Goal: Information Seeking & Learning: Learn about a topic

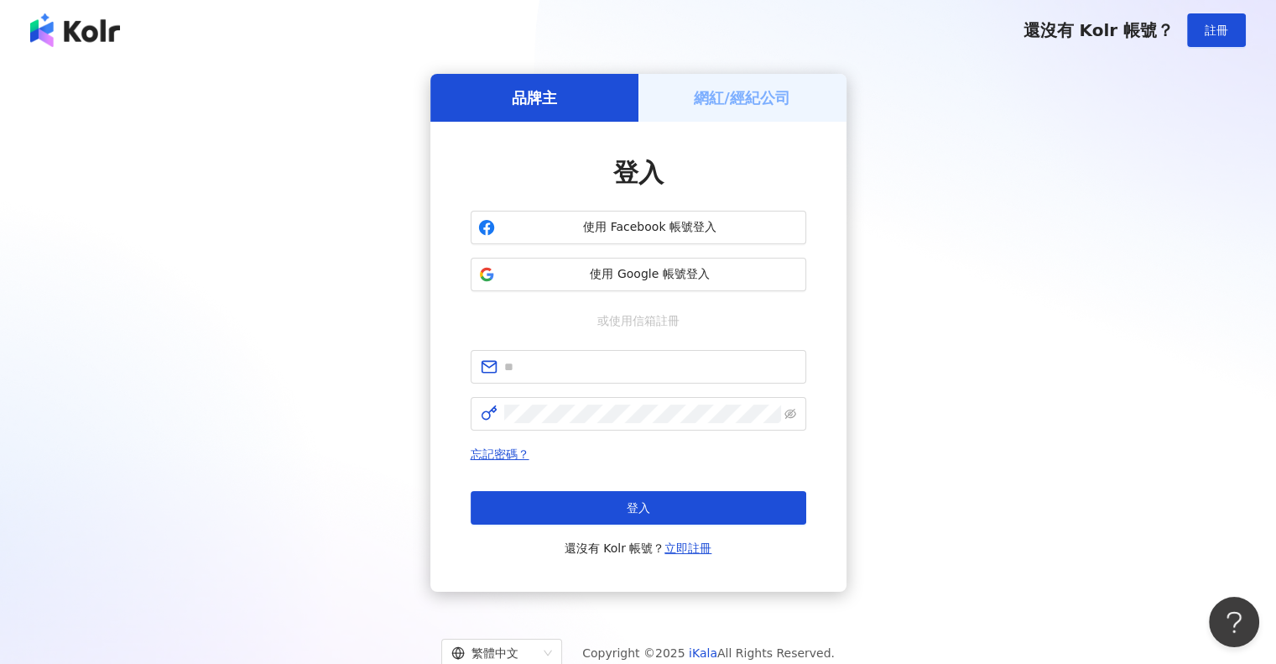
drag, startPoint x: 1235, startPoint y: 408, endPoint x: 957, endPoint y: 414, distance: 278.6
click at [1235, 408] on div "品牌主 網紅/經紀公司 登入 使用 Facebook 帳號登入 使用 Google 帳號登入 或使用信箱註冊 忘記密碼？ 登入 還沒有 Kolr 帳號？ 立即…" at bounding box center [638, 333] width 1236 height 518
click at [694, 371] on input "text" at bounding box center [650, 366] width 292 height 18
paste input "**********"
type input "**********"
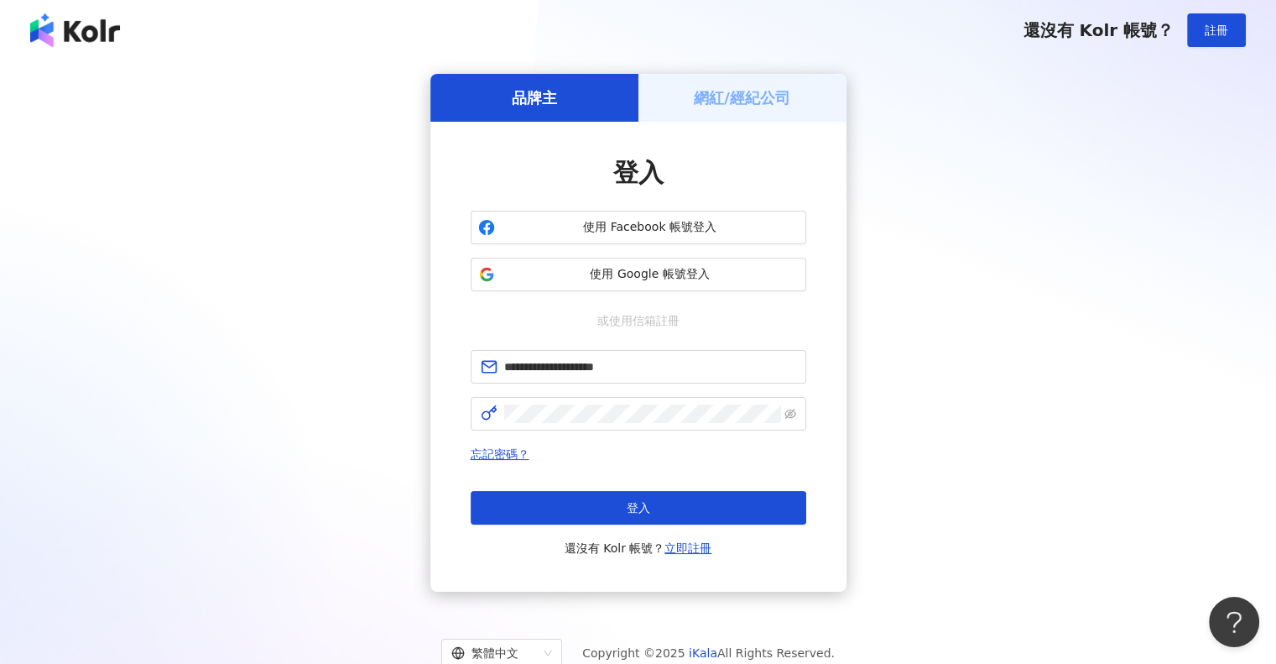
click at [1014, 431] on div "**********" at bounding box center [638, 333] width 1236 height 518
drag, startPoint x: 1250, startPoint y: 456, endPoint x: 836, endPoint y: 446, distance: 414.7
click at [1249, 456] on div "**********" at bounding box center [638, 333] width 1236 height 518
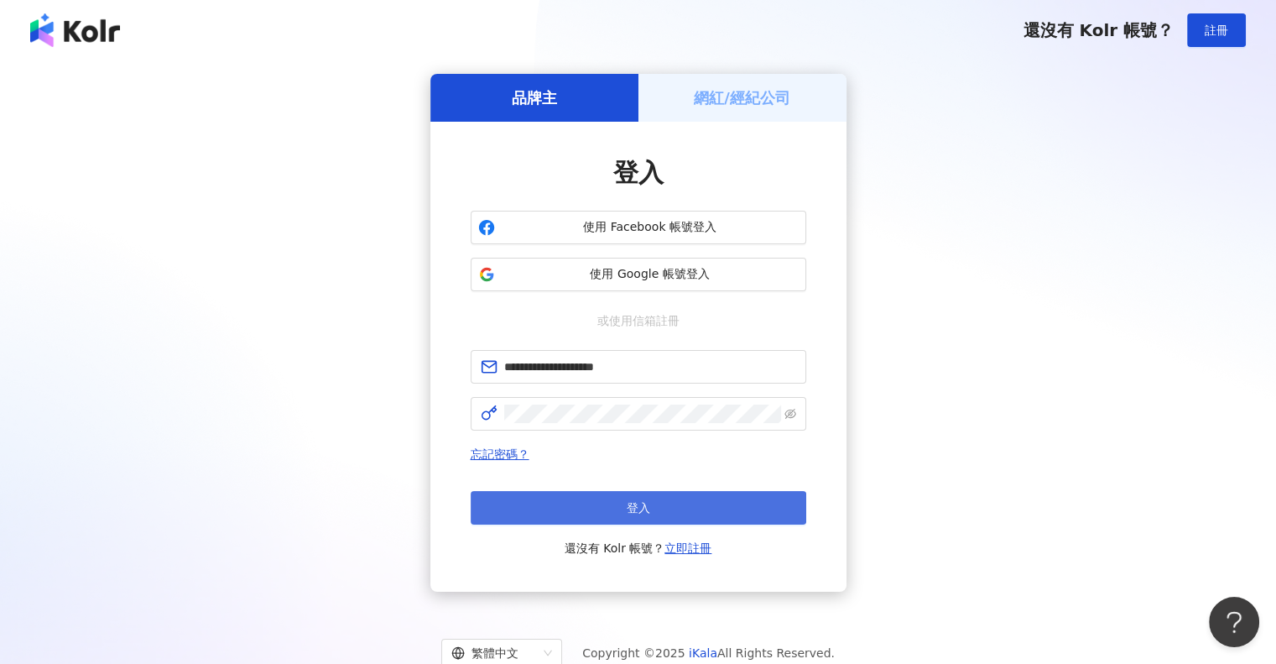
click at [686, 509] on button "登入" at bounding box center [639, 508] width 336 height 34
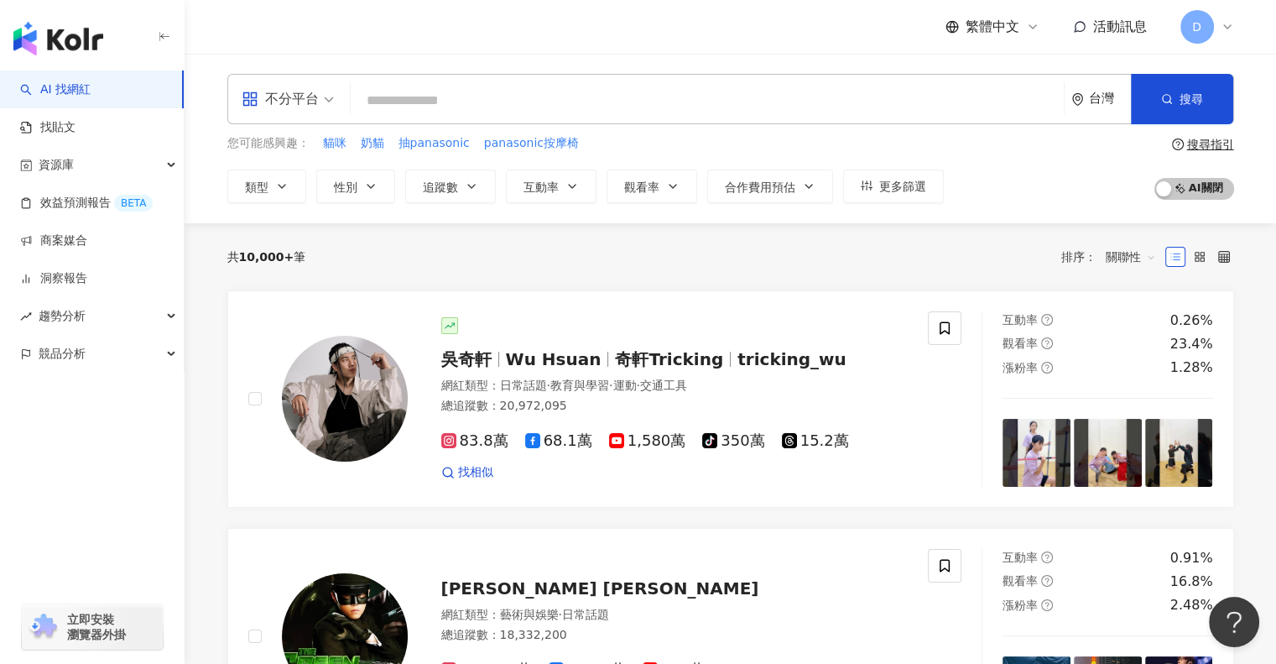
click at [492, 109] on input "search" at bounding box center [707, 101] width 700 height 32
paste input "**********"
type input "**********"
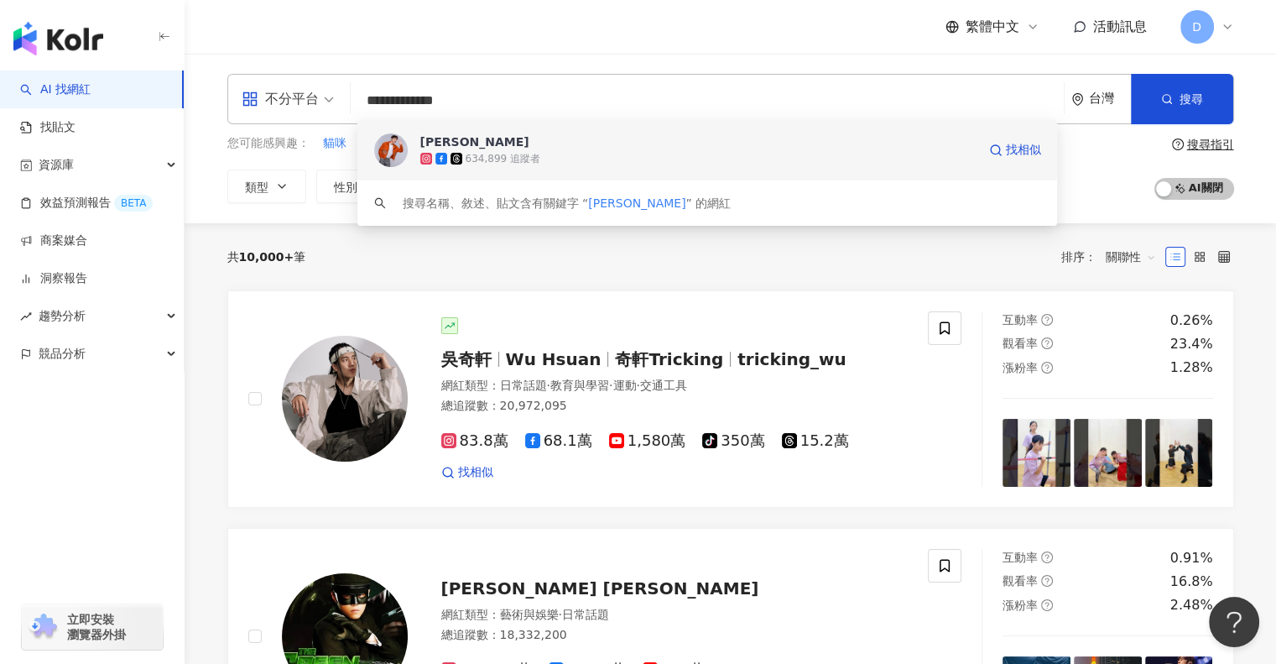
click at [501, 157] on div "634,899 追蹤者" at bounding box center [503, 159] width 75 height 14
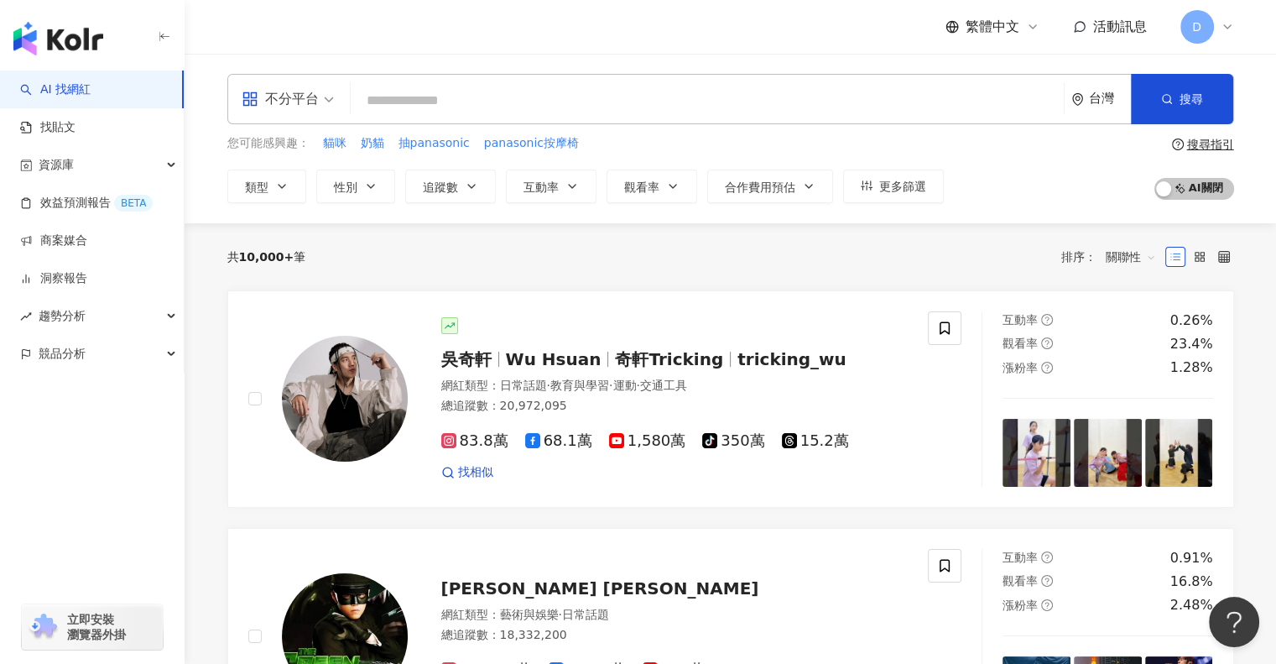
click at [420, 96] on input "search" at bounding box center [707, 101] width 700 height 32
paste input "*******"
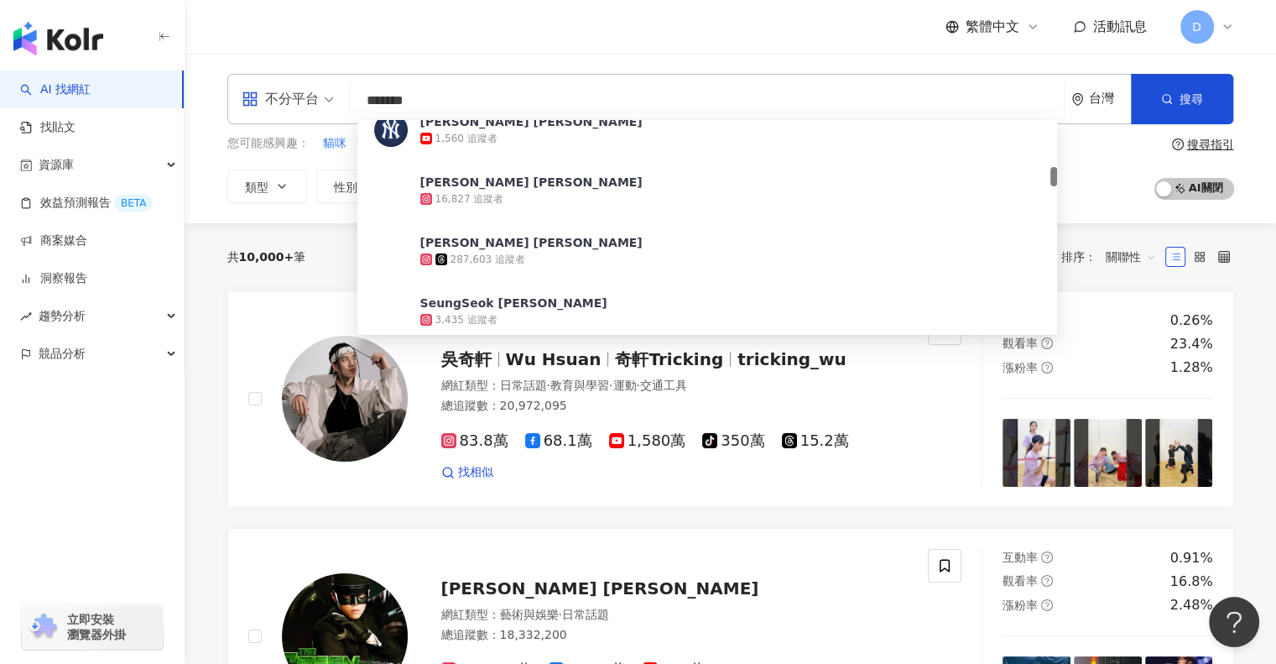
scroll to position [671, 0]
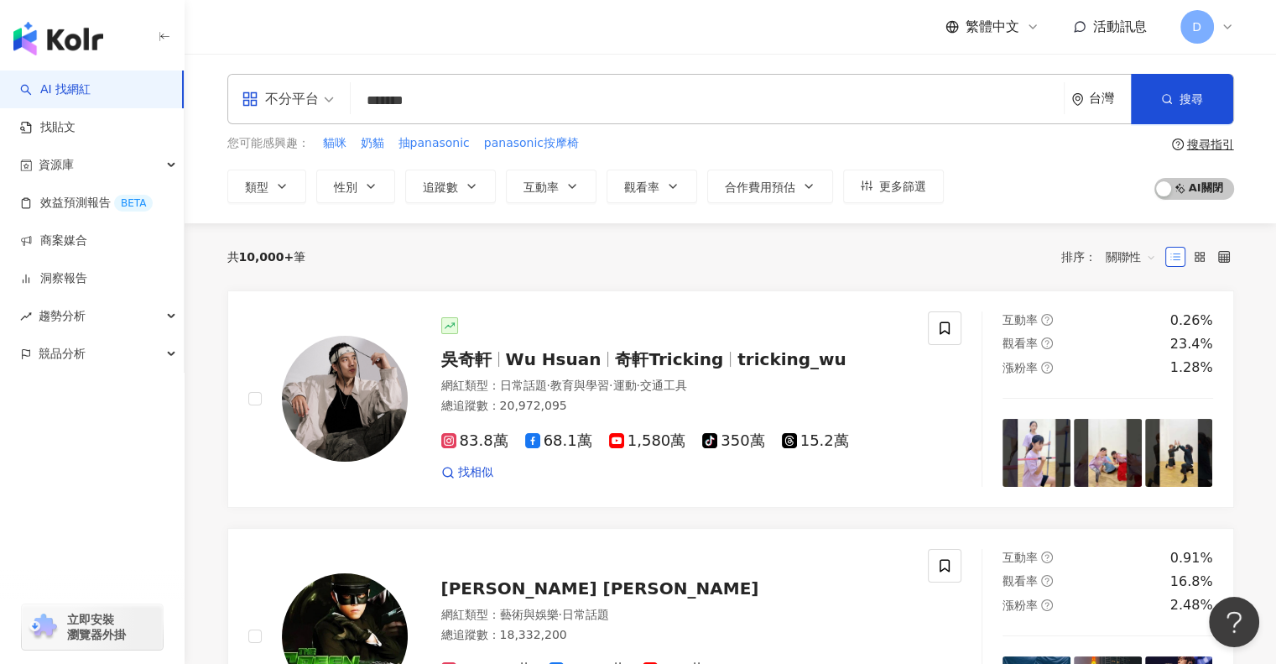
click at [446, 101] on input "*******" at bounding box center [707, 101] width 700 height 32
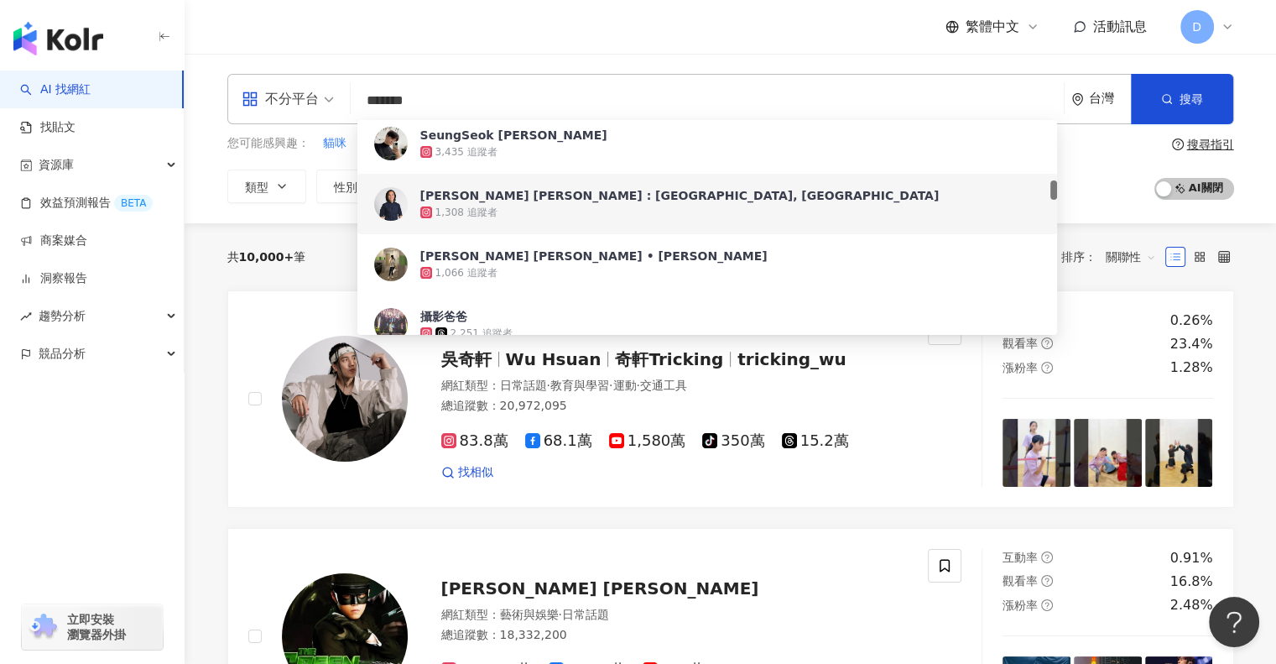
click at [446, 101] on input "*******" at bounding box center [707, 101] width 700 height 32
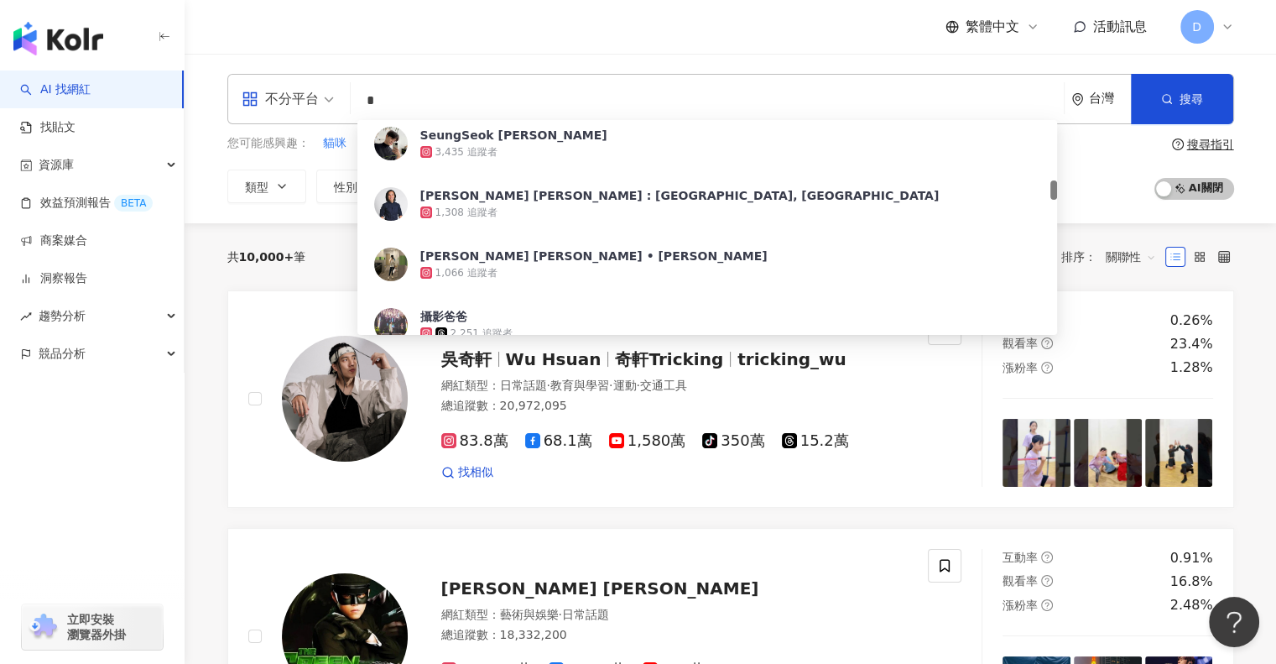
type input "*"
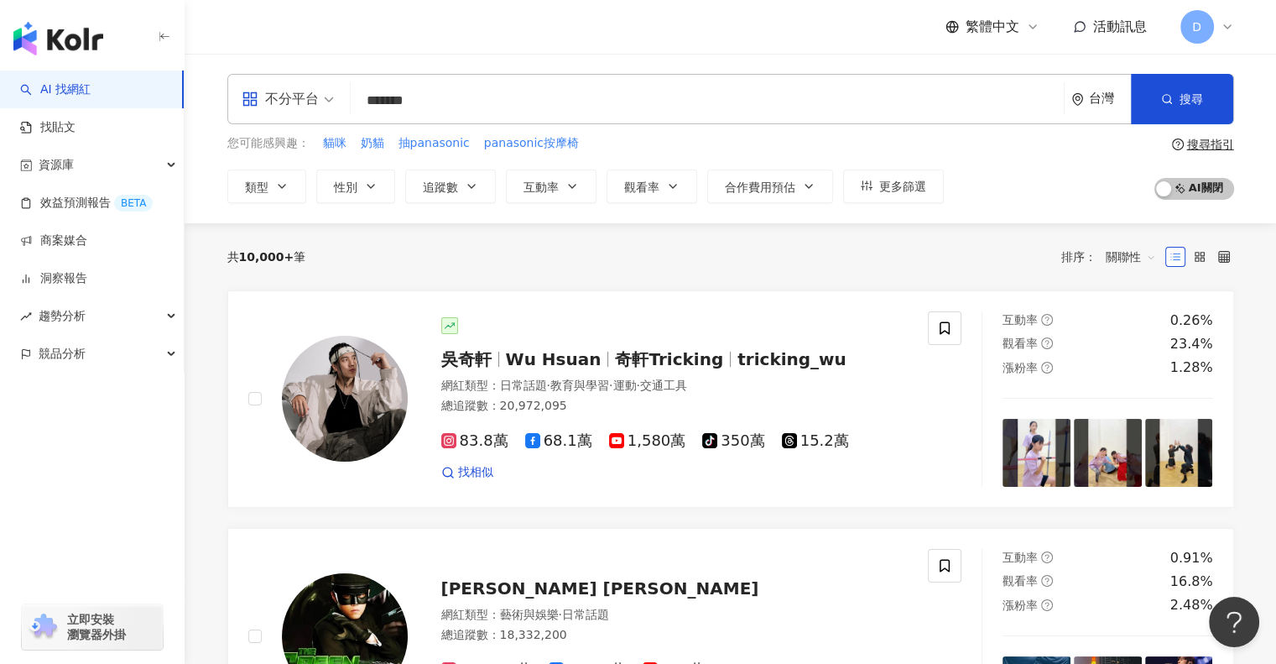
type input "********"
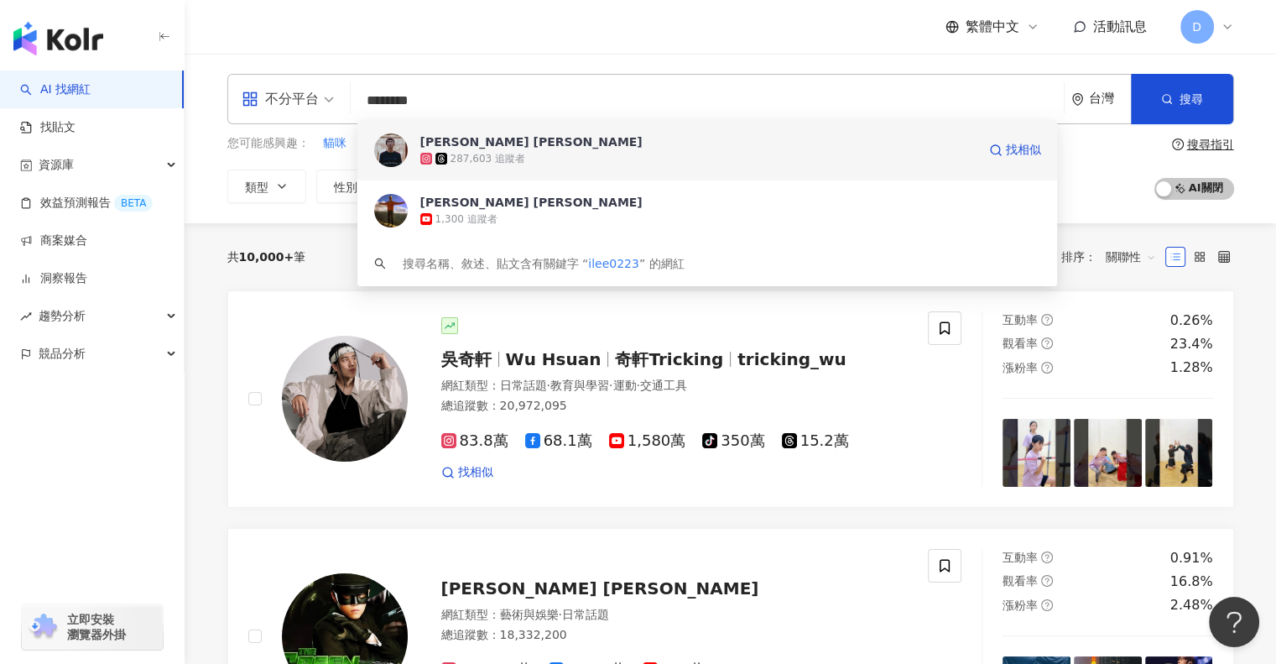
click at [545, 149] on span "Ian Lee" at bounding box center [698, 141] width 556 height 17
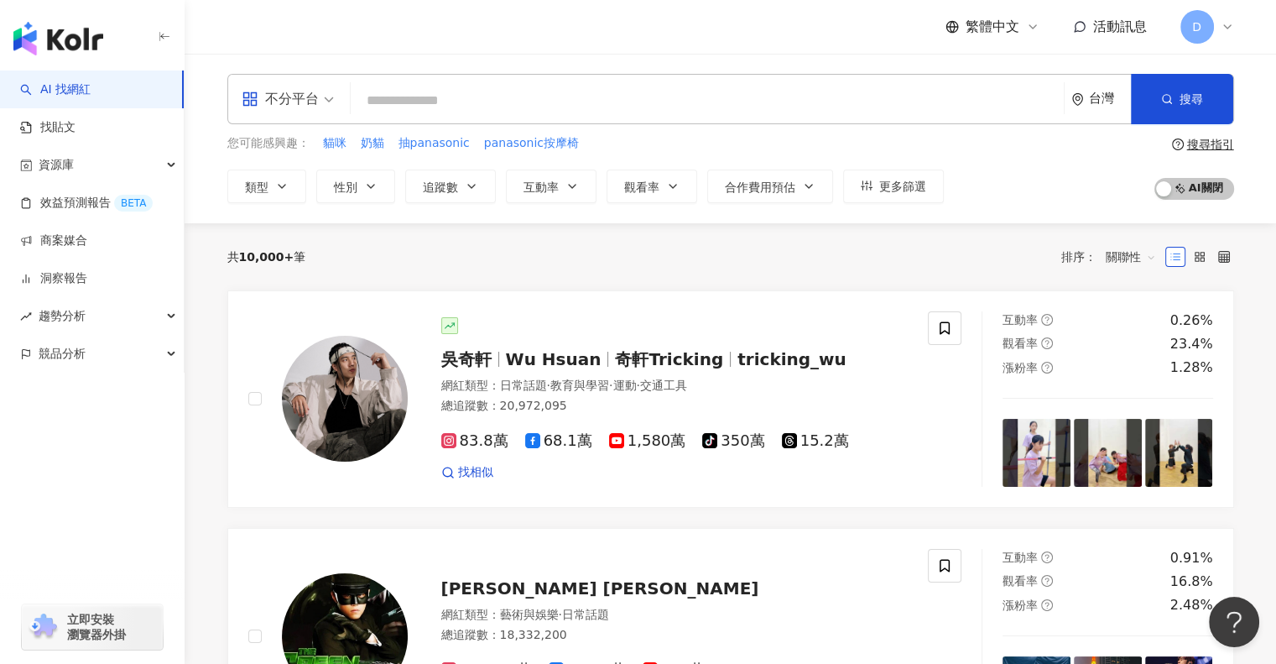
click at [444, 86] on input "search" at bounding box center [707, 101] width 700 height 32
click at [451, 107] on input "search" at bounding box center [707, 101] width 700 height 32
paste input "*********"
type input "*********"
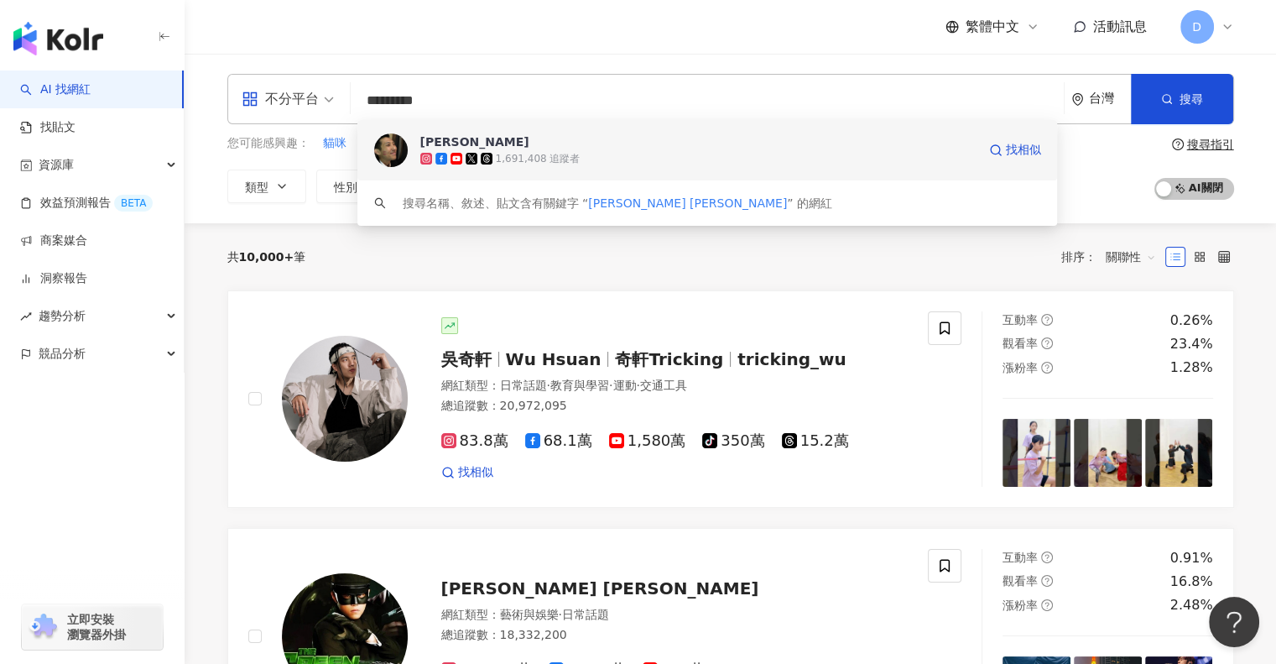
click at [555, 167] on div "劉沛 1,691,408 追蹤者 找相似" at bounding box center [707, 150] width 701 height 60
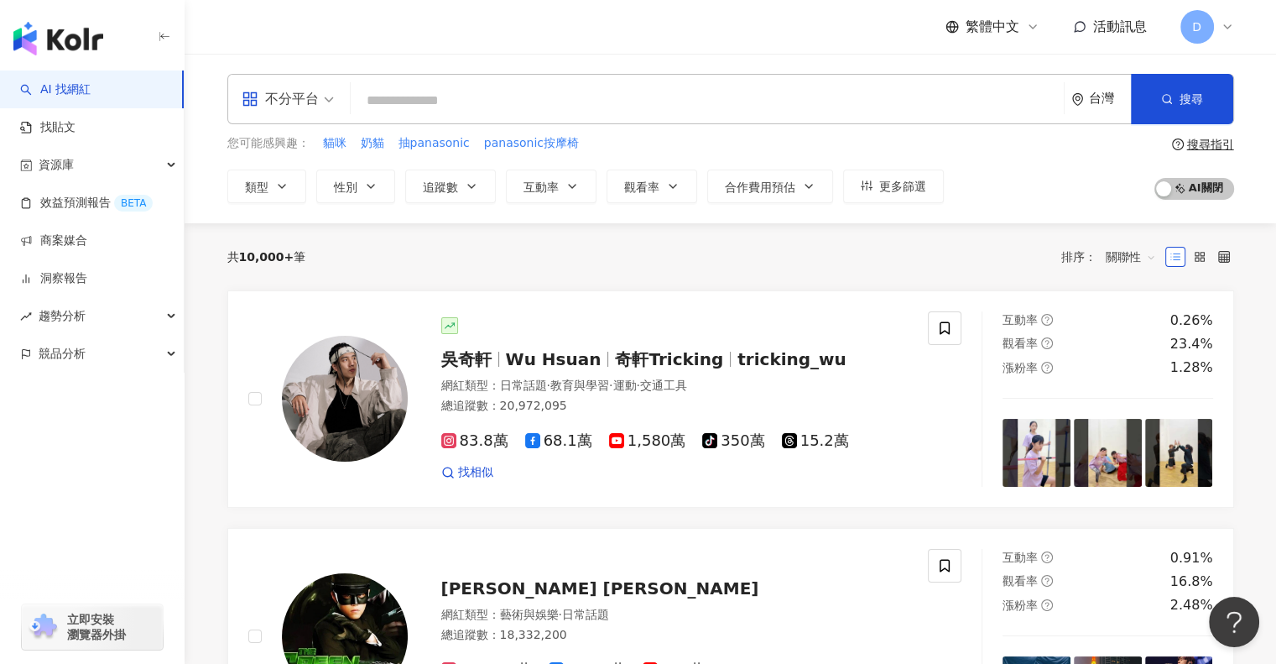
click at [452, 107] on input "search" at bounding box center [707, 101] width 700 height 32
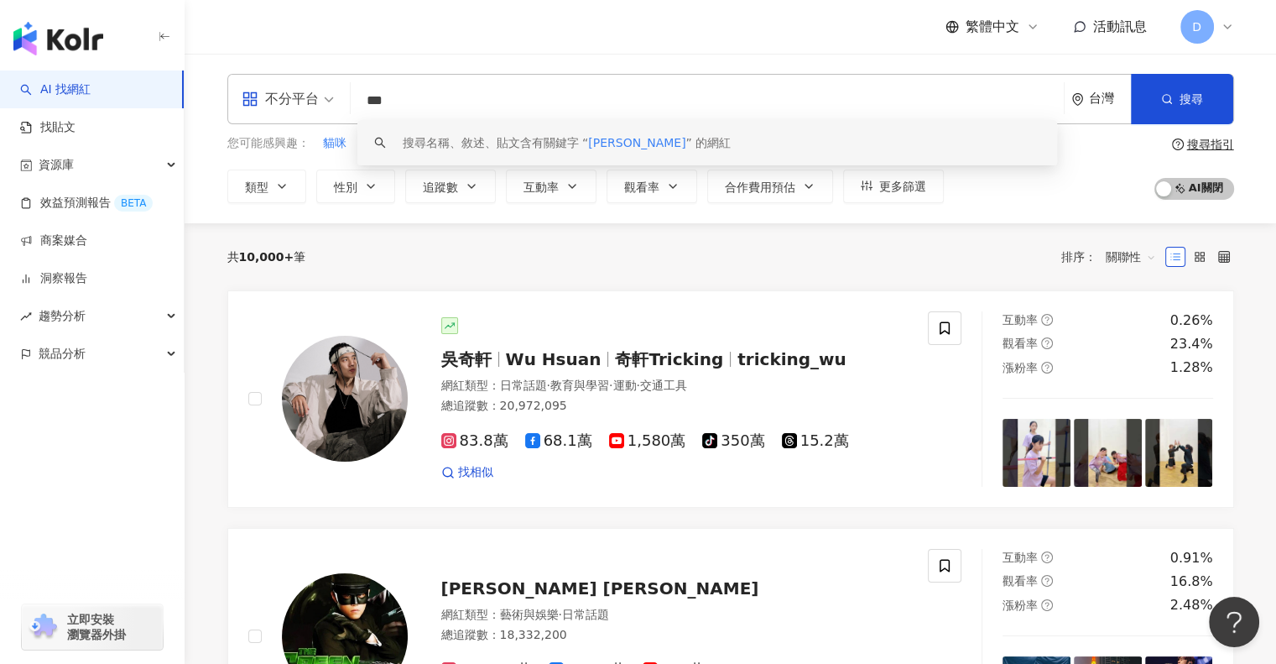
click at [488, 106] on input "***" at bounding box center [707, 101] width 700 height 32
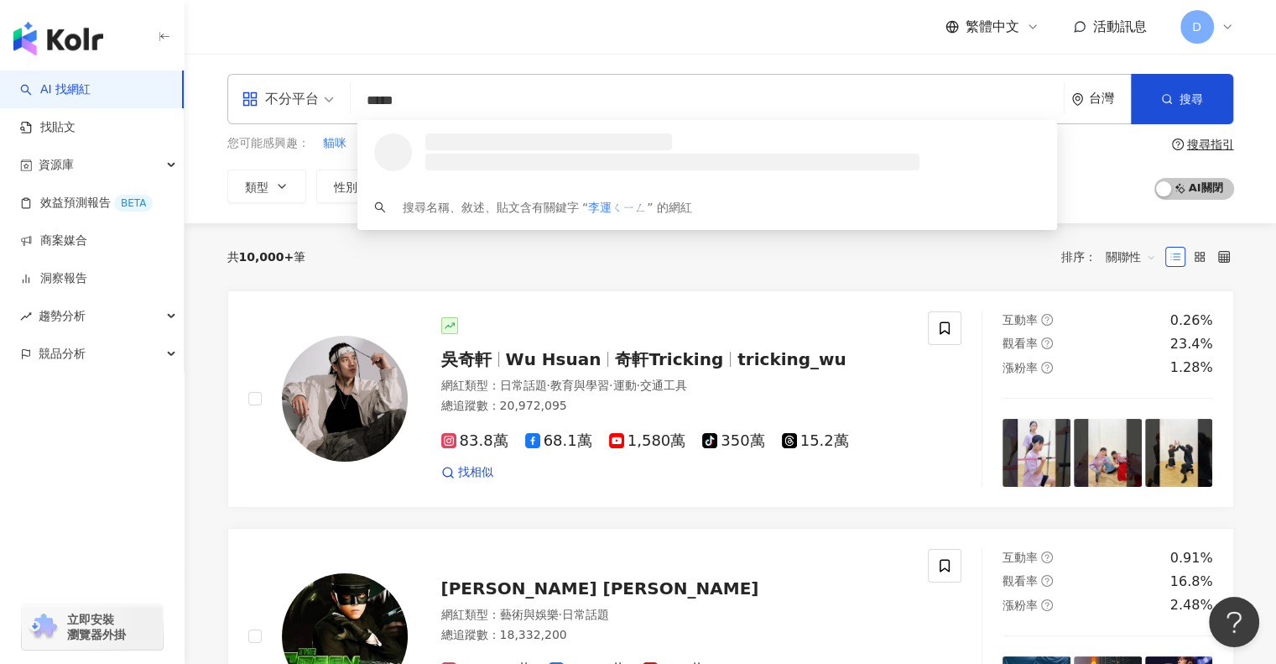
type input "***"
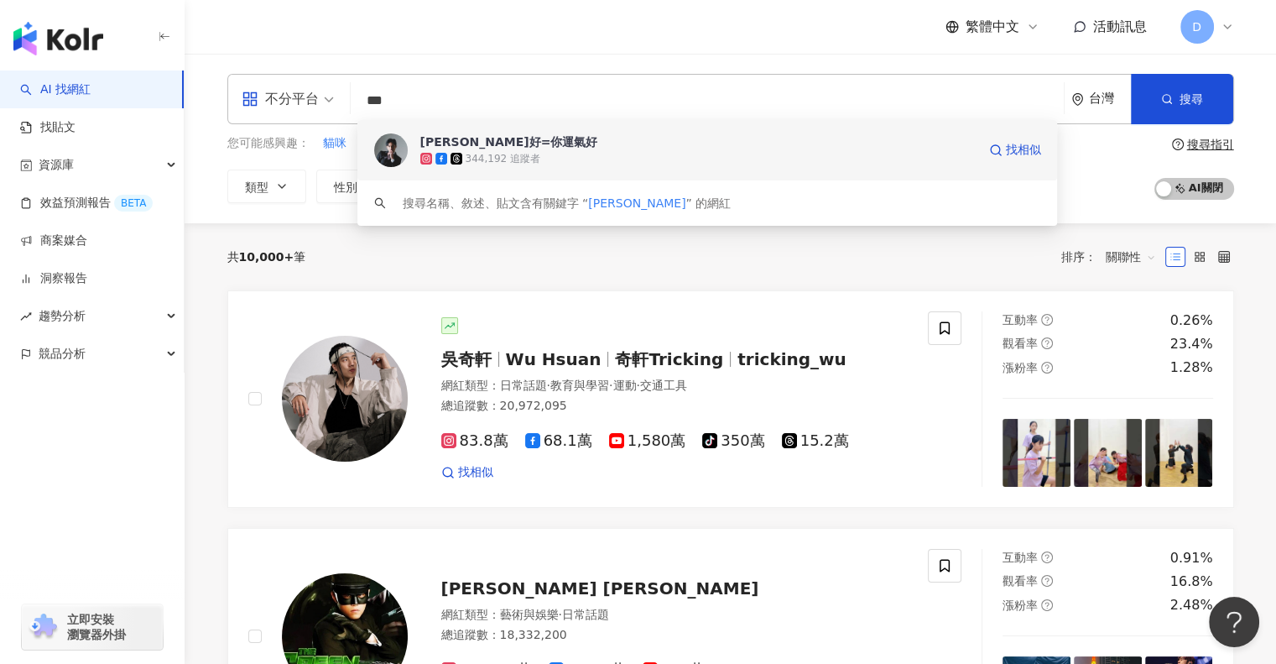
click at [601, 149] on span "李運慶好=你運氣好" at bounding box center [698, 141] width 556 height 17
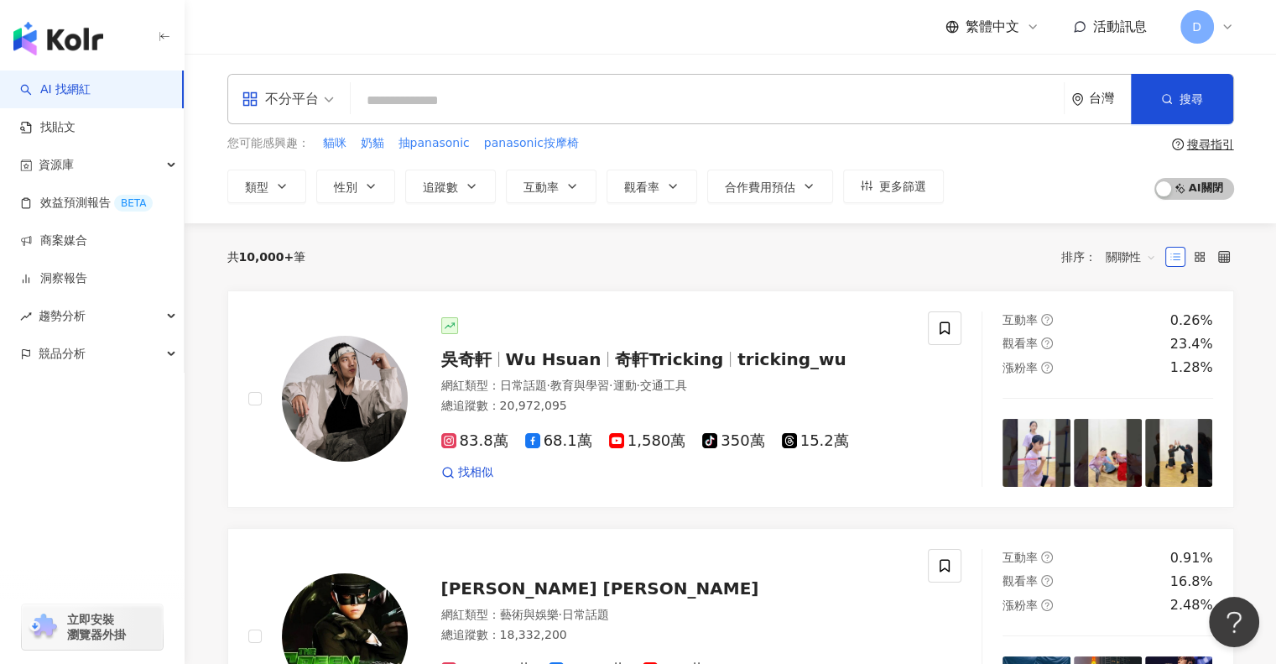
click at [502, 93] on input "search" at bounding box center [707, 101] width 700 height 32
paste input "******"
type input "******"
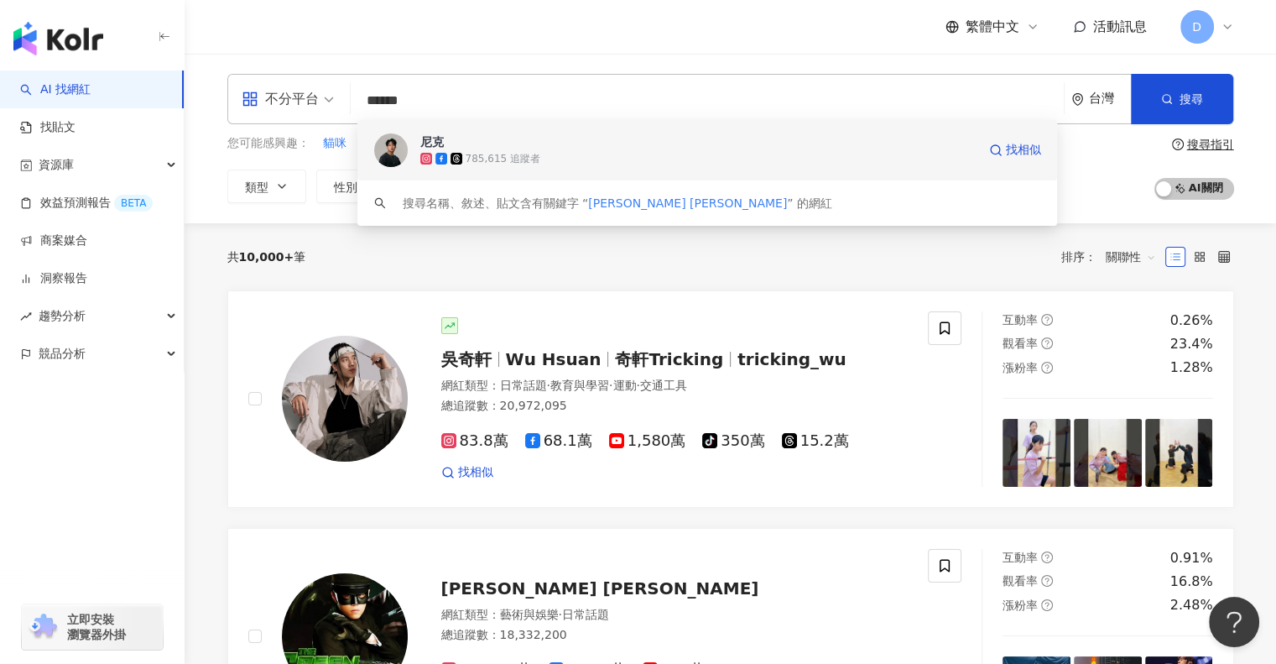
click at [498, 157] on div "785,615 追蹤者" at bounding box center [503, 159] width 75 height 14
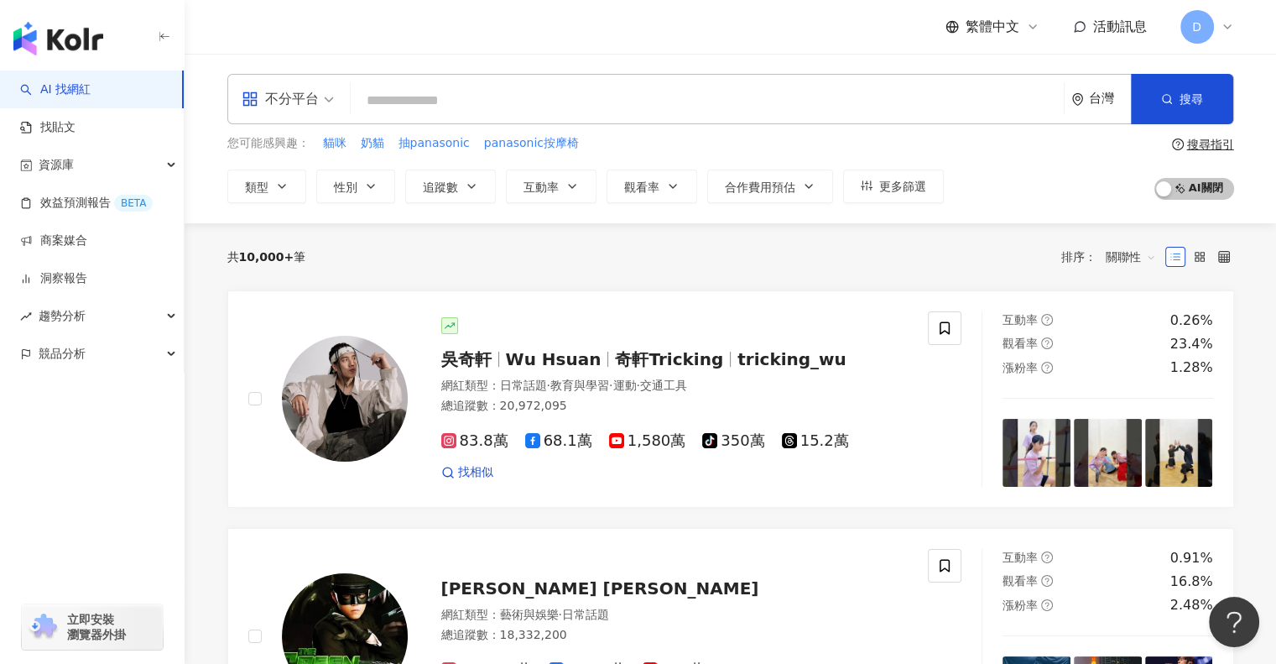
click at [477, 96] on input "search" at bounding box center [707, 101] width 700 height 32
paste input "***"
type input "***"
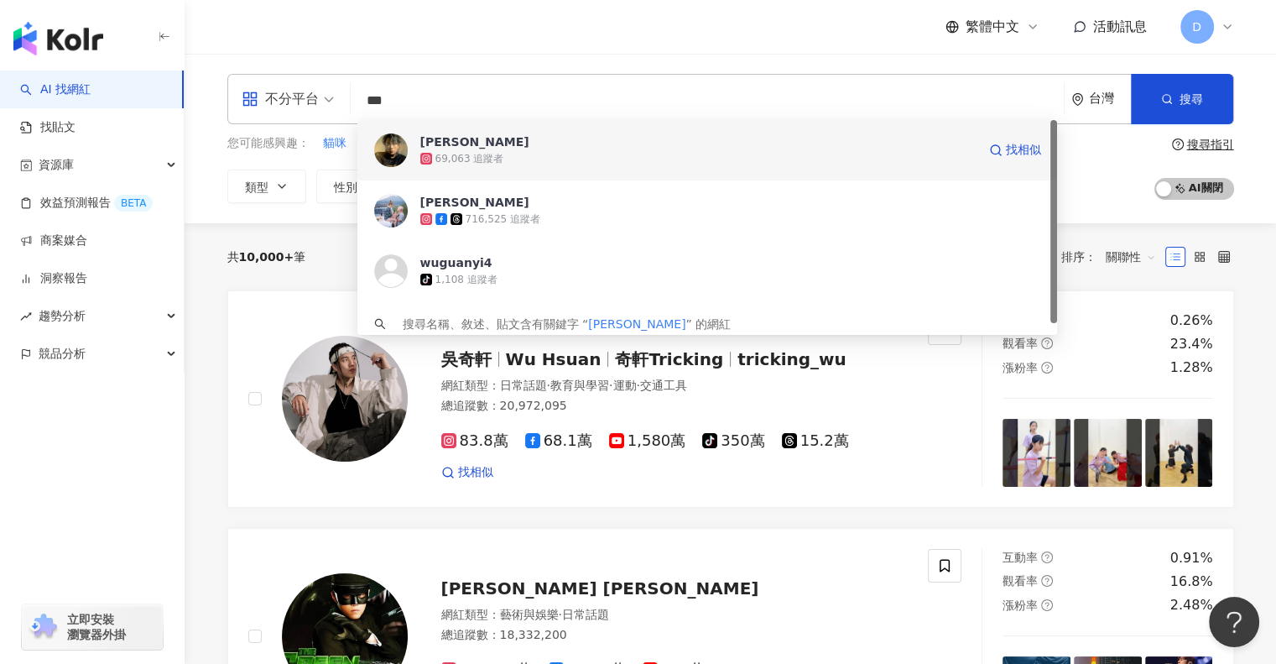
click at [548, 159] on div "69,063 追蹤者" at bounding box center [698, 158] width 556 height 17
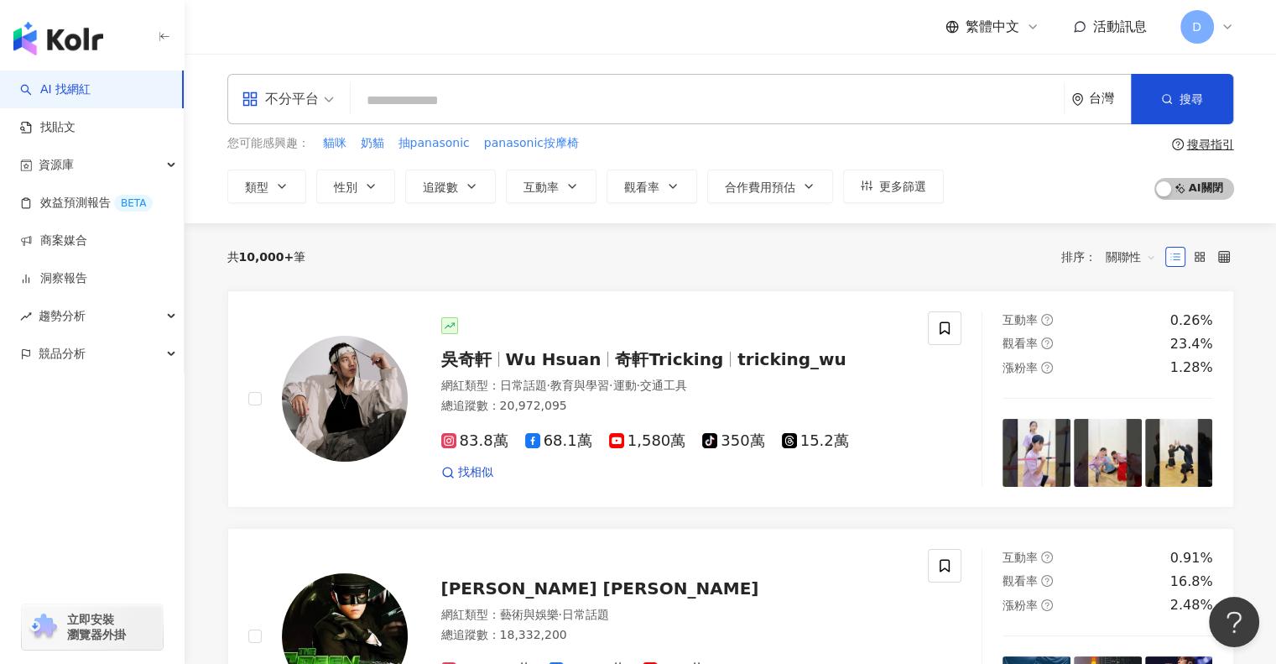
click at [456, 96] on input "search" at bounding box center [707, 101] width 700 height 32
paste input "**********"
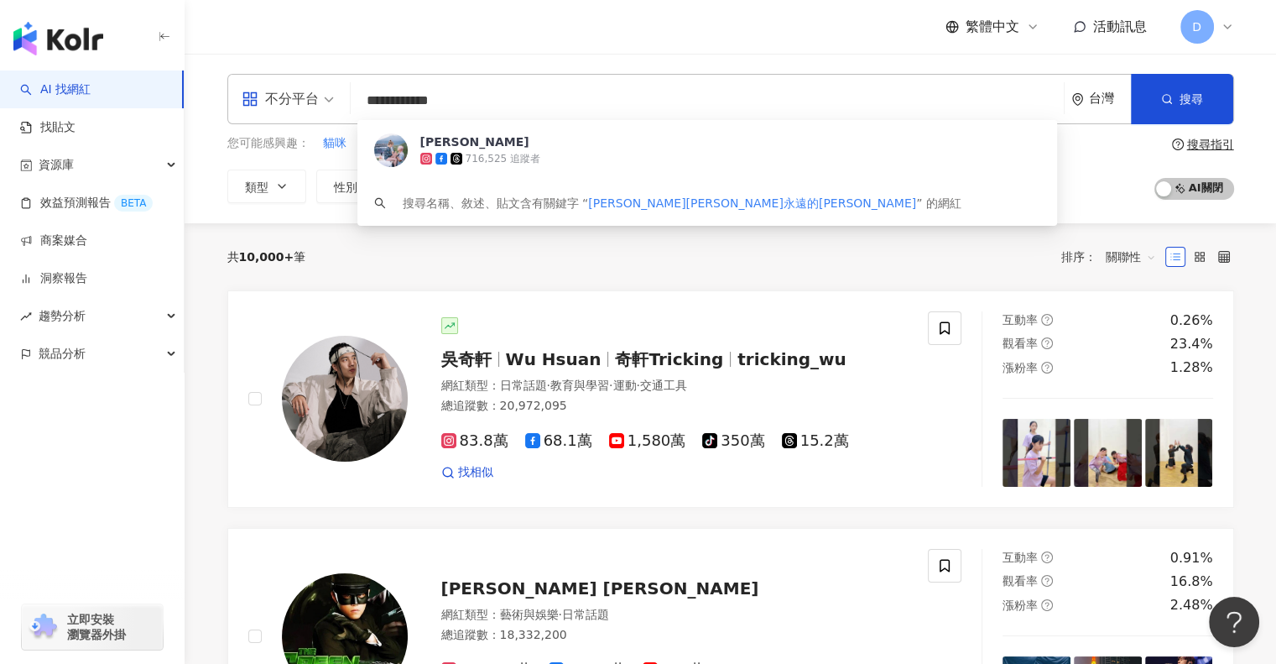
click at [544, 102] on input "**********" at bounding box center [707, 101] width 700 height 32
paste input "search"
type input "**"
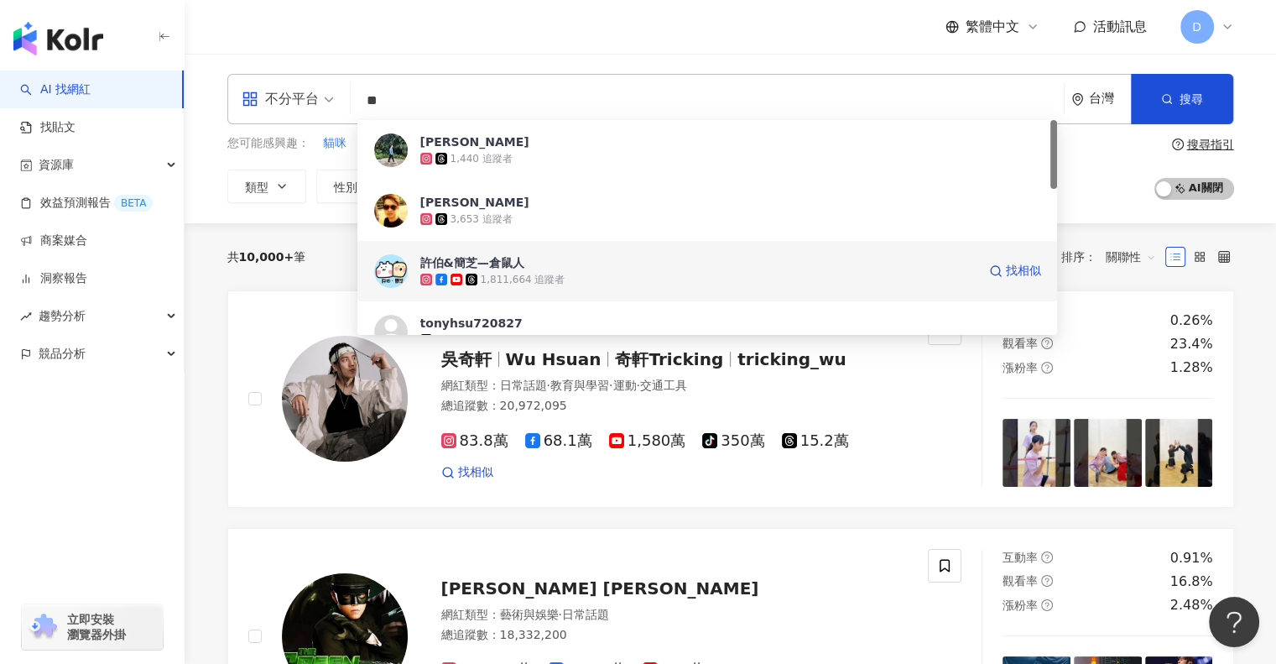
click at [537, 277] on div "1,811,664 追蹤者" at bounding box center [523, 280] width 85 height 14
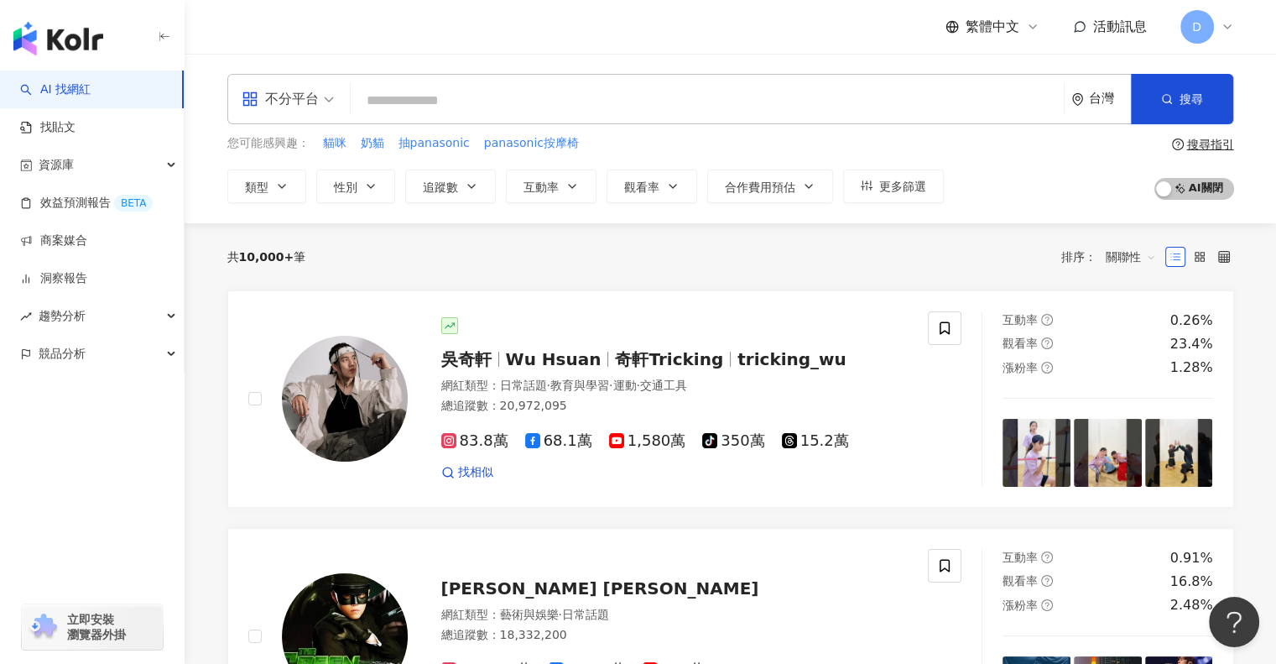
click at [461, 104] on input "search" at bounding box center [707, 101] width 700 height 32
paste input "**********"
type input "**********"
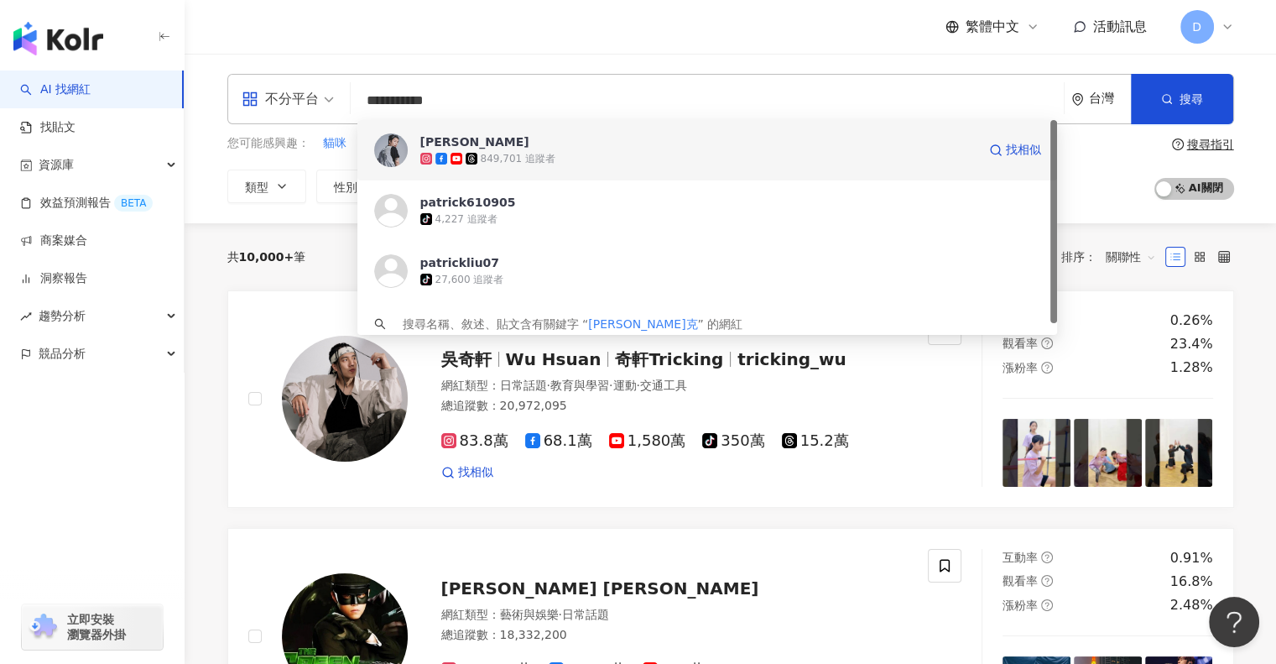
click at [538, 161] on div "849,701 追蹤者" at bounding box center [518, 159] width 75 height 14
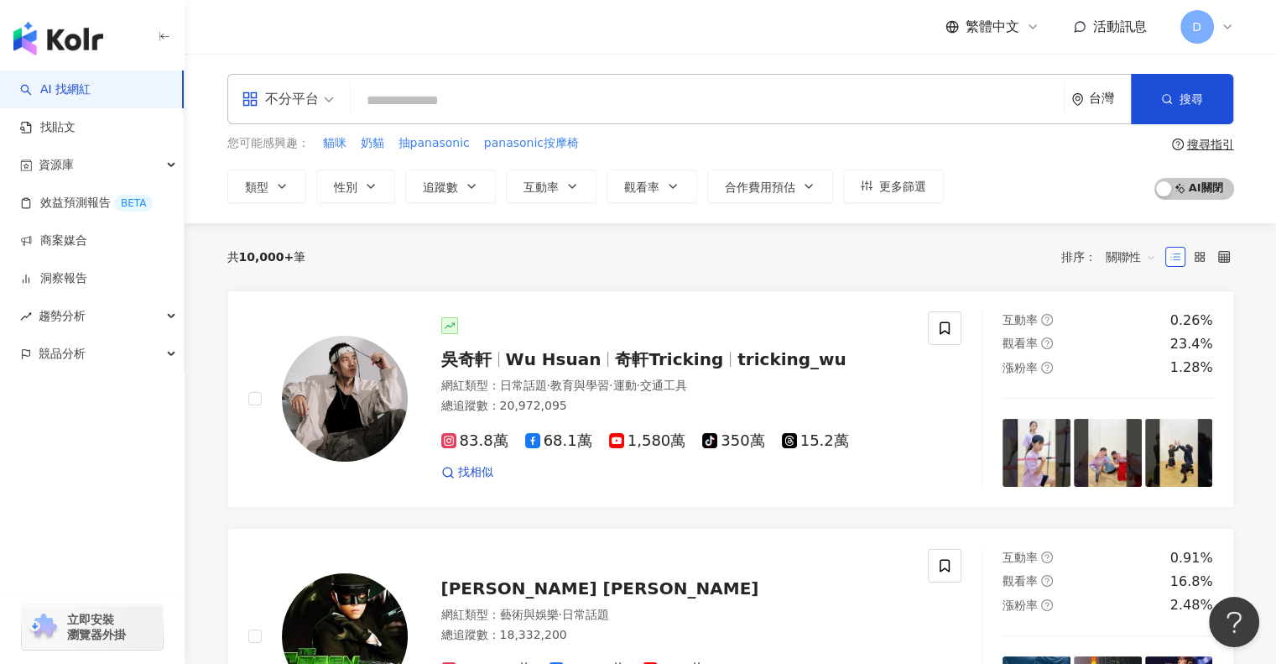
click at [407, 102] on input "search" at bounding box center [707, 101] width 700 height 32
paste input "**"
type input "**"
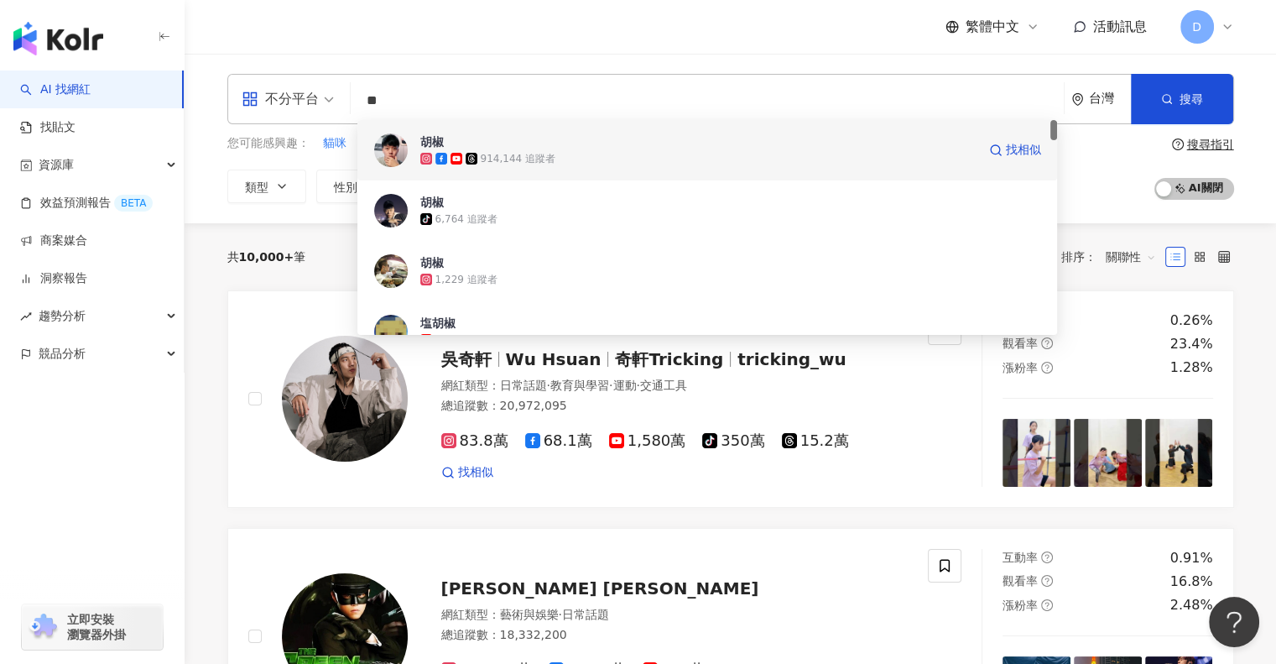
click at [501, 164] on div "914,144 追蹤者" at bounding box center [518, 159] width 75 height 14
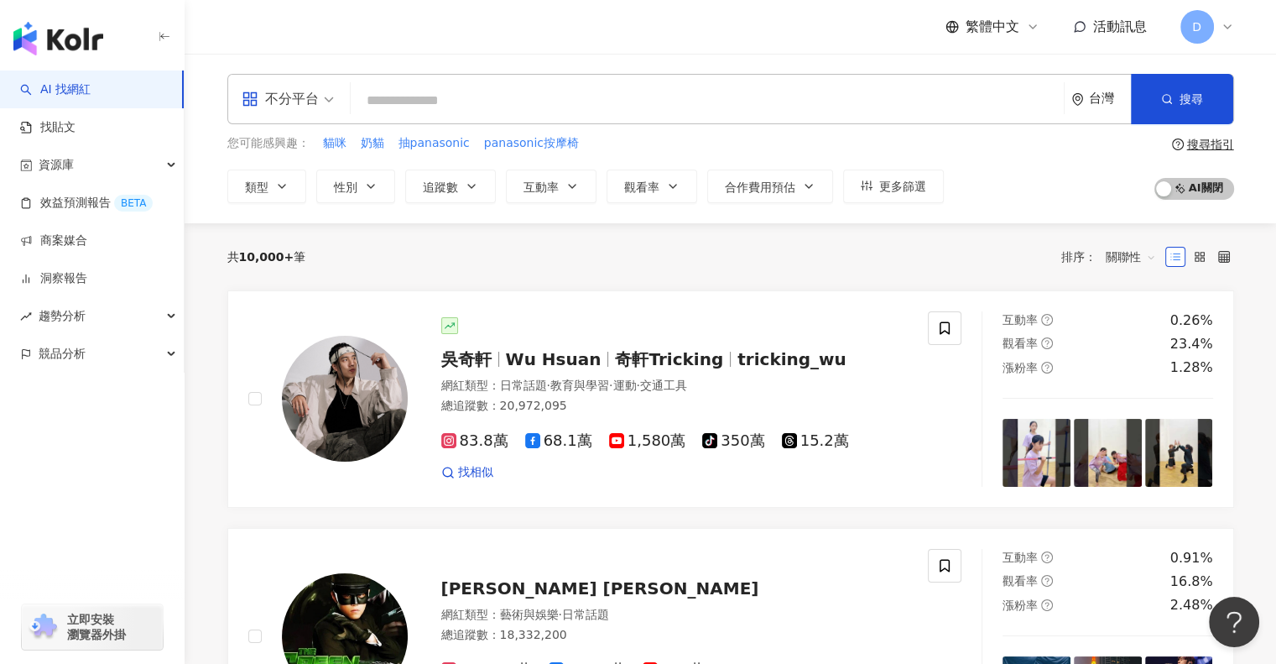
click at [441, 89] on input "search" at bounding box center [707, 101] width 700 height 32
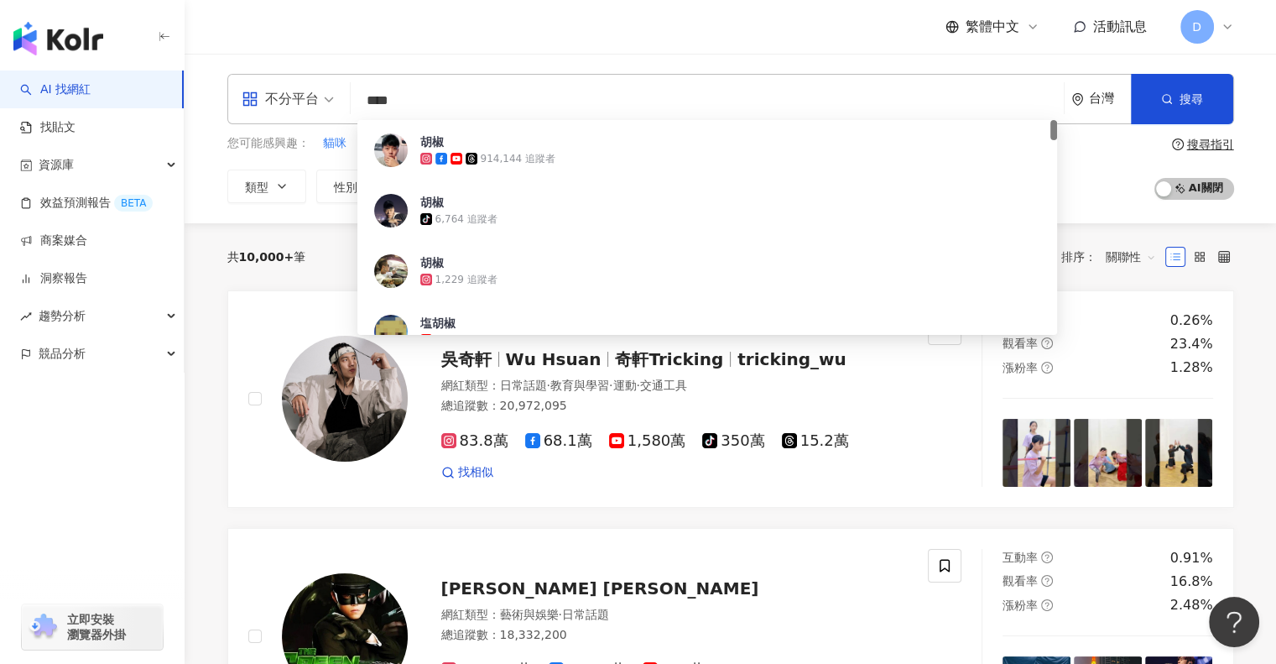
type input "***"
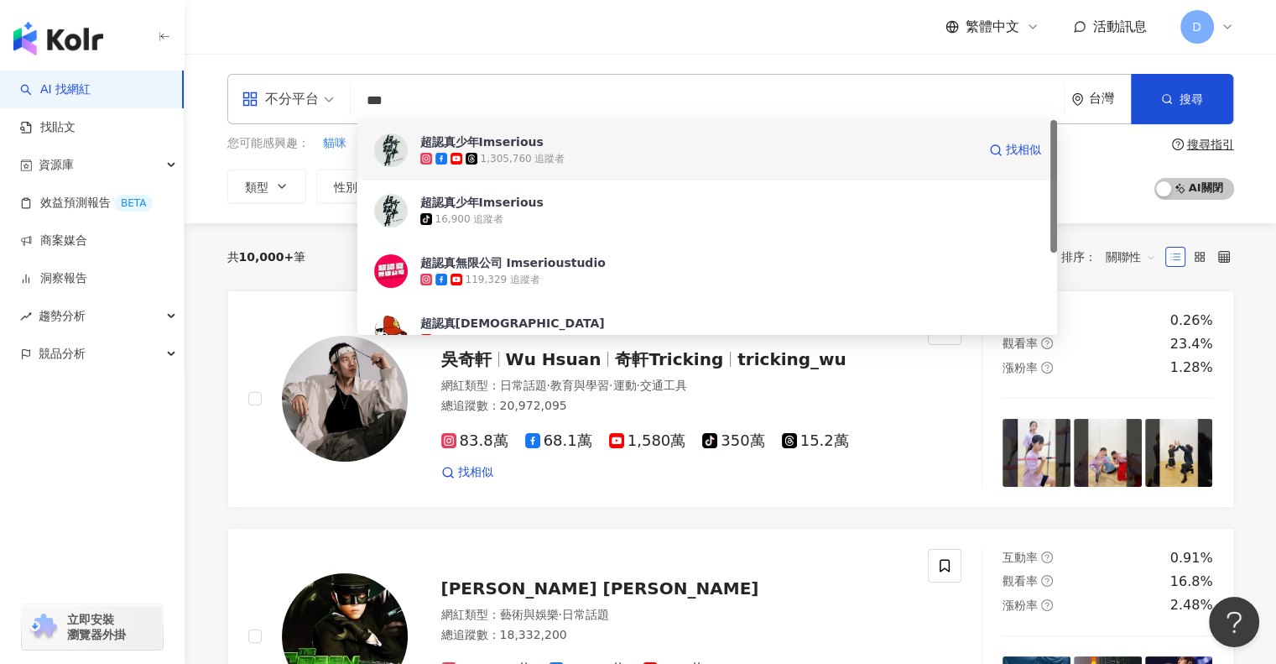
click at [532, 152] on div "1,305,760 追蹤者" at bounding box center [523, 159] width 85 height 14
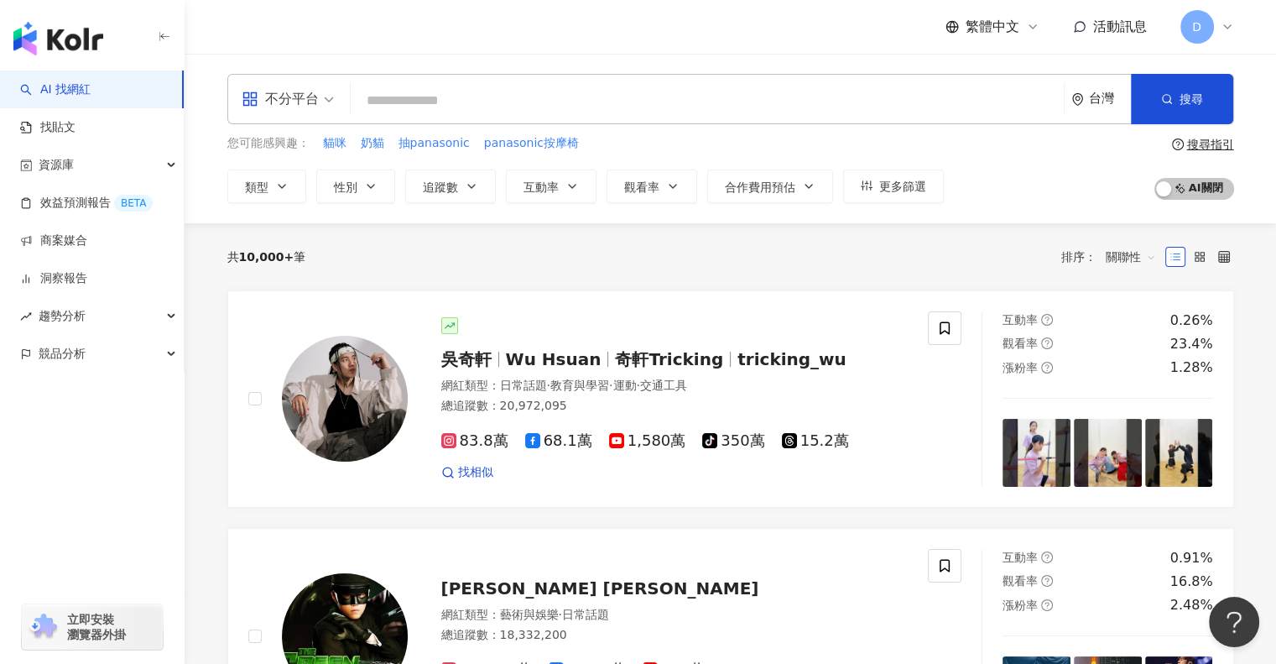
click at [528, 104] on input "search" at bounding box center [707, 101] width 700 height 32
paste input "*****"
type input "*****"
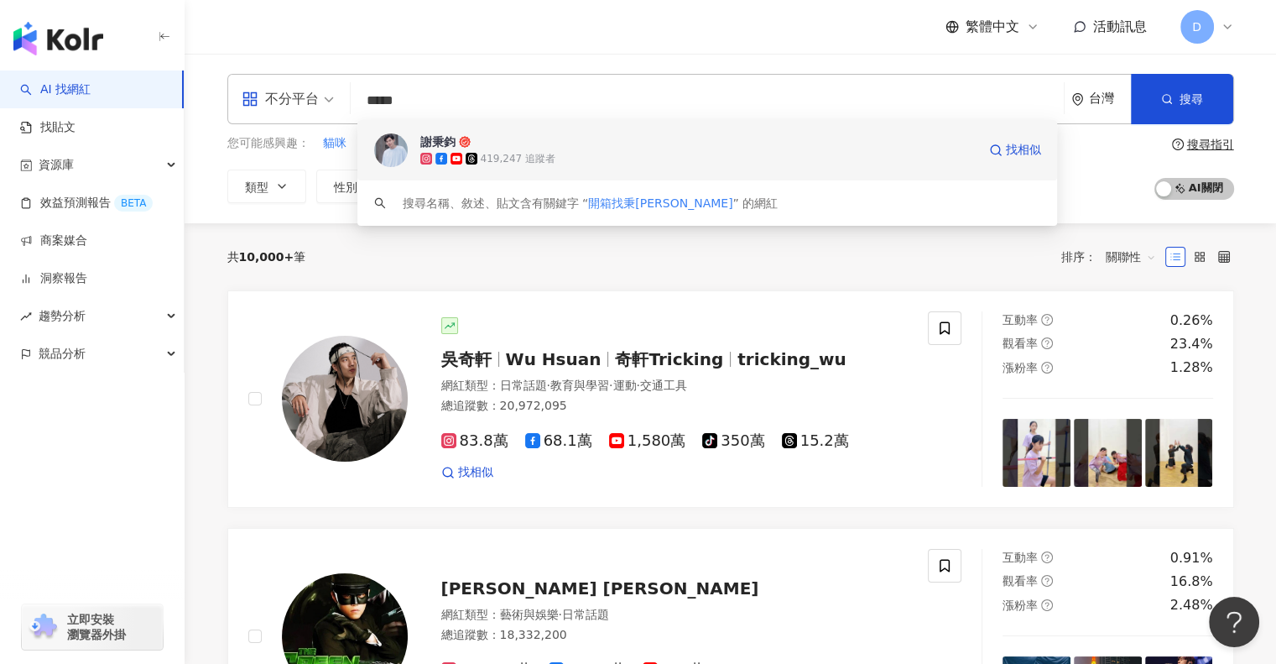
click at [601, 153] on div "419,247 追蹤者" at bounding box center [698, 158] width 556 height 17
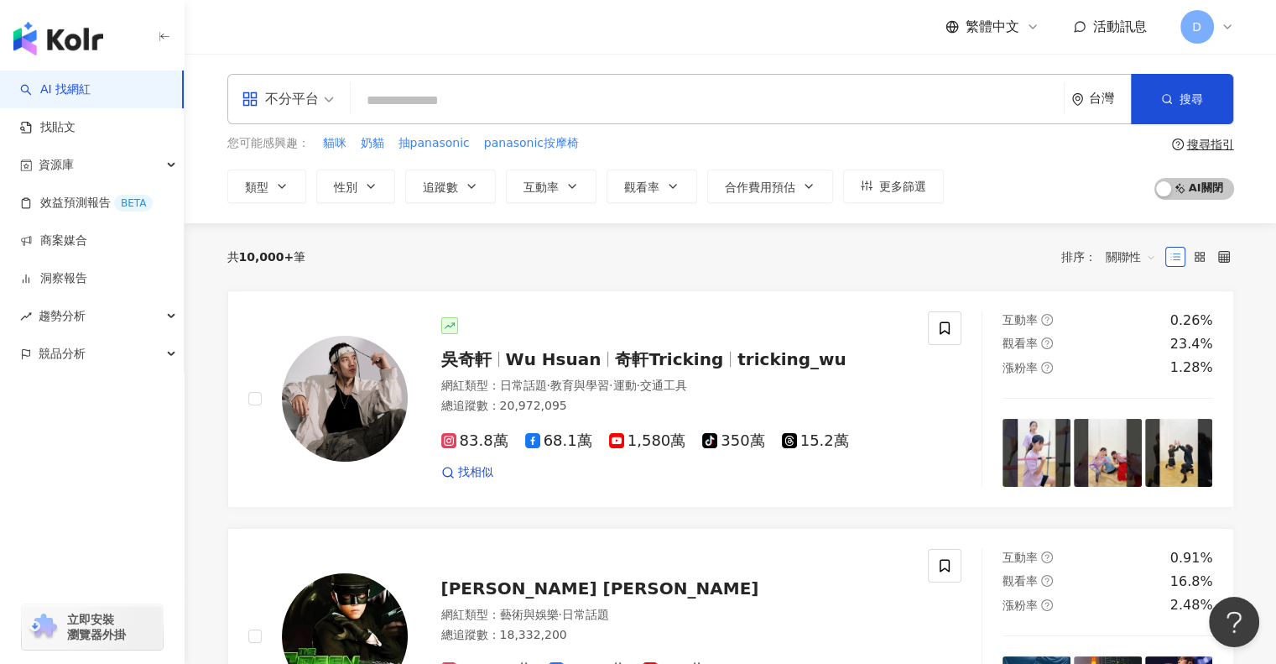
click at [561, 107] on input "search" at bounding box center [707, 101] width 700 height 32
paste input "*******"
type input "*******"
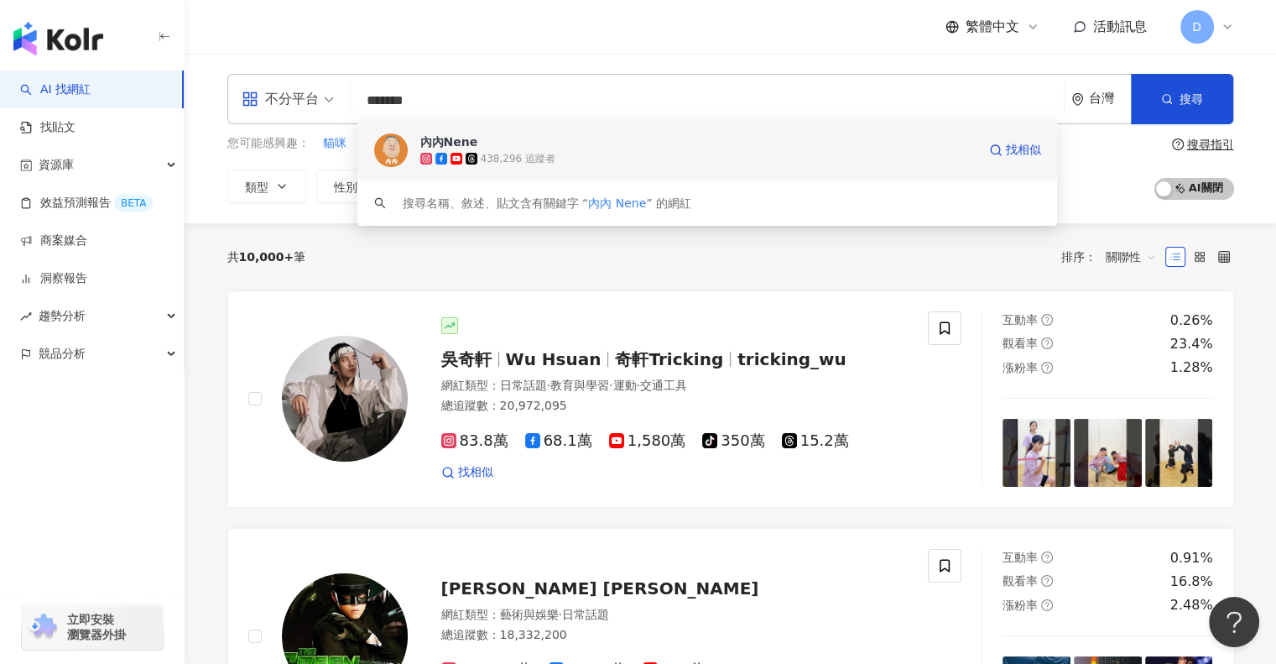
click at [513, 158] on div "438,296 追蹤者" at bounding box center [518, 159] width 75 height 14
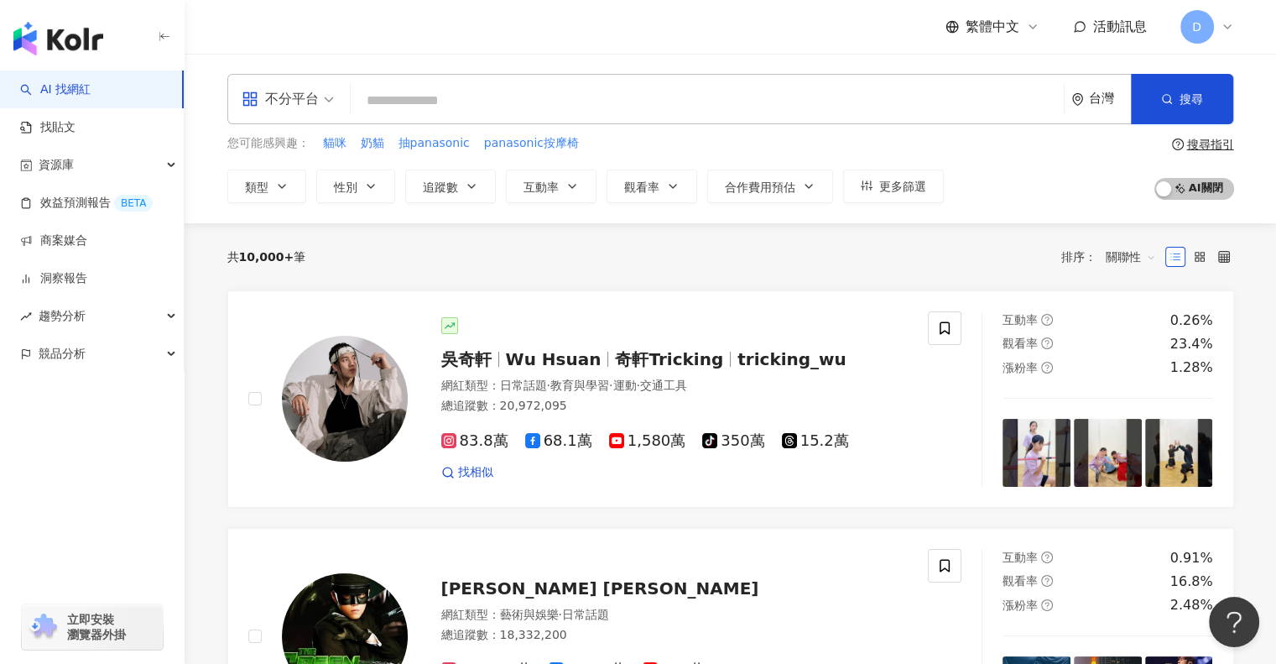
click at [460, 107] on input "search" at bounding box center [707, 101] width 700 height 32
paste input "**********"
type input "**********"
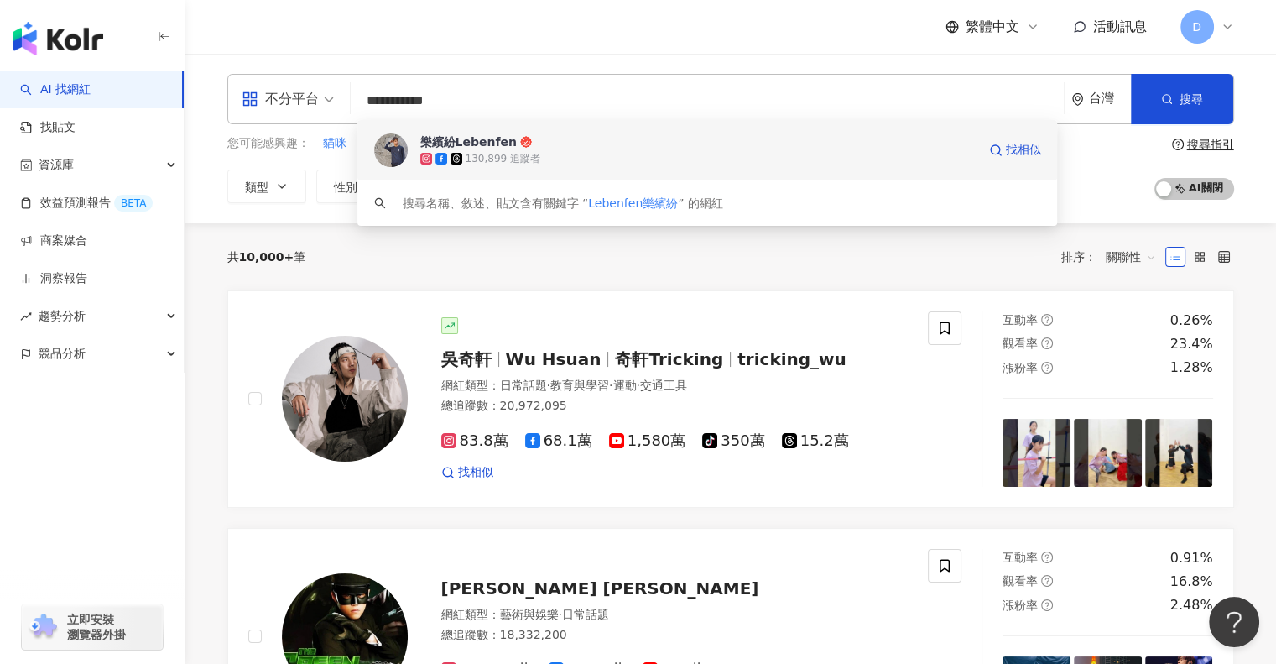
click at [584, 173] on div "樂繽紛Lebenfen 130,899 追蹤者 找相似" at bounding box center [707, 150] width 701 height 60
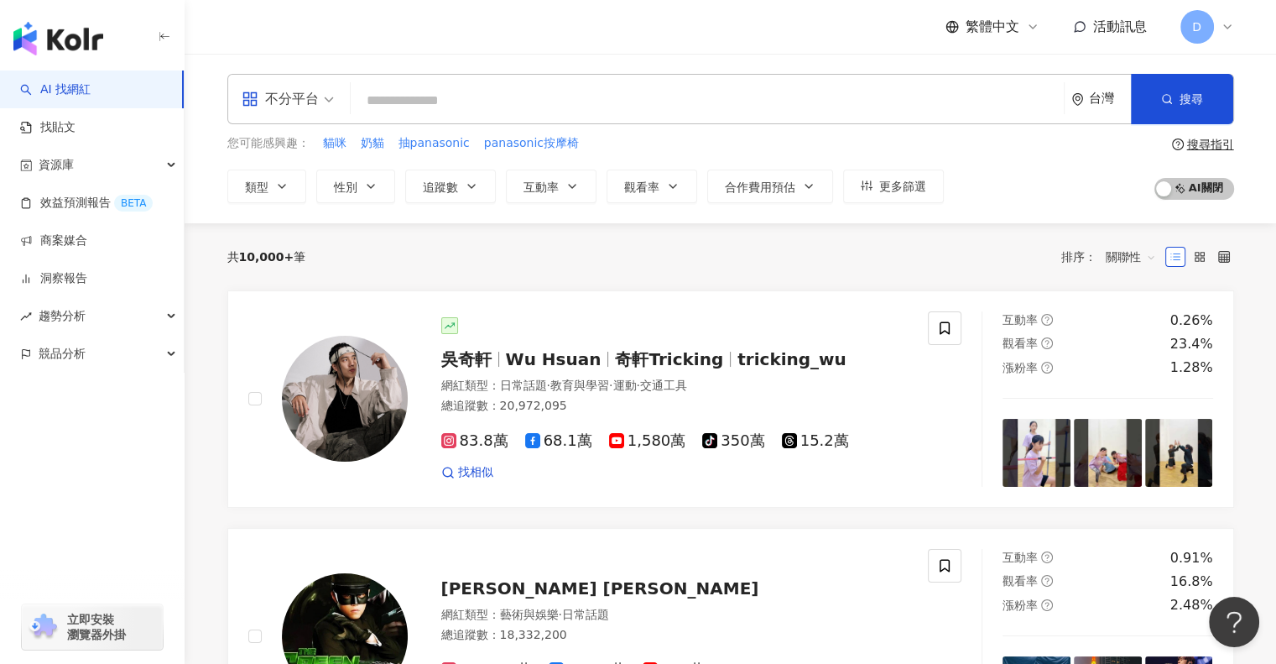
click at [519, 97] on input "search" at bounding box center [707, 101] width 700 height 32
paste input "***"
type input "***"
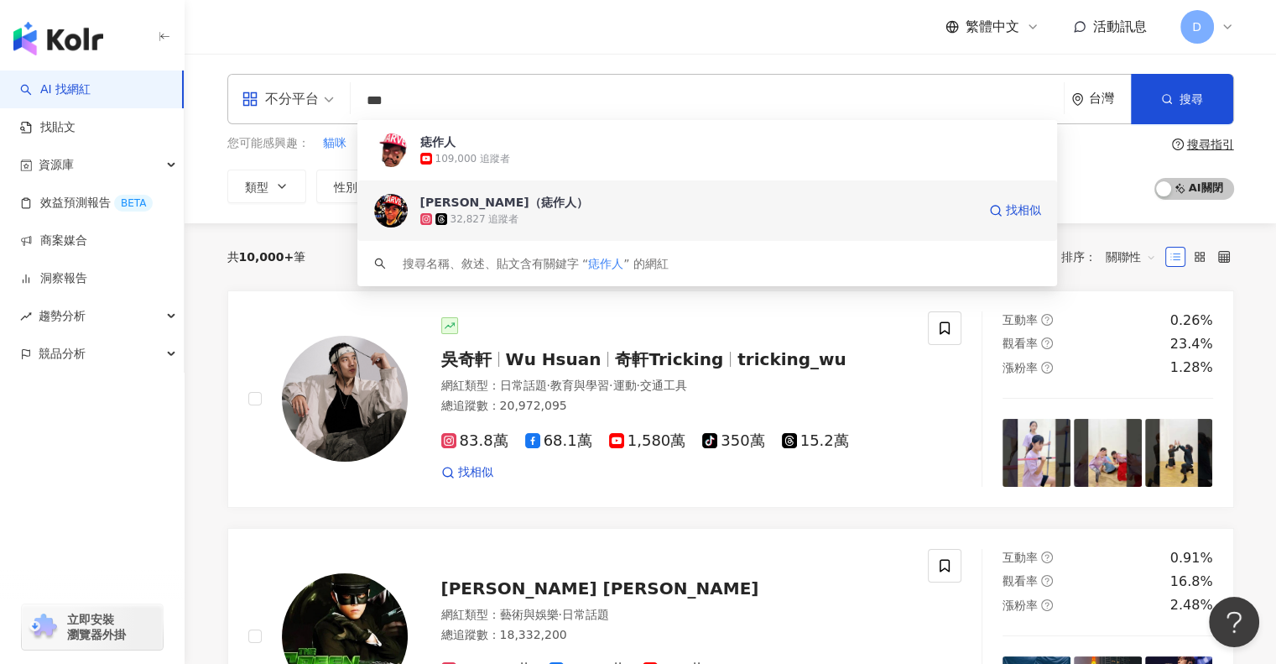
click at [470, 201] on div "Ken（痣作人）" at bounding box center [504, 202] width 168 height 17
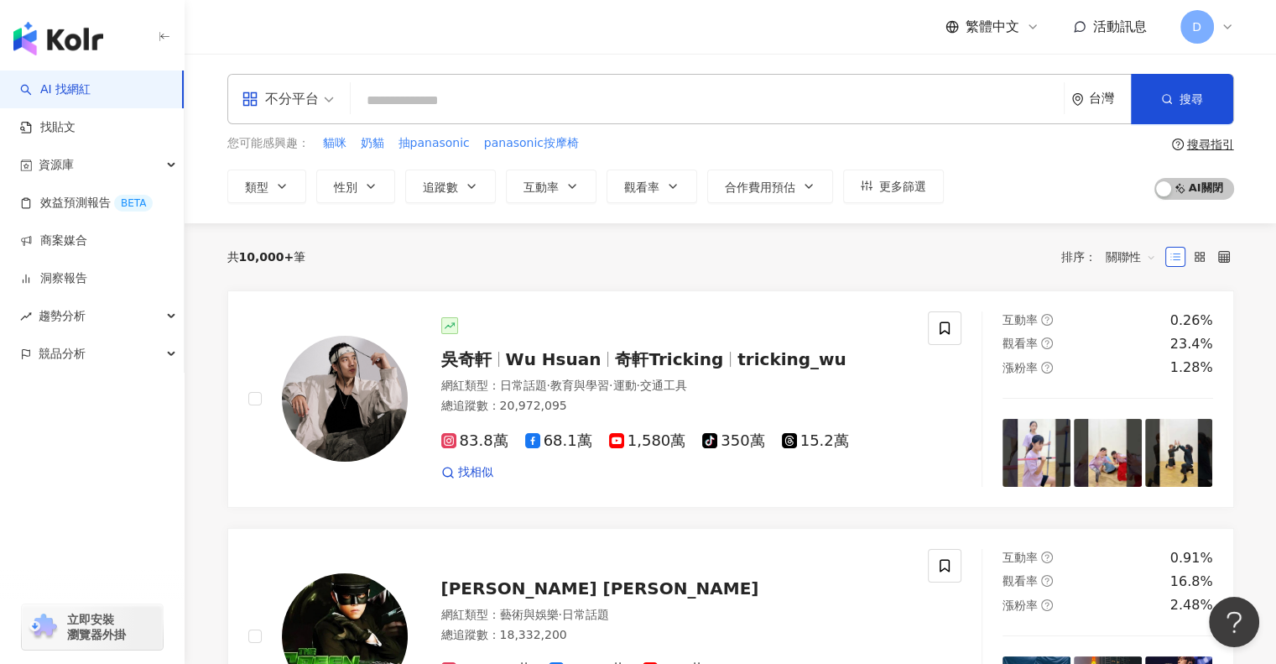
click at [495, 107] on input "search" at bounding box center [707, 101] width 700 height 32
click at [490, 93] on input "search" at bounding box center [707, 101] width 700 height 32
paste input "*"
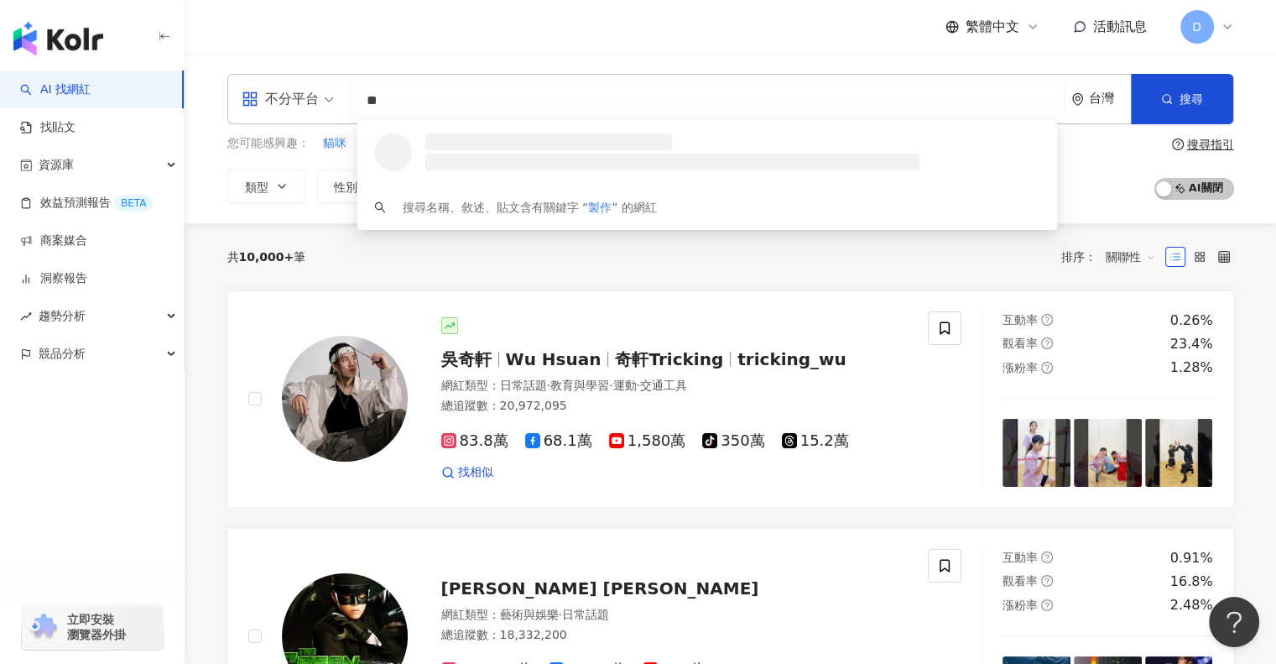
type input "*"
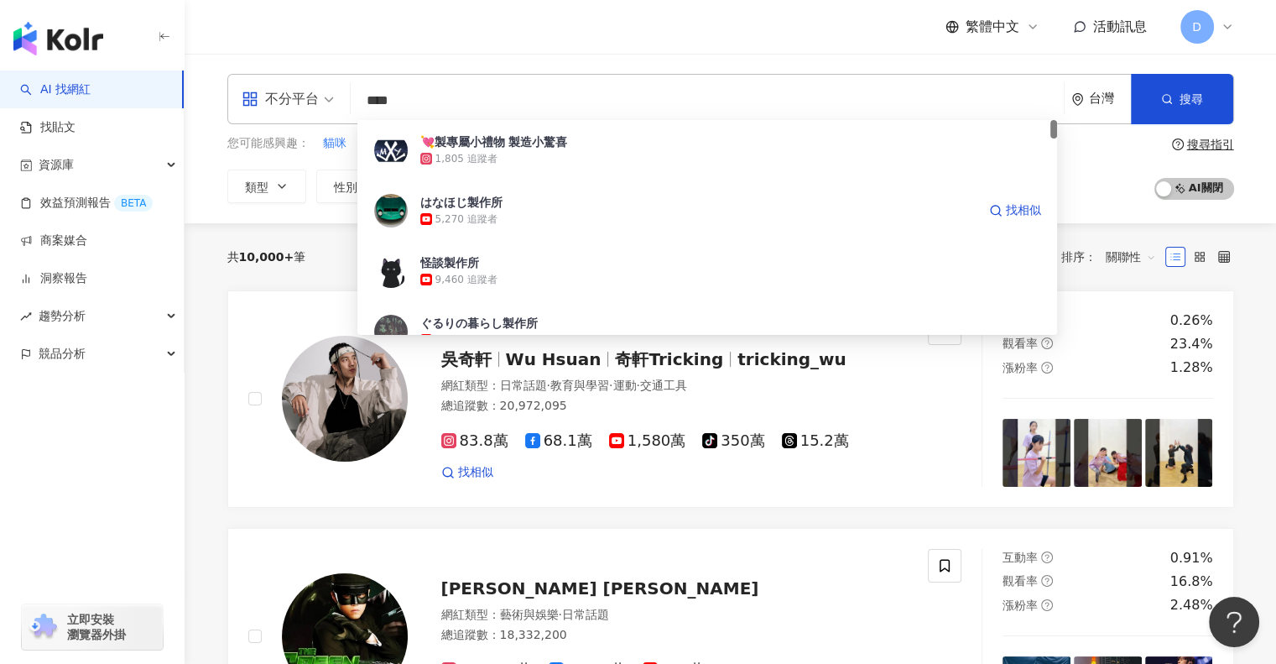
type input "***"
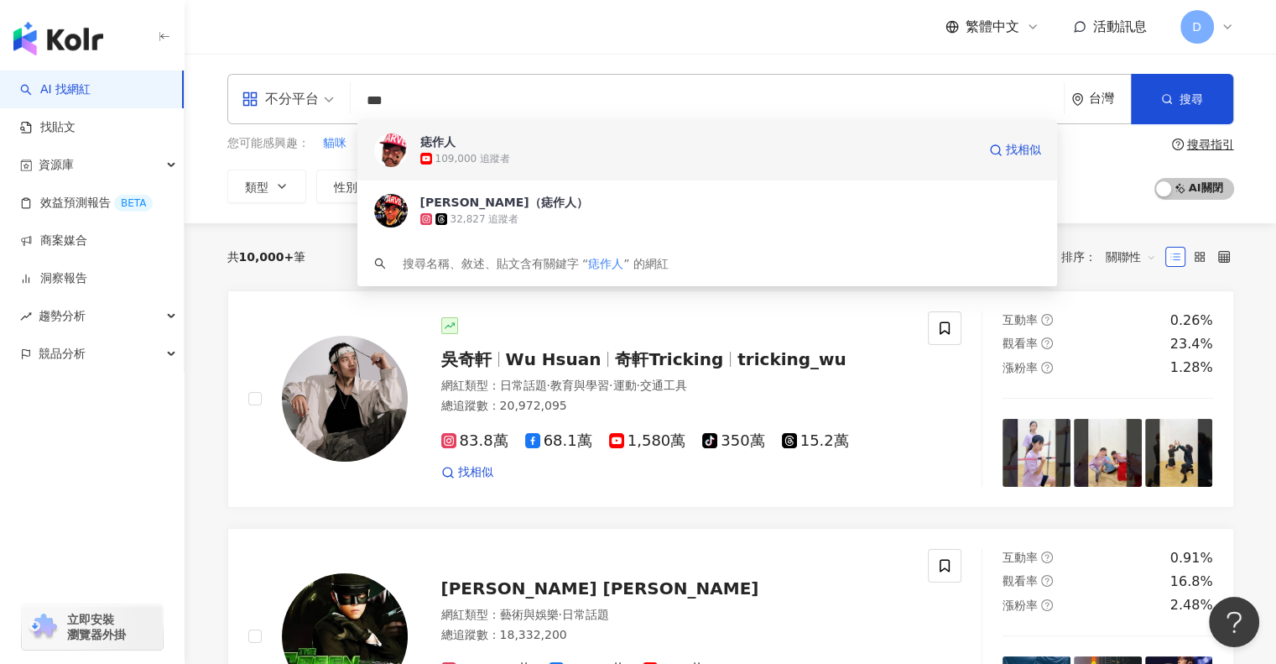
click at [510, 146] on span "痣作人" at bounding box center [698, 141] width 556 height 17
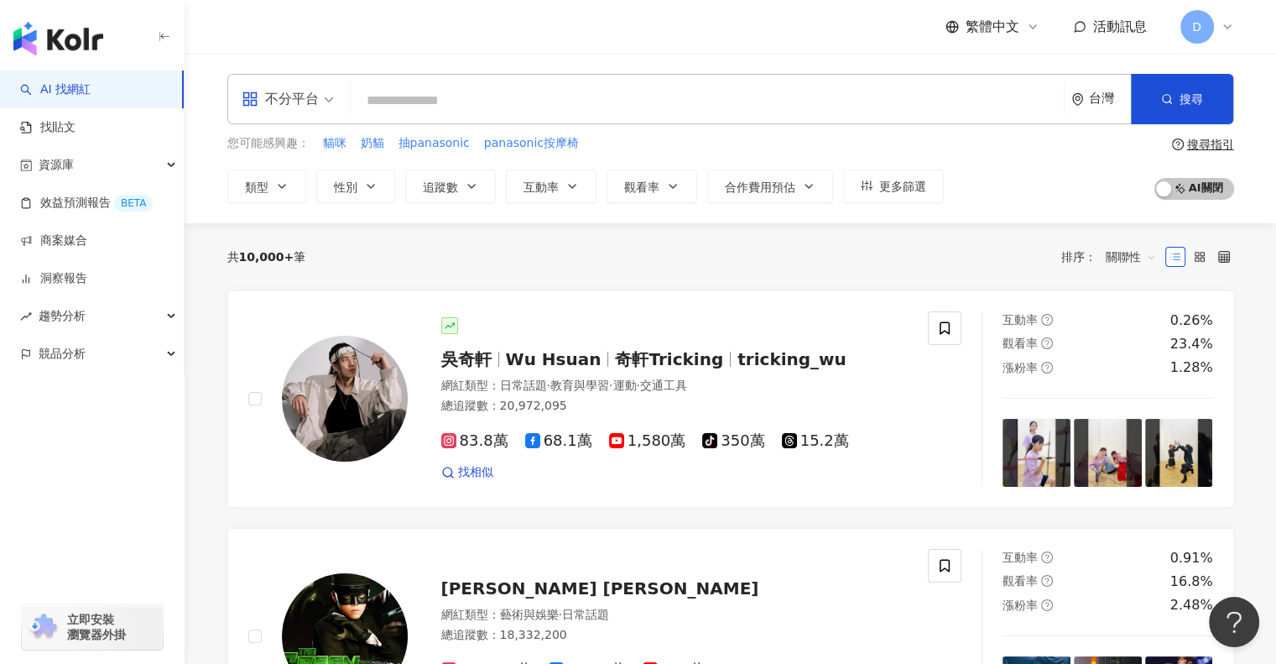
drag, startPoint x: 475, startPoint y: 122, endPoint x: 470, endPoint y: 97, distance: 24.8
click at [474, 119] on div "不分平台 台灣 搜尋 3e024c18-264e-4616-999f-65e1fb199dee 痣作人 109,000 追蹤者 Ken（痣作人） 32,827…" at bounding box center [730, 99] width 1007 height 50
click at [467, 90] on input "search" at bounding box center [707, 101] width 700 height 32
click at [389, 101] on input "search" at bounding box center [707, 101] width 700 height 32
paste input "***"
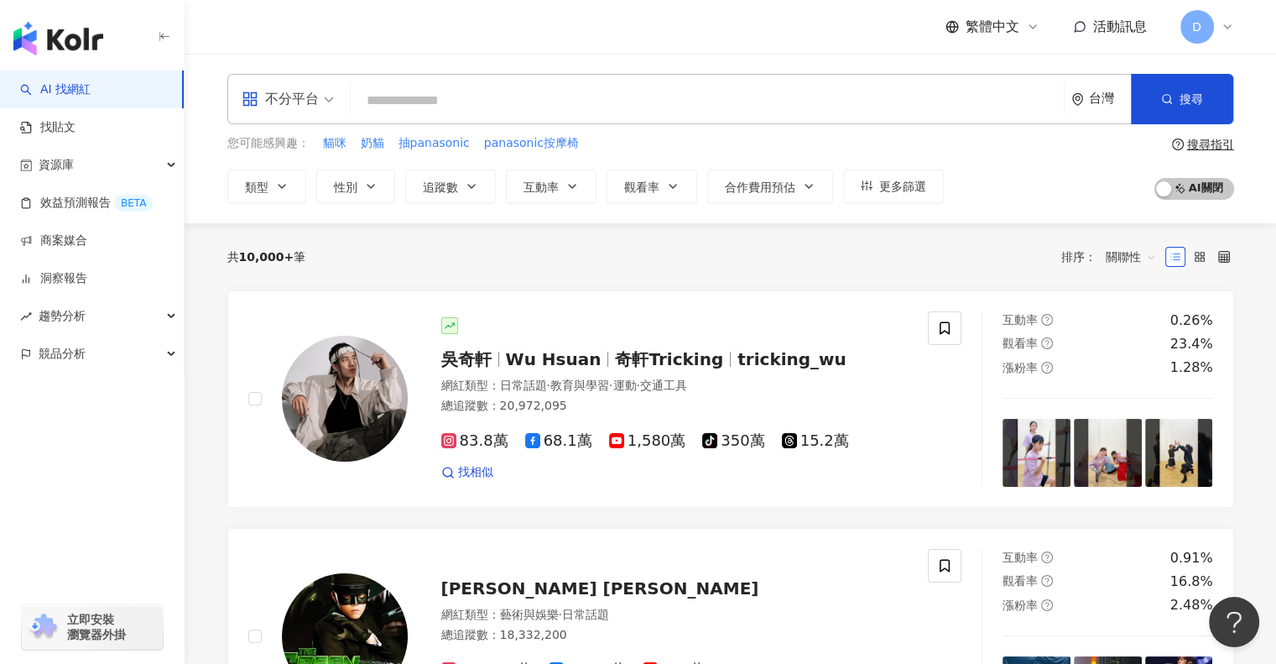
type input "***"
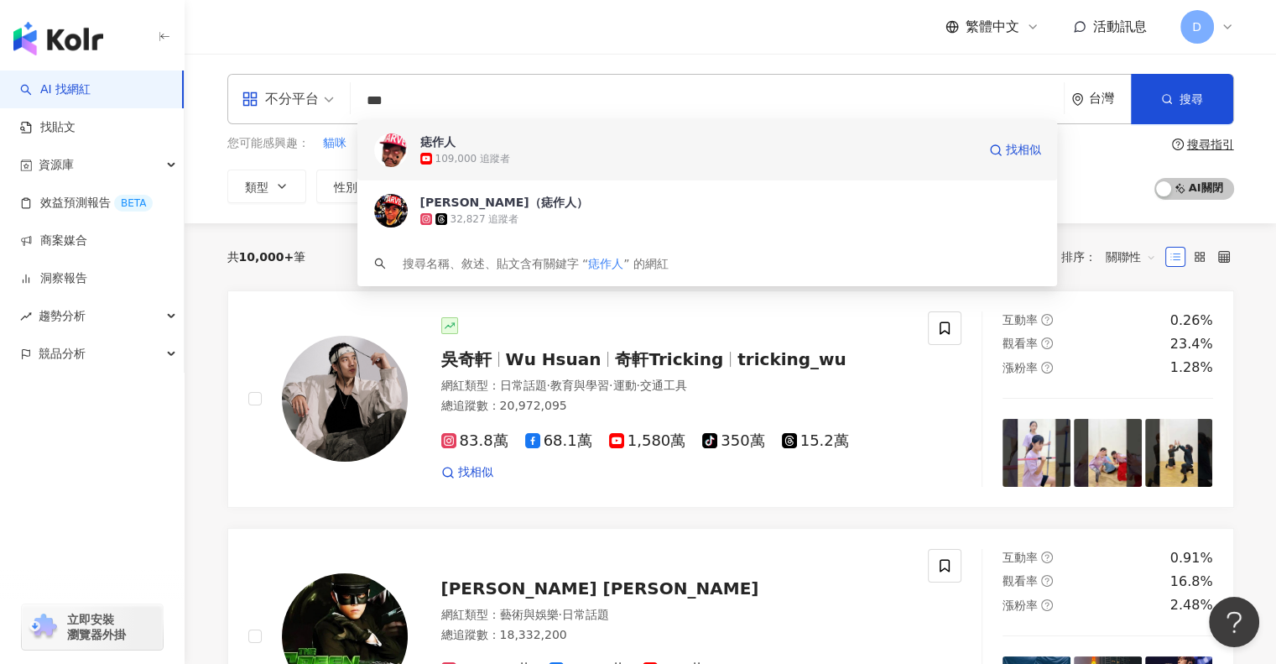
click at [488, 150] on div "109,000 追蹤者" at bounding box center [698, 158] width 556 height 17
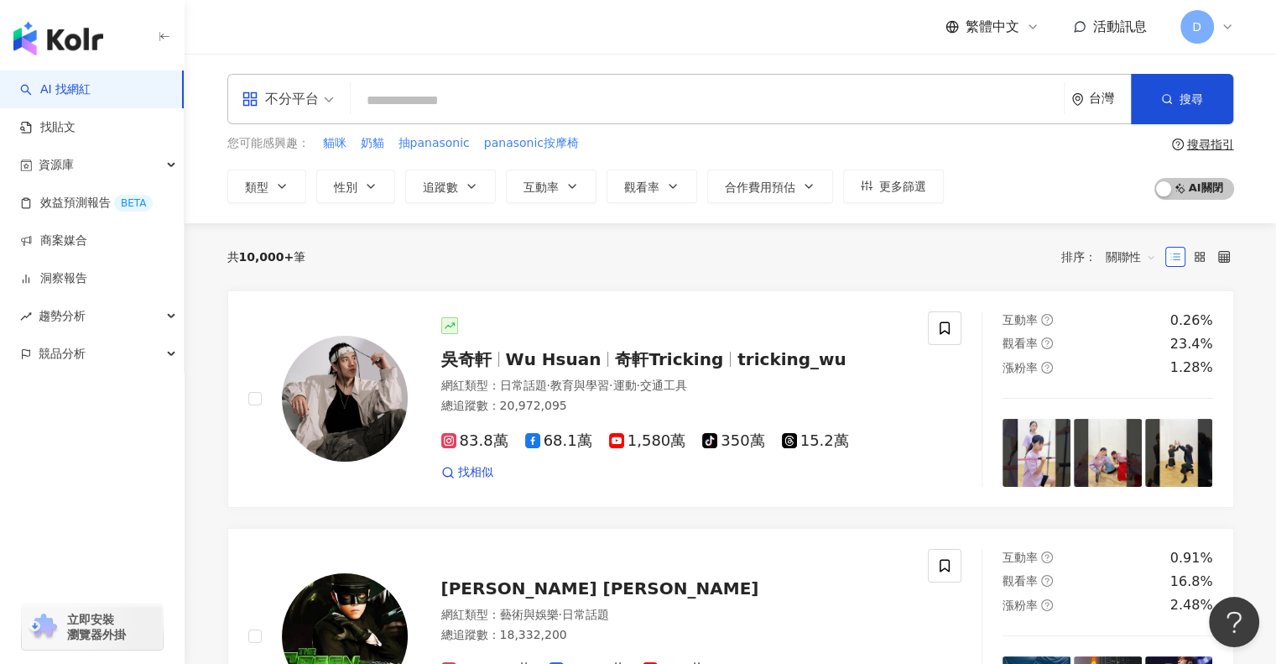
click at [618, 113] on input "search" at bounding box center [707, 101] width 700 height 32
paste input "***"
type input "***"
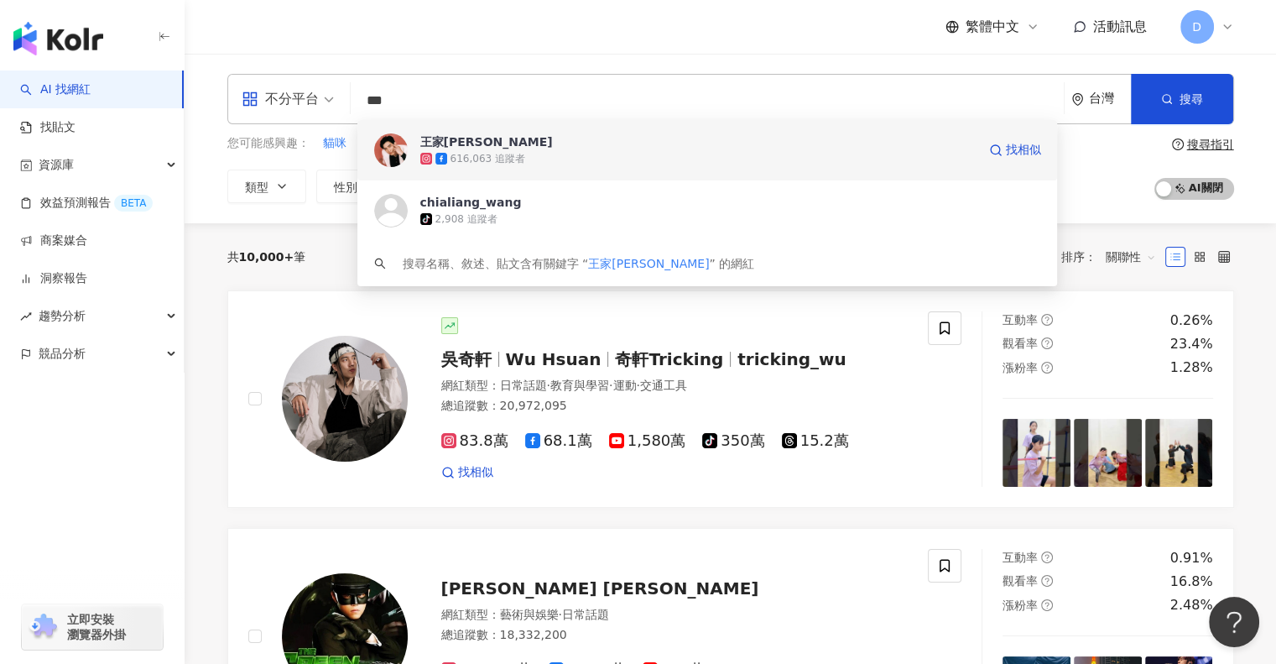
click at [598, 150] on div "616,063 追蹤者" at bounding box center [698, 158] width 556 height 17
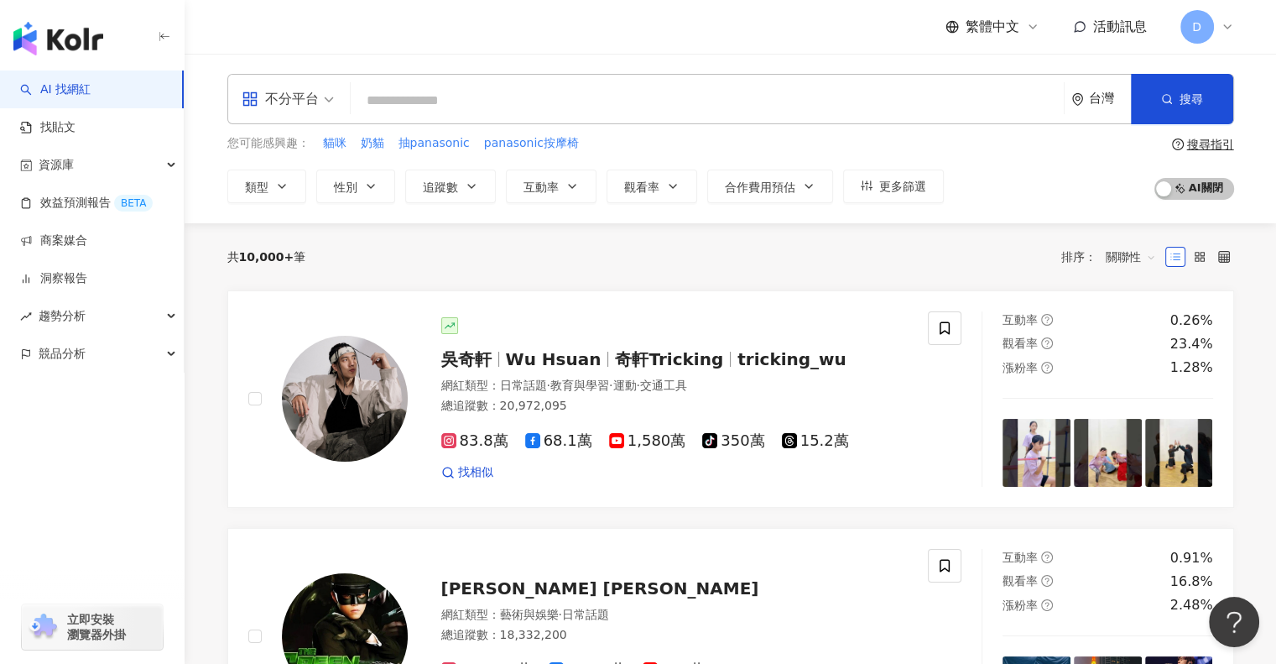
click at [492, 96] on input "search" at bounding box center [707, 101] width 700 height 32
paste input "***"
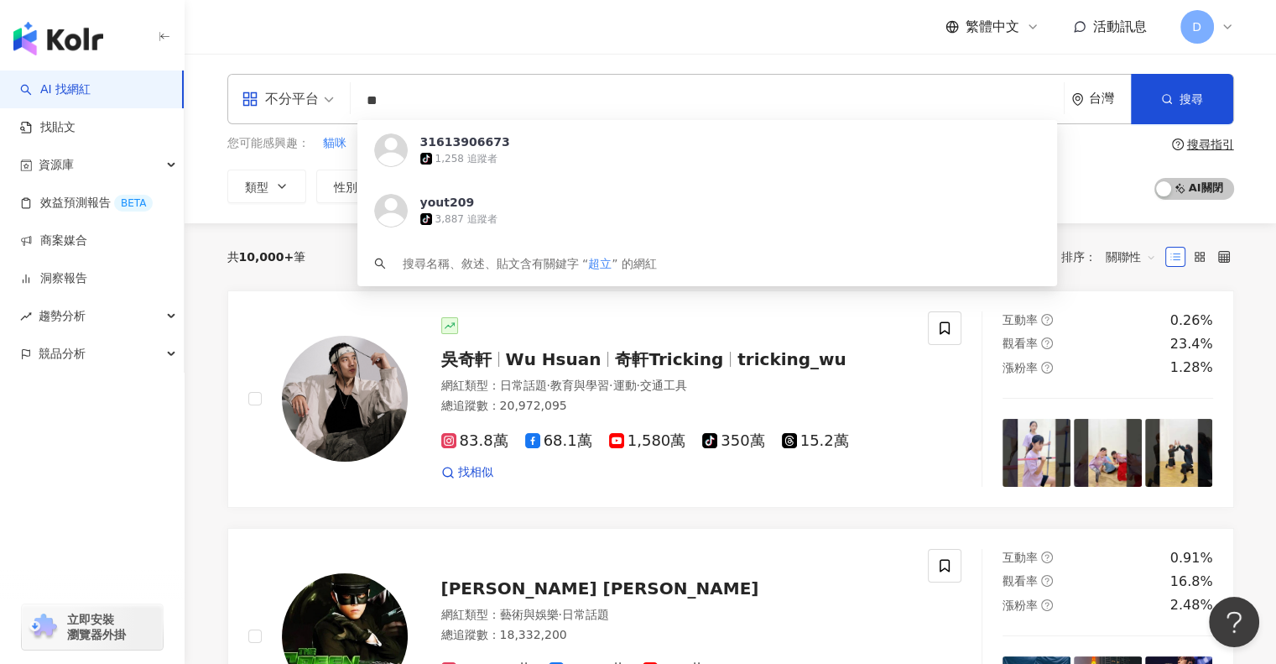
type input "*"
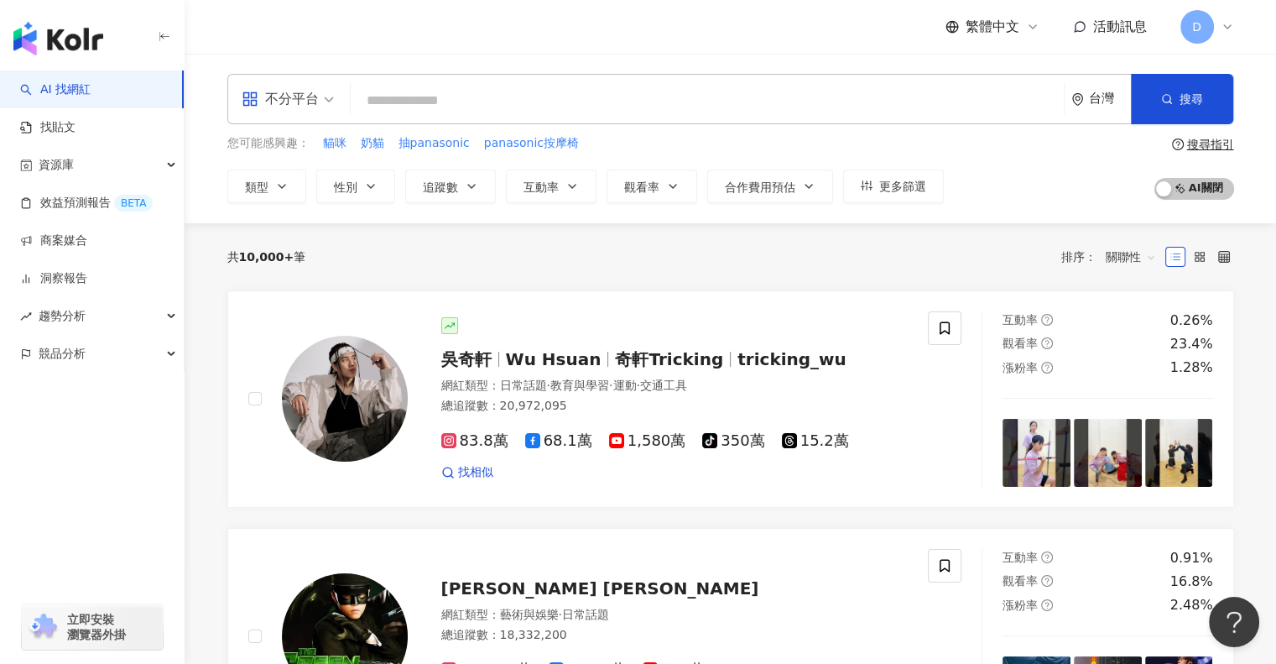
click at [500, 91] on input "search" at bounding box center [707, 101] width 700 height 32
paste input "***"
type input "***"
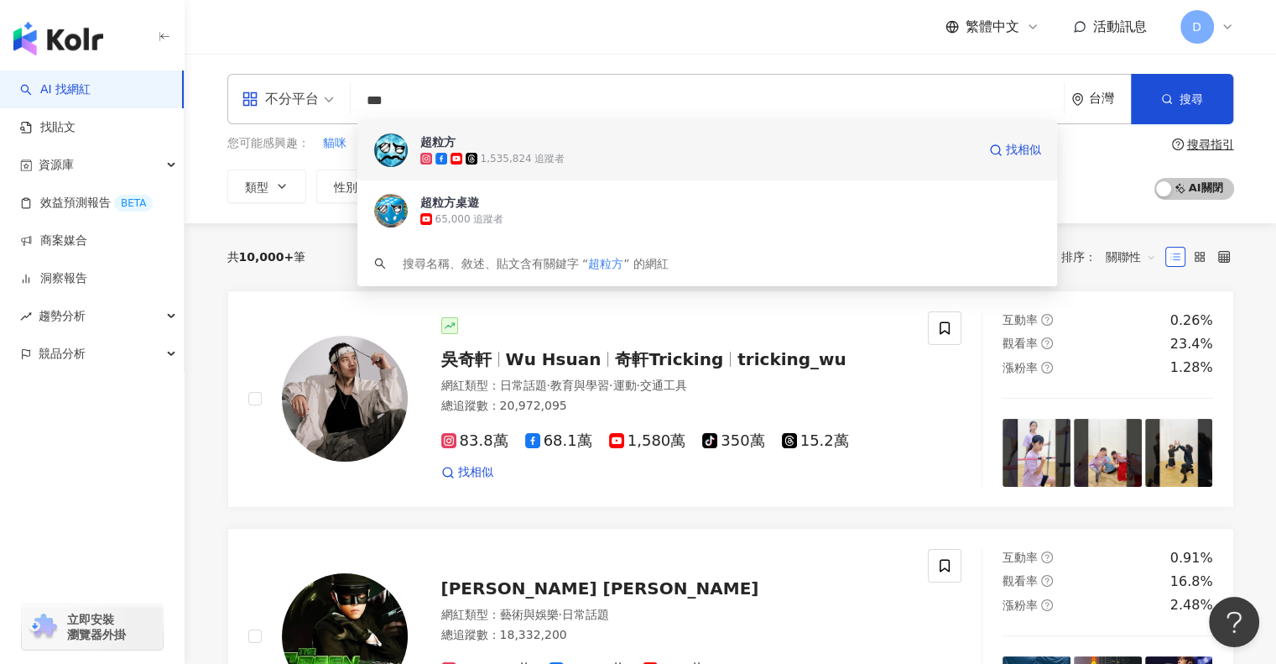
click at [611, 167] on div "超粒方 1,535,824 追蹤者 找相似" at bounding box center [707, 150] width 701 height 60
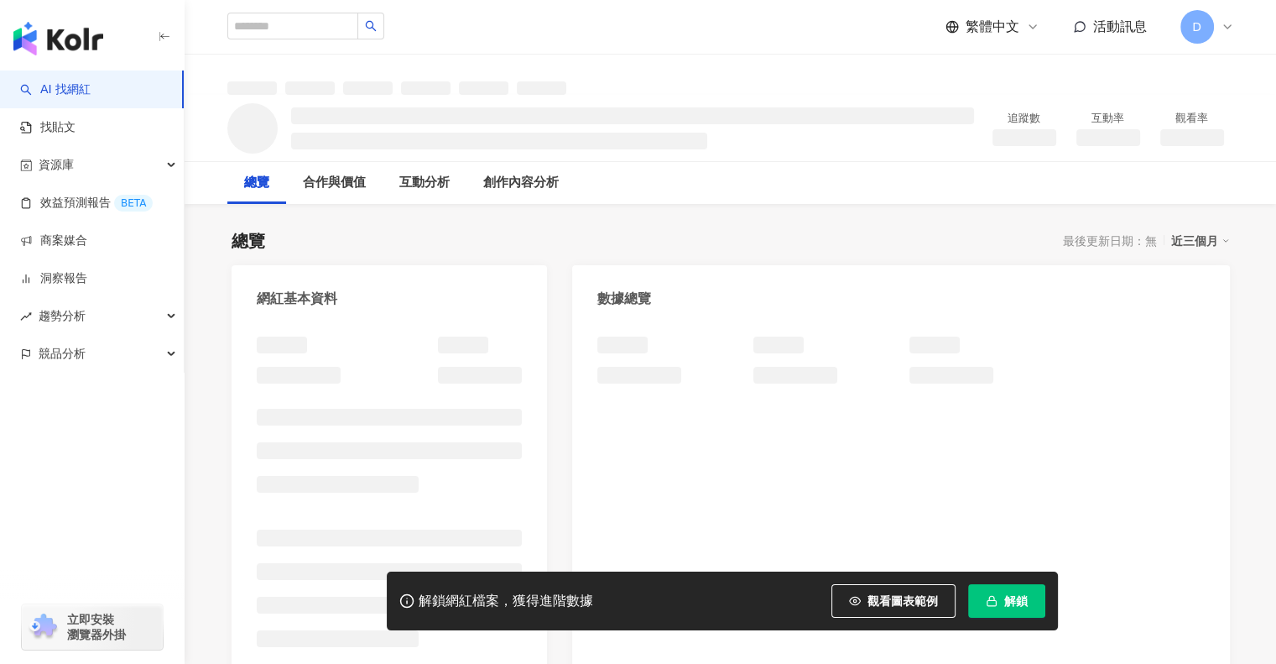
click at [1009, 605] on span "解鎖" at bounding box center [1015, 600] width 23 height 13
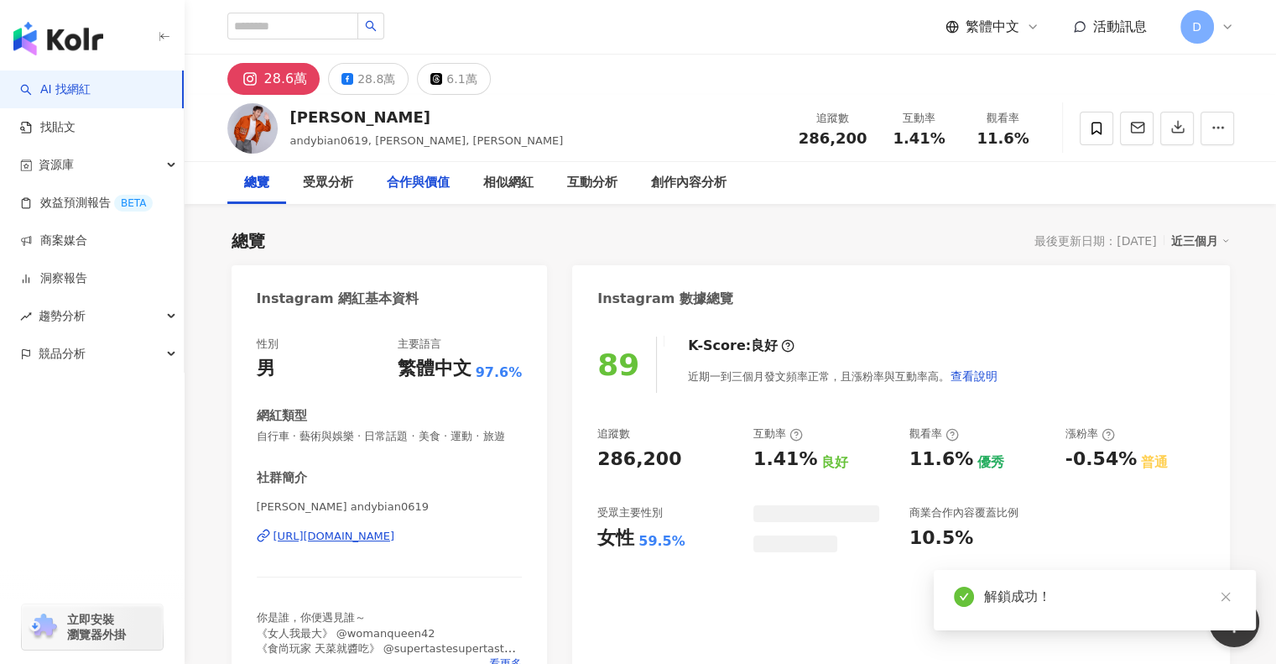
click at [437, 180] on div "合作與價值" at bounding box center [418, 183] width 63 height 20
click at [416, 179] on div "合作與價值" at bounding box center [418, 183] width 63 height 20
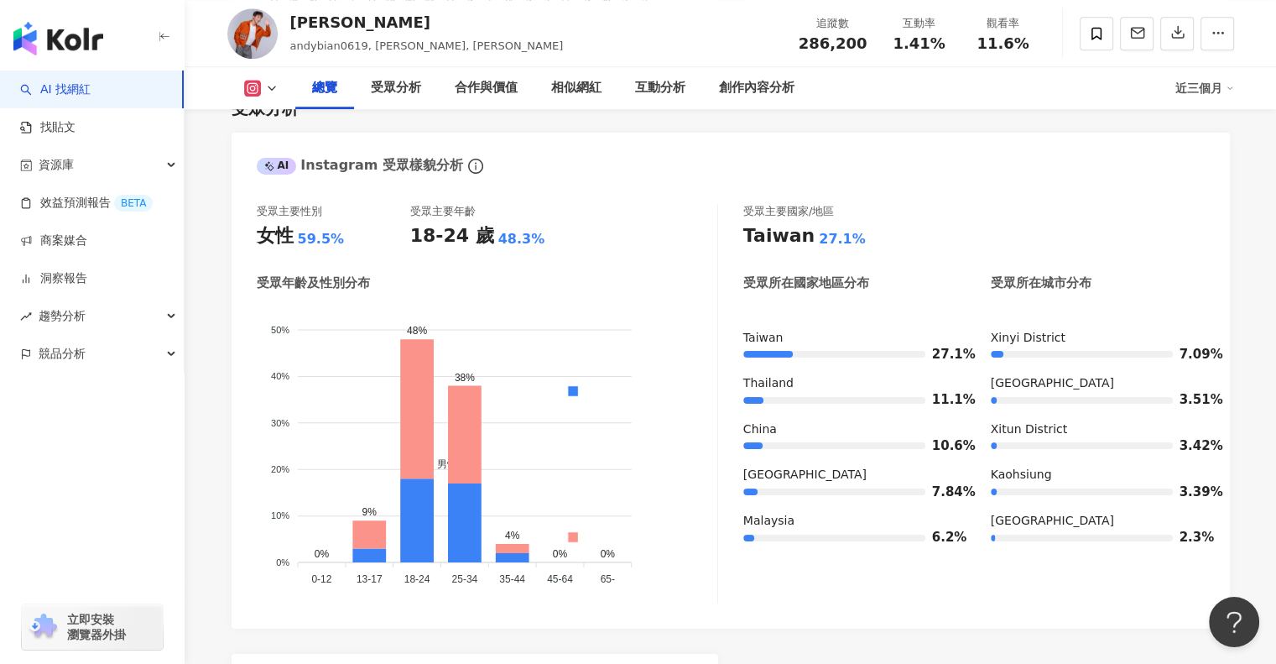
scroll to position [1364, 0]
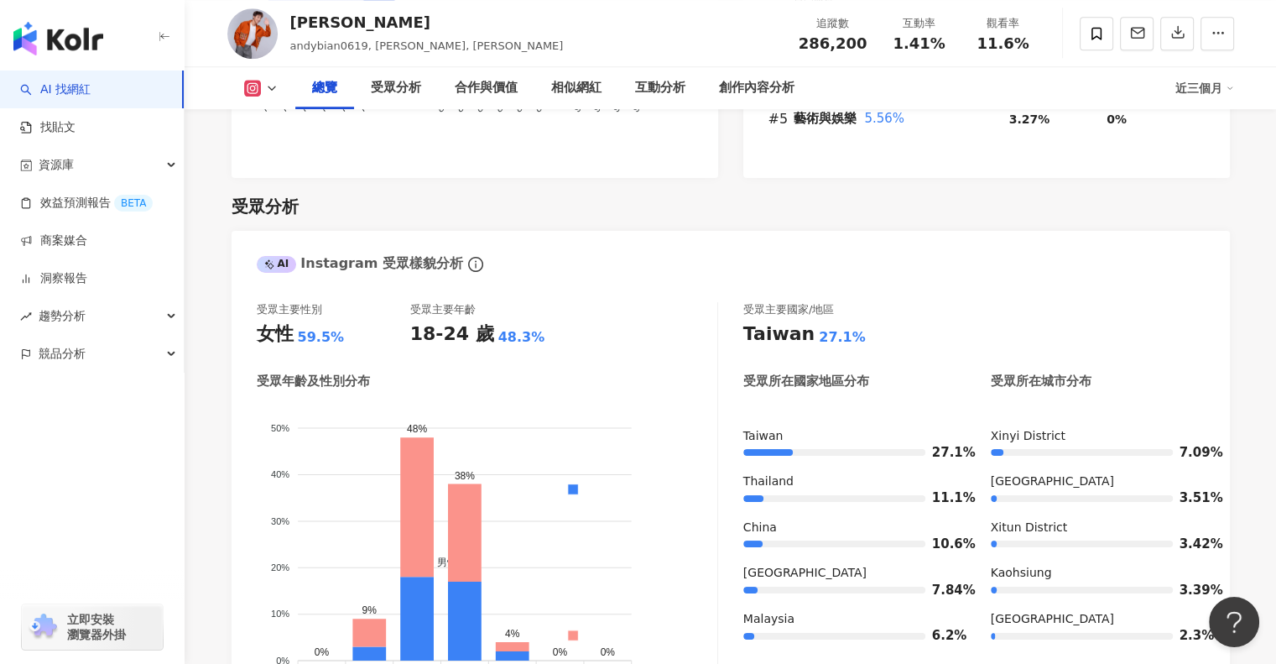
click at [260, 92] on button at bounding box center [261, 88] width 68 height 17
click at [289, 150] on button "Facebook" at bounding box center [287, 157] width 101 height 23
click at [295, 153] on div "288,000 288,000 287,500 287,500 287,000 287,000 286,500 286,500 286,000 286,000…" at bounding box center [475, 33] width 436 height 239
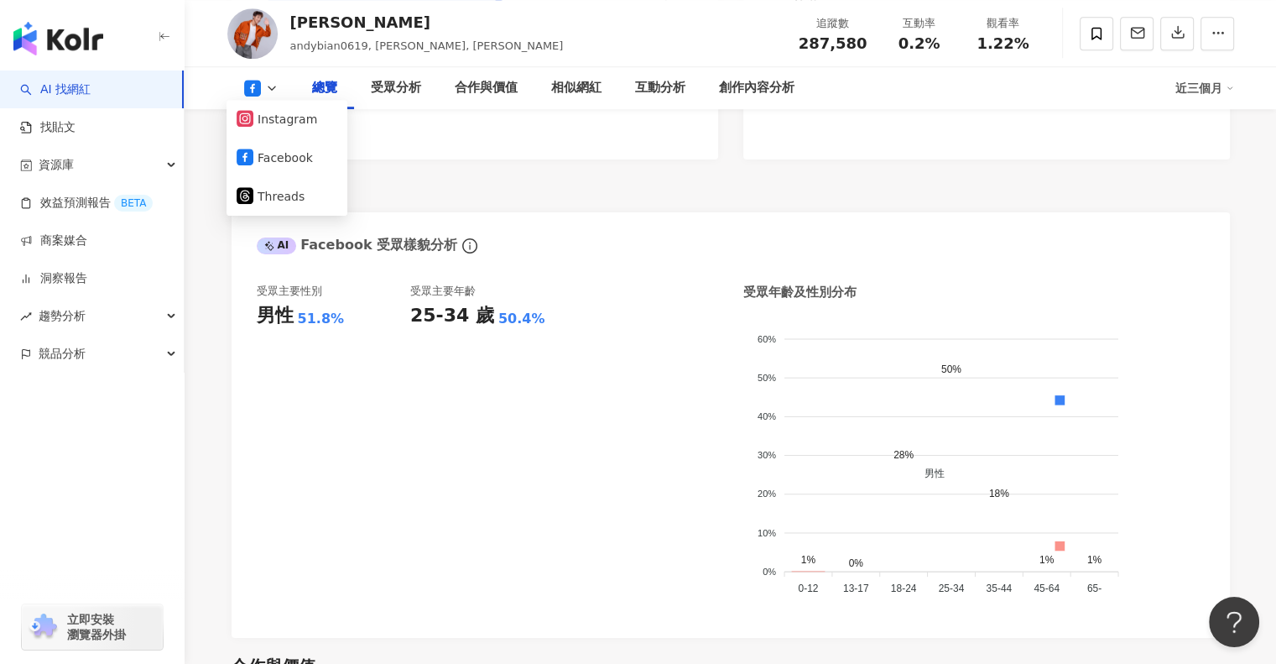
click at [559, 267] on div "AI Facebook 受眾樣貌分析" at bounding box center [731, 239] width 999 height 55
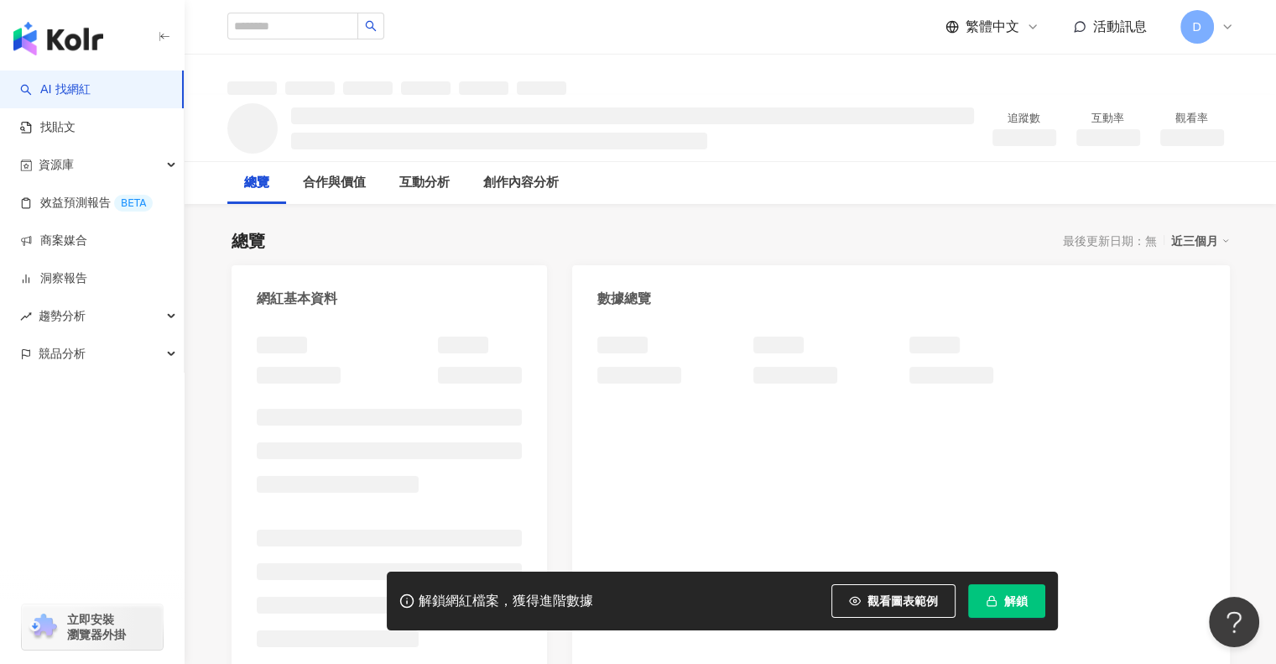
click at [1010, 596] on span "解鎖" at bounding box center [1015, 600] width 23 height 13
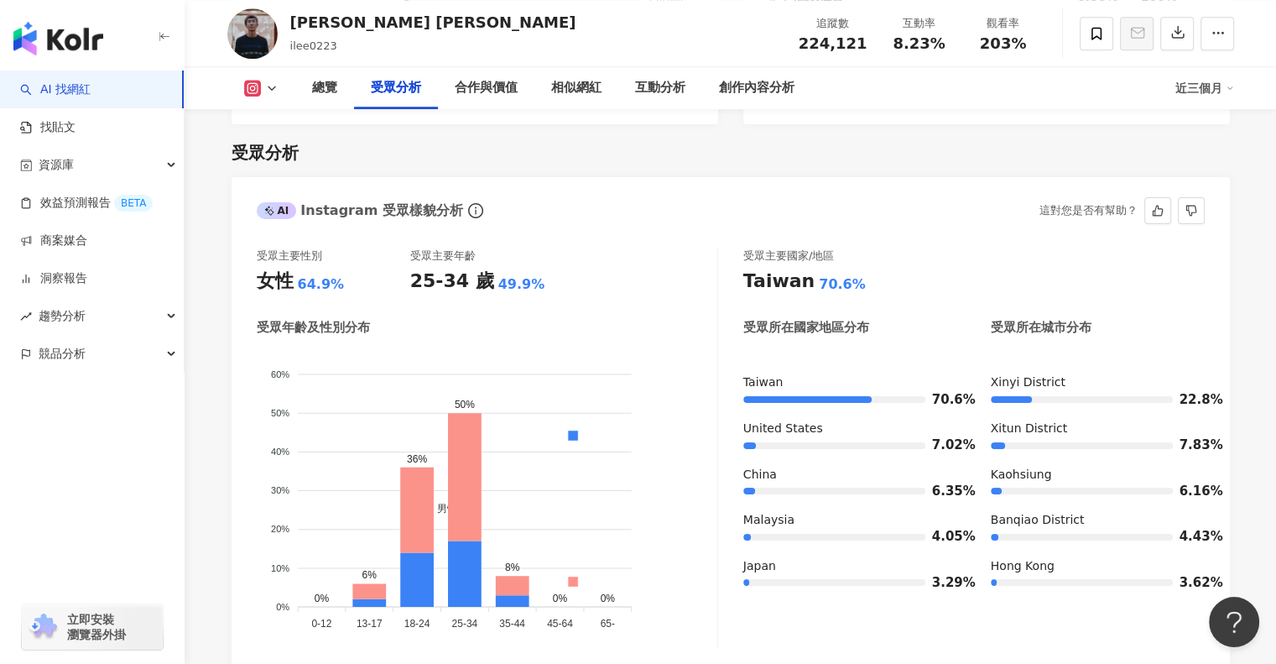
scroll to position [1510, 0]
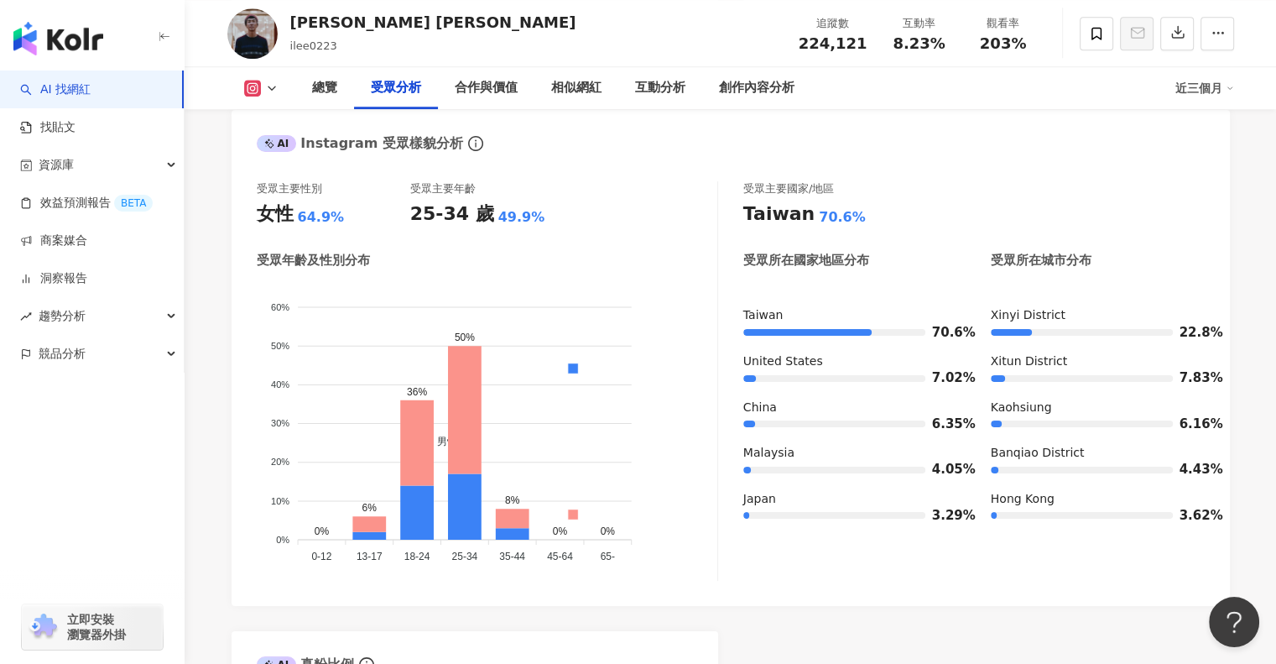
click at [263, 80] on button at bounding box center [261, 88] width 68 height 17
click at [591, 282] on foreignobject "男性 女性" at bounding box center [487, 425] width 461 height 286
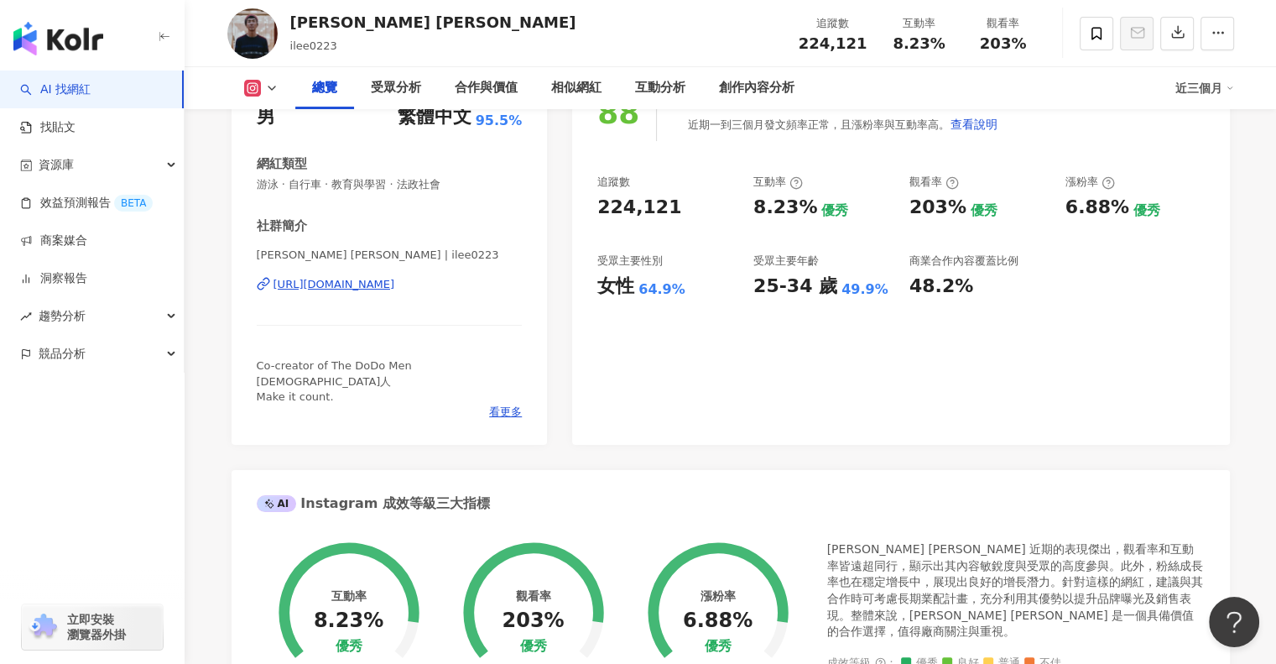
scroll to position [0, 0]
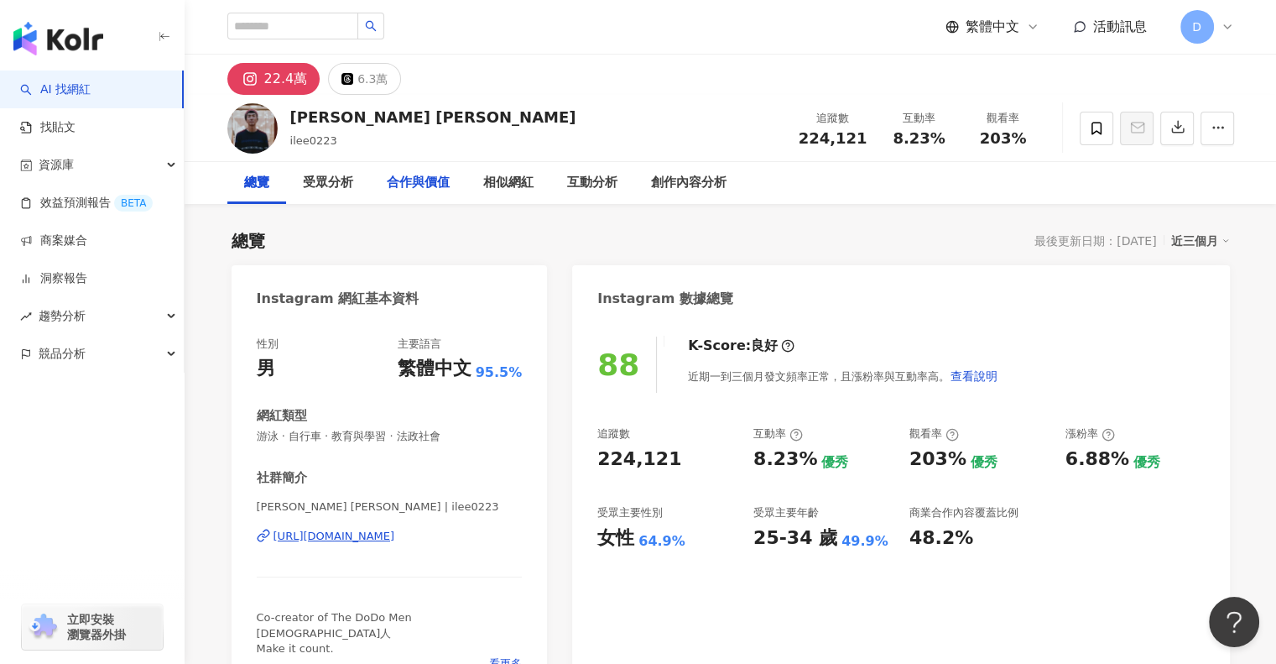
click at [450, 177] on div "合作與價值" at bounding box center [418, 183] width 96 height 42
click at [358, 26] on input "search" at bounding box center [292, 26] width 131 height 27
type input "*"
type input "***"
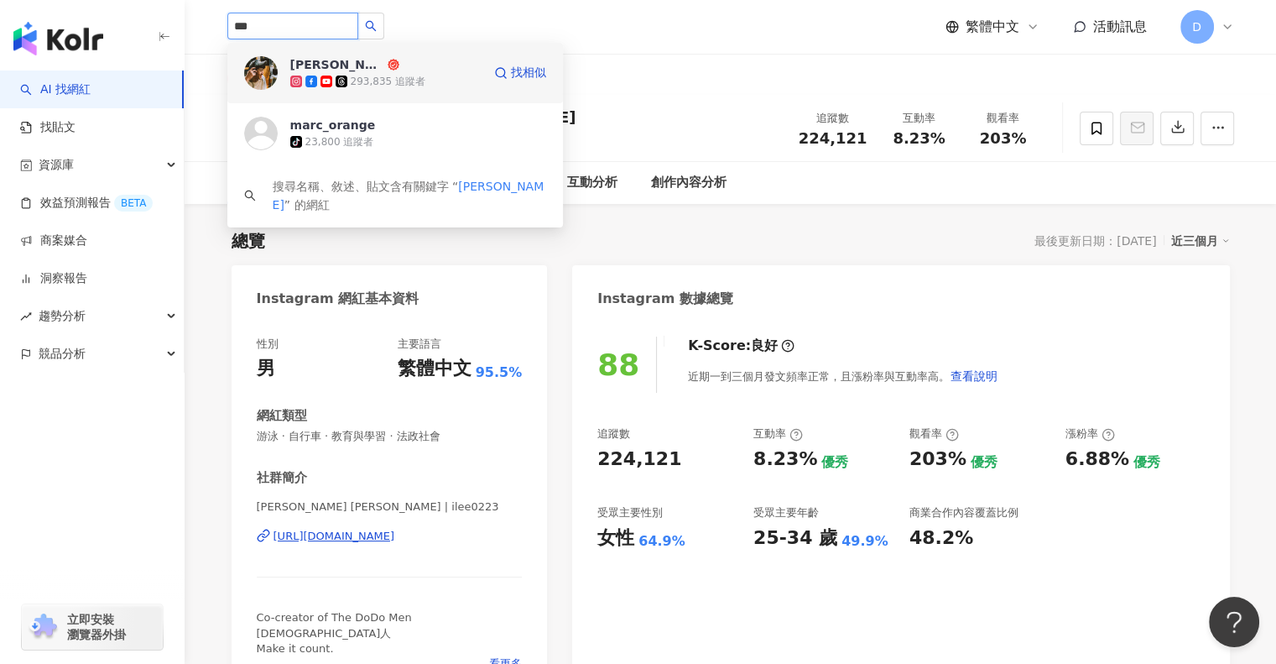
click at [382, 80] on div "293,835 追蹤者" at bounding box center [388, 82] width 75 height 14
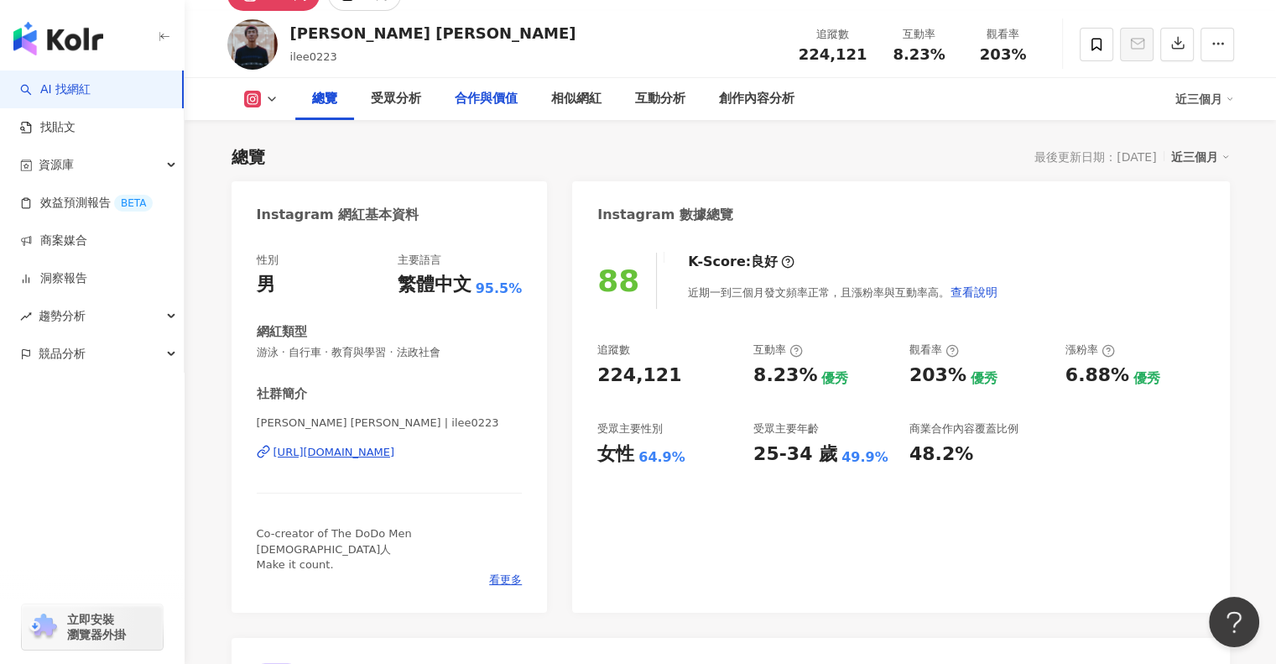
click at [468, 96] on div "合作與價值" at bounding box center [486, 99] width 63 height 20
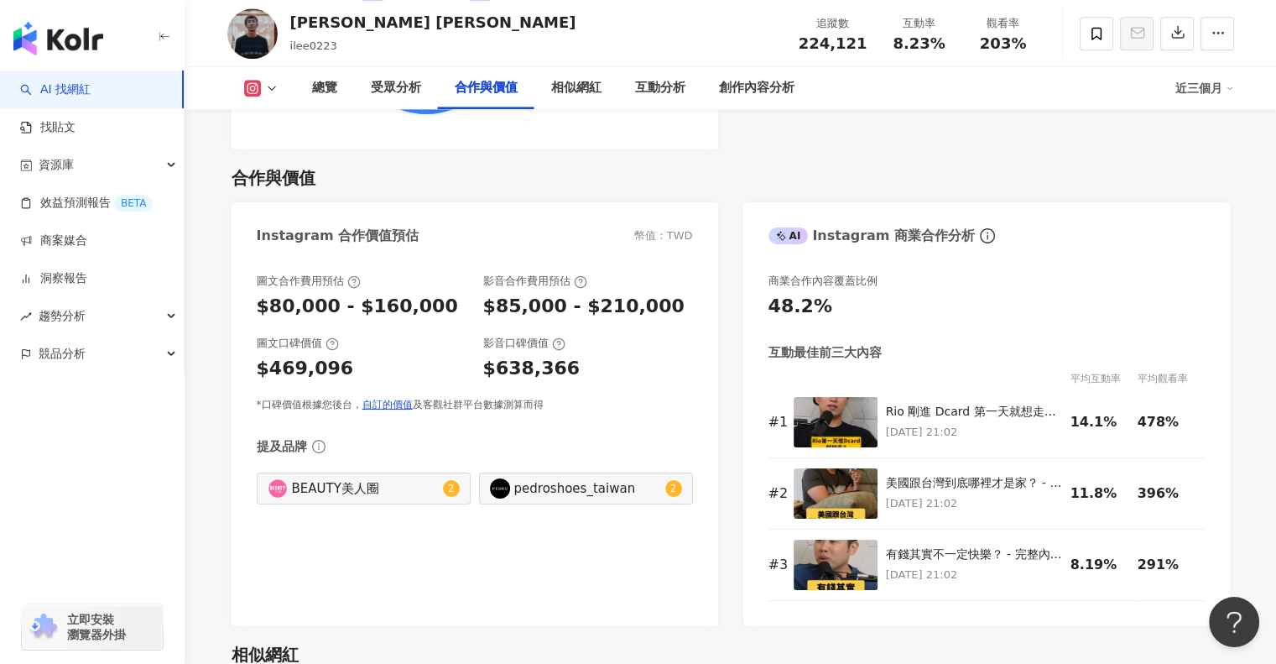
click at [263, 91] on button at bounding box center [261, 88] width 68 height 17
click at [517, 215] on div "Instagram 合作價值預估 幣值：TWD" at bounding box center [475, 229] width 487 height 55
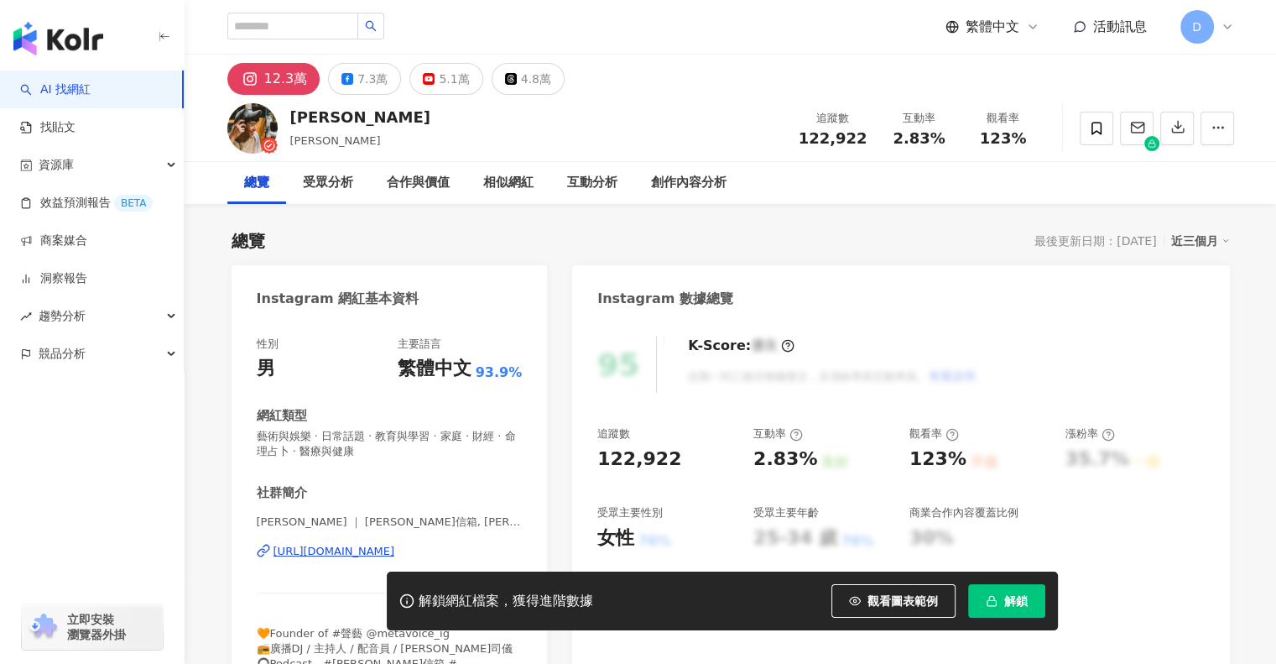
click at [990, 602] on icon "button" at bounding box center [992, 601] width 12 height 12
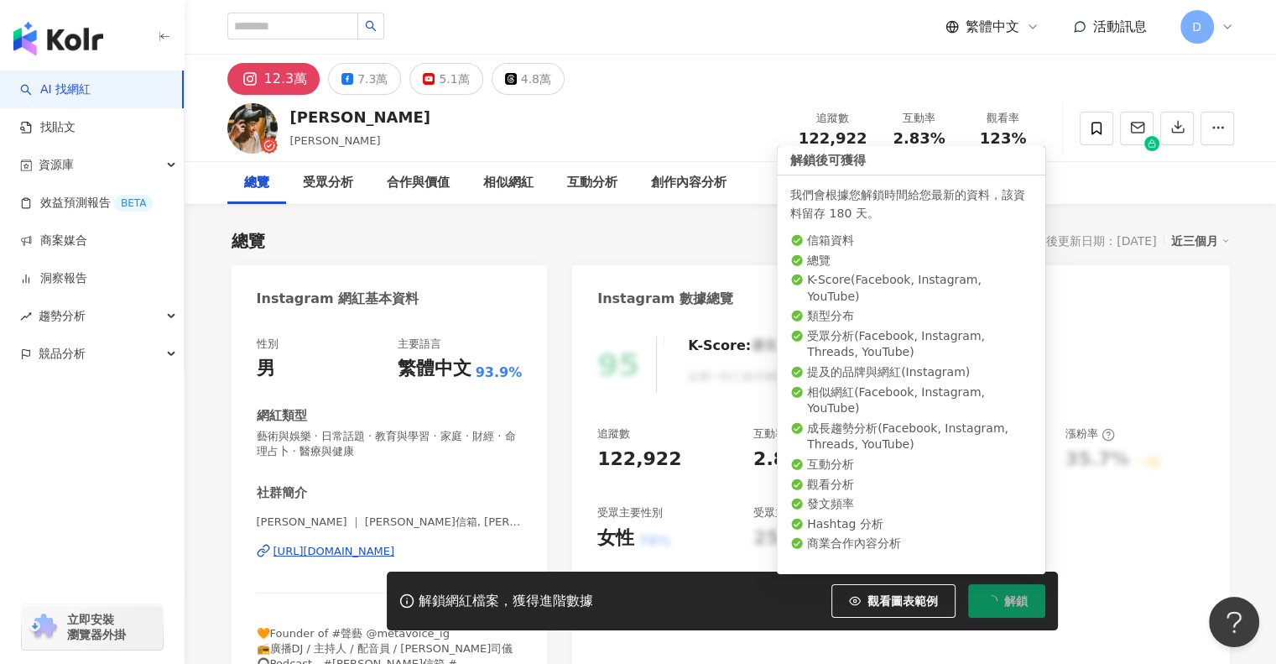
click at [1004, 597] on span "解鎖" at bounding box center [1015, 600] width 23 height 13
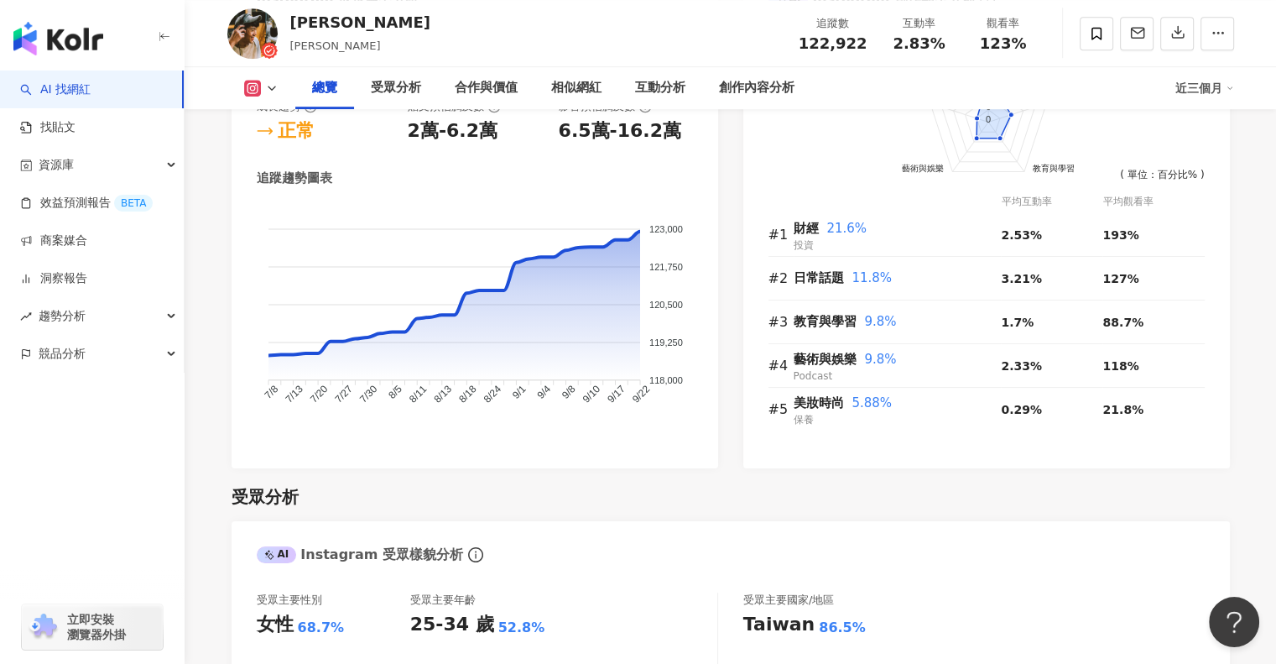
scroll to position [915, 0]
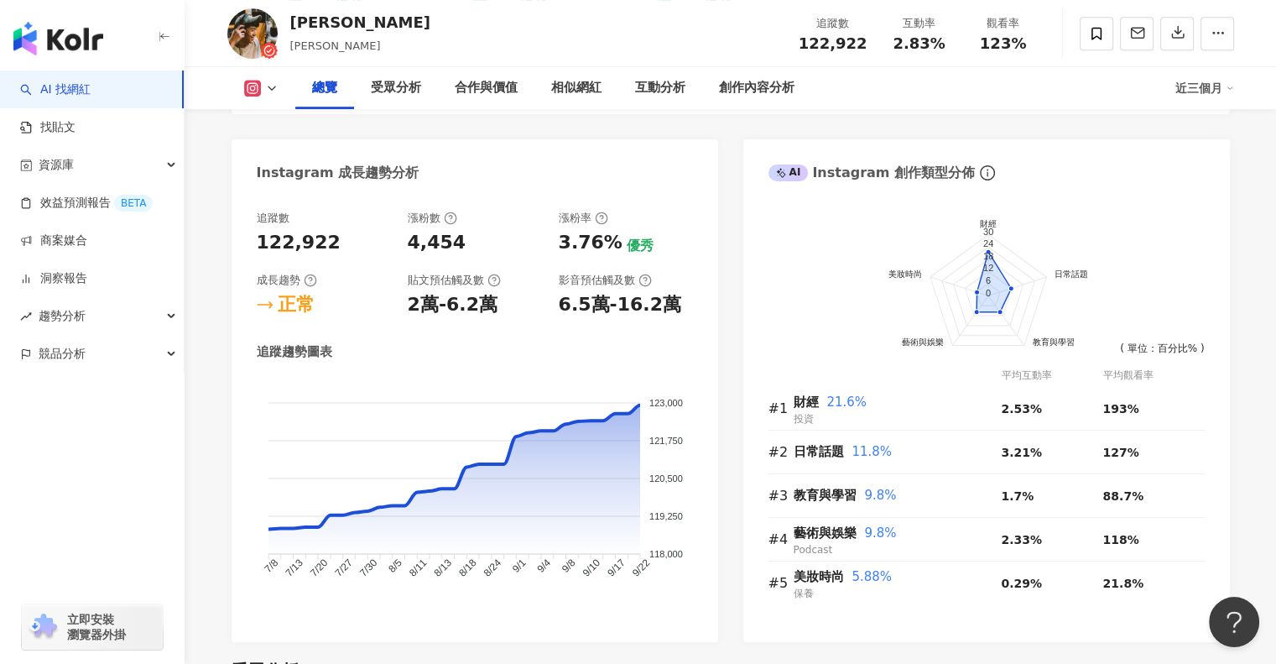
click at [285, 90] on button at bounding box center [261, 88] width 68 height 17
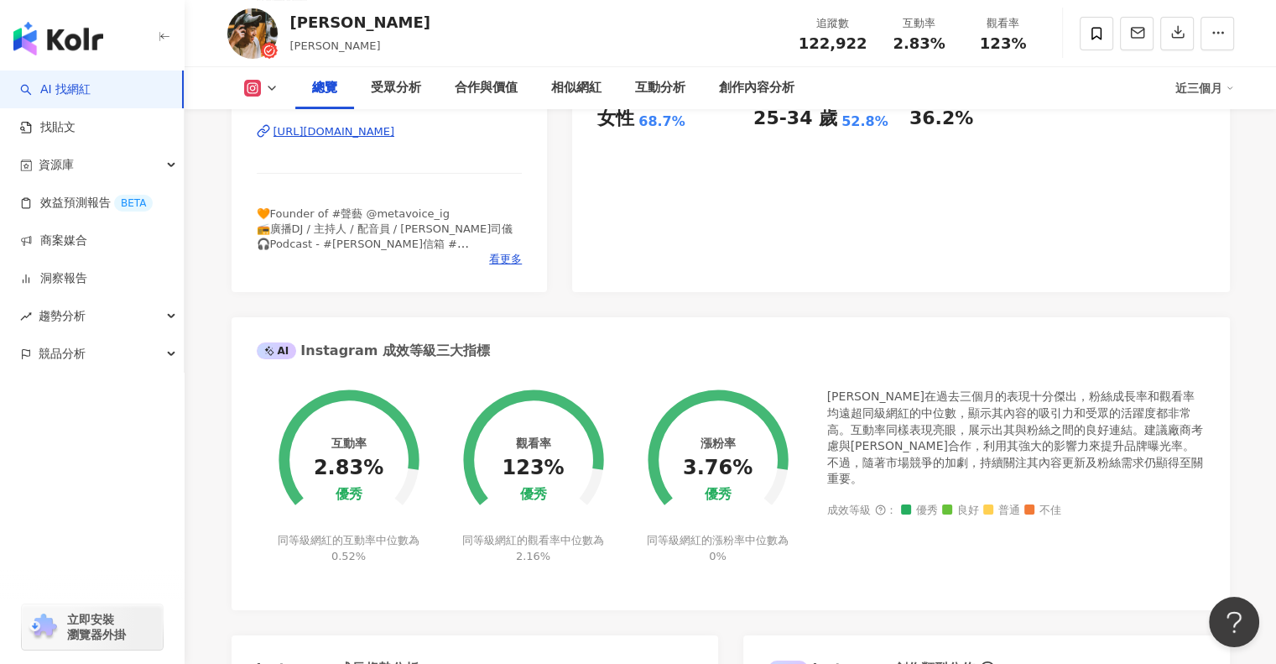
click at [270, 91] on icon at bounding box center [271, 87] width 13 height 13
click at [273, 88] on polyline at bounding box center [272, 87] width 7 height 3
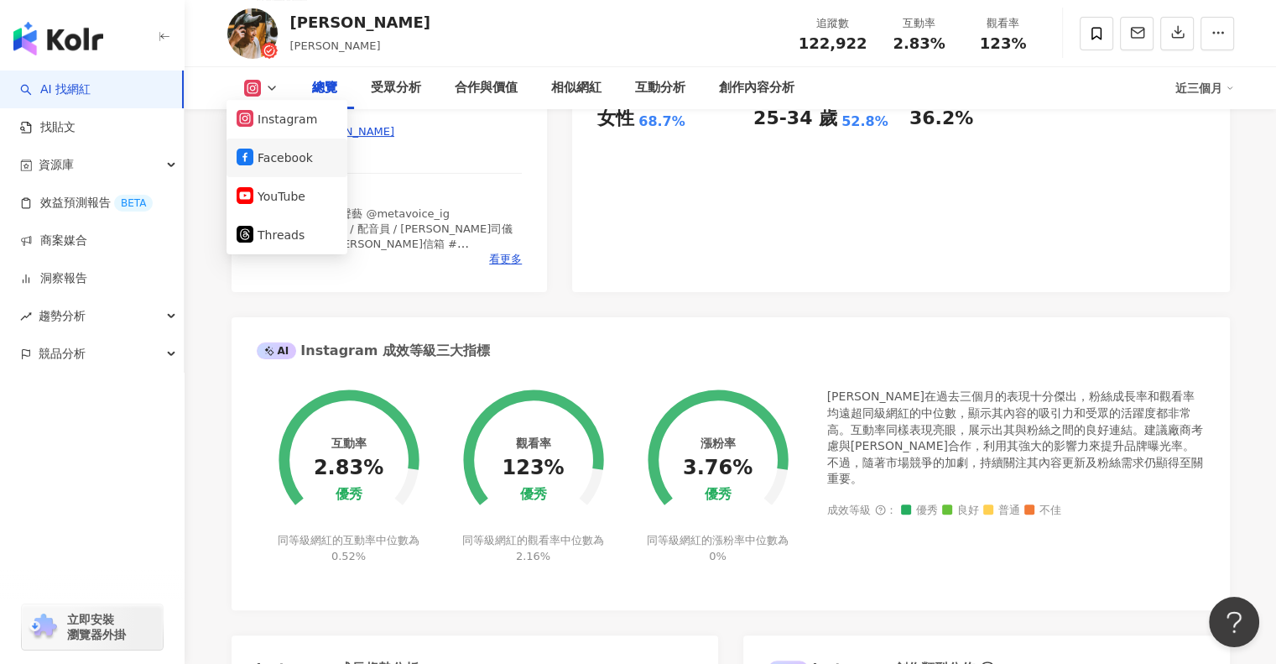
click at [282, 151] on button "Facebook" at bounding box center [287, 157] width 101 height 23
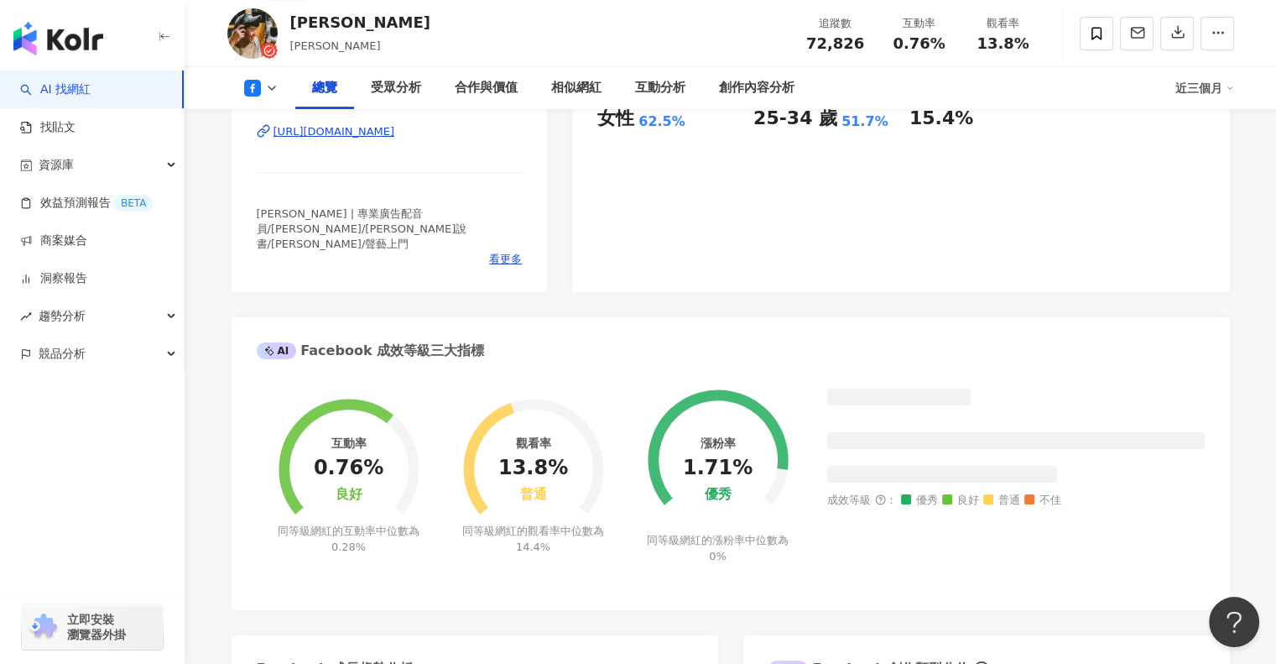
click at [612, 291] on div "Facebook 網紅基本資料 性別 男 主要語言 繁體中文 93.9% 網紅類型 藝術與娛樂 · 日常話題 · 教育與學習 · 家庭 · 財經 · 命理占卜…" at bounding box center [731, 492] width 999 height 1292
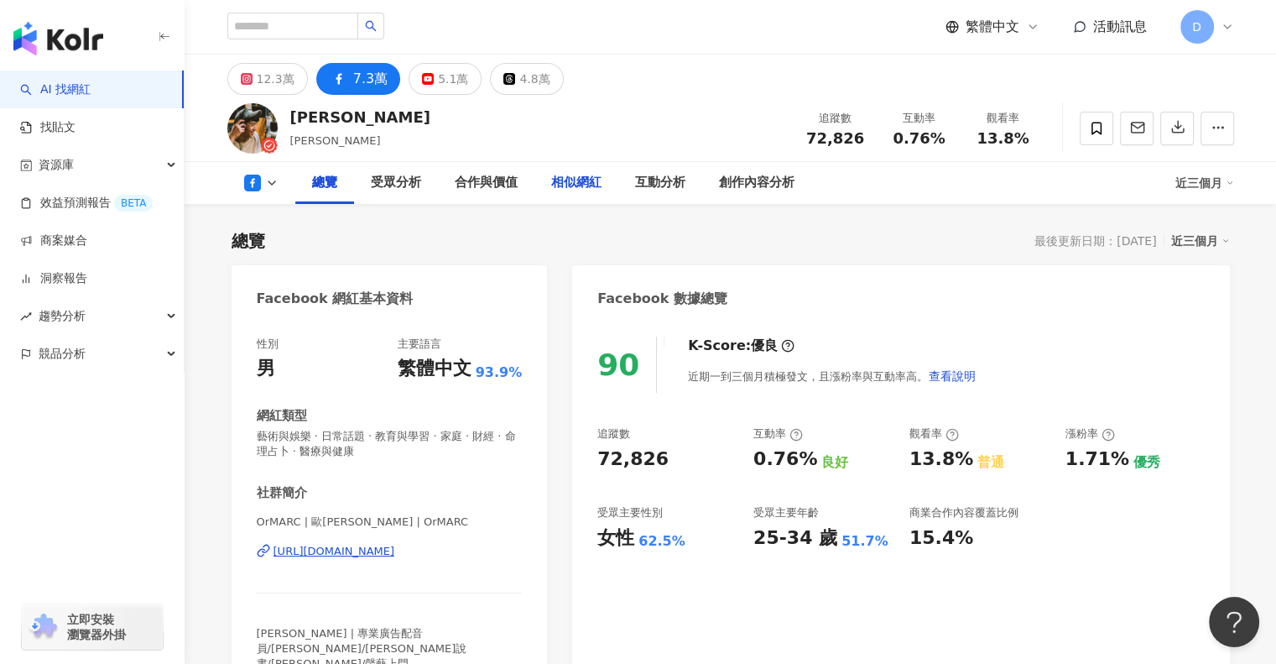
click at [551, 185] on div "相似網紅" at bounding box center [576, 183] width 50 height 20
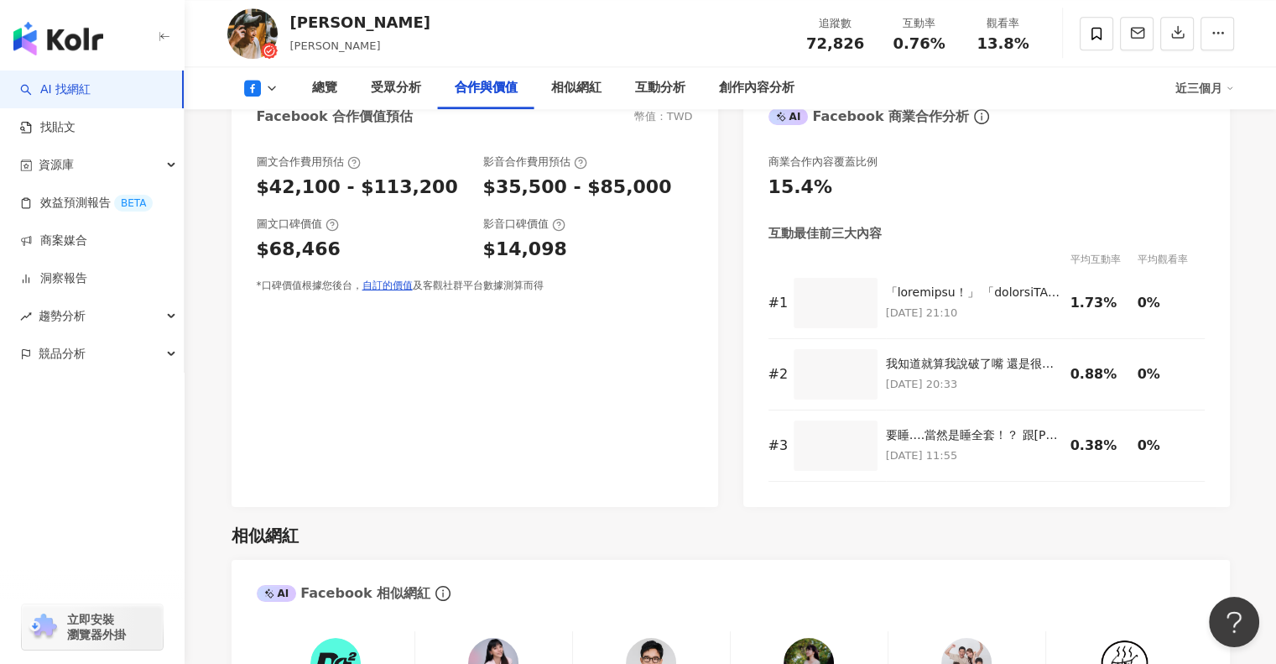
scroll to position [1885, 0]
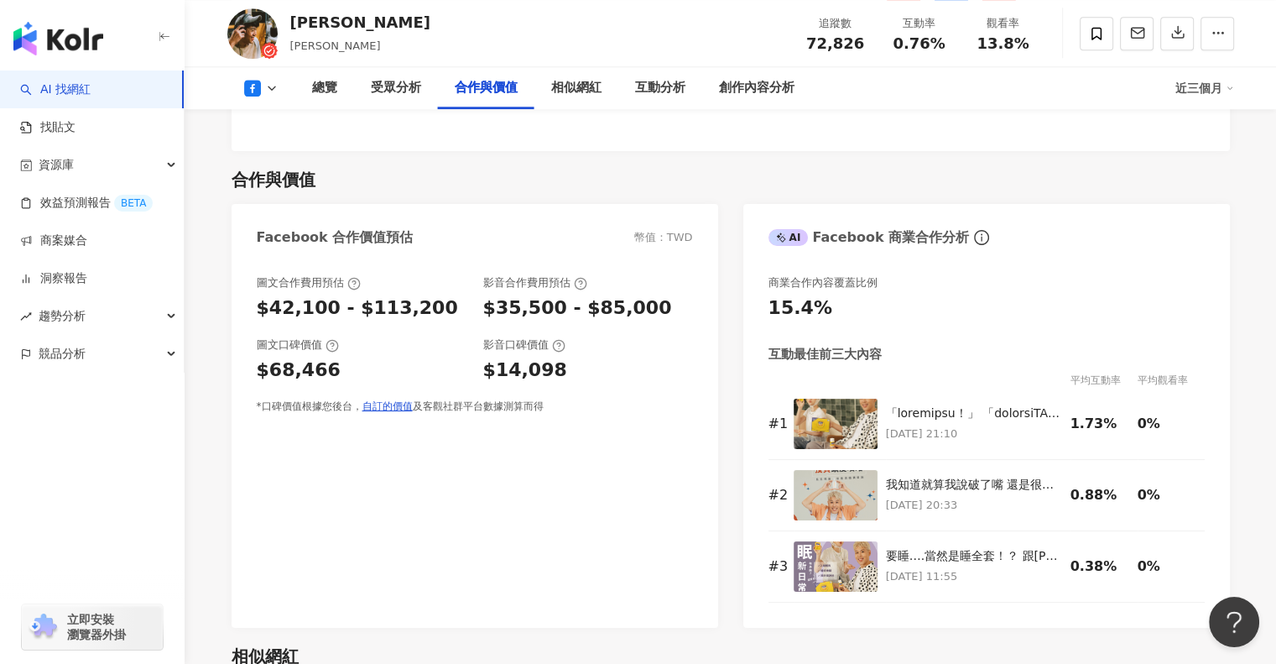
click at [257, 92] on icon at bounding box center [252, 88] width 17 height 17
click at [292, 192] on button "YouTube" at bounding box center [287, 196] width 101 height 23
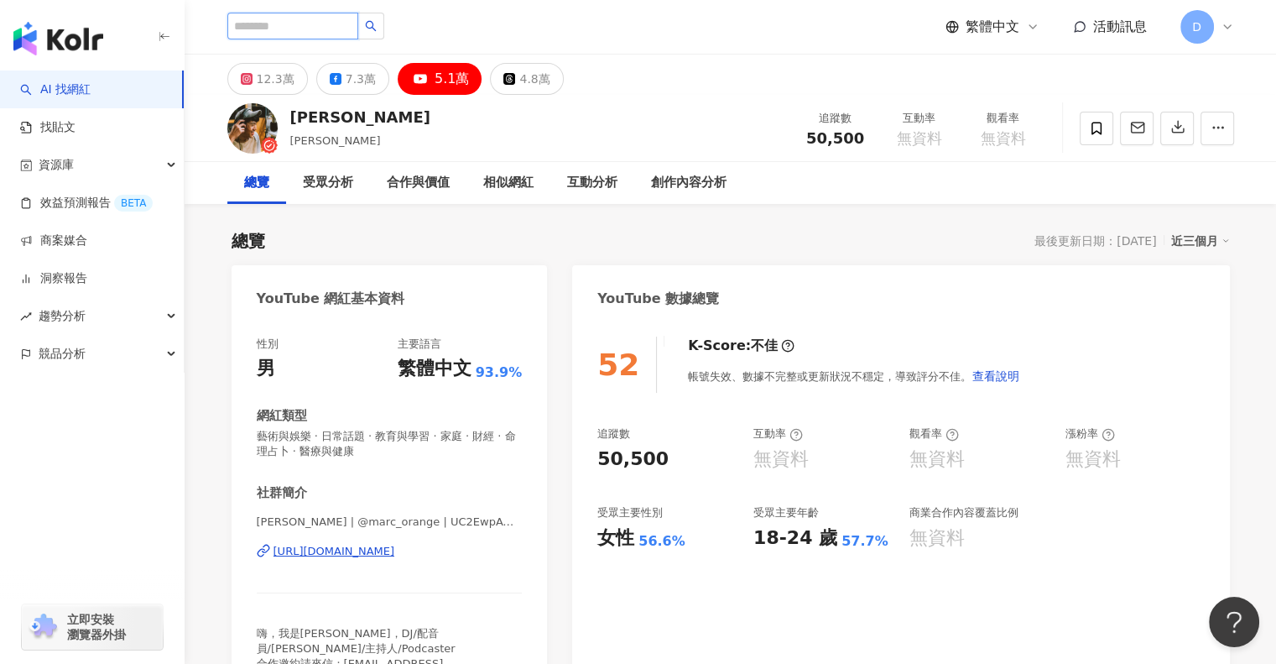
click at [349, 19] on input "search" at bounding box center [292, 26] width 131 height 27
type input "***"
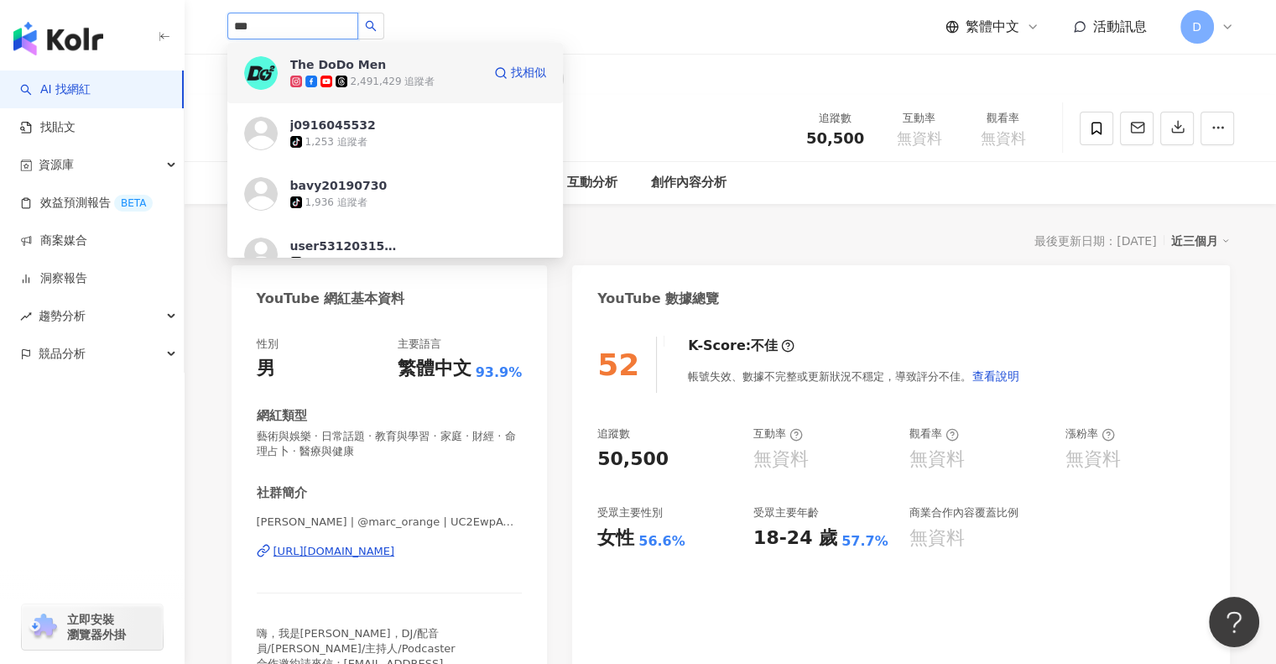
click at [396, 84] on div "2,491,429 追蹤者" at bounding box center [393, 82] width 85 height 14
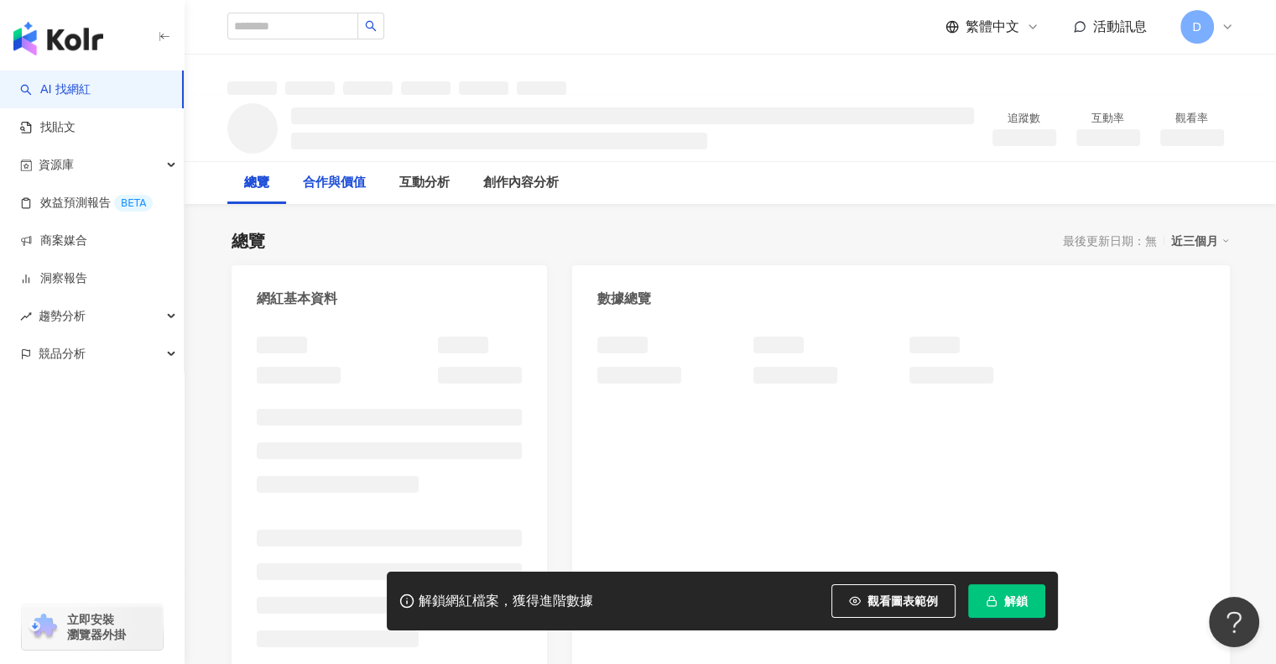
click at [350, 176] on div "合作與價值" at bounding box center [334, 183] width 63 height 20
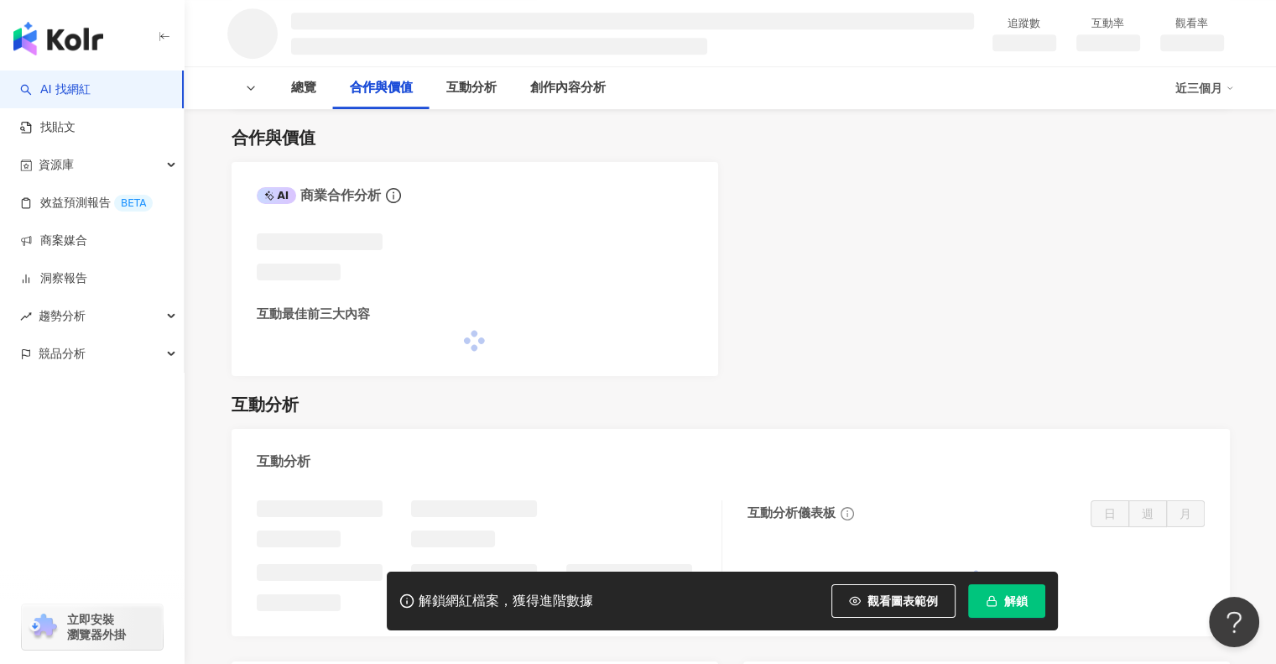
scroll to position [1016, 0]
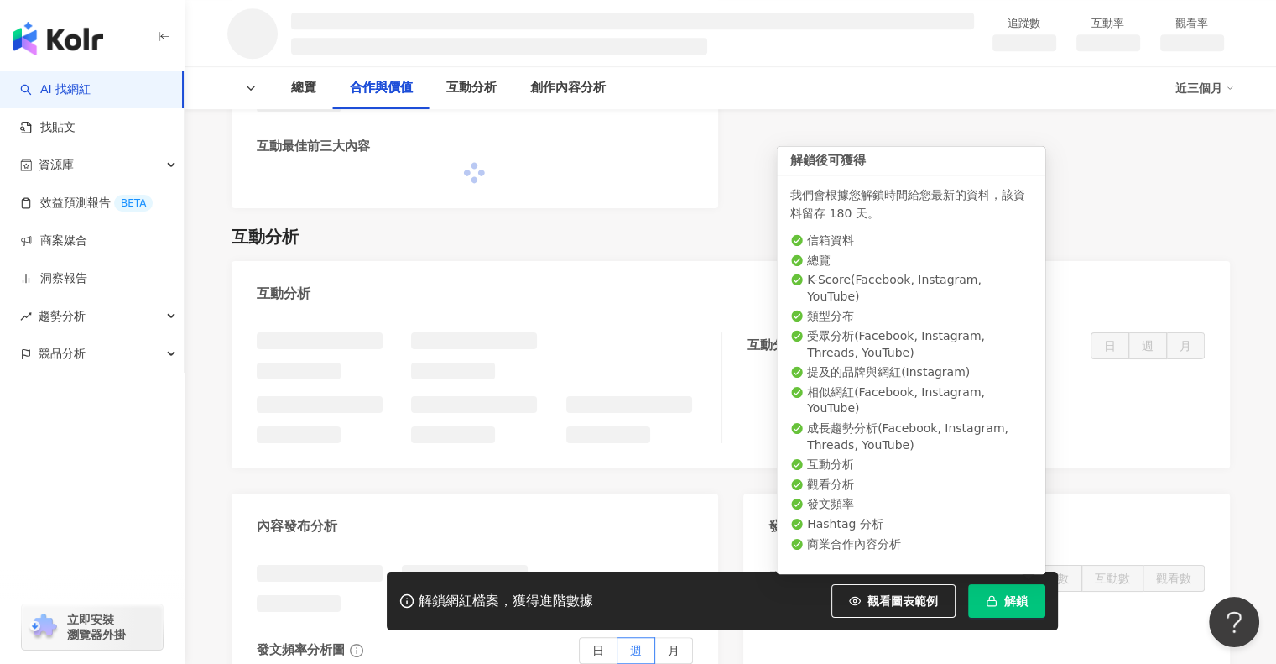
click at [1019, 603] on span "解鎖" at bounding box center [1015, 600] width 23 height 13
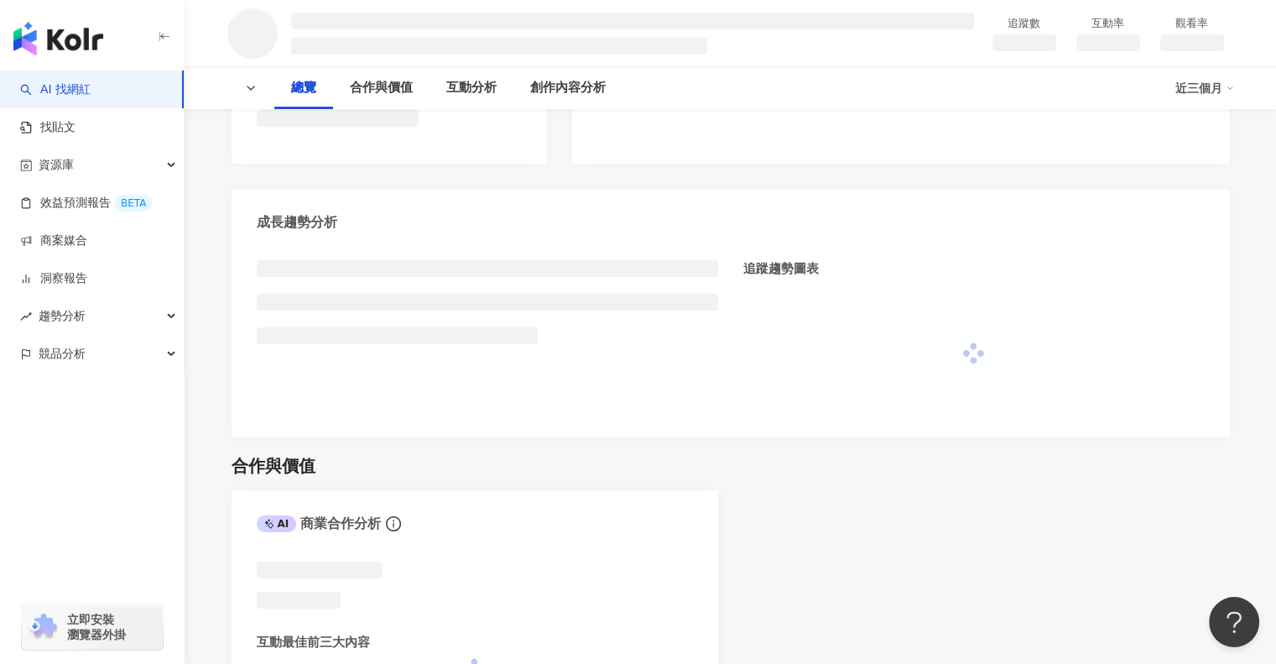
scroll to position [597, 0]
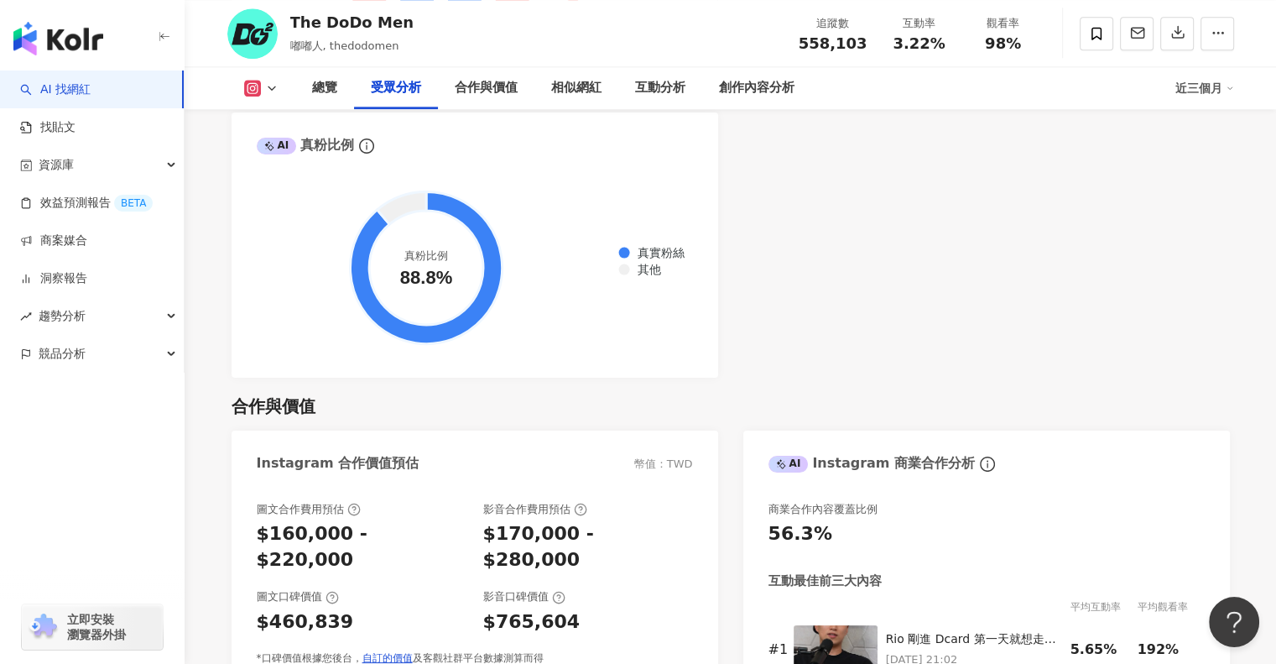
scroll to position [2036, 0]
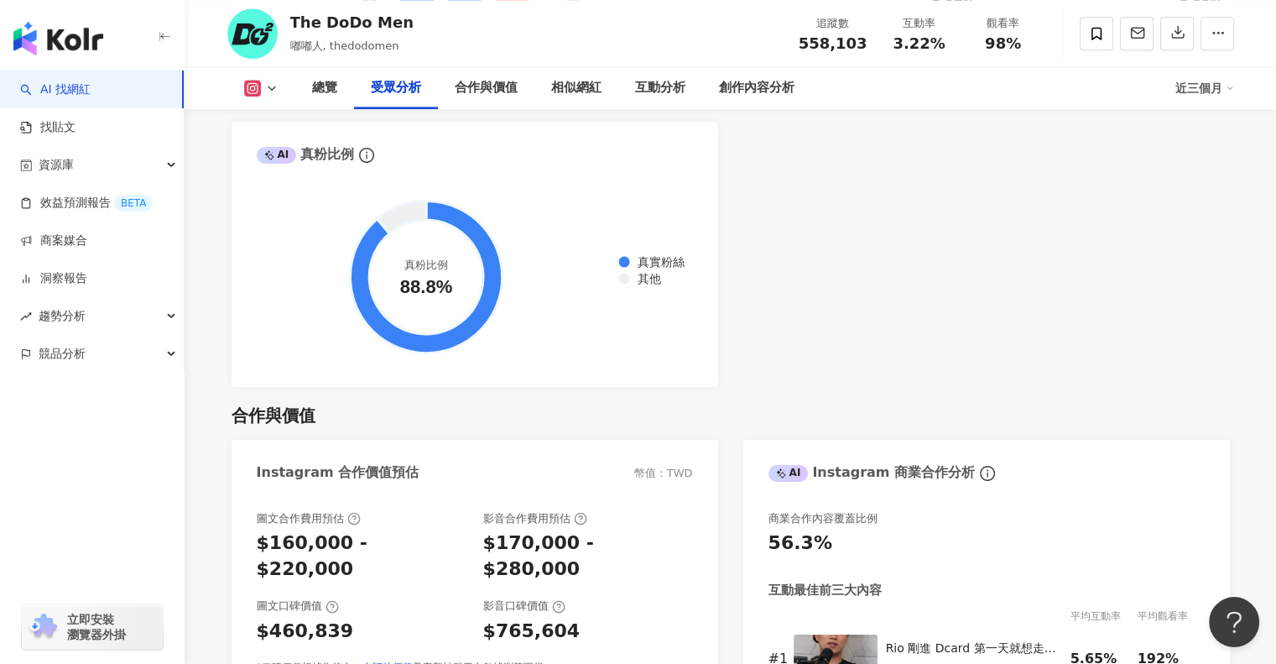
click at [249, 91] on icon at bounding box center [252, 88] width 9 height 9
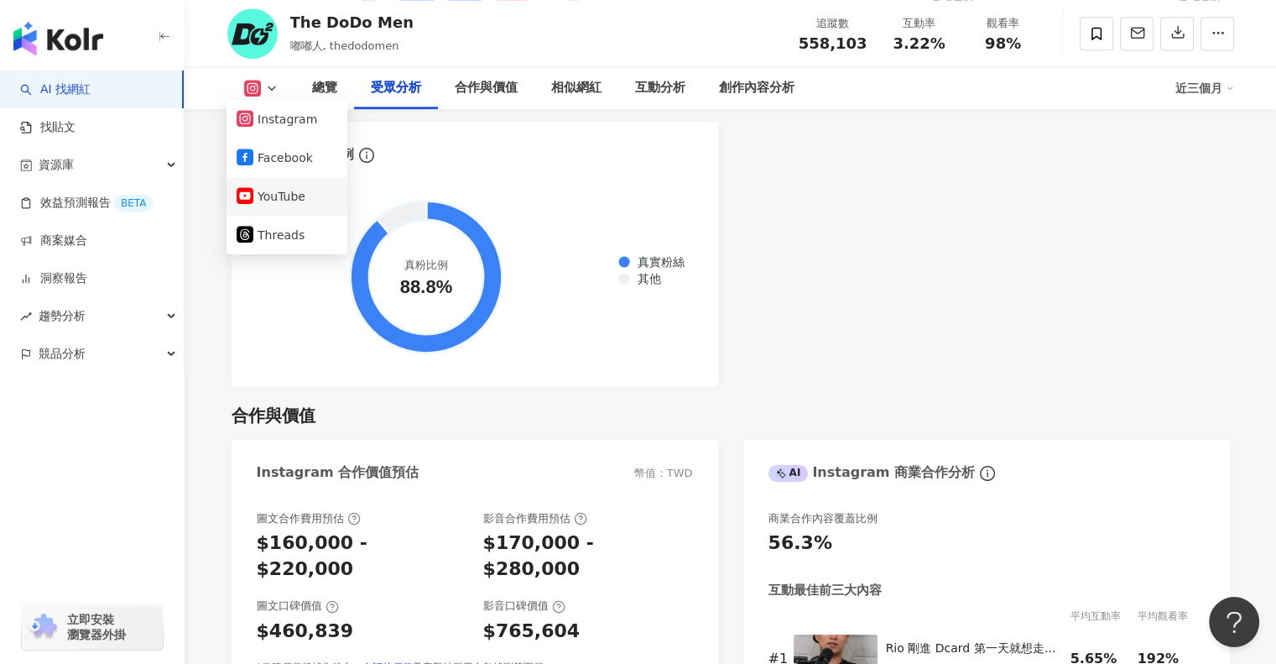
click at [297, 203] on button "YouTube" at bounding box center [287, 196] width 101 height 23
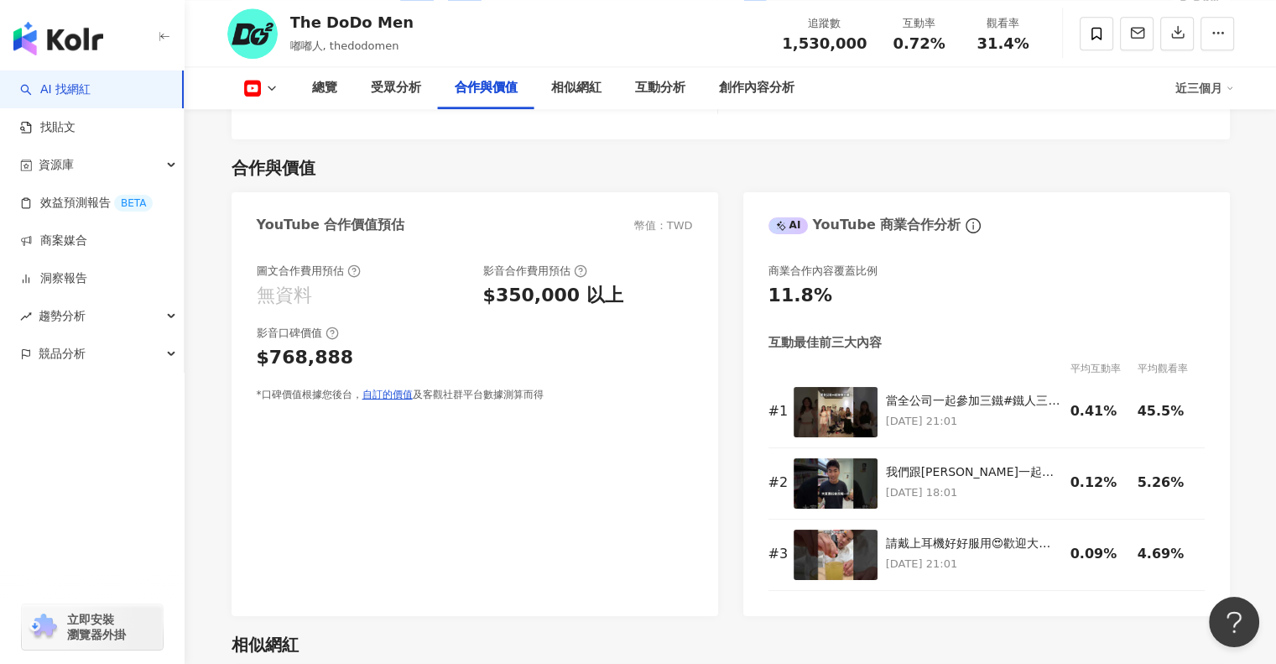
scroll to position [1977, 0]
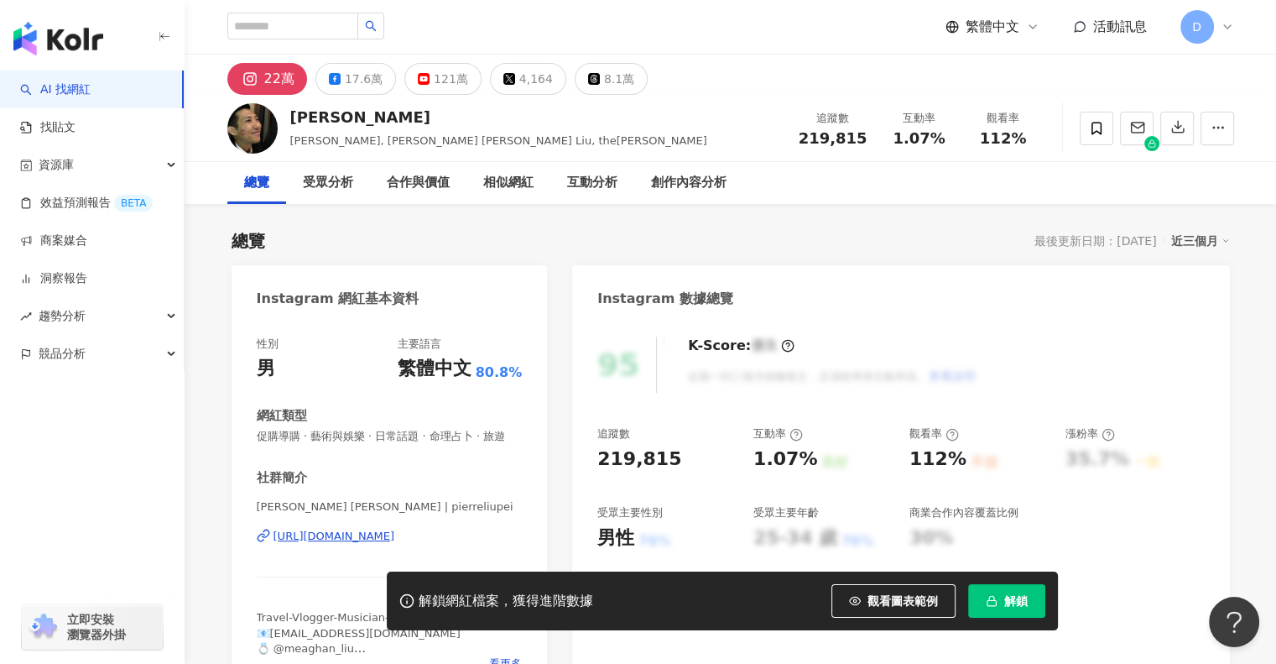
click at [1007, 597] on span "解鎖" at bounding box center [1015, 600] width 23 height 13
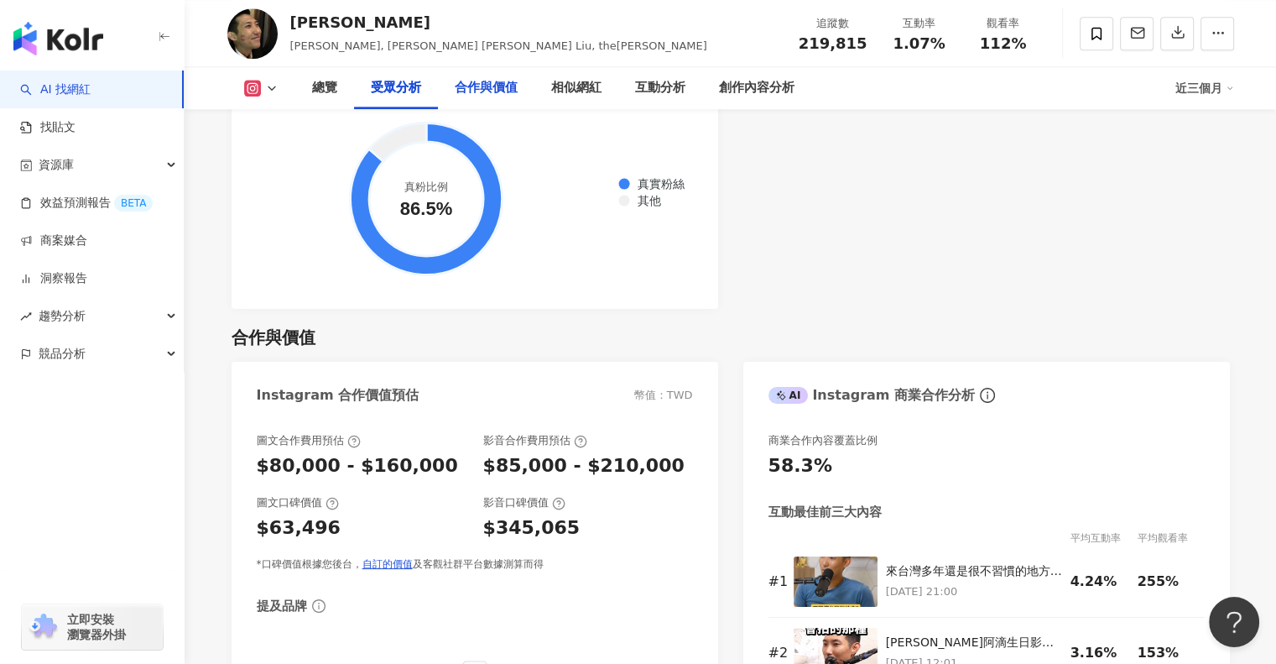
click at [505, 82] on div "合作與價值" at bounding box center [486, 88] width 63 height 20
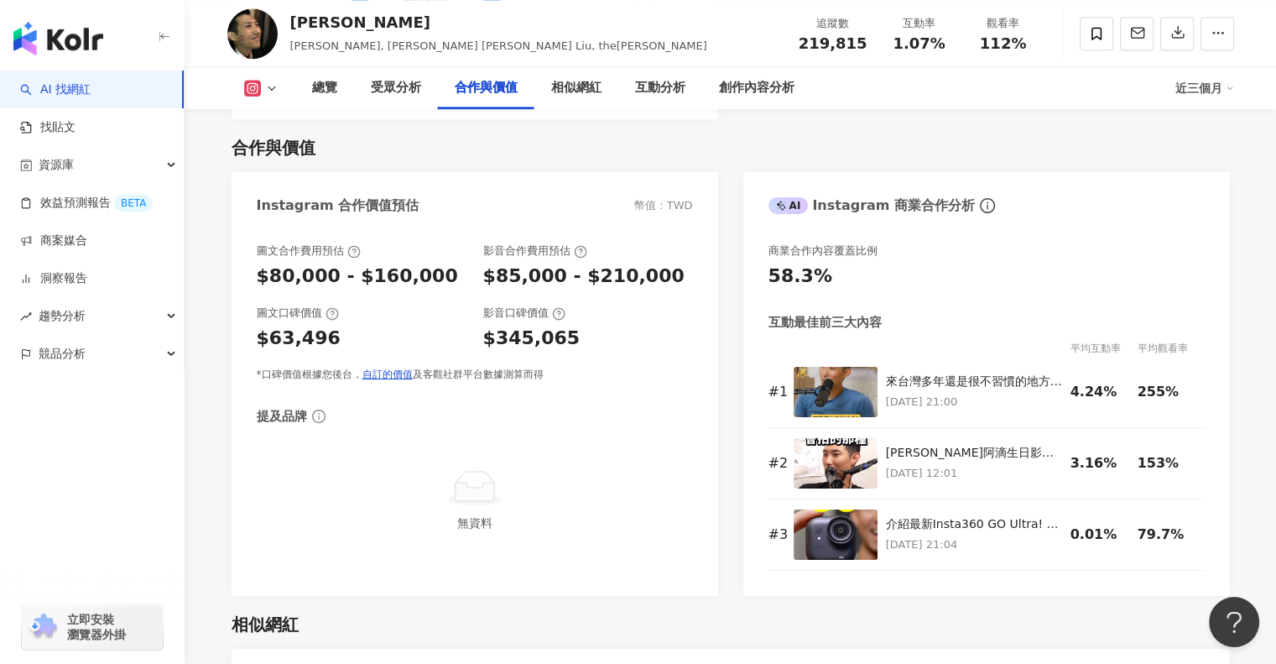
click at [280, 93] on button at bounding box center [261, 88] width 68 height 17
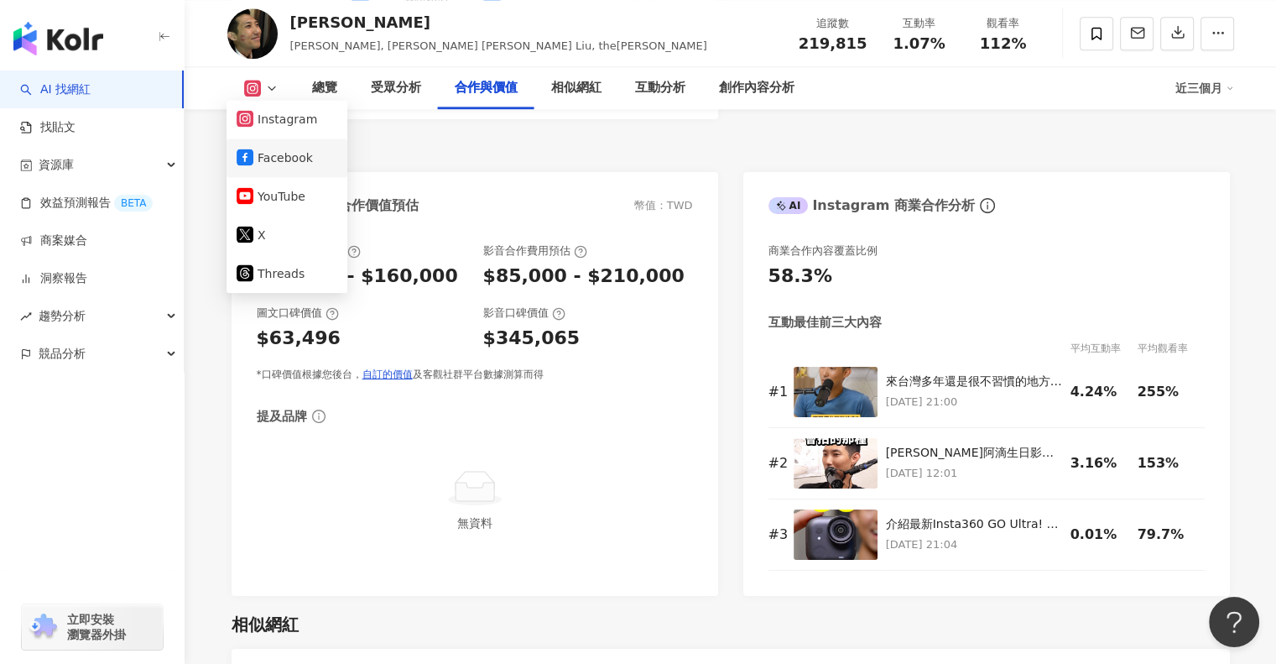
click at [292, 154] on button "Facebook" at bounding box center [287, 157] width 101 height 23
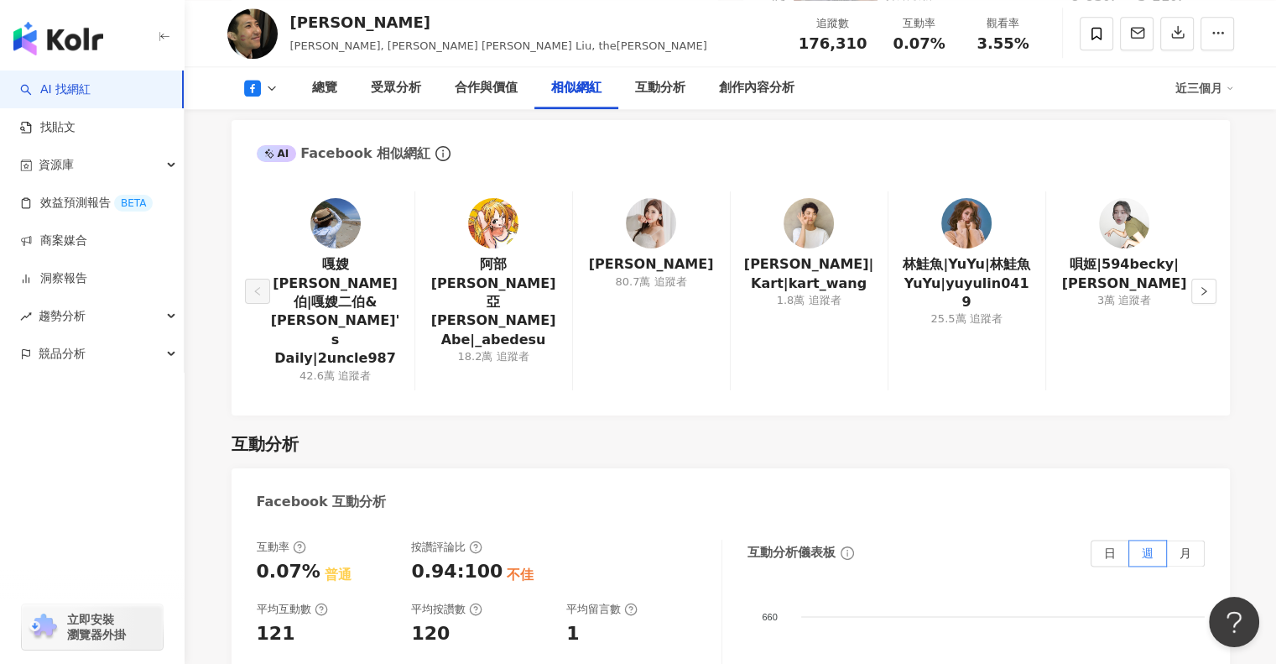
click at [650, 468] on div "Facebook 互動分析" at bounding box center [731, 495] width 999 height 55
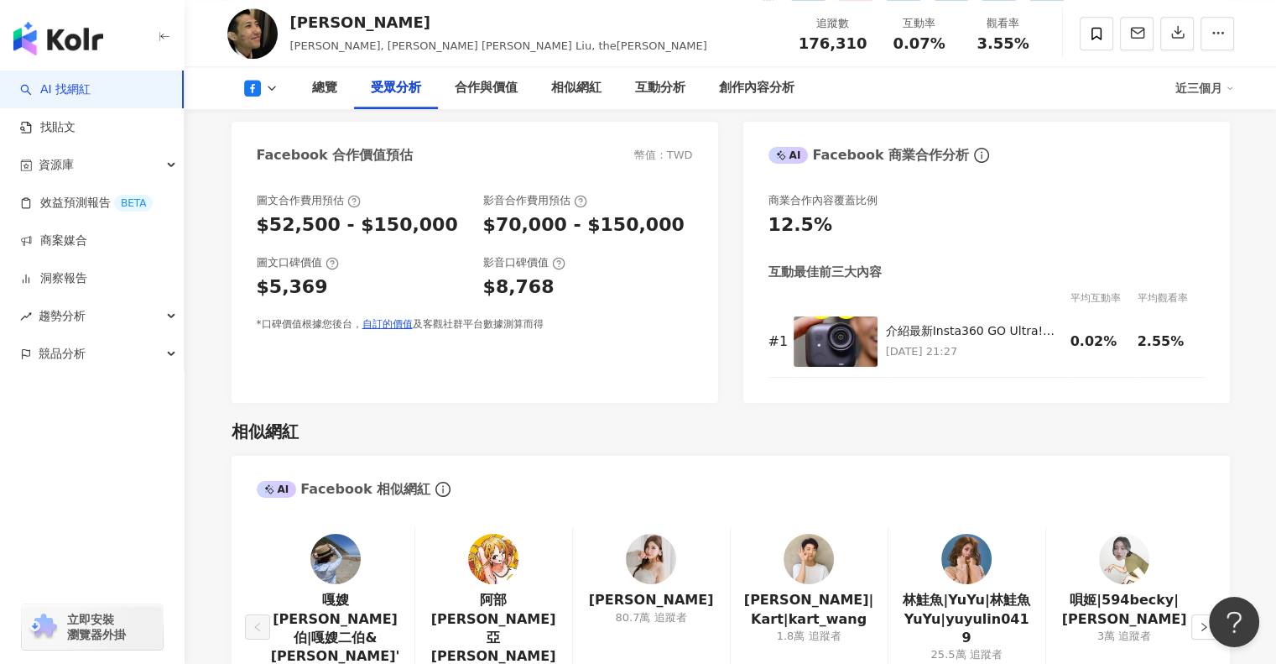
scroll to position [1765, 0]
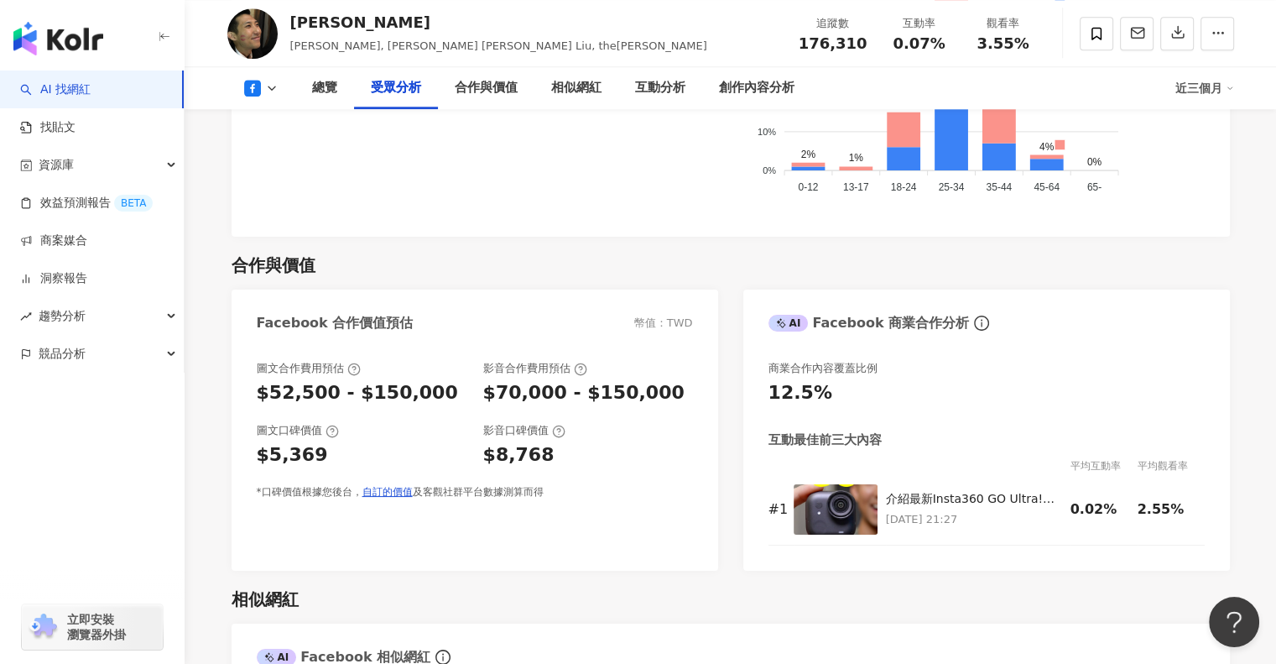
click at [272, 92] on icon at bounding box center [271, 87] width 13 height 13
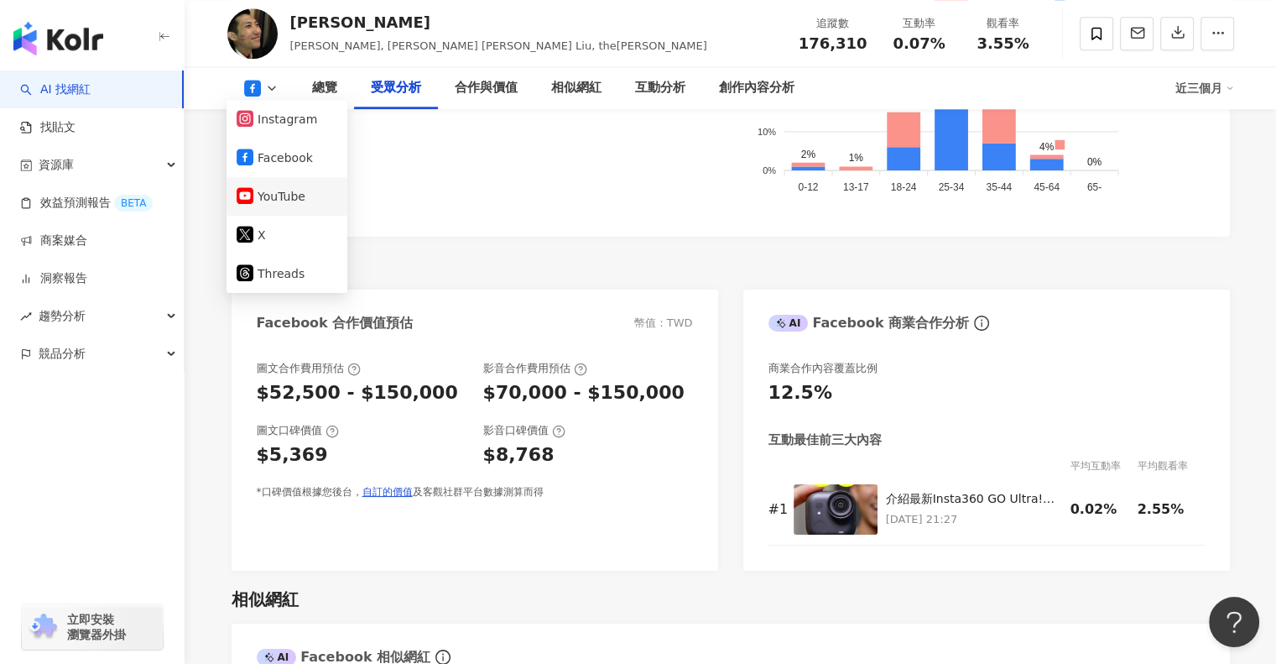
click at [302, 201] on button "YouTube" at bounding box center [287, 196] width 101 height 23
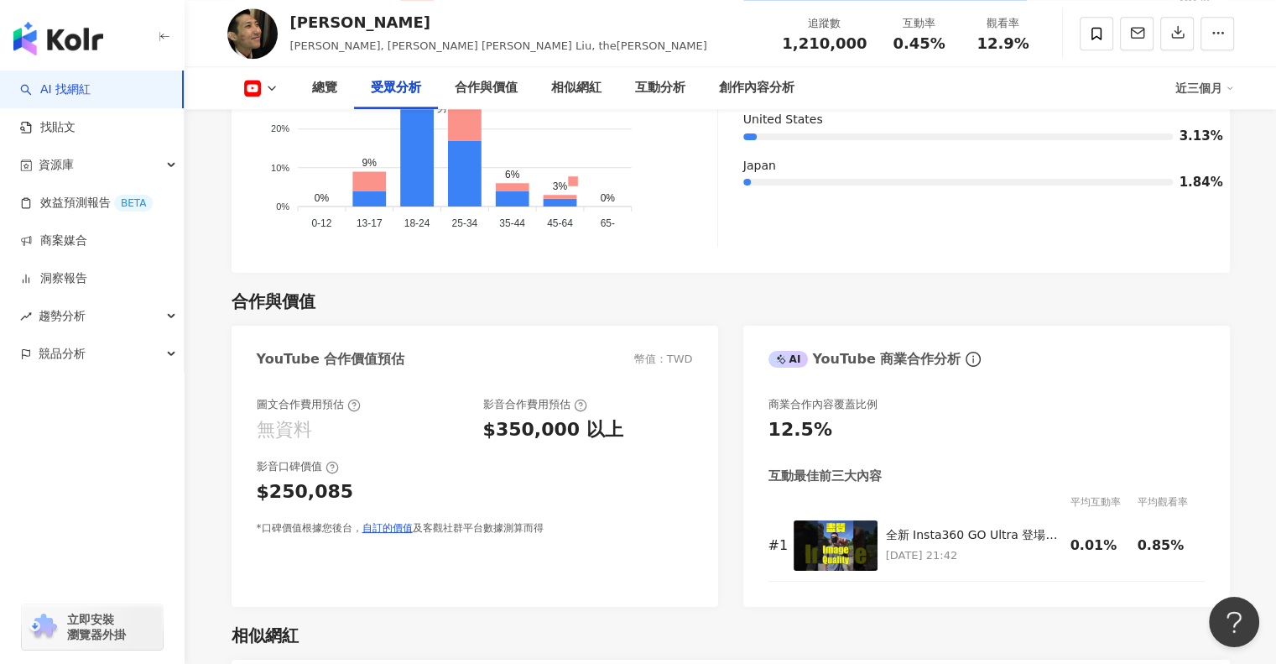
scroll to position [1624, 0]
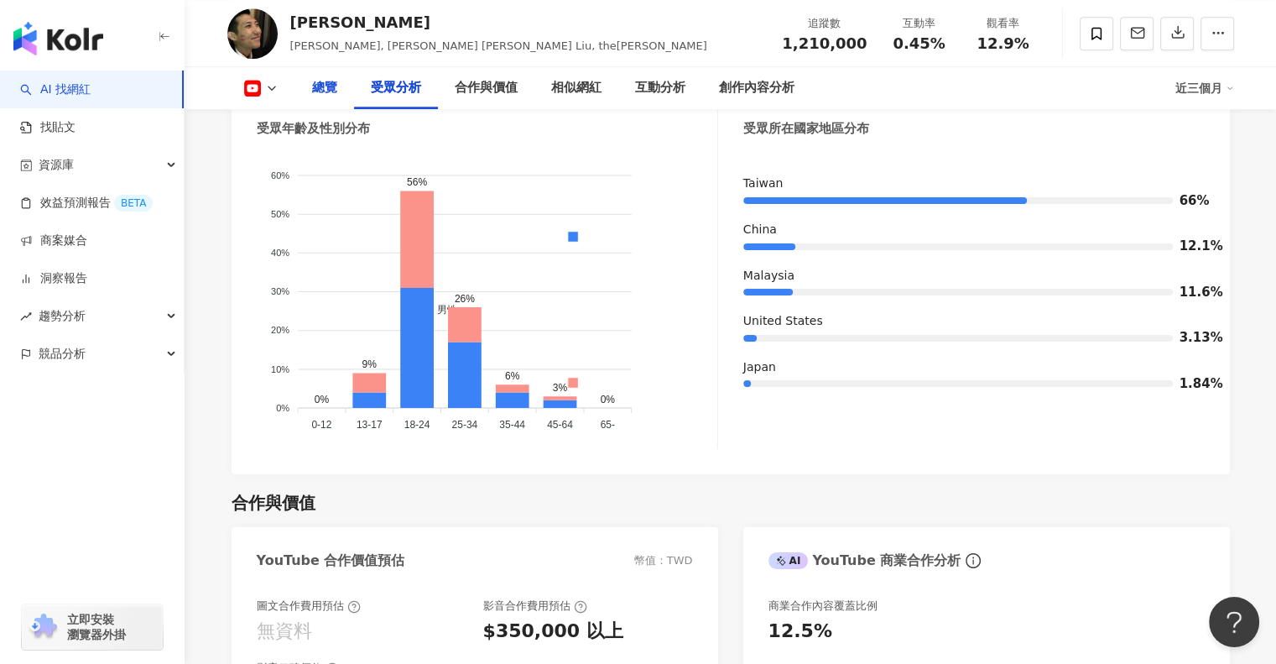
click at [329, 72] on div "總覽" at bounding box center [324, 88] width 59 height 42
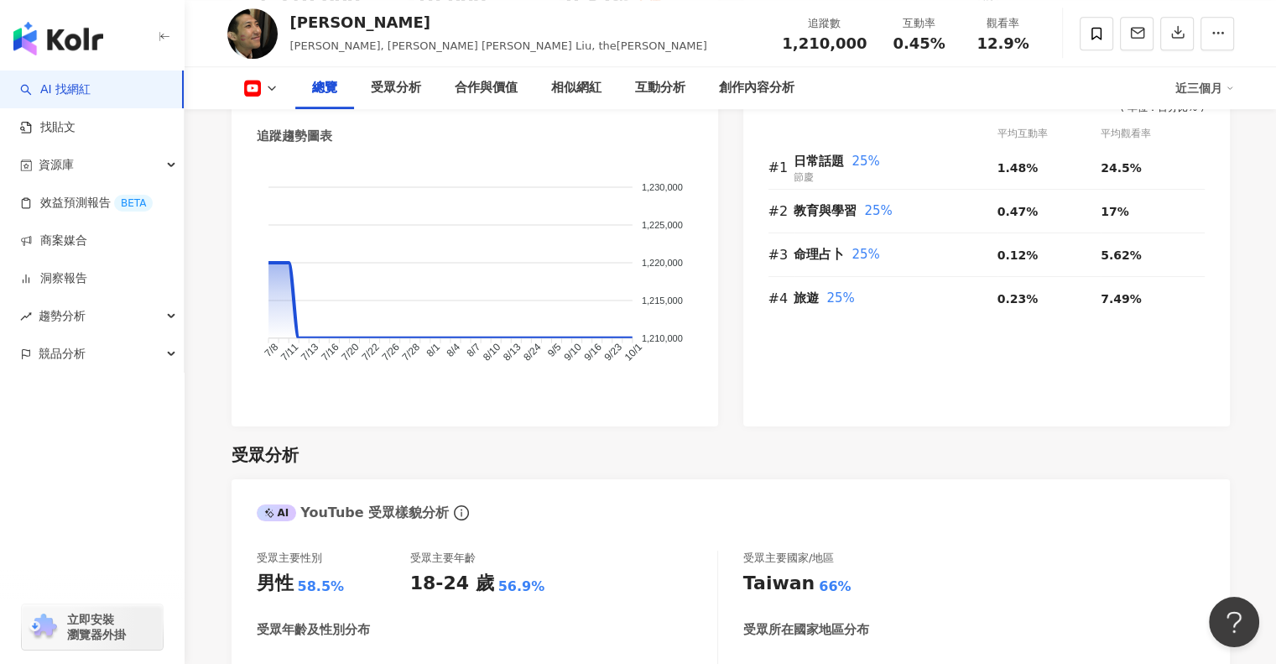
scroll to position [1194, 0]
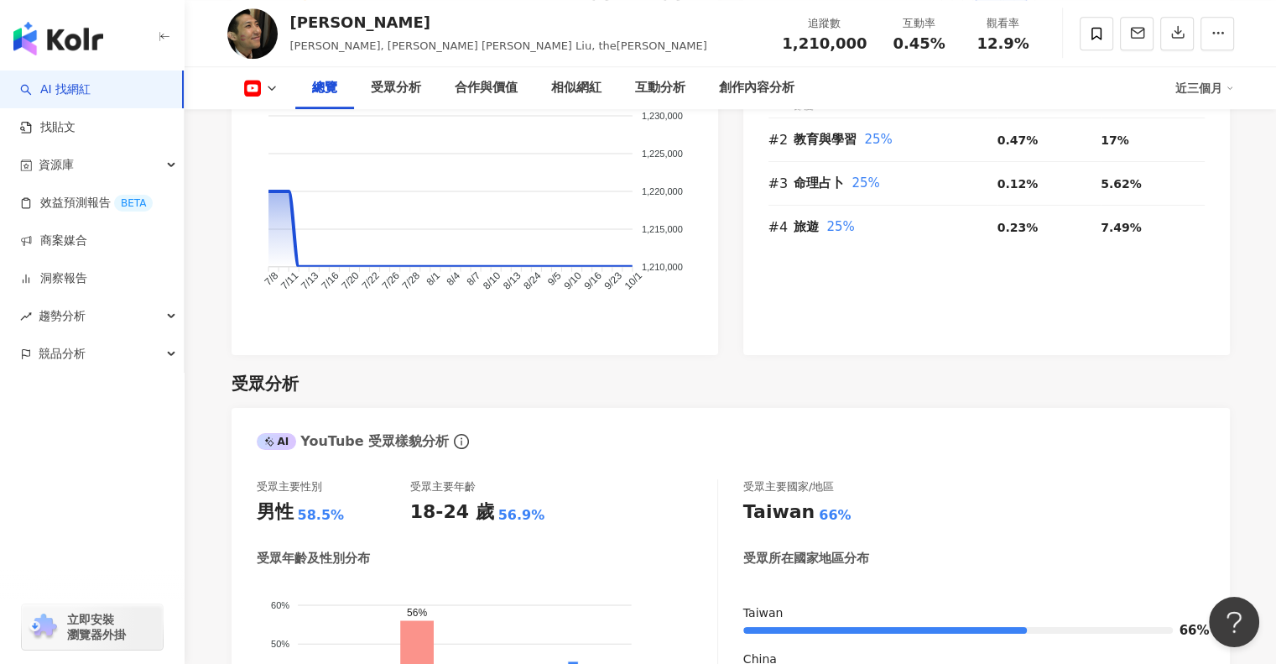
click at [263, 81] on button at bounding box center [261, 88] width 68 height 17
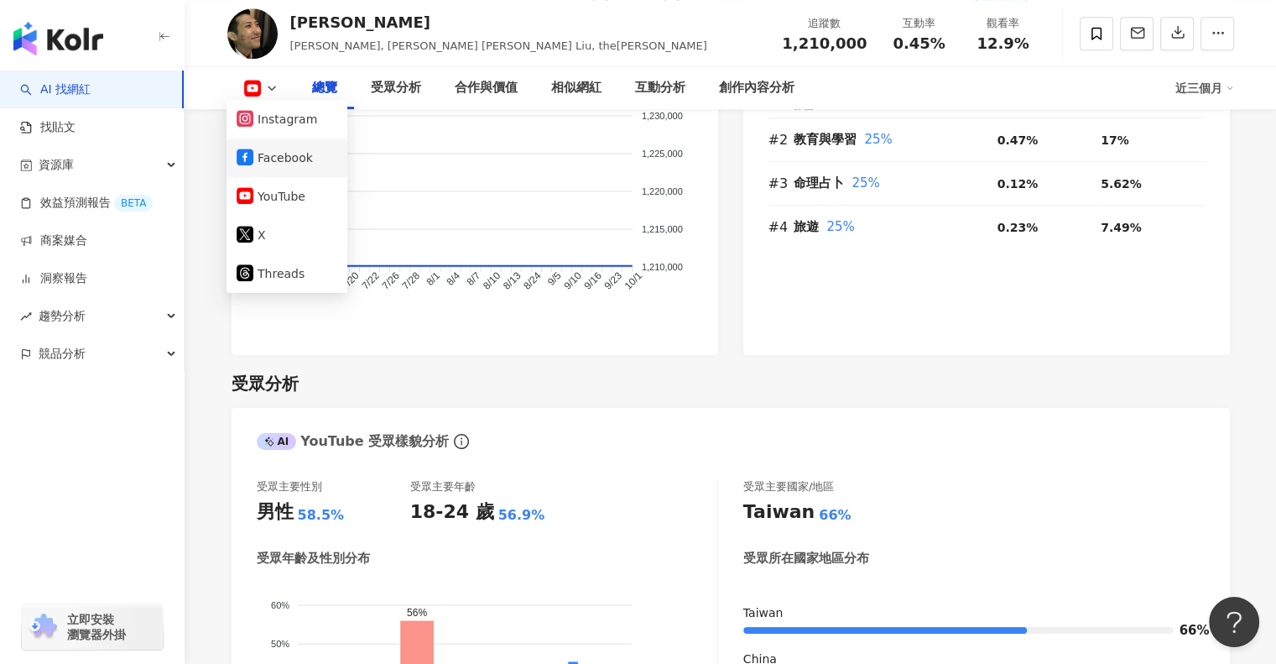
click at [297, 151] on button "Facebook" at bounding box center [287, 157] width 101 height 23
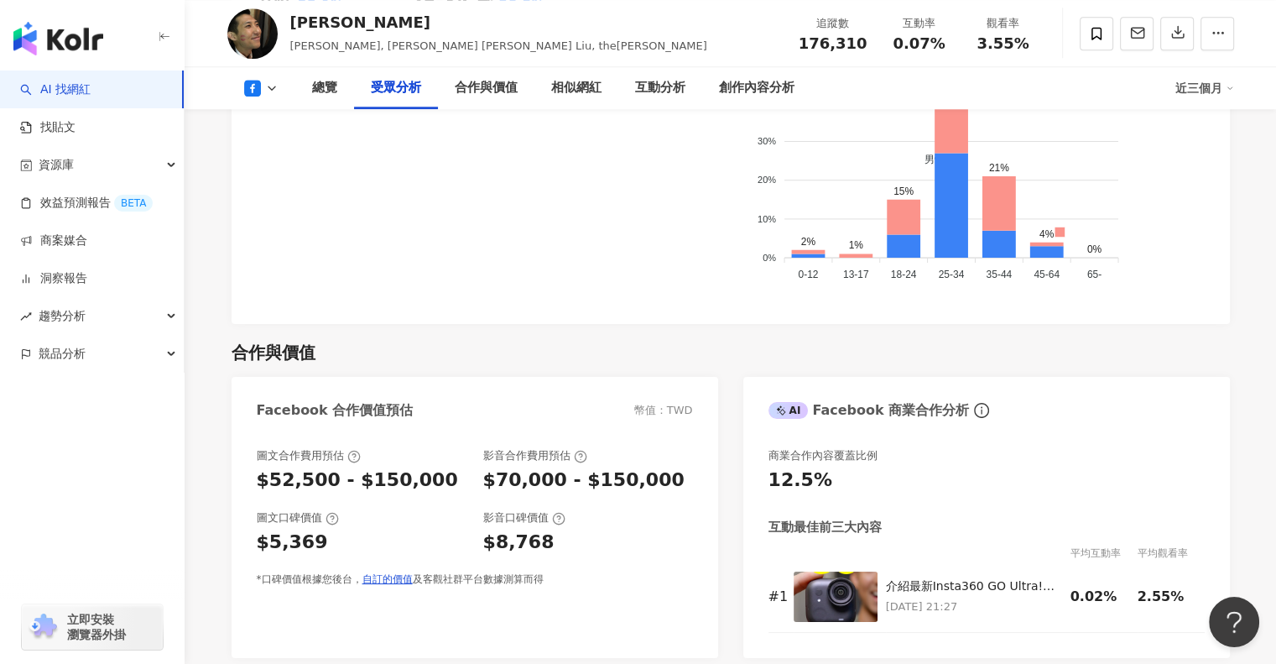
scroll to position [1762, 0]
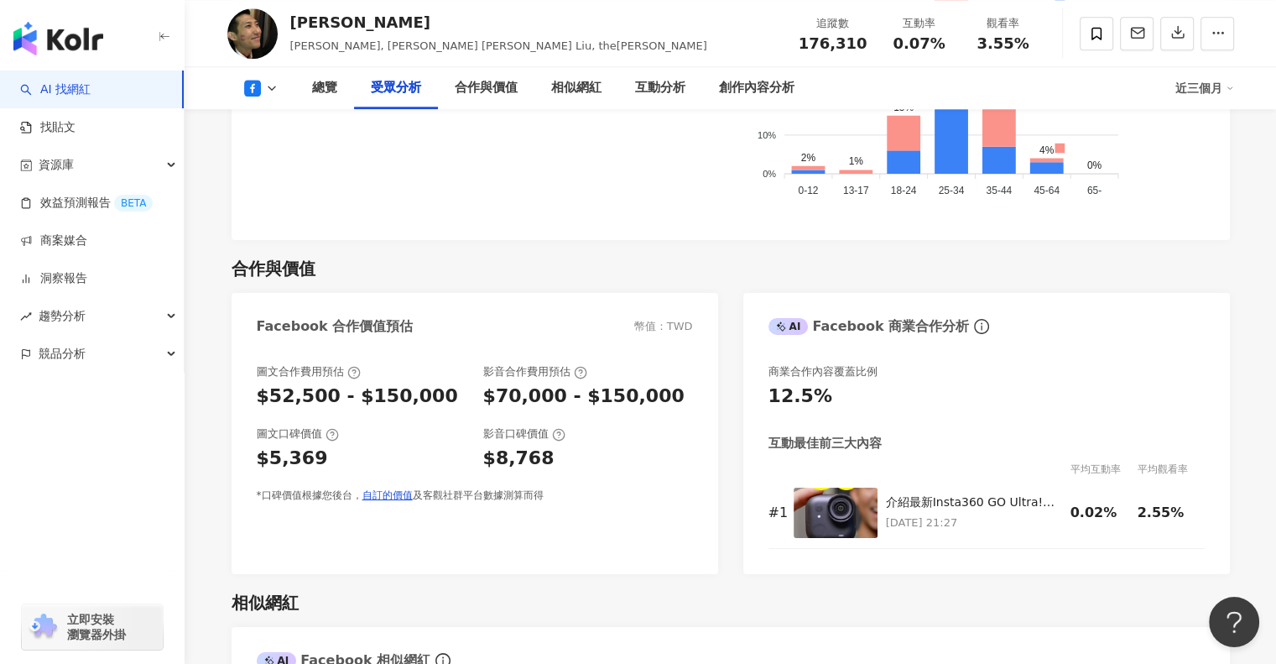
click at [254, 86] on icon at bounding box center [252, 88] width 17 height 17
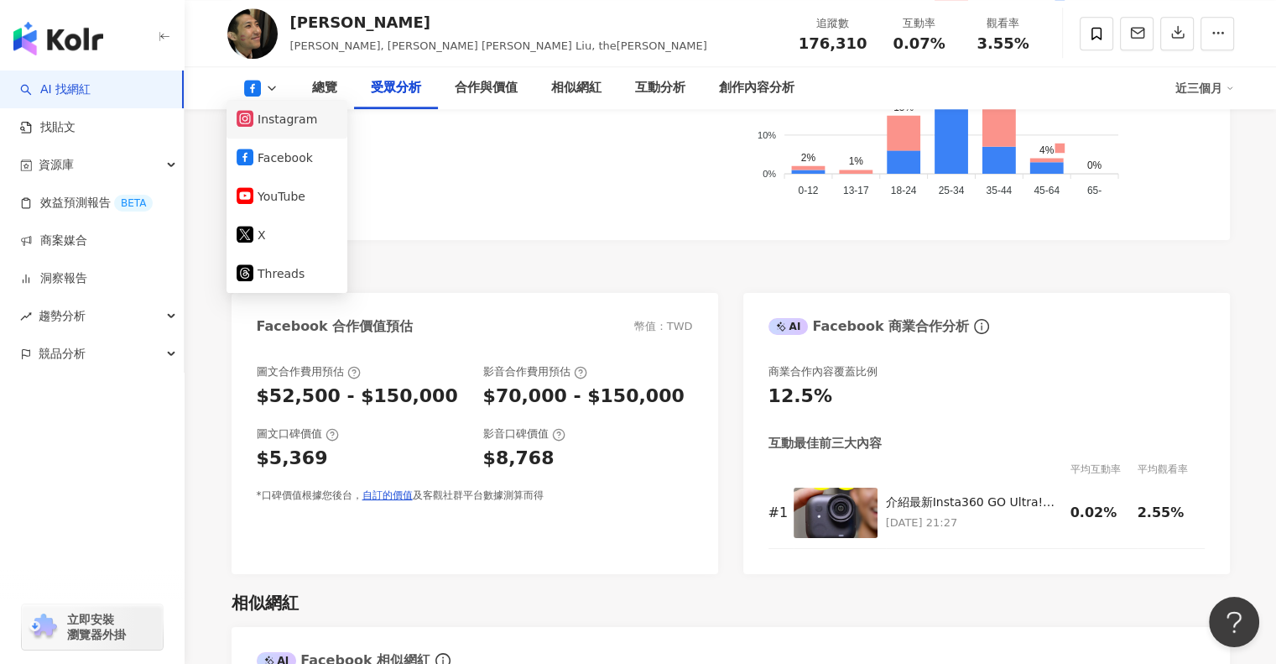
click at [294, 121] on button "Instagram" at bounding box center [287, 118] width 101 height 23
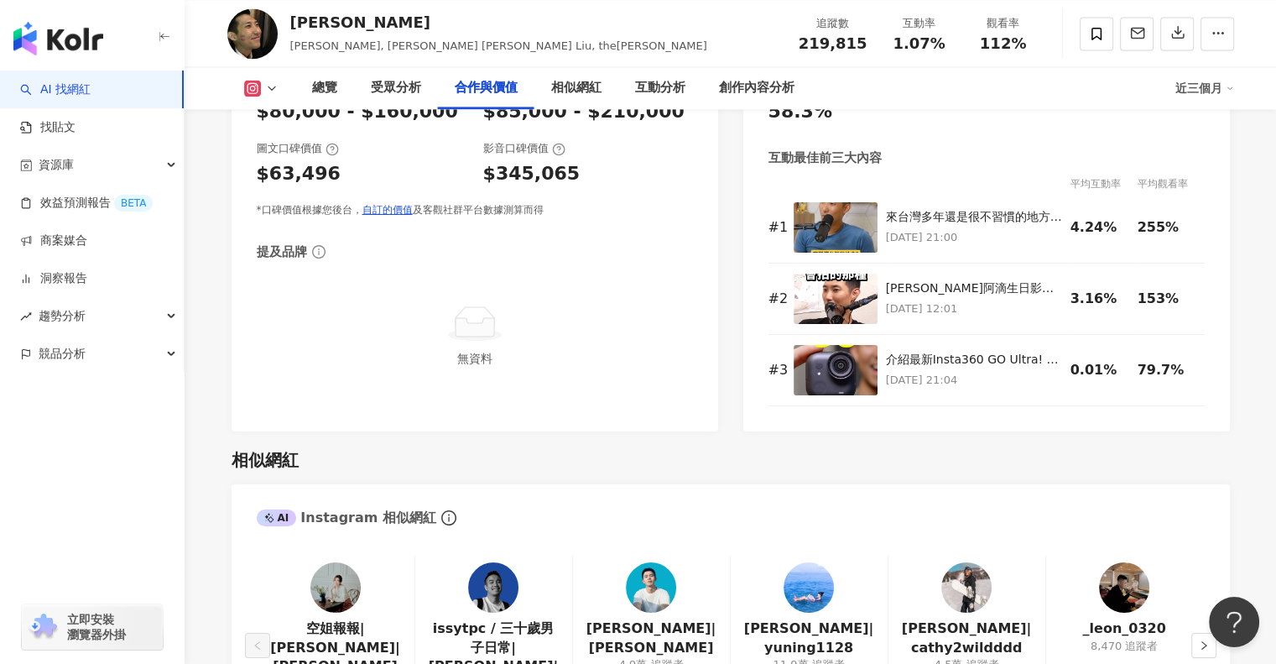
scroll to position [2349, 0]
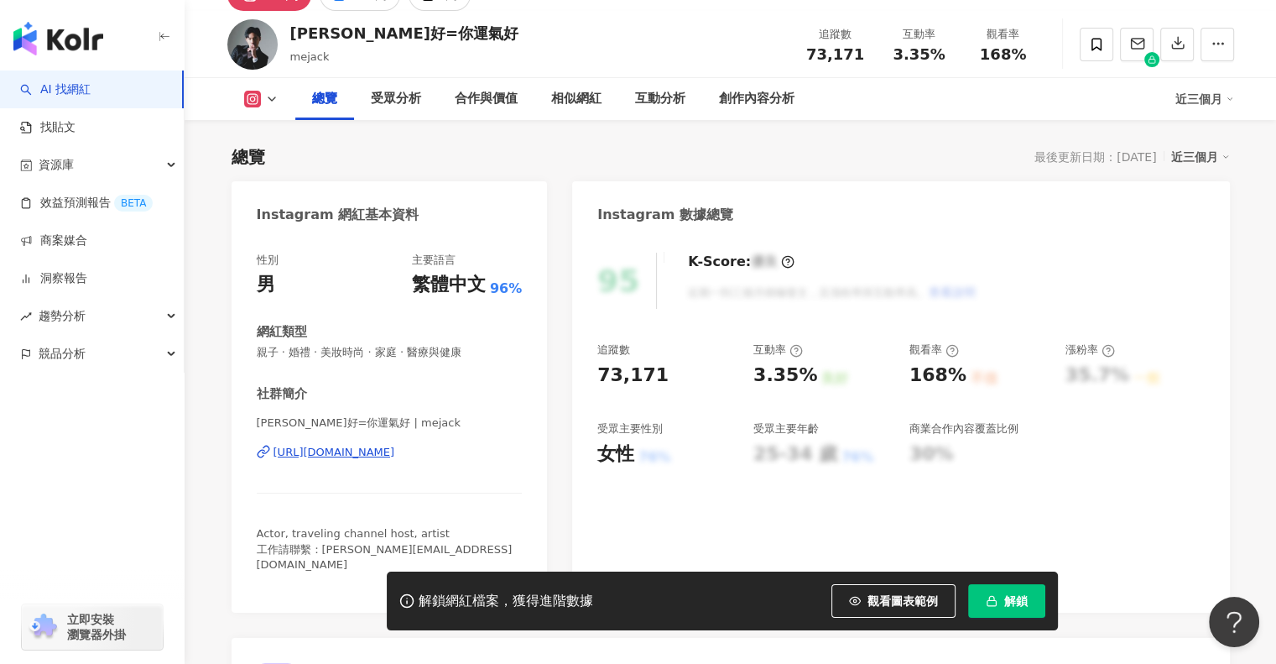
click at [1021, 587] on button "解鎖" at bounding box center [1006, 601] width 77 height 34
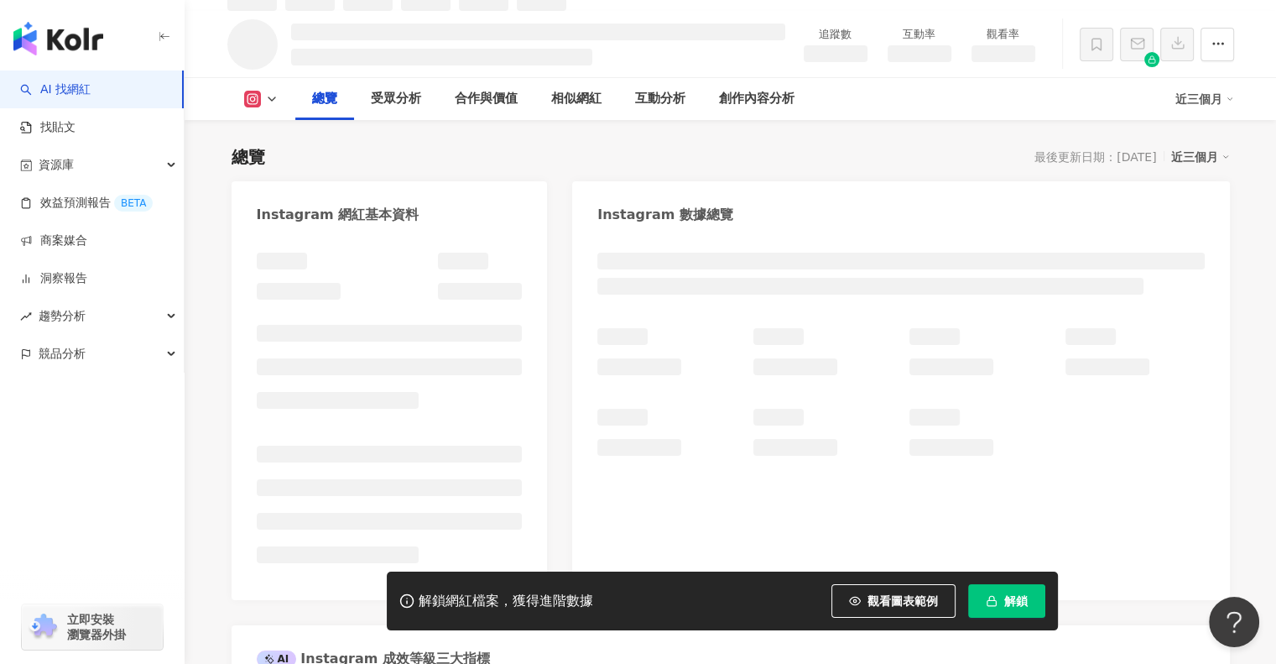
scroll to position [102, 0]
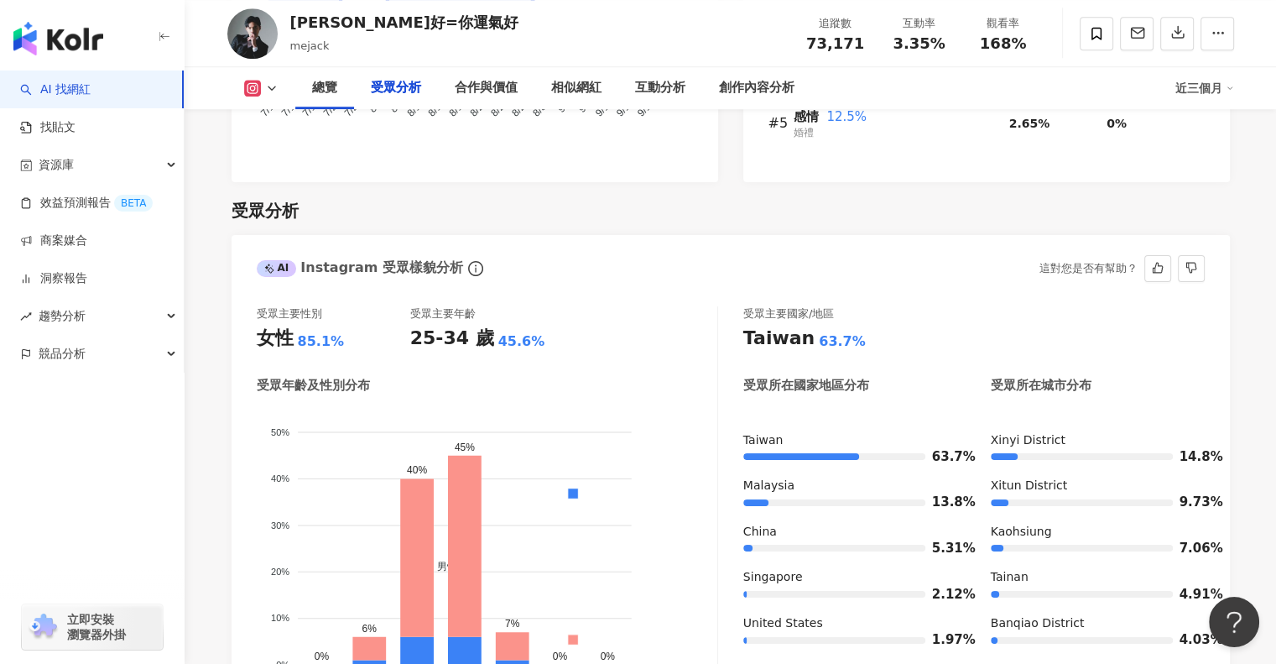
scroll to position [1444, 0]
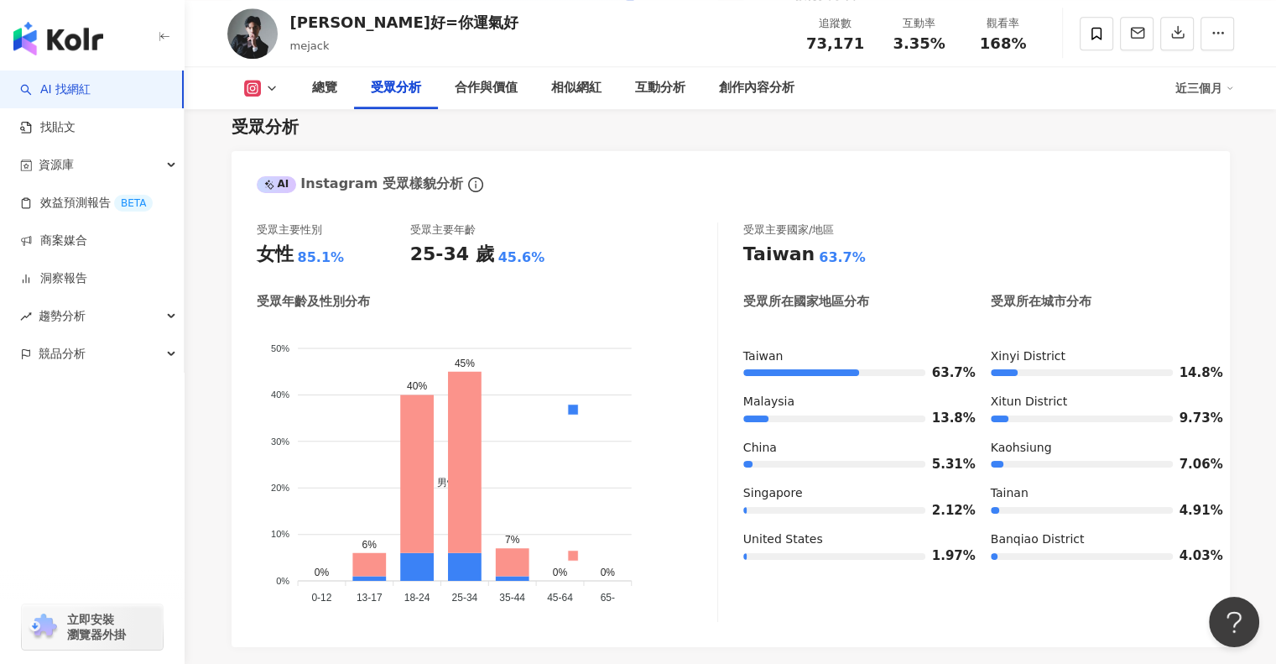
click at [268, 94] on icon at bounding box center [271, 87] width 13 height 13
click at [300, 154] on button "Facebook" at bounding box center [287, 158] width 101 height 23
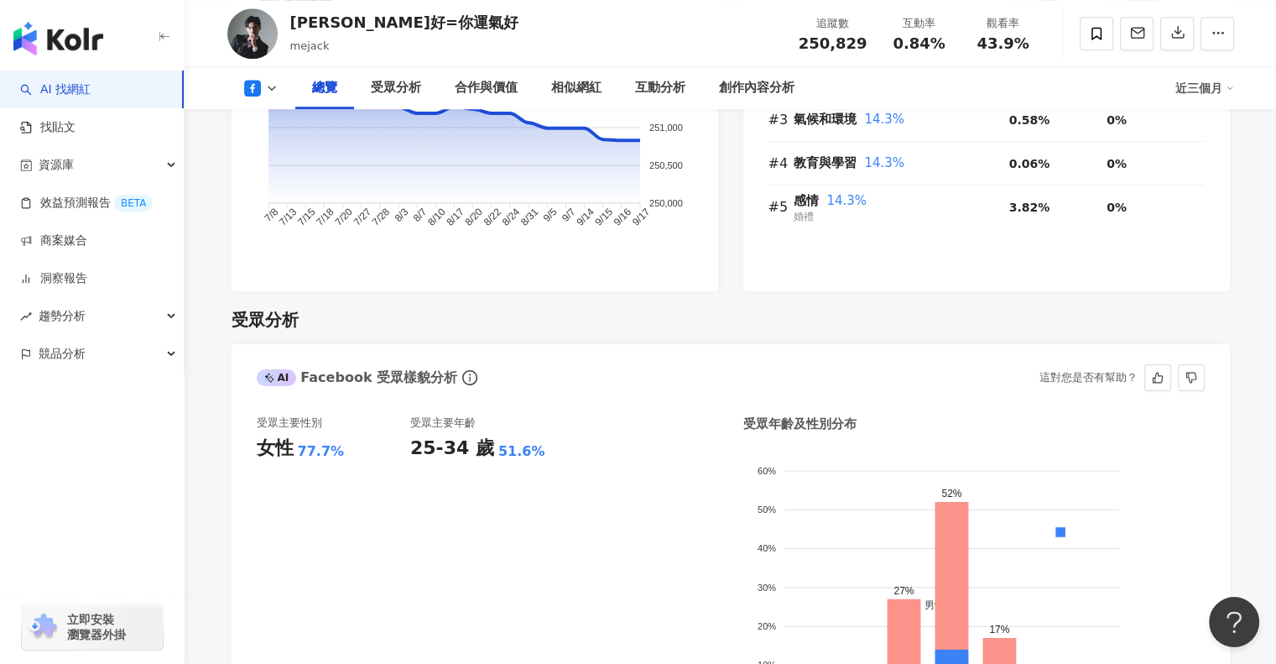
scroll to position [1360, 0]
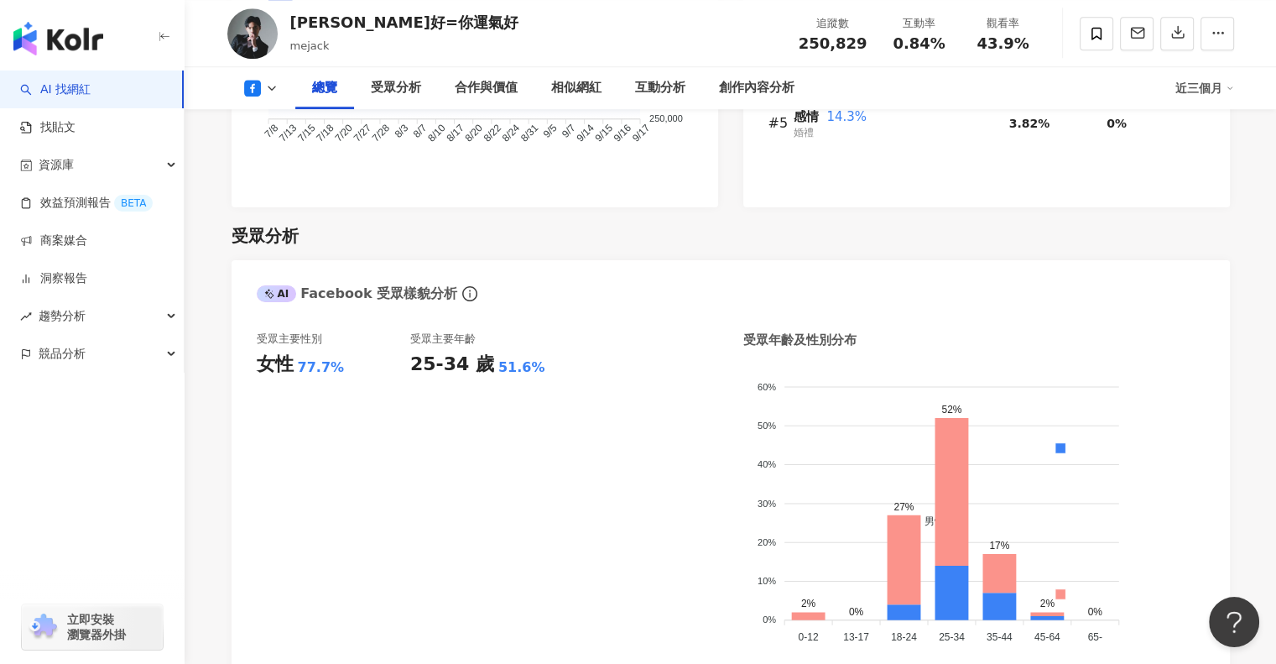
click at [250, 82] on icon at bounding box center [252, 88] width 17 height 17
click at [275, 130] on button "Instagram" at bounding box center [287, 119] width 101 height 23
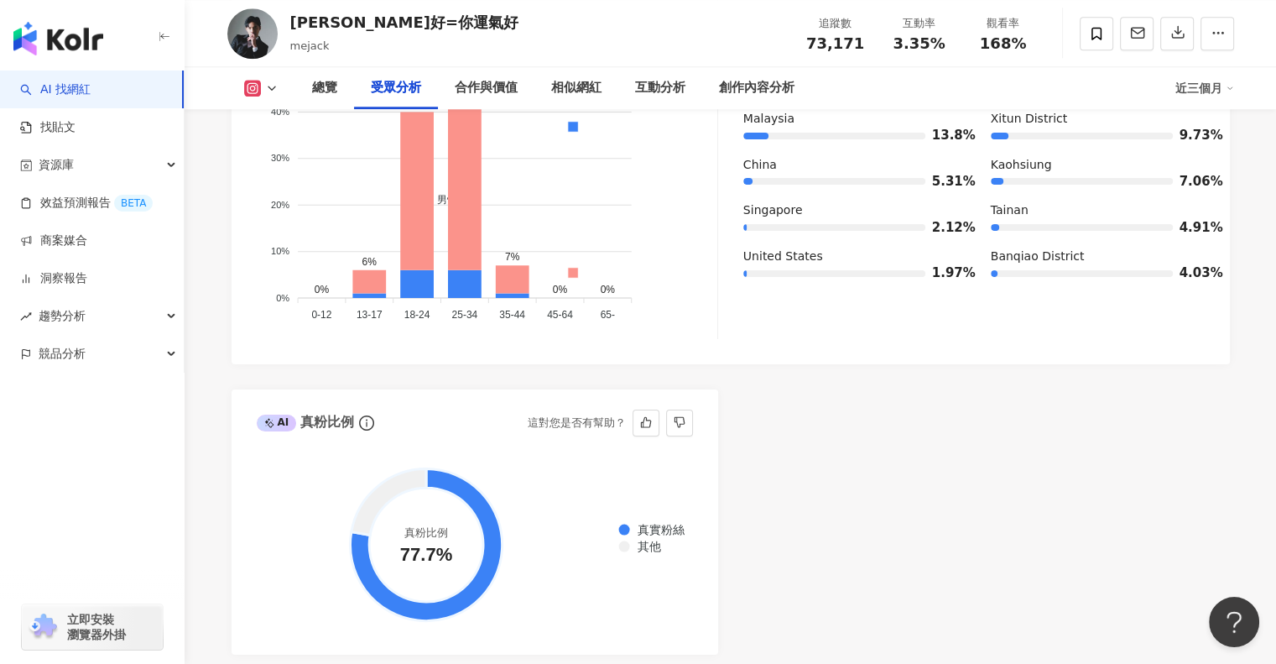
scroll to position [1780, 0]
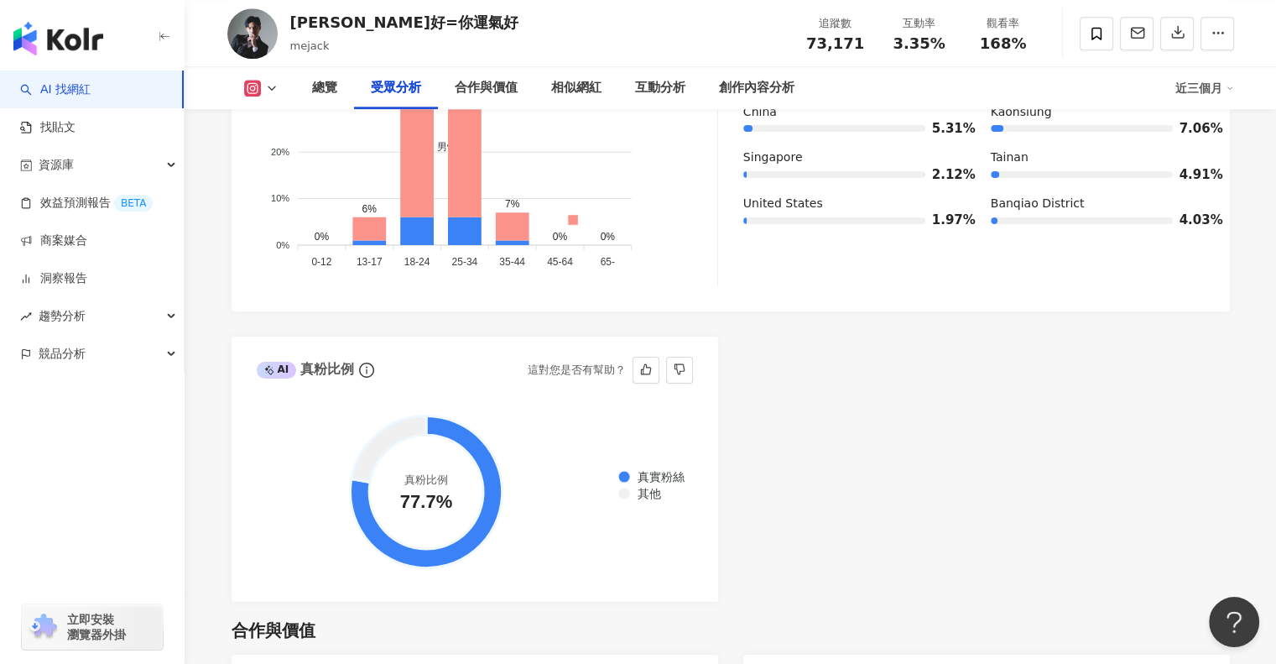
click at [1170, 451] on div "AI Instagram 受眾樣貌分析 受眾主要性別 女性 85.1% 受眾主要年齡 25-34 歲 45.6% 受眾年齡及性別分布 男性 女性 50% 50…" at bounding box center [731, 208] width 999 height 786
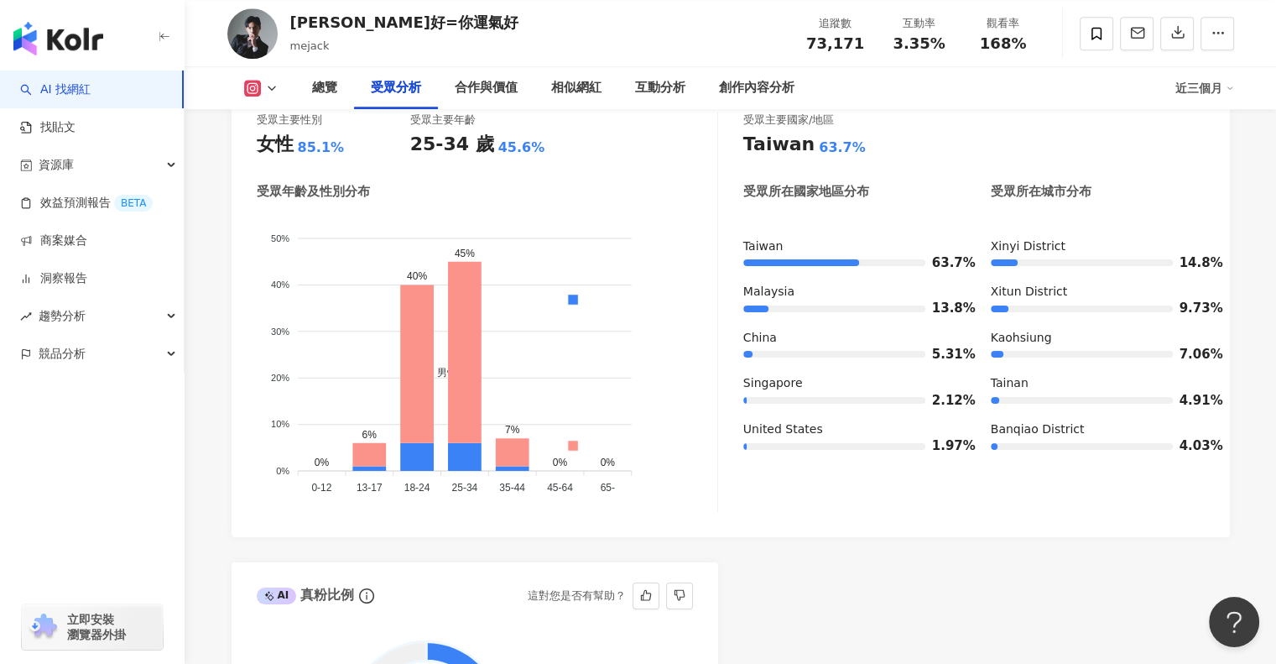
scroll to position [1444, 0]
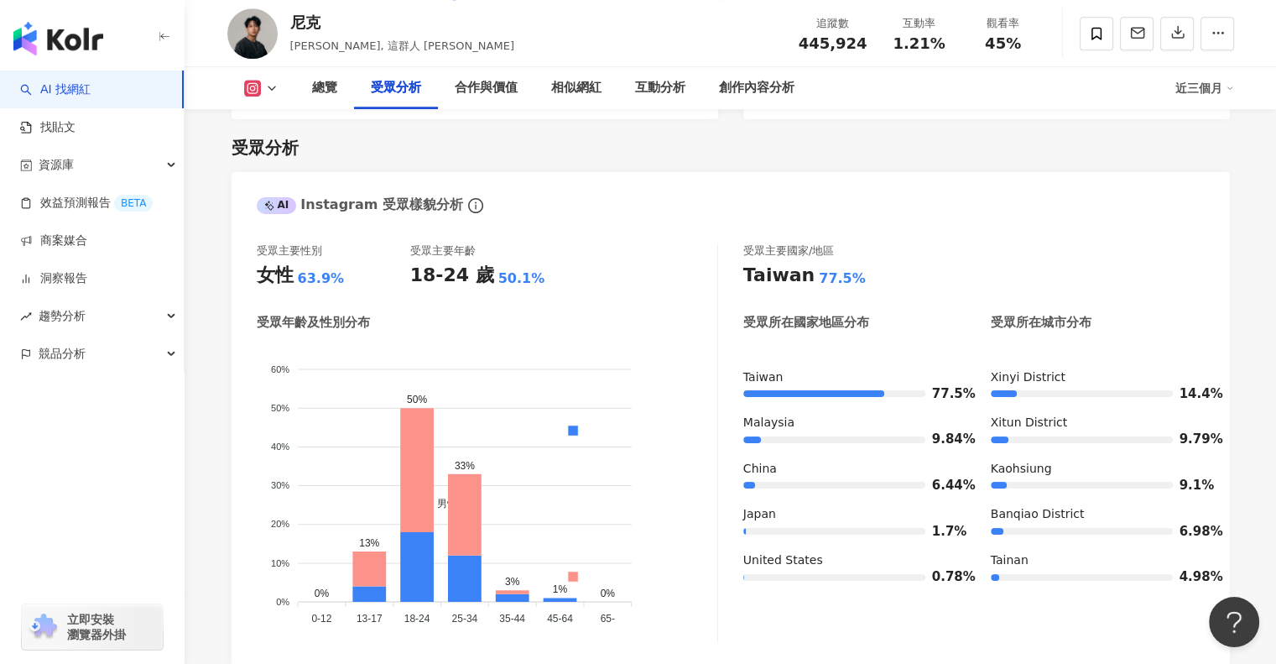
scroll to position [1594, 0]
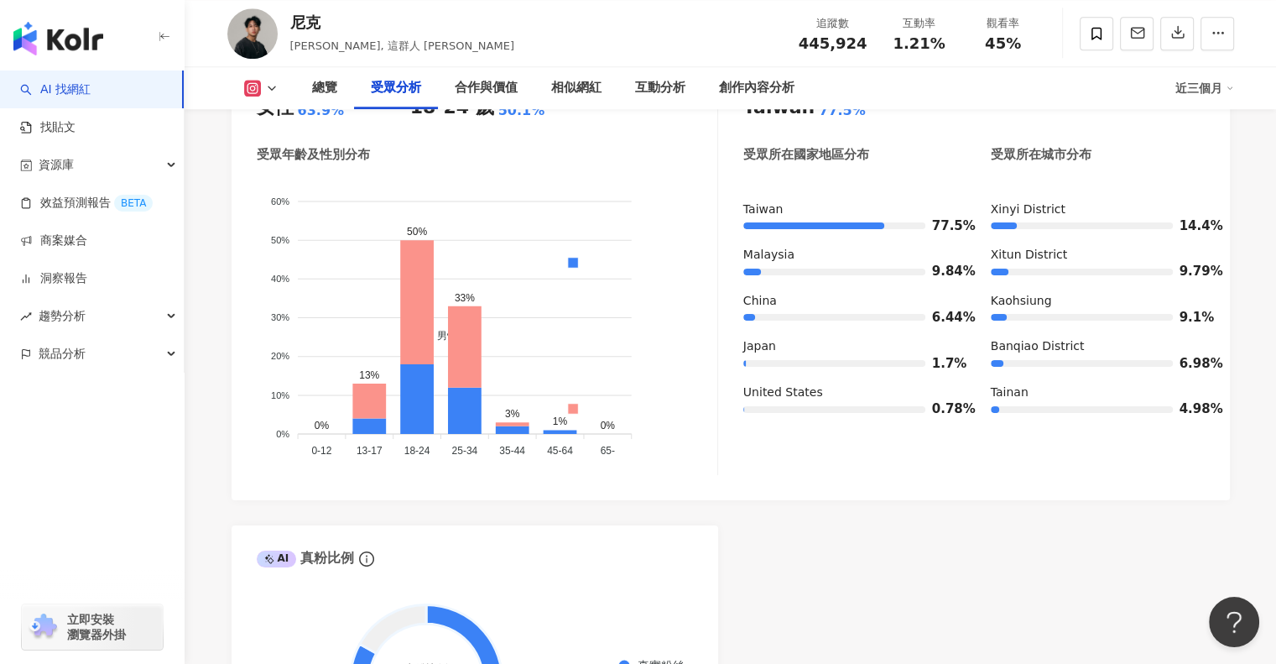
click at [255, 91] on icon at bounding box center [252, 88] width 9 height 9
click at [308, 154] on button "Facebook" at bounding box center [287, 157] width 101 height 23
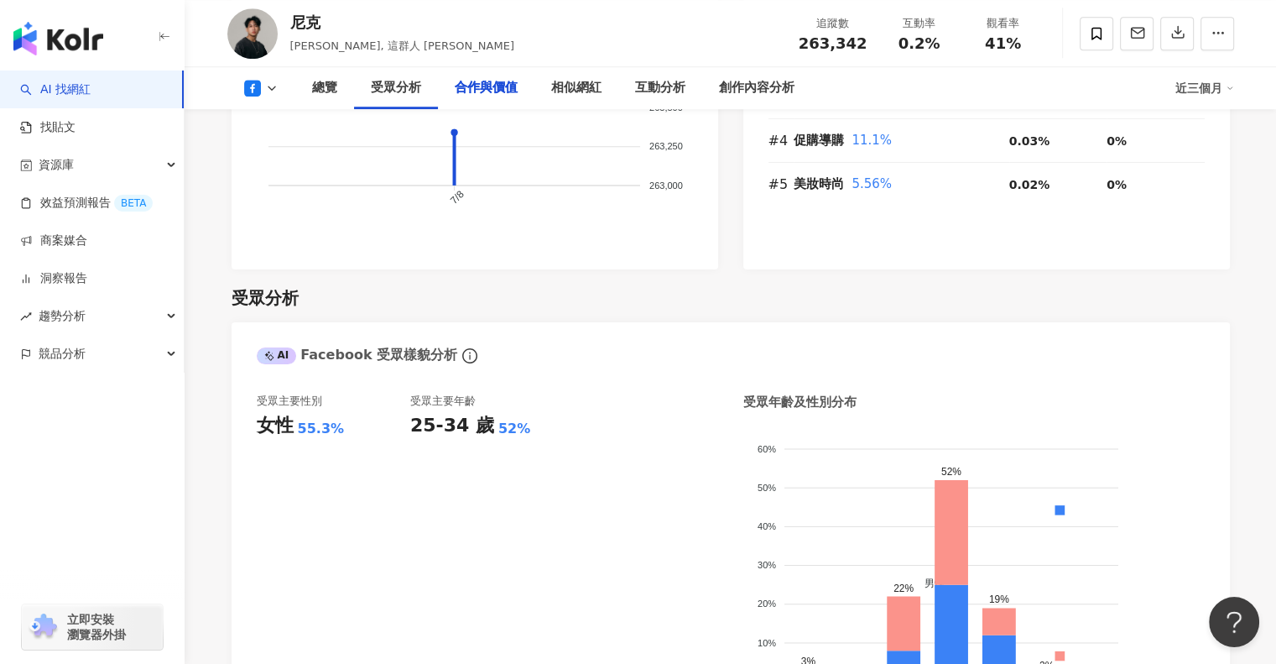
scroll to position [1906, 0]
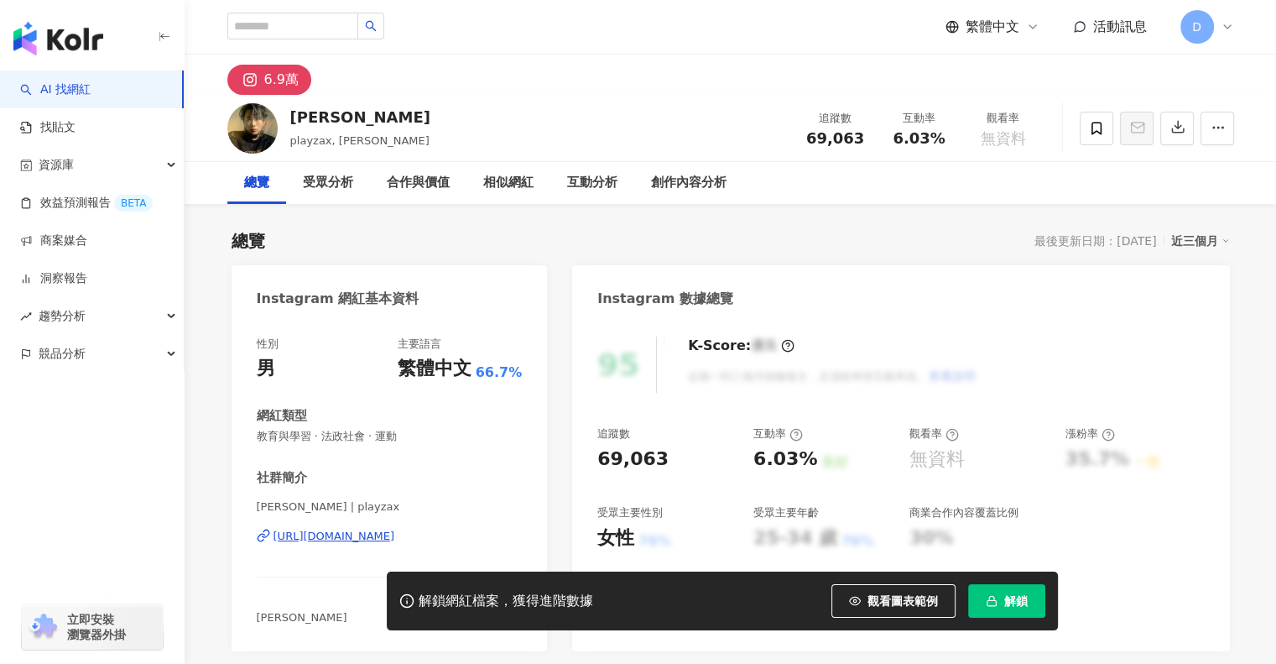
click at [1032, 597] on button "解鎖" at bounding box center [1006, 601] width 77 height 34
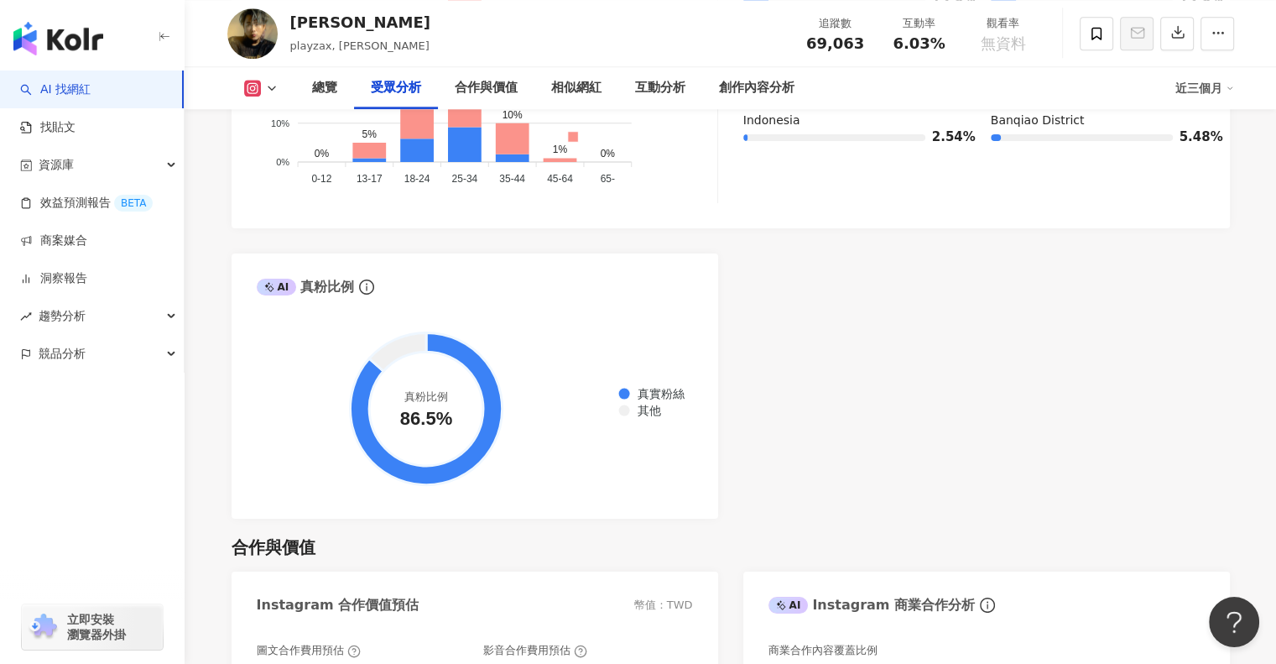
scroll to position [1846, 0]
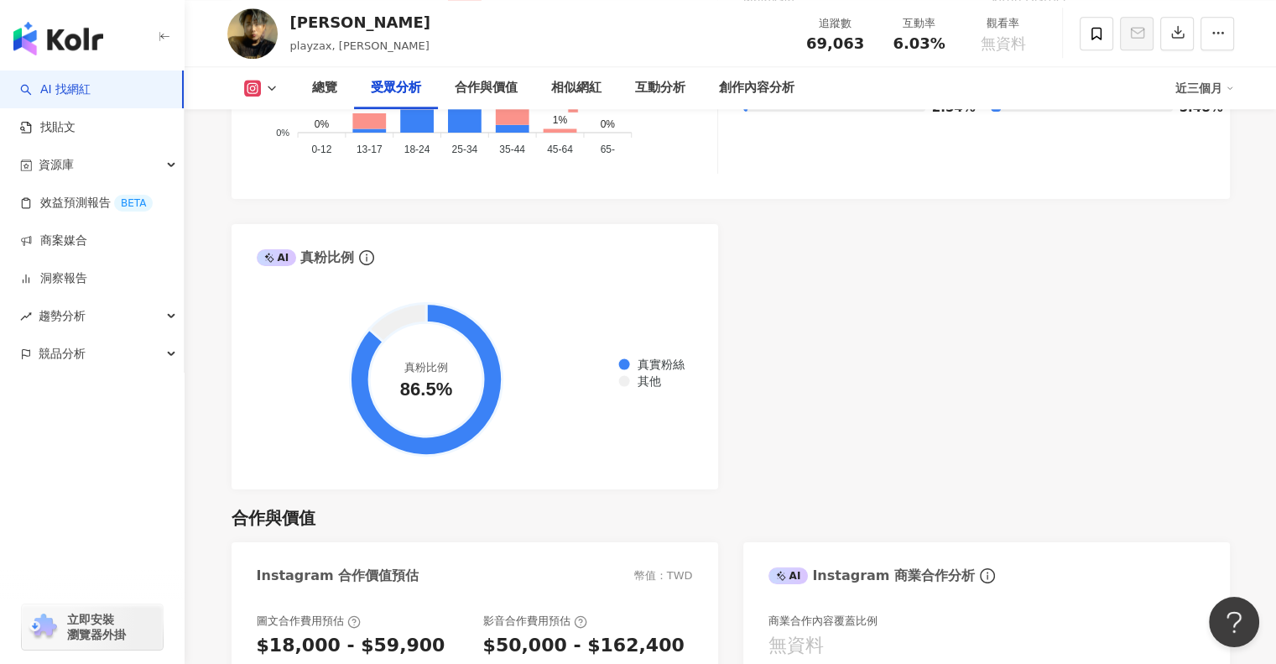
click at [262, 90] on button at bounding box center [261, 88] width 68 height 17
click at [387, 281] on div "真實粉絲 其他 真粉比例 86.5%" at bounding box center [475, 384] width 487 height 211
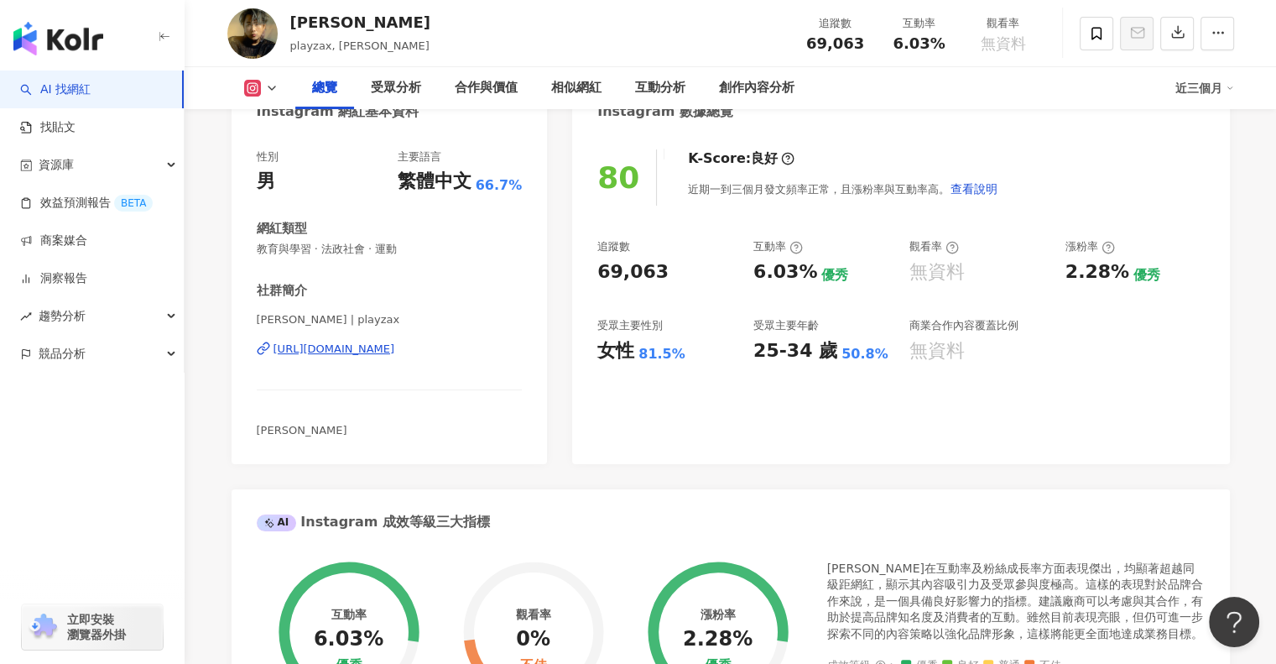
scroll to position [0, 0]
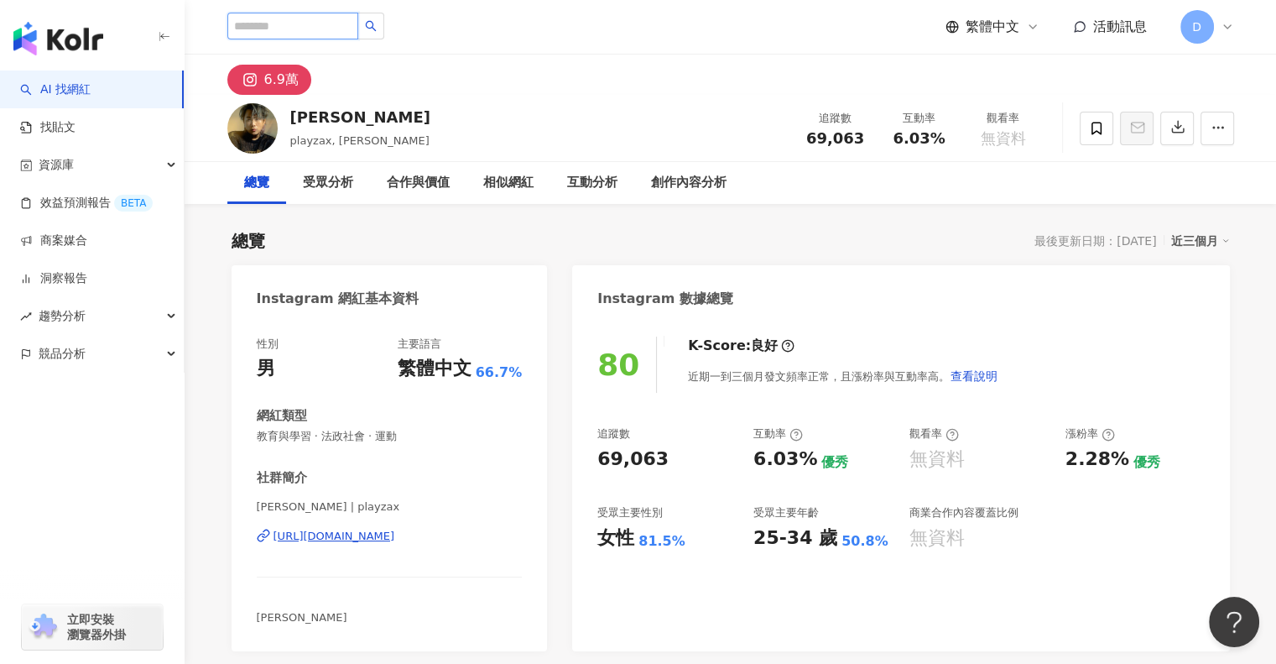
click at [332, 20] on input "search" at bounding box center [292, 26] width 131 height 27
click at [329, 18] on input "*" at bounding box center [292, 26] width 131 height 27
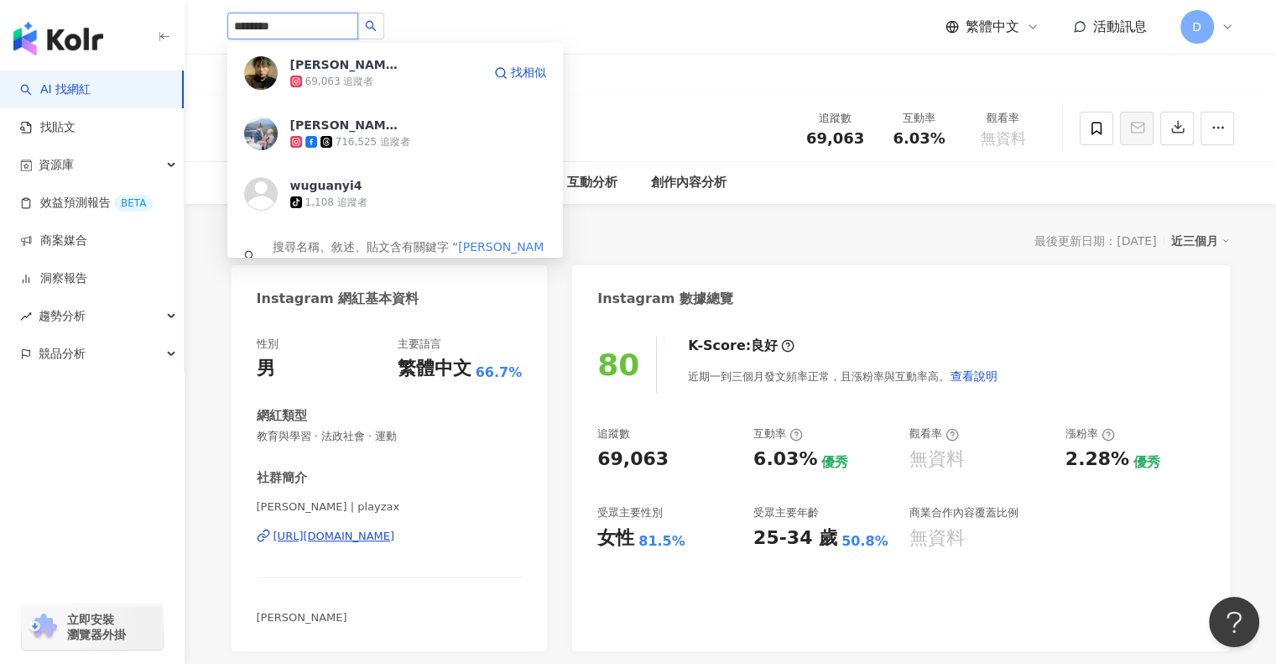
type input "******"
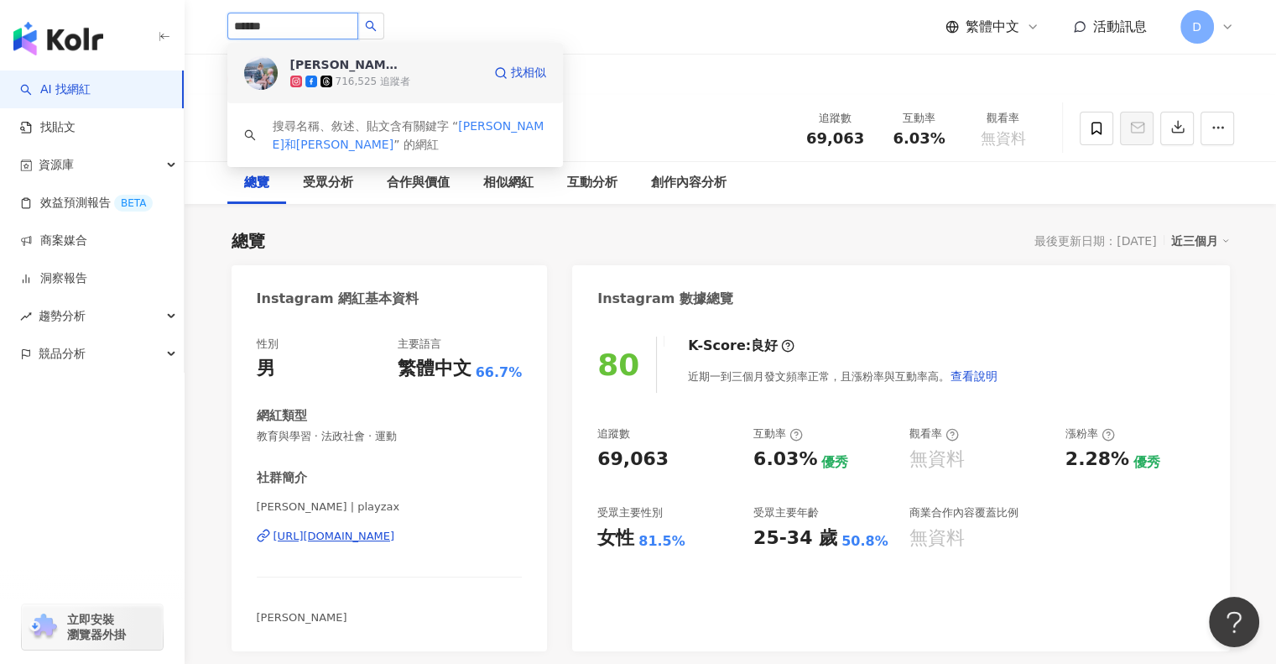
click at [357, 87] on div "716,525 追蹤者" at bounding box center [373, 82] width 75 height 14
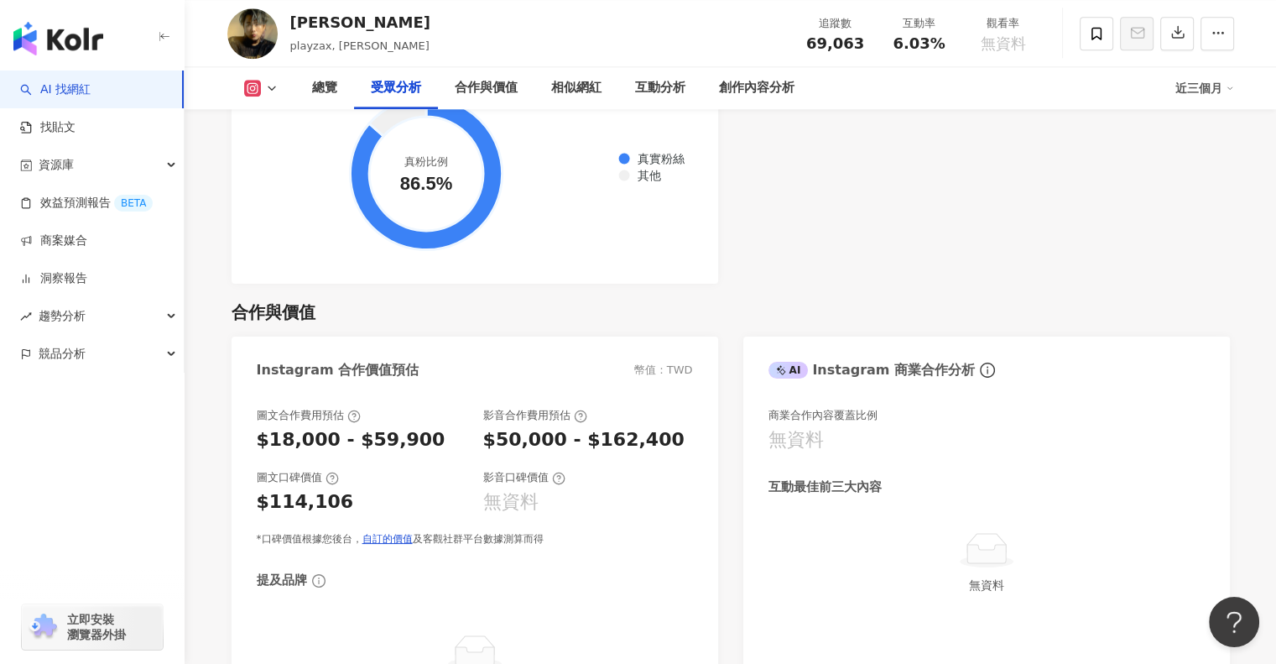
scroll to position [1762, 0]
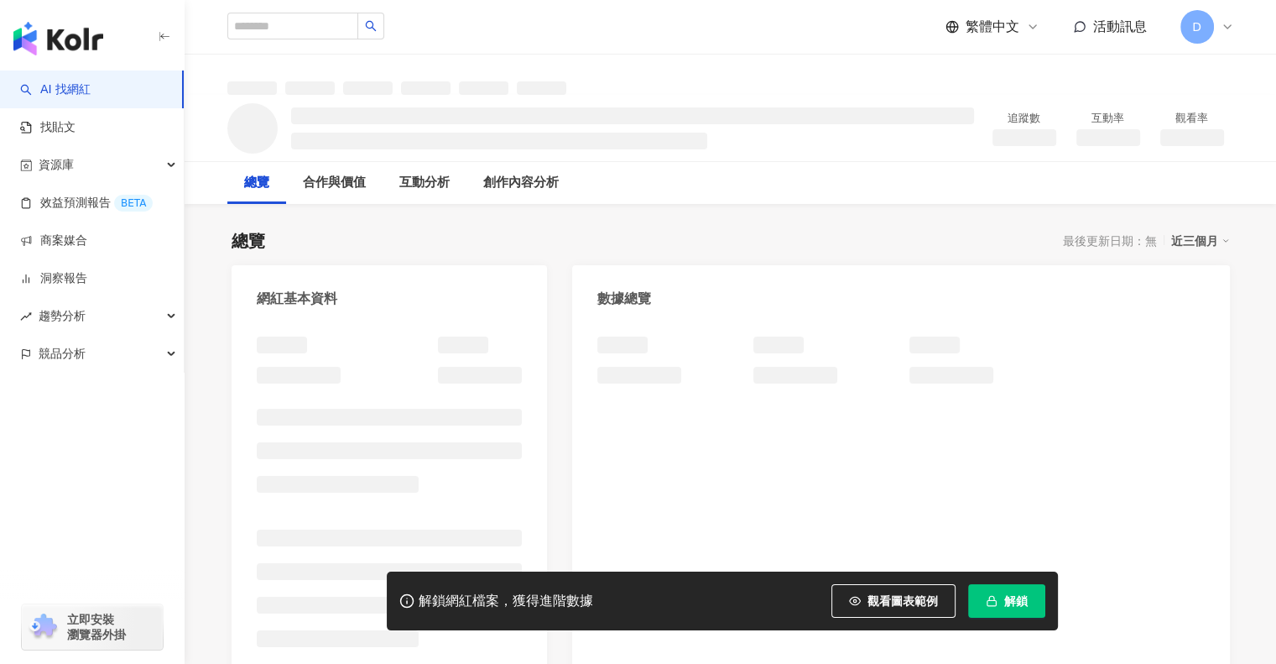
click at [1020, 597] on span "解鎖" at bounding box center [1015, 600] width 23 height 13
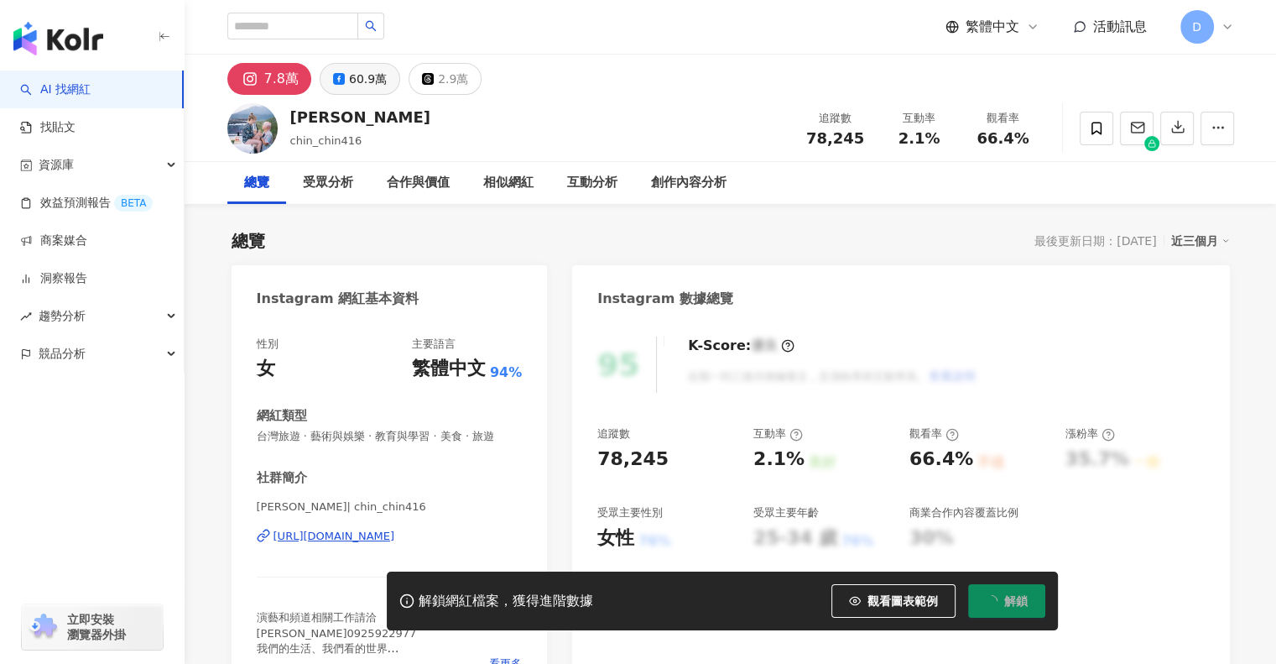
click at [354, 74] on div "60.9萬" at bounding box center [368, 78] width 38 height 23
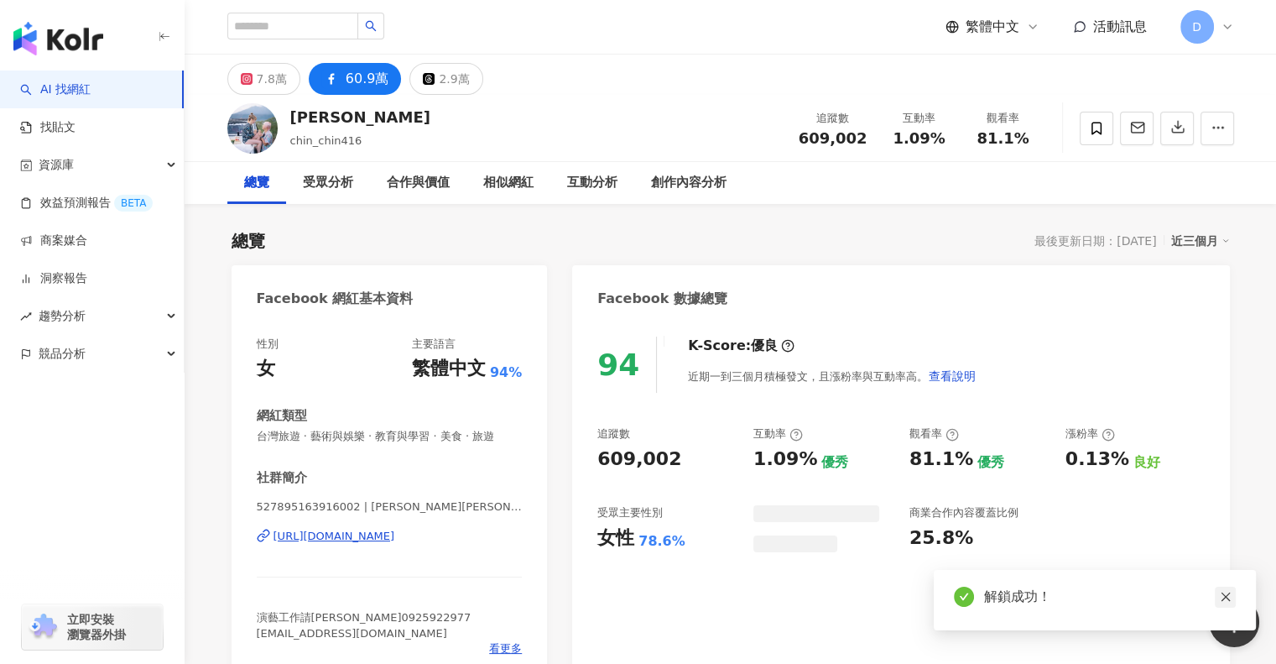
click at [1221, 590] on link at bounding box center [1225, 597] width 21 height 21
click at [1223, 590] on link at bounding box center [1225, 597] width 21 height 21
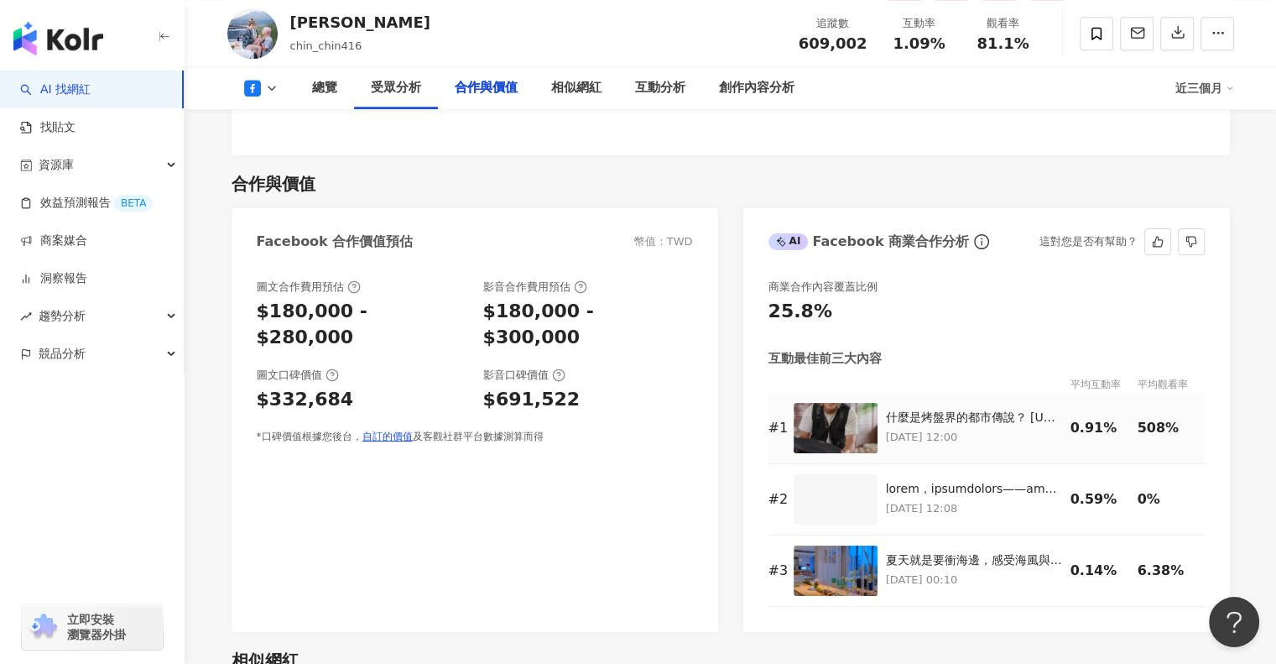
scroll to position [1930, 0]
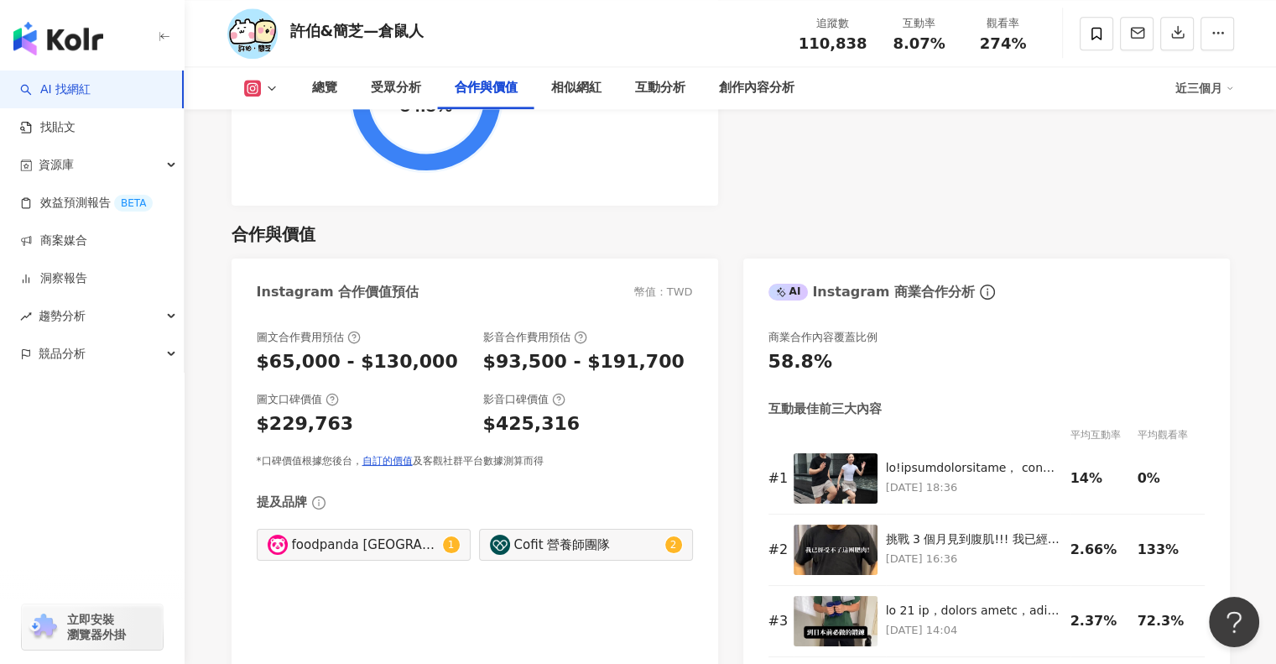
scroll to position [2266, 0]
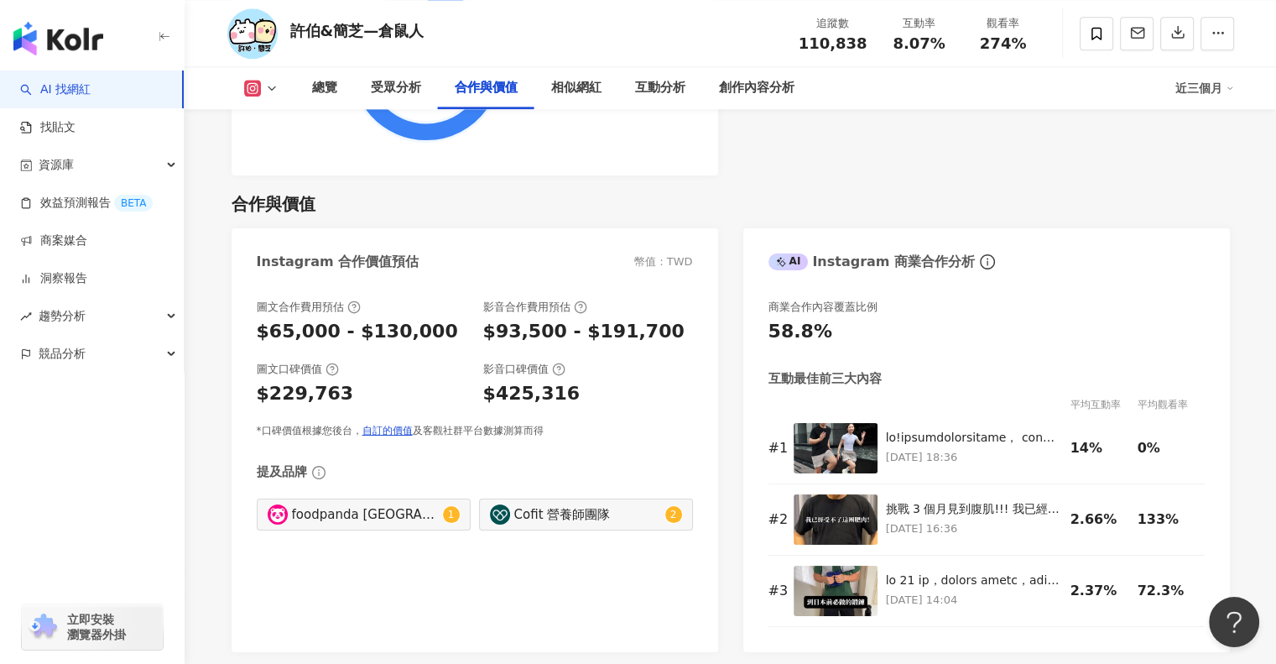
click at [258, 83] on g at bounding box center [252, 88] width 17 height 17
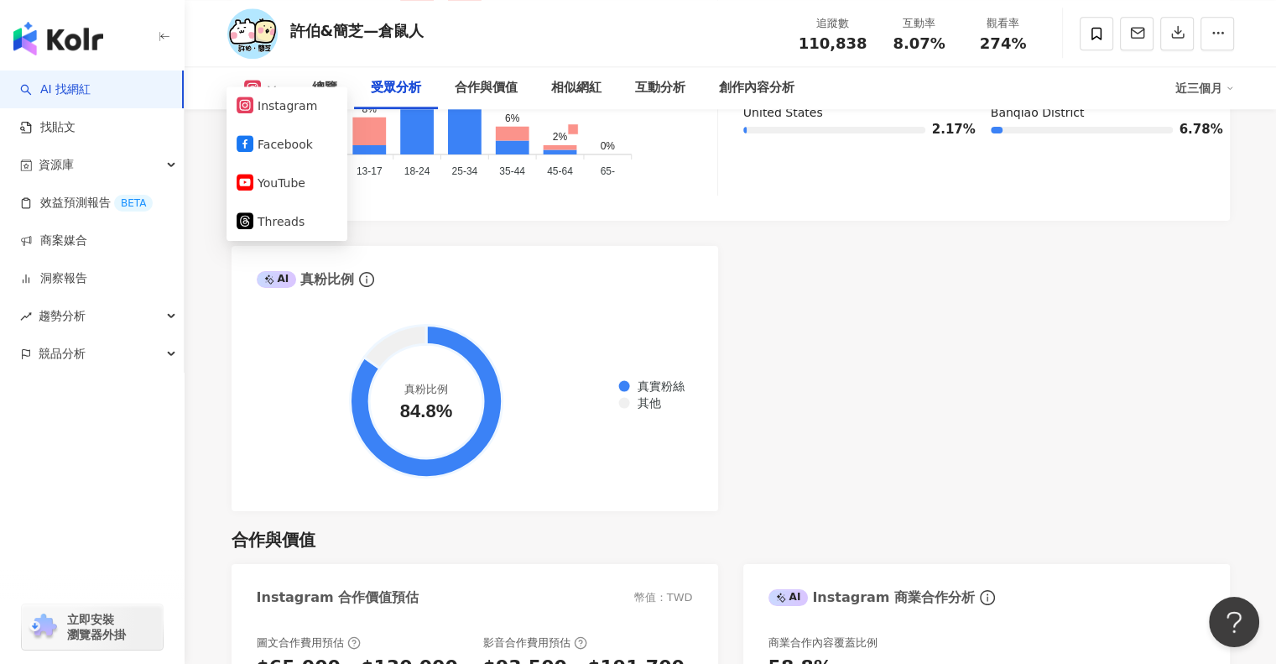
scroll to position [1678, 0]
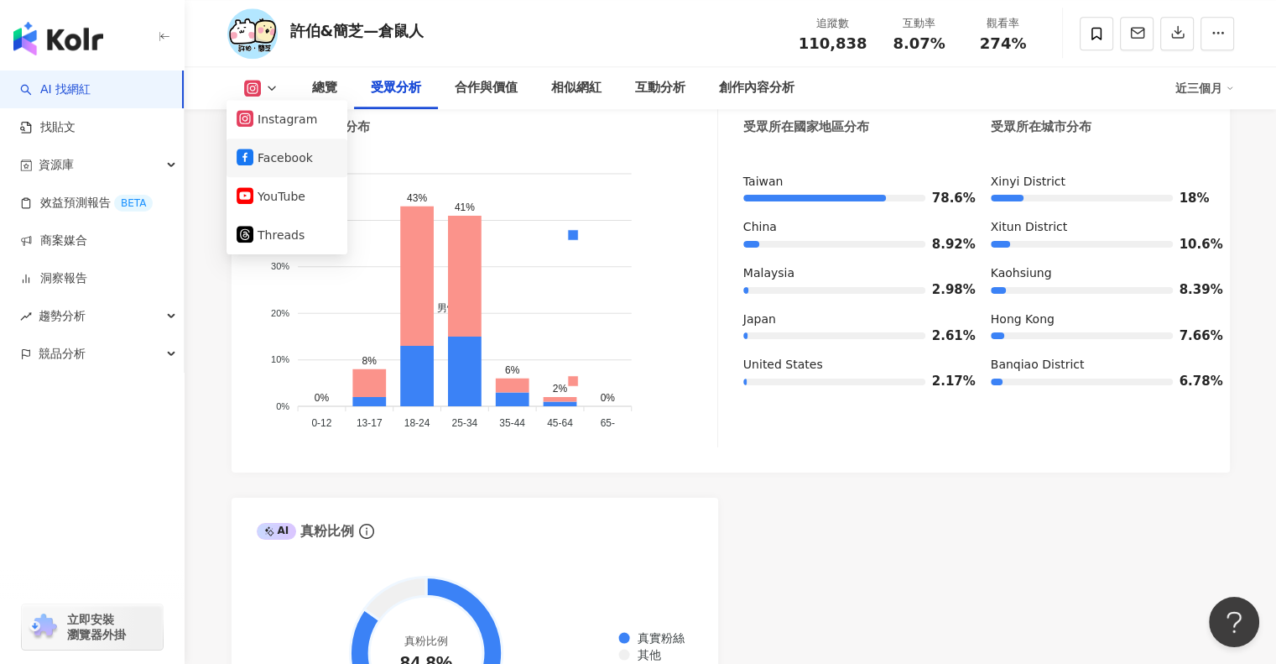
click at [291, 160] on button "Facebook" at bounding box center [287, 157] width 101 height 23
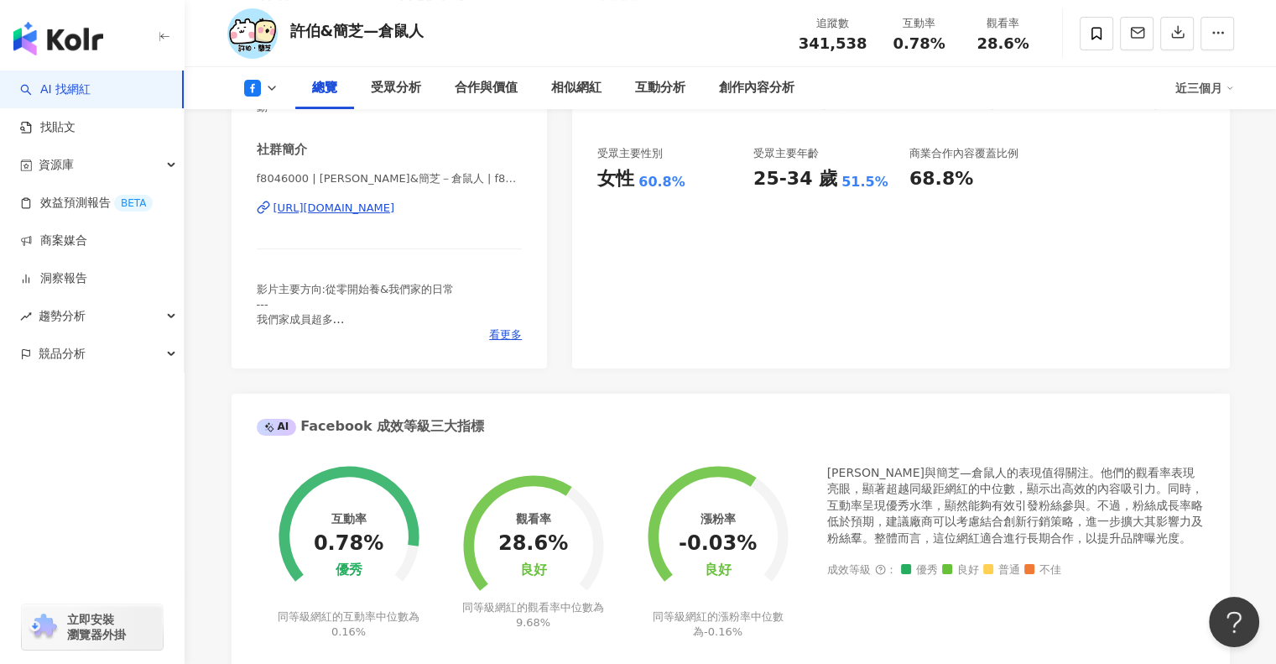
scroll to position [84, 0]
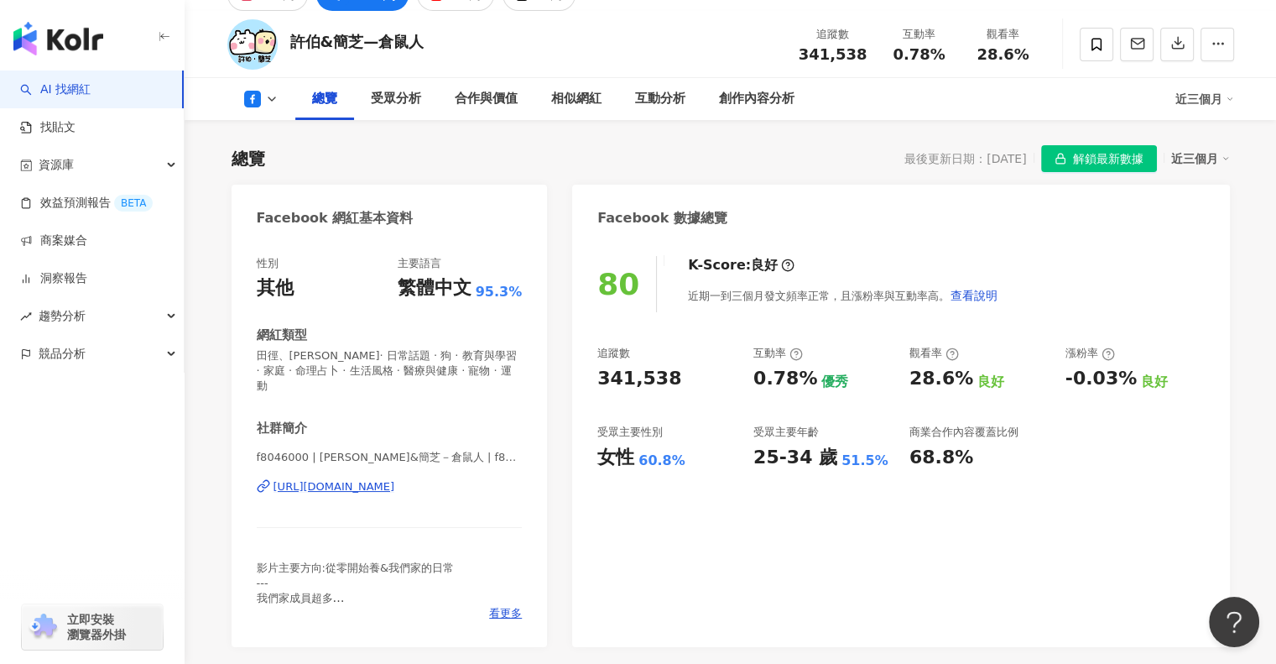
click at [260, 107] on div "總覽 受眾分析 合作與價值 相似網紅 互動分析 創作內容分析 近三個月" at bounding box center [730, 99] width 1007 height 42
click at [263, 103] on button at bounding box center [261, 99] width 68 height 17
click at [279, 206] on button "YouTube" at bounding box center [287, 207] width 101 height 23
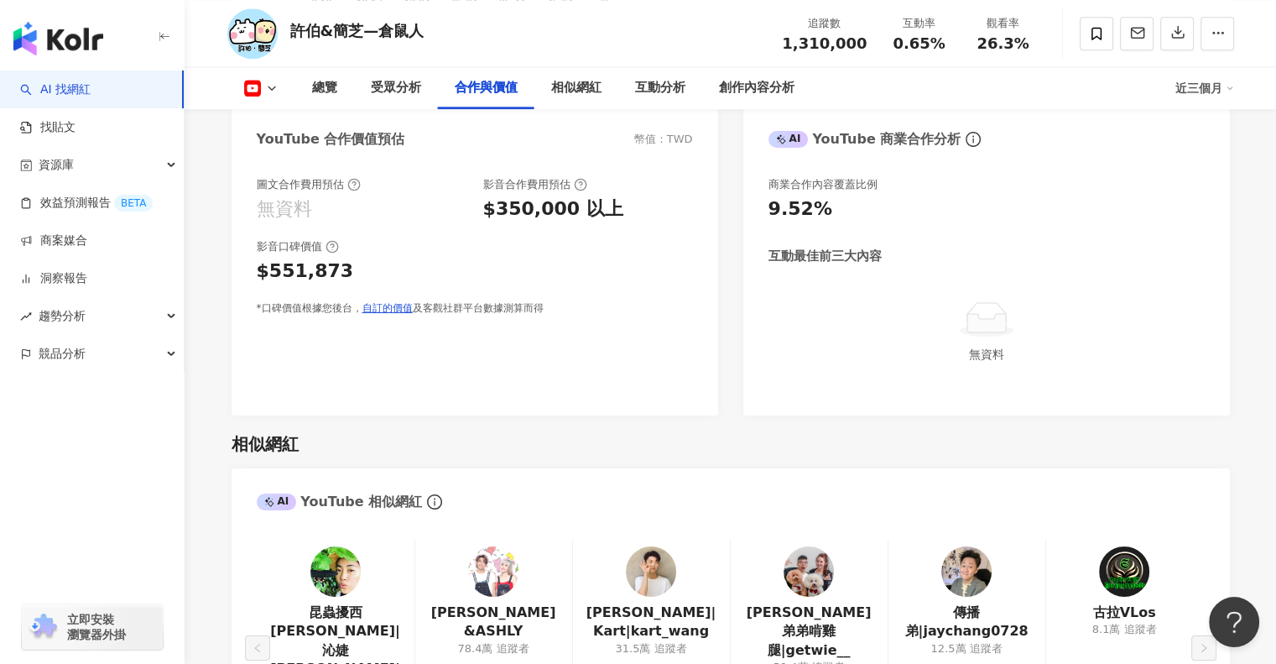
scroll to position [1930, 0]
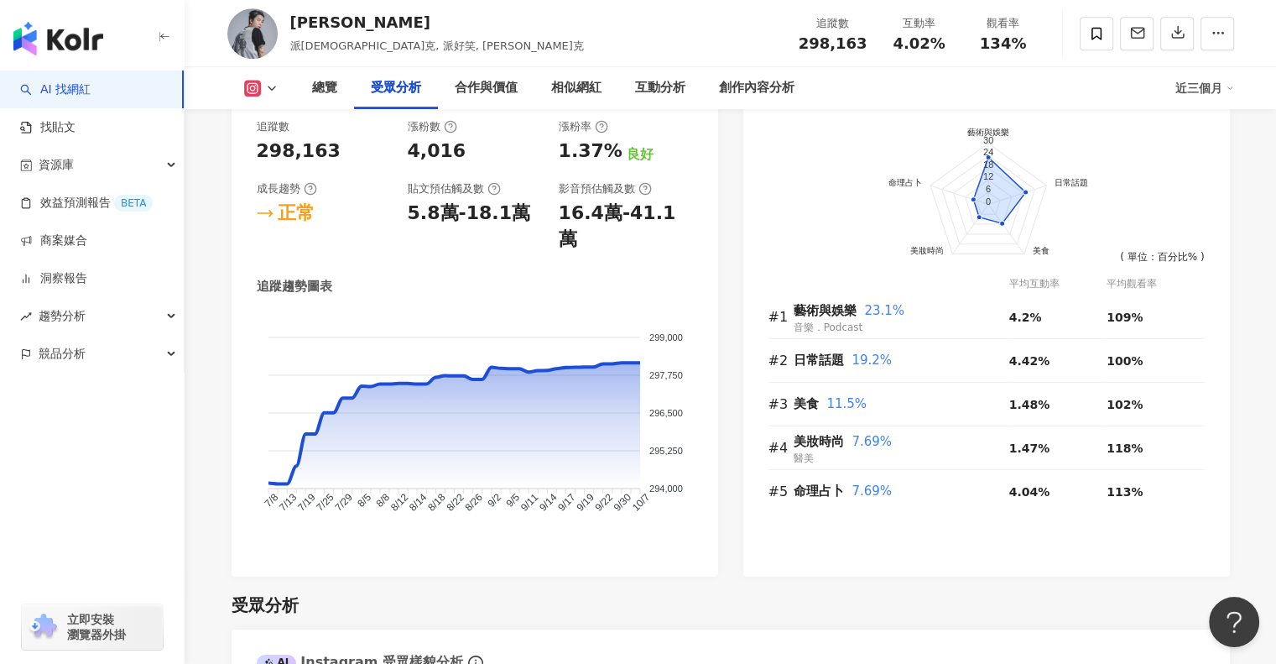
scroll to position [2182, 0]
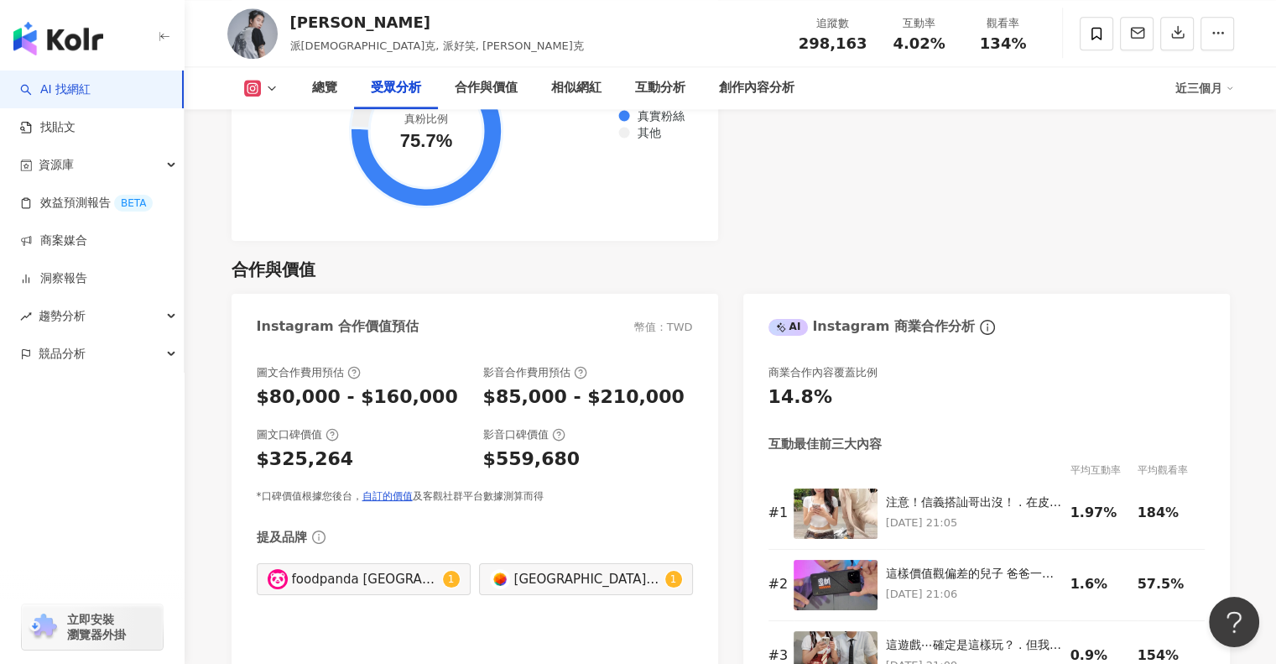
click at [260, 89] on button at bounding box center [261, 88] width 68 height 17
click at [302, 161] on button "Facebook" at bounding box center [287, 157] width 101 height 23
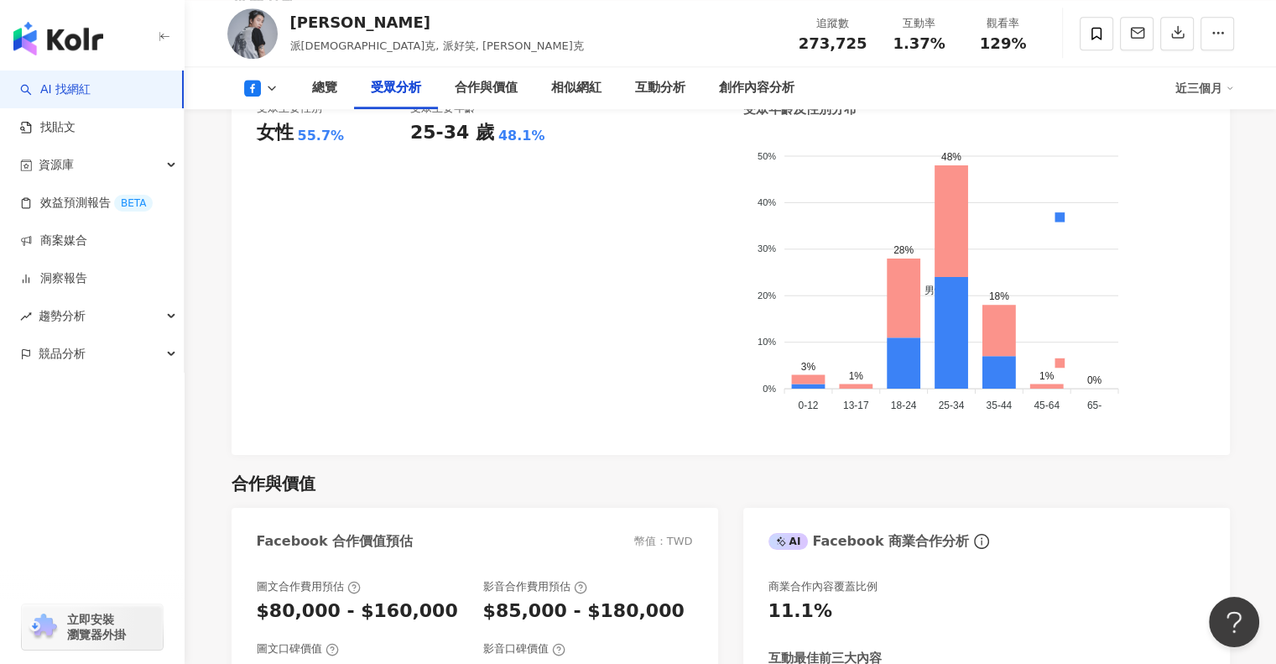
scroll to position [1510, 0]
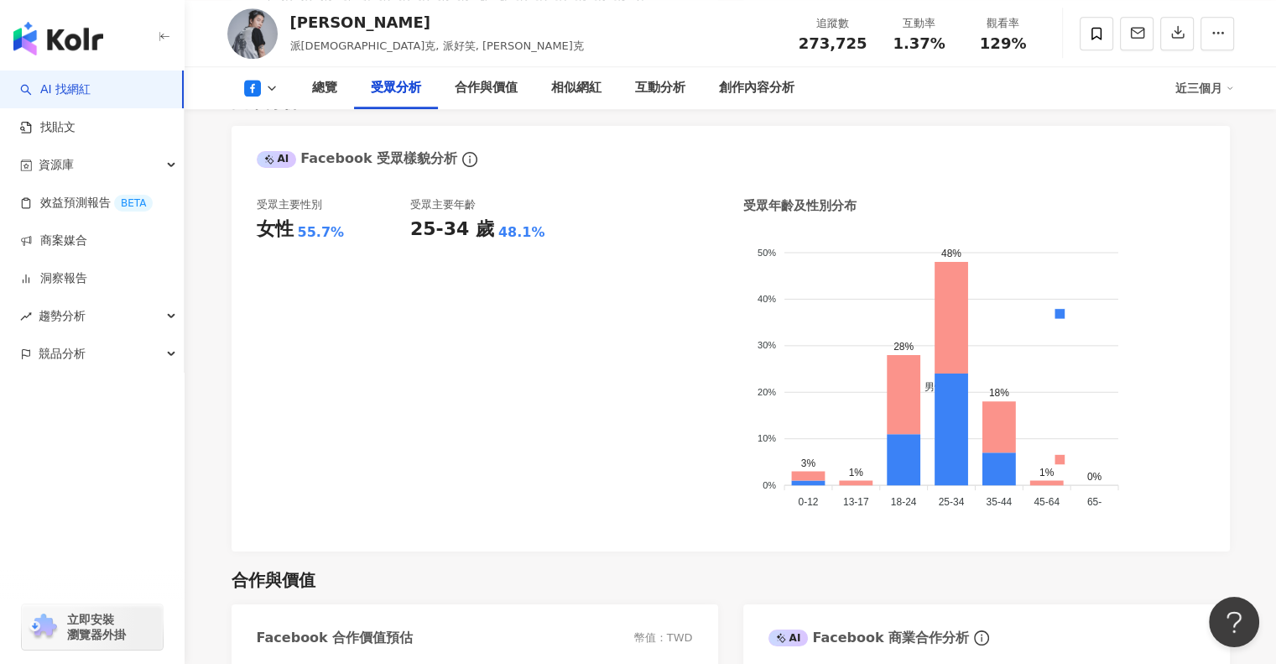
click at [263, 85] on button at bounding box center [261, 88] width 68 height 17
click at [300, 195] on button "YouTube" at bounding box center [287, 196] width 101 height 23
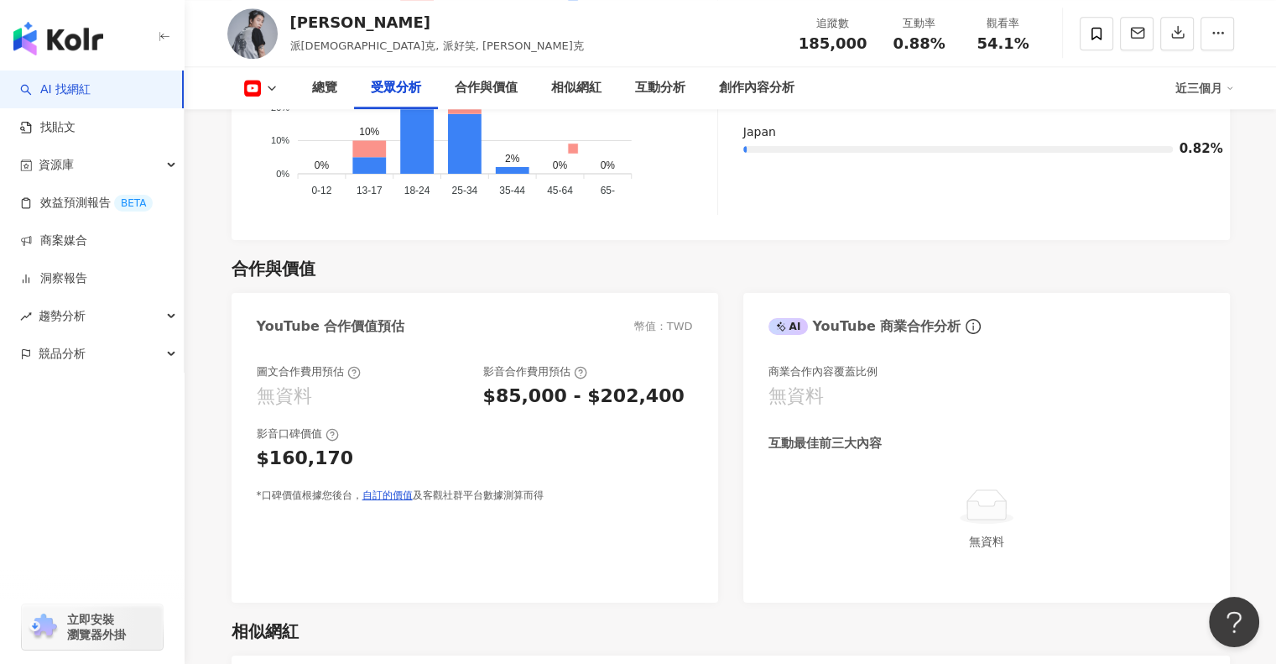
scroll to position [1910, 0]
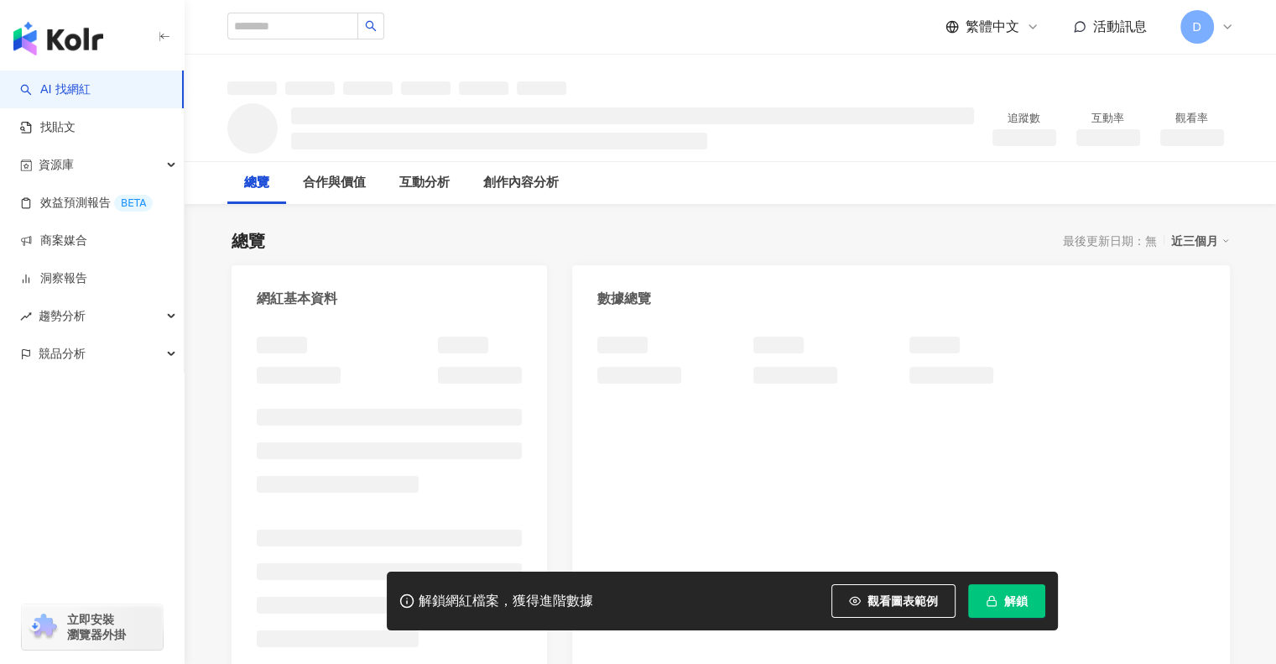
click at [1014, 607] on span "解鎖" at bounding box center [1015, 600] width 23 height 13
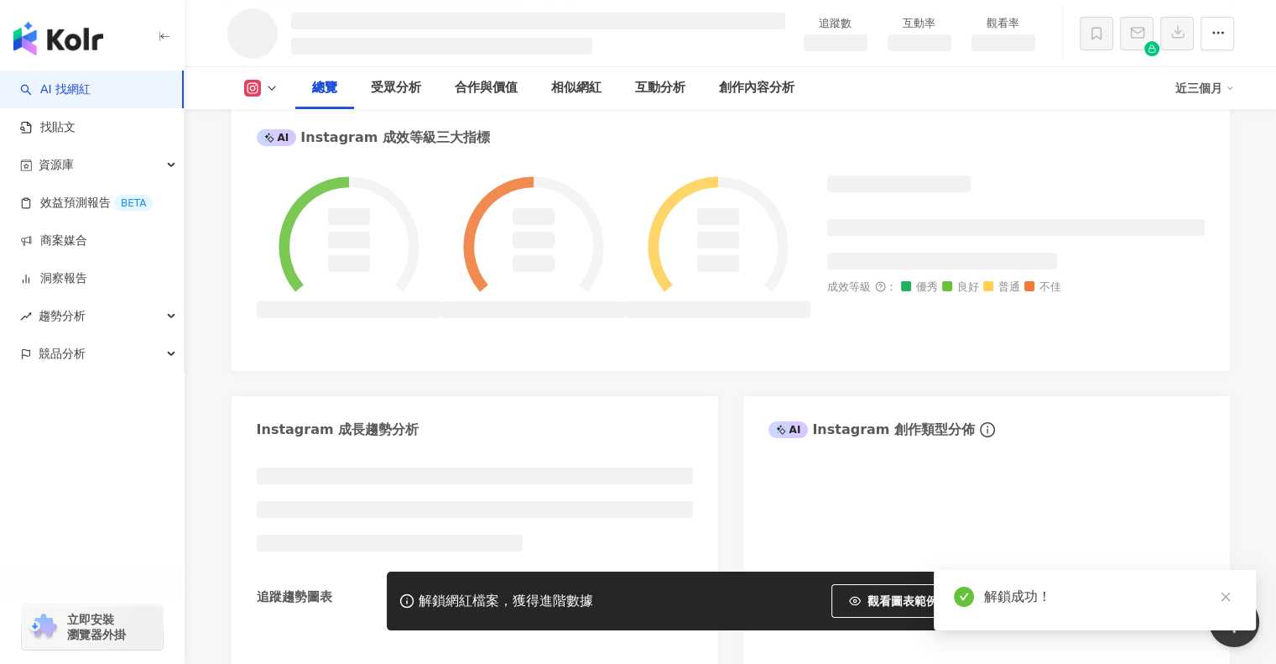
scroll to position [857, 0]
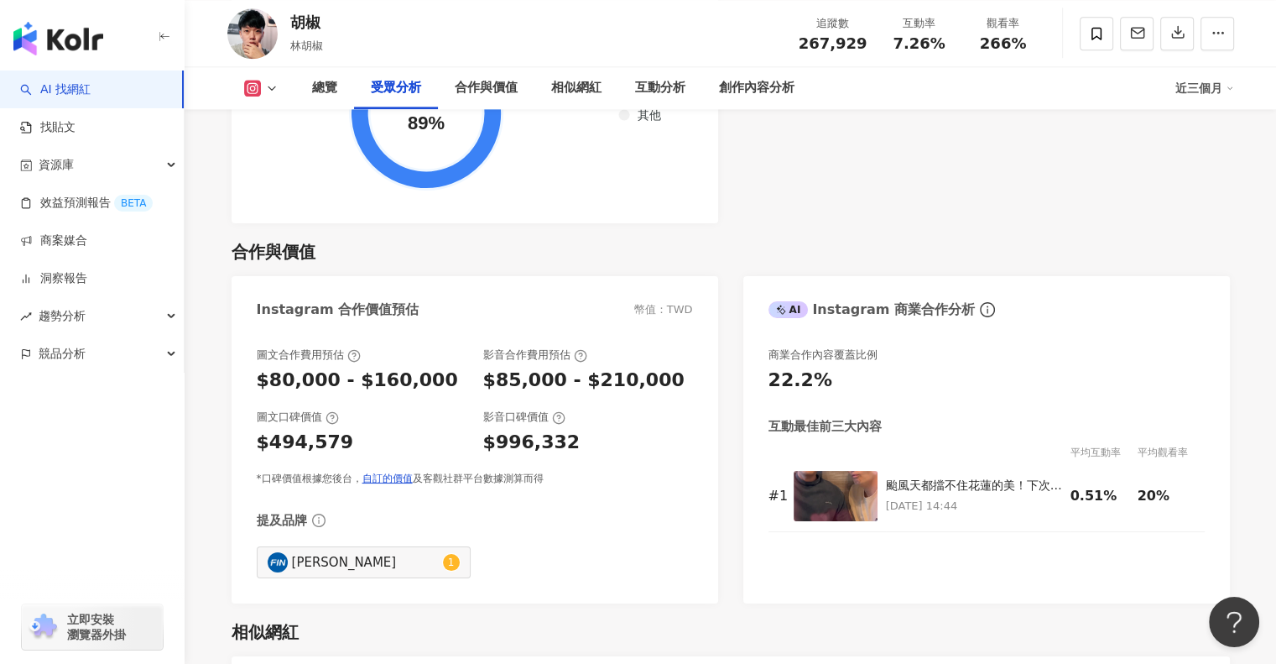
scroll to position [2014, 0]
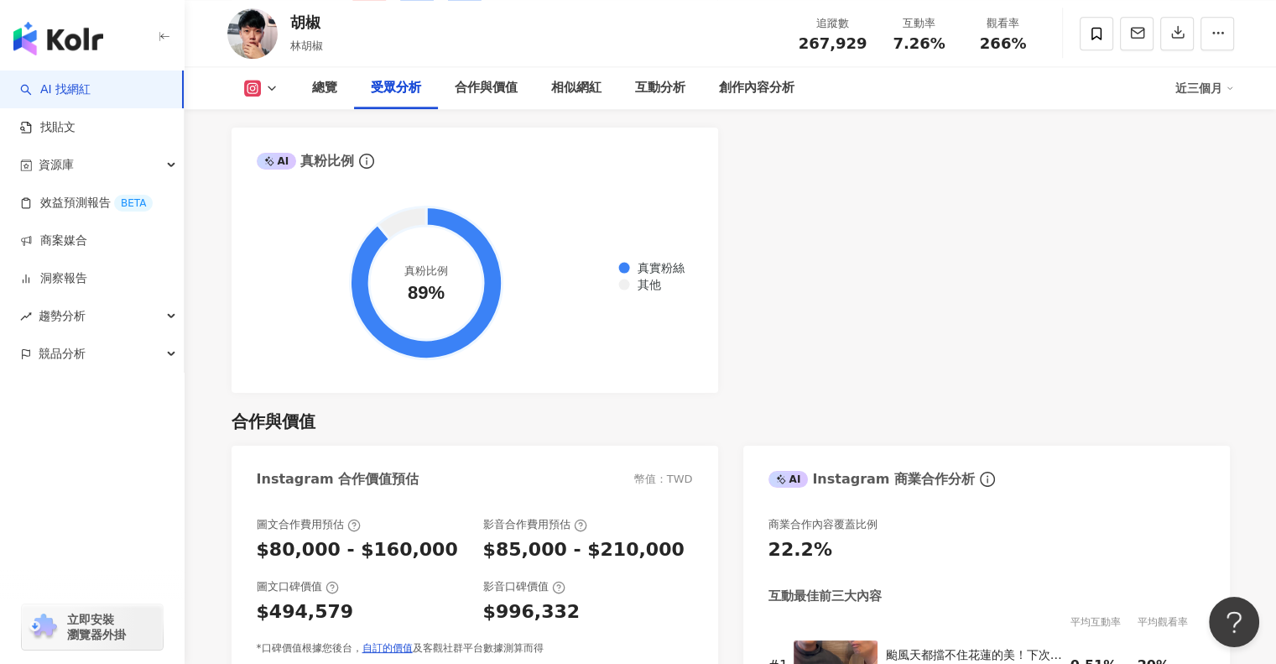
click at [265, 85] on icon at bounding box center [271, 87] width 13 height 13
click at [299, 151] on button "Facebook" at bounding box center [287, 157] width 101 height 23
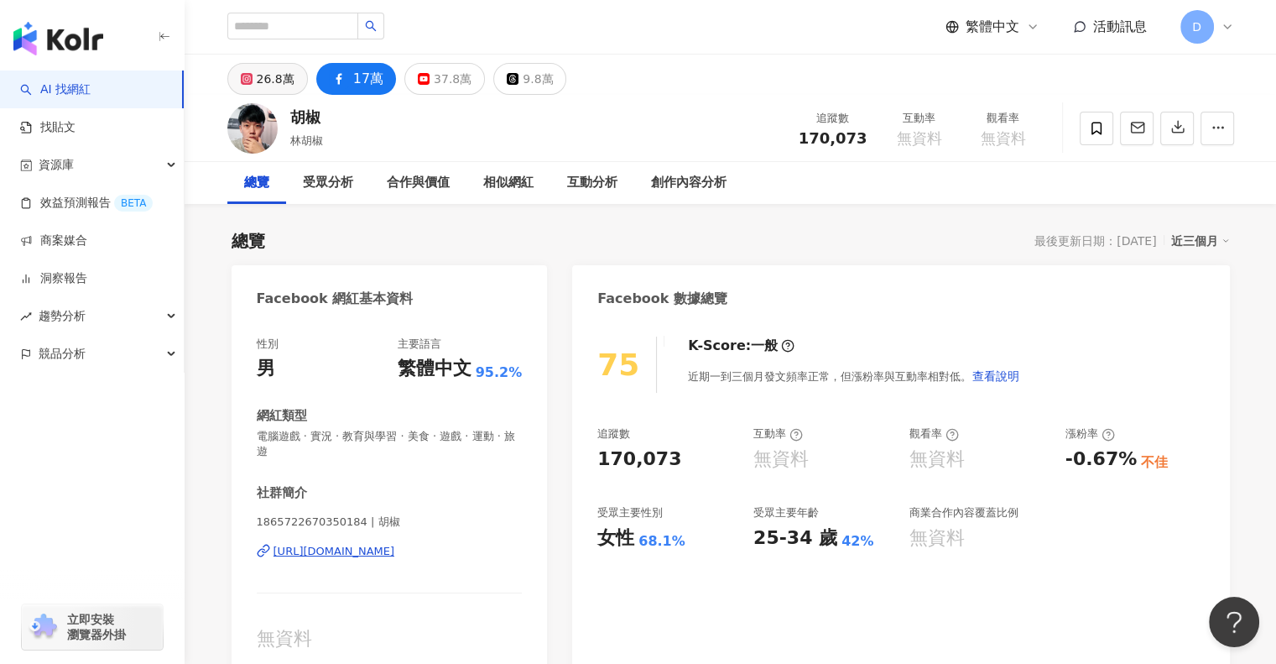
click at [292, 78] on button "26.8萬" at bounding box center [267, 79] width 81 height 32
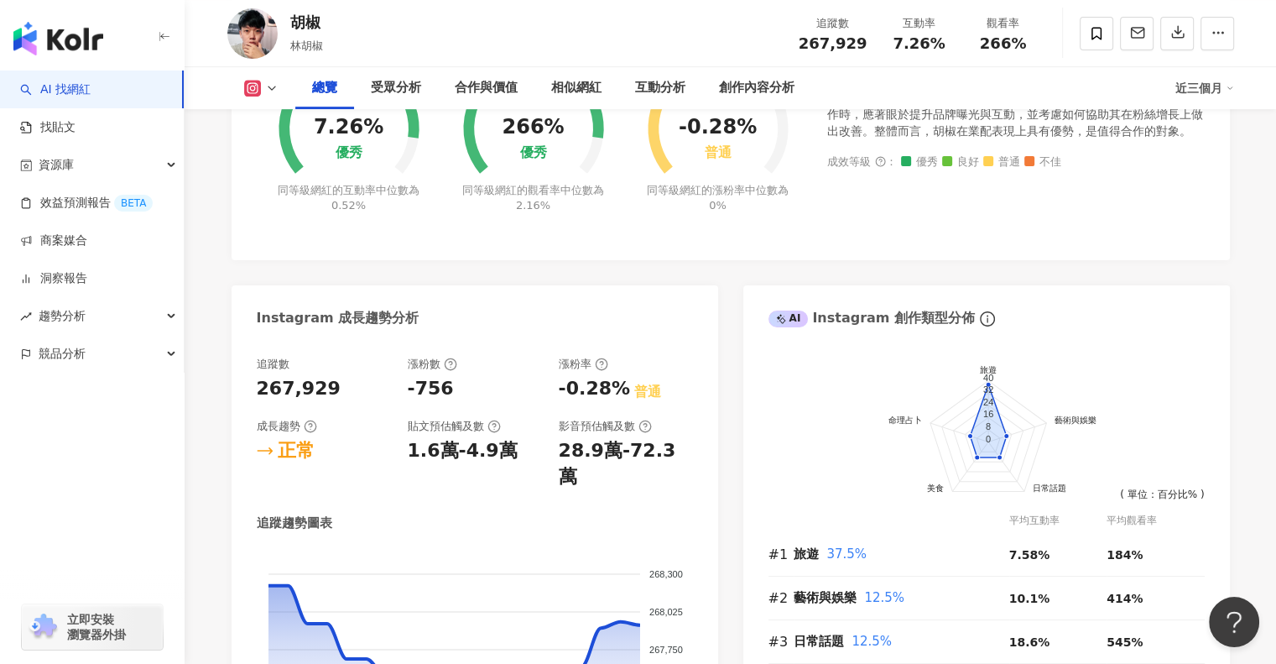
scroll to position [755, 0]
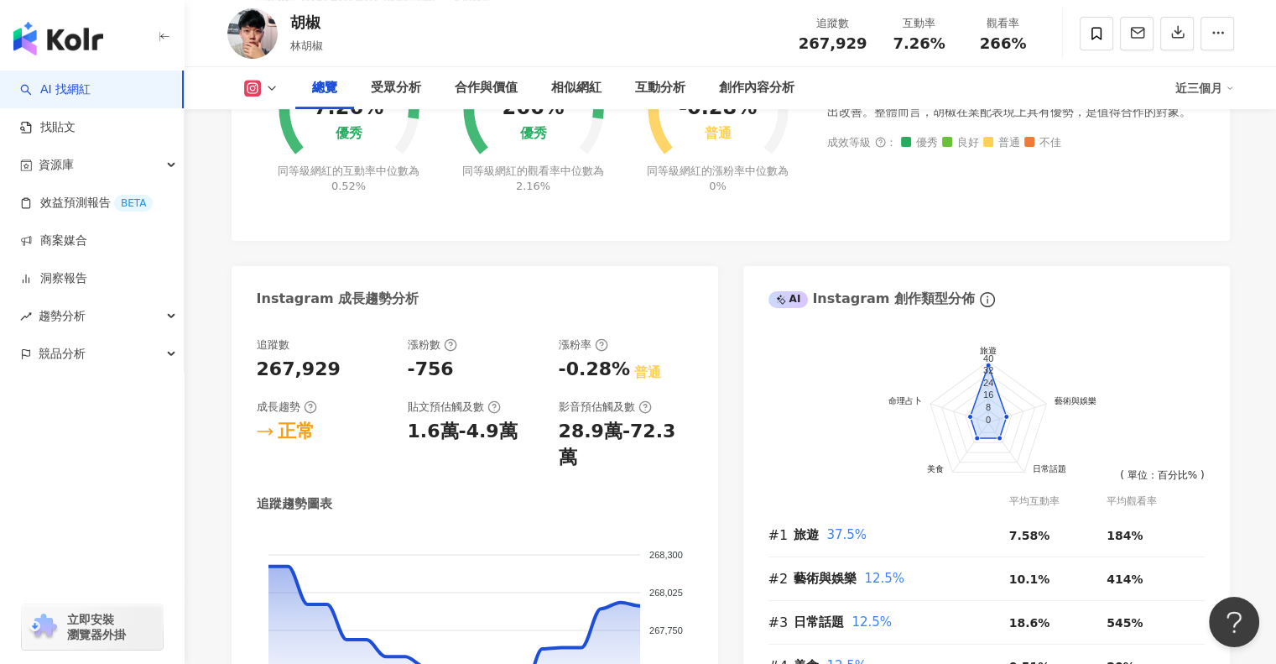
click at [272, 91] on icon at bounding box center [271, 87] width 13 height 13
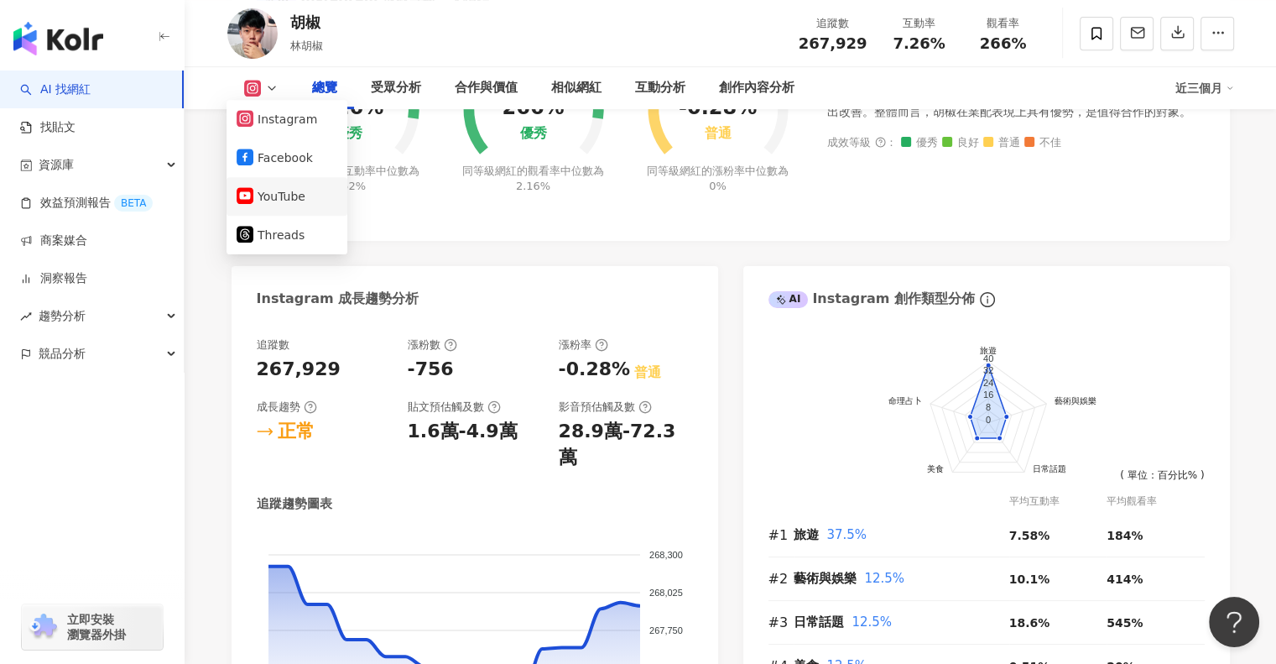
click at [289, 204] on button "YouTube" at bounding box center [287, 196] width 101 height 23
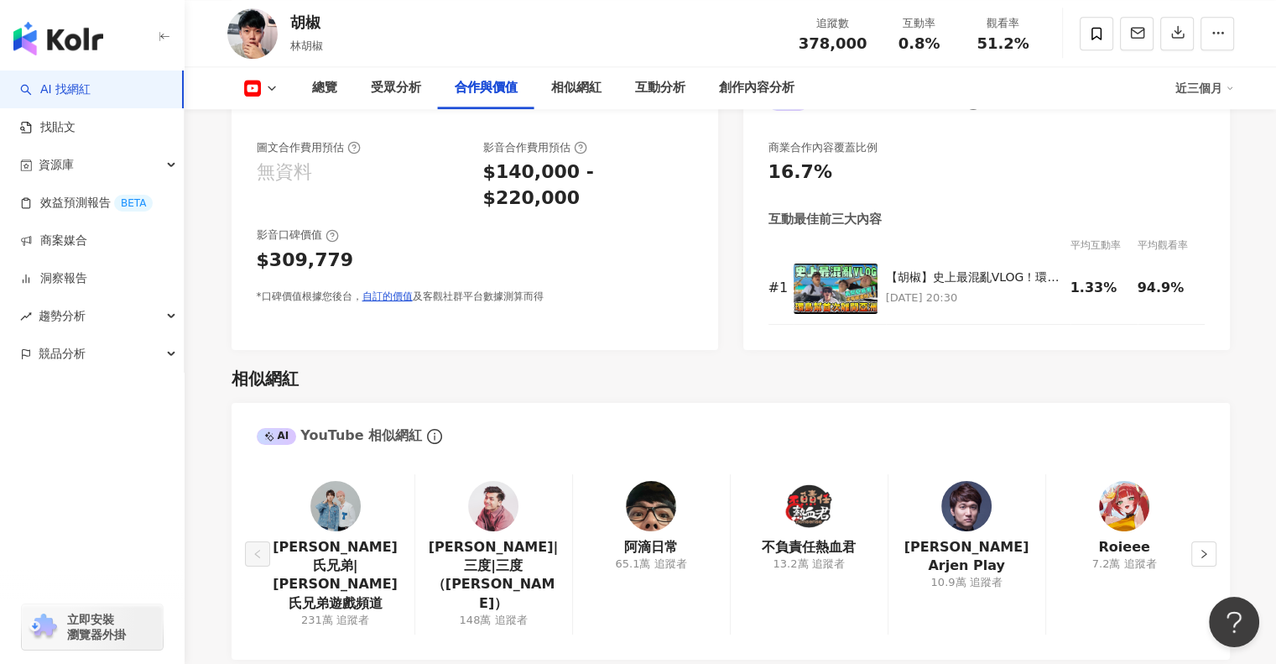
scroll to position [1762, 0]
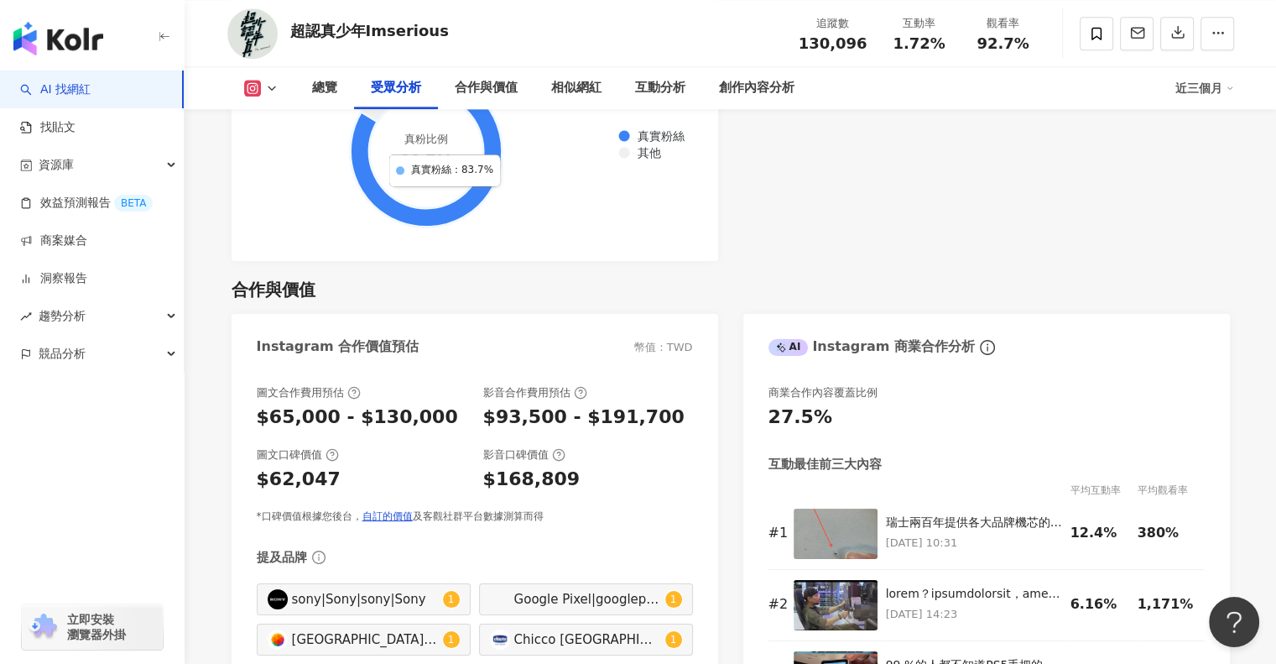
scroll to position [2014, 0]
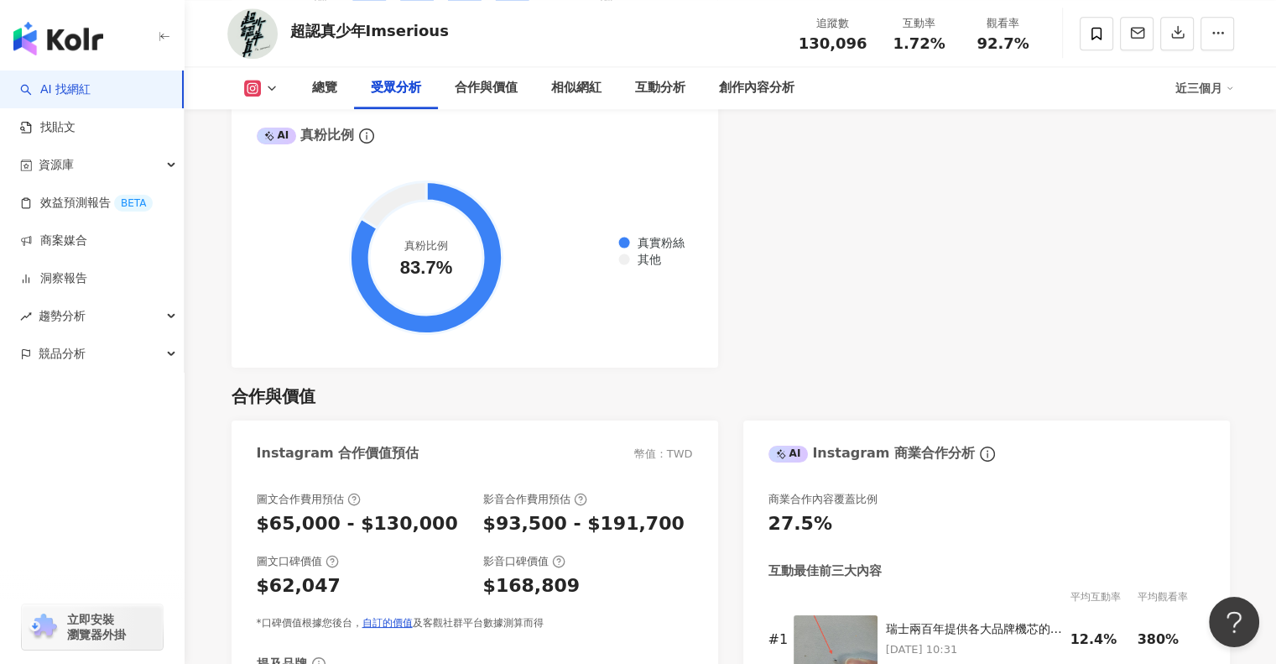
click at [253, 84] on icon at bounding box center [252, 88] width 9 height 9
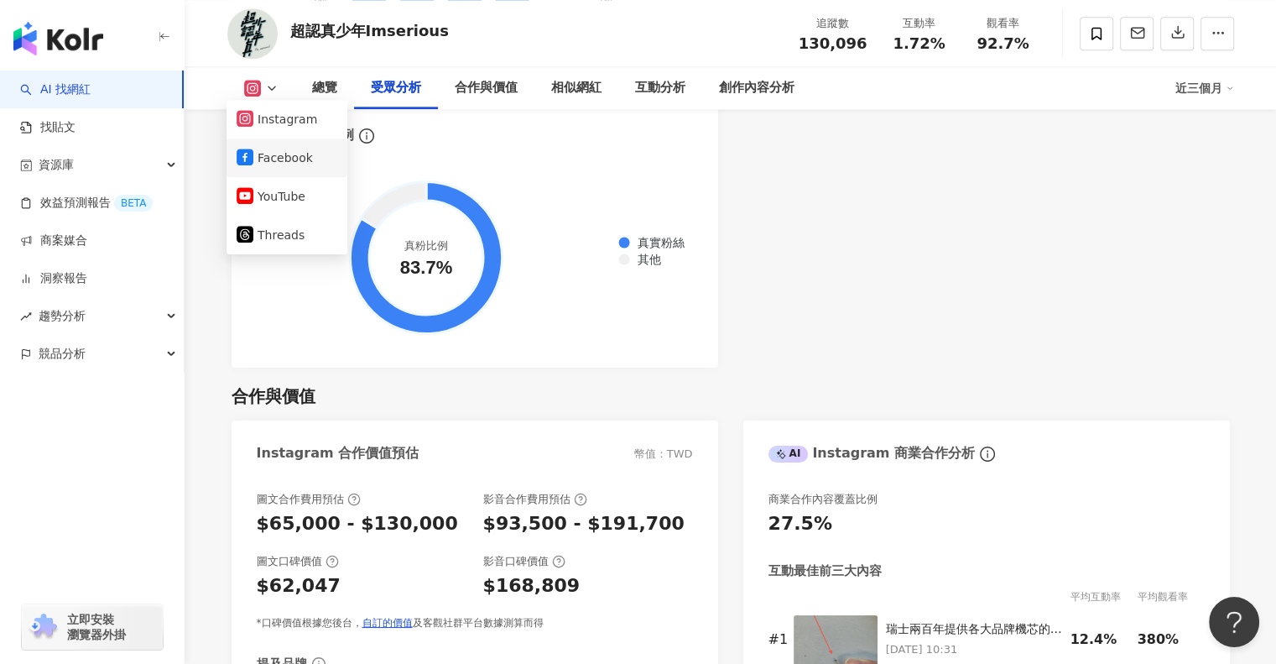
click at [307, 166] on button "Facebook" at bounding box center [287, 157] width 101 height 23
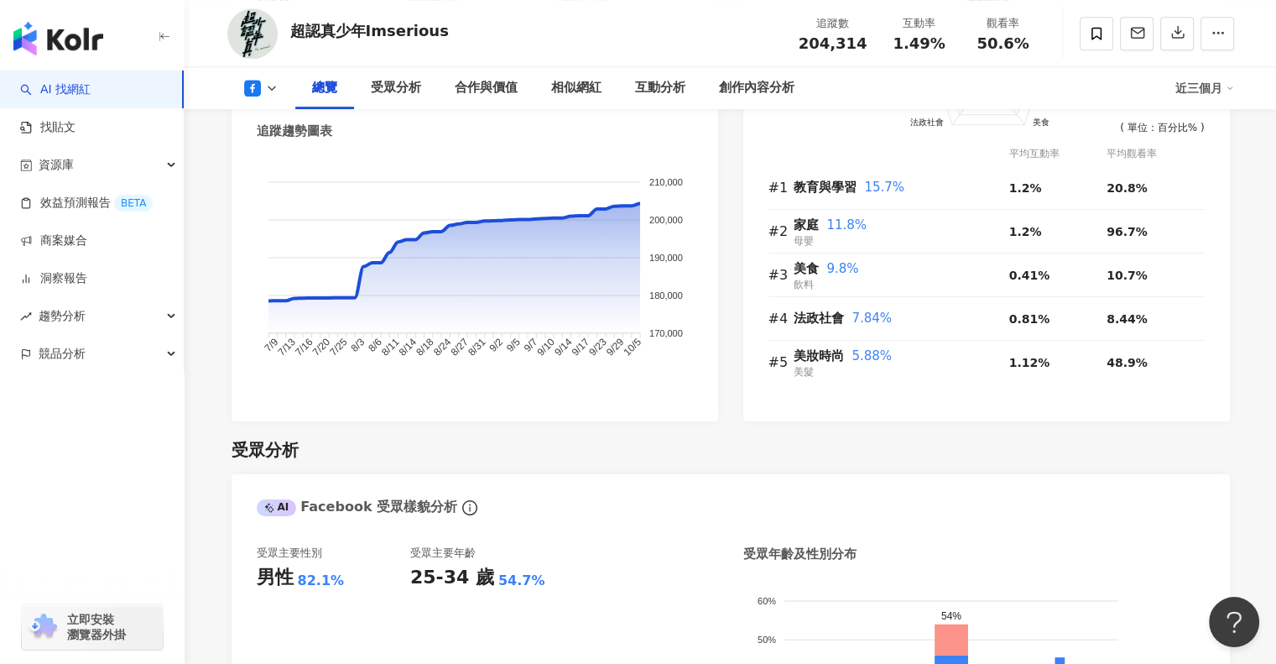
scroll to position [1175, 0]
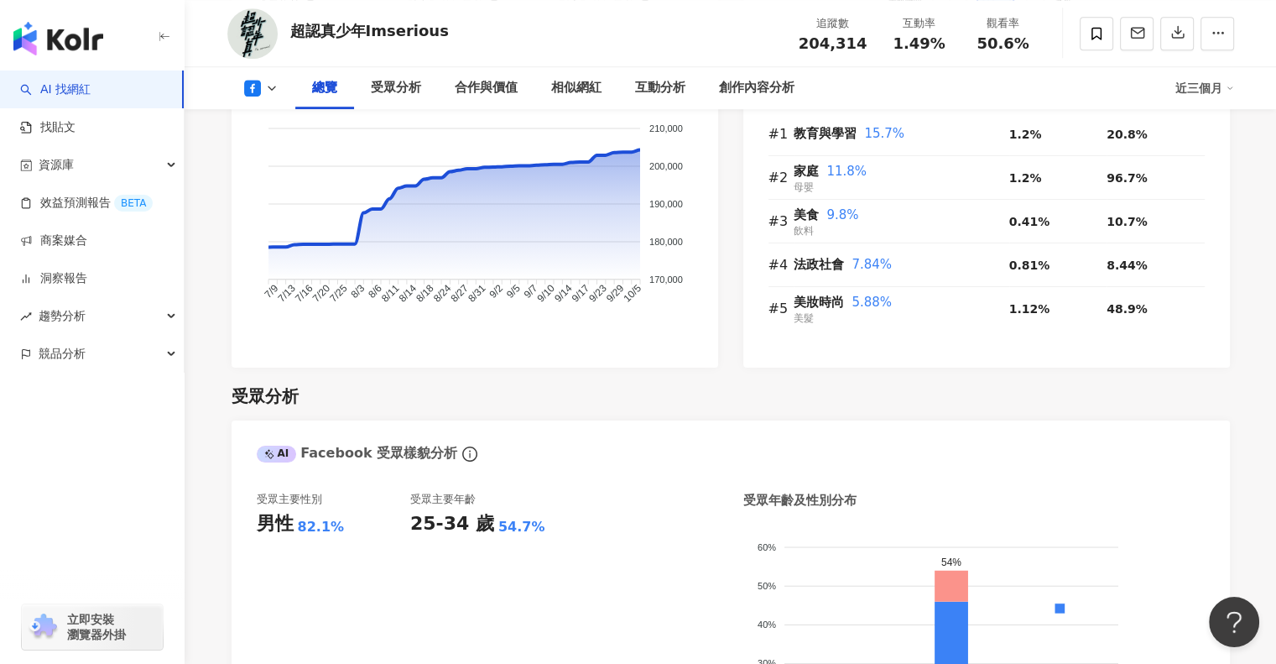
click at [282, 90] on button at bounding box center [261, 88] width 68 height 17
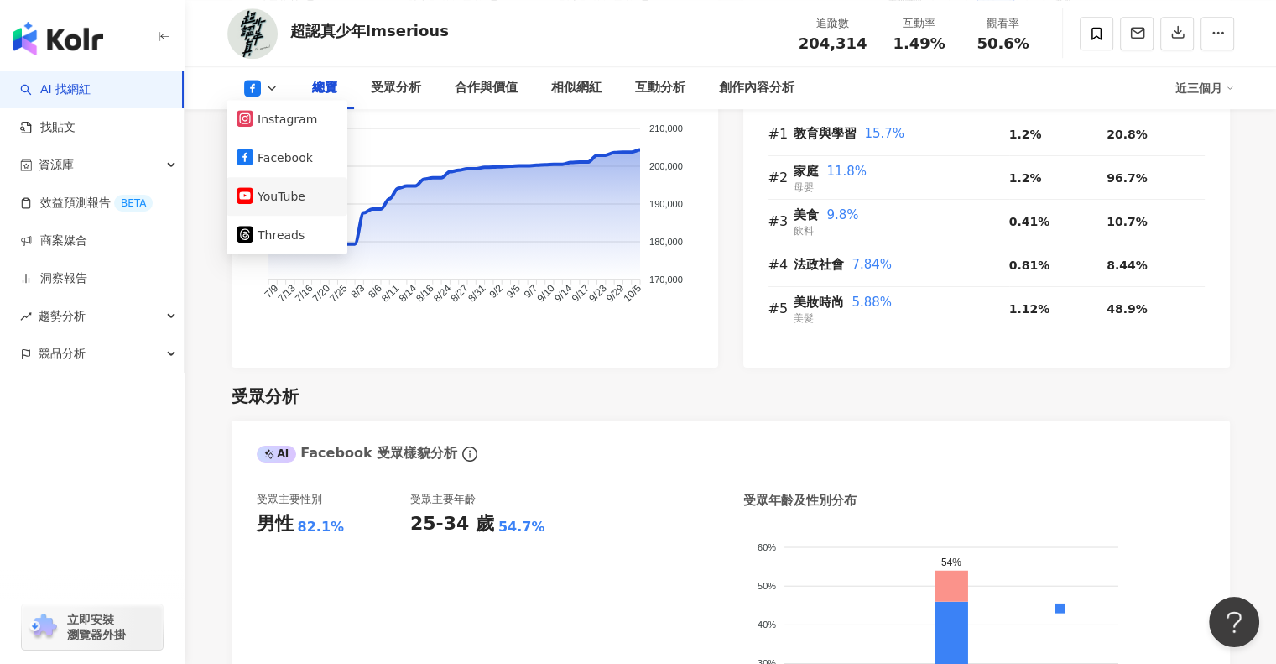
click at [299, 186] on button "YouTube" at bounding box center [287, 196] width 101 height 23
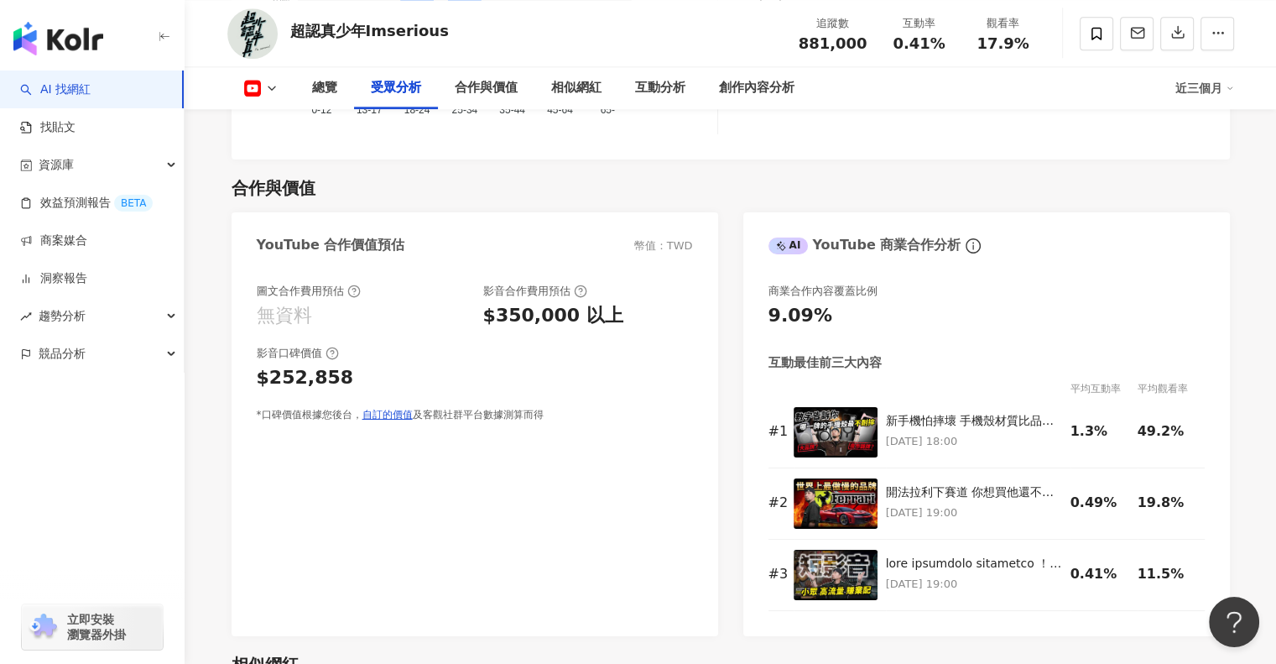
scroll to position [1945, 0]
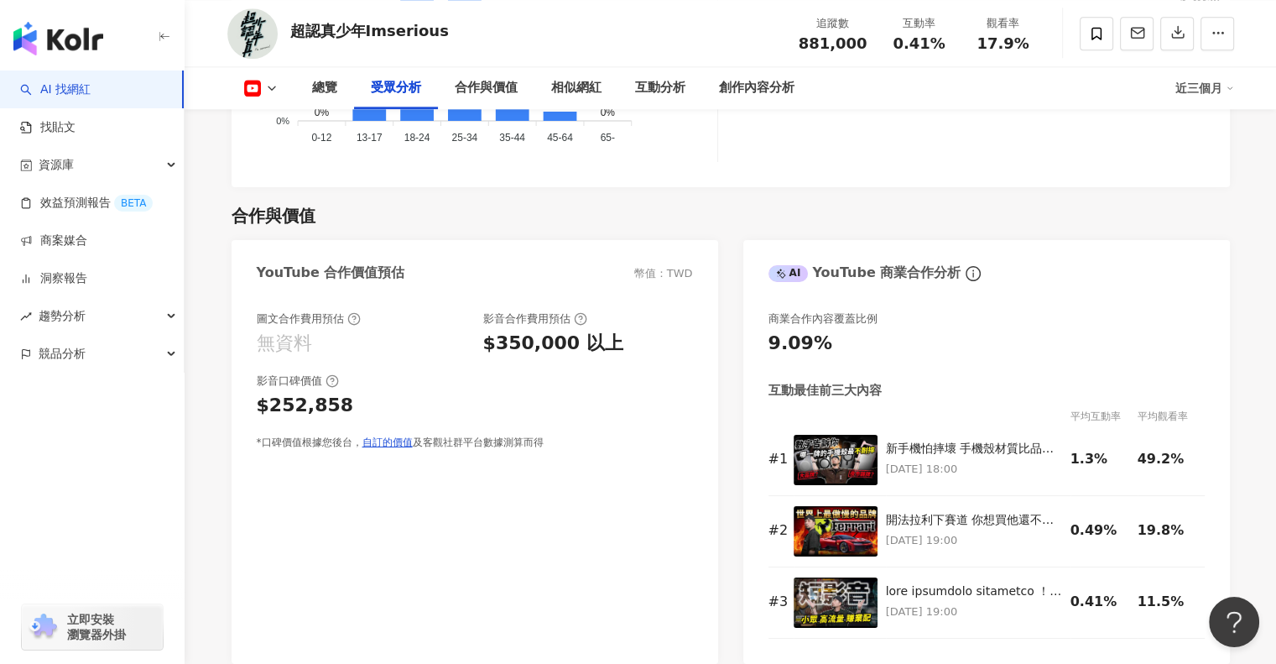
click at [279, 87] on button at bounding box center [261, 88] width 68 height 17
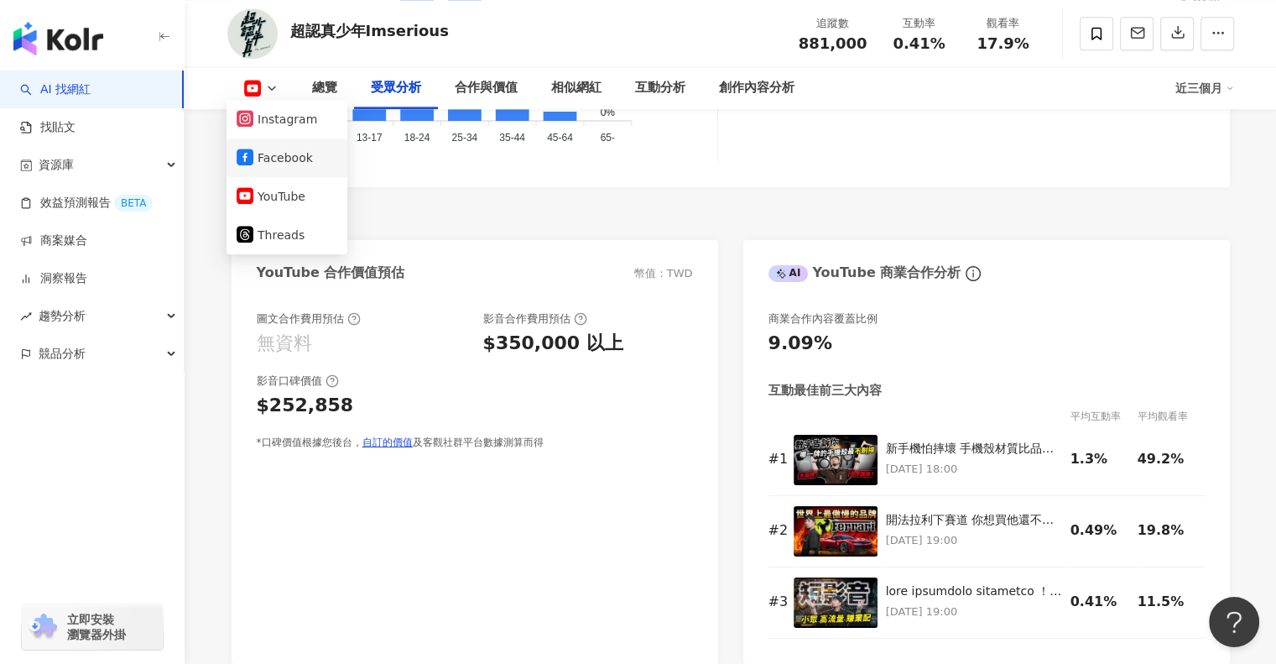
click at [300, 159] on button "Facebook" at bounding box center [287, 157] width 101 height 23
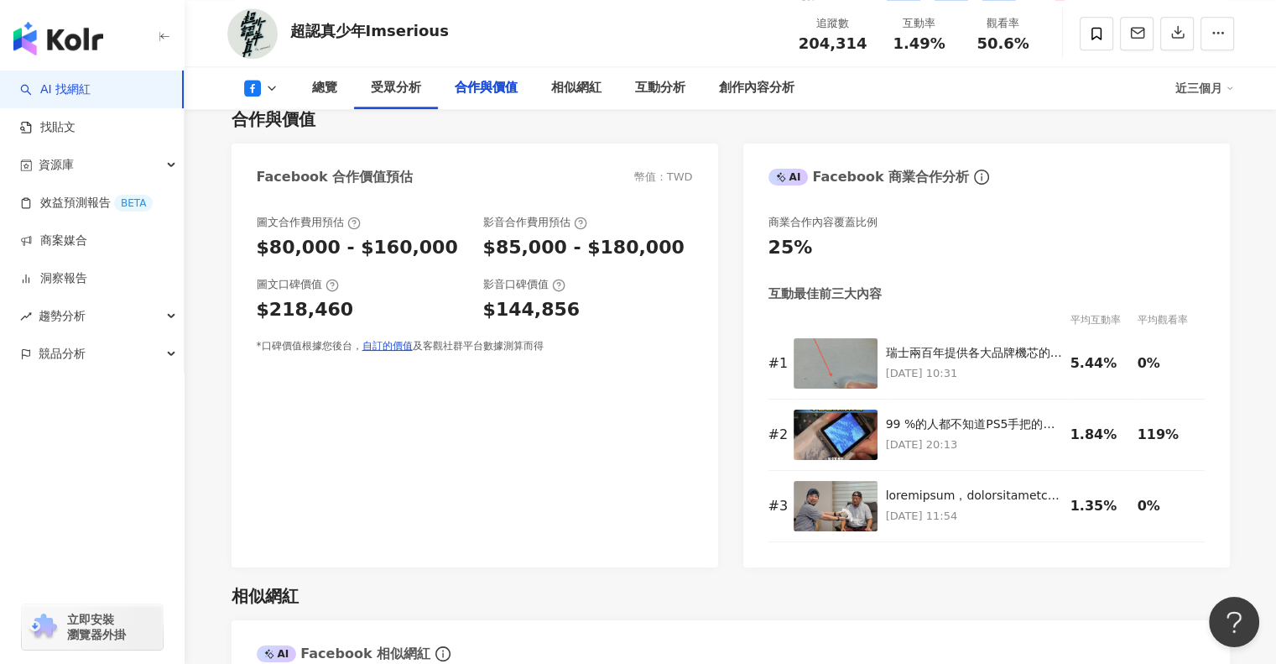
scroll to position [1920, 0]
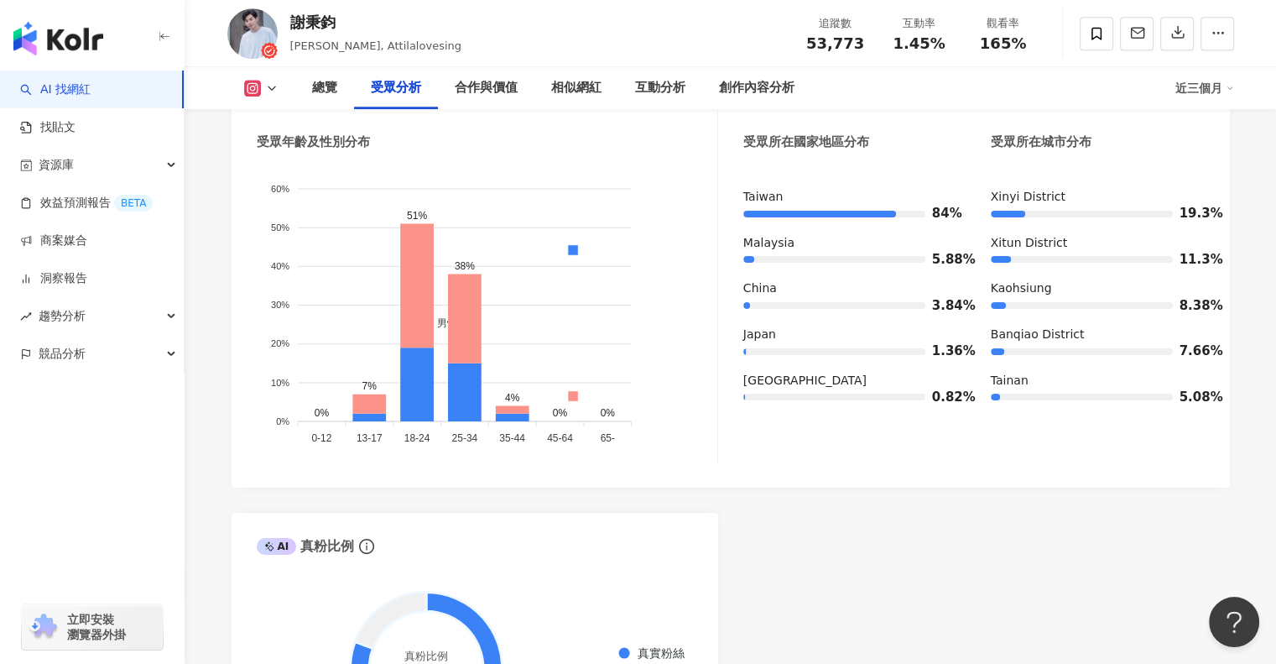
scroll to position [1762, 0]
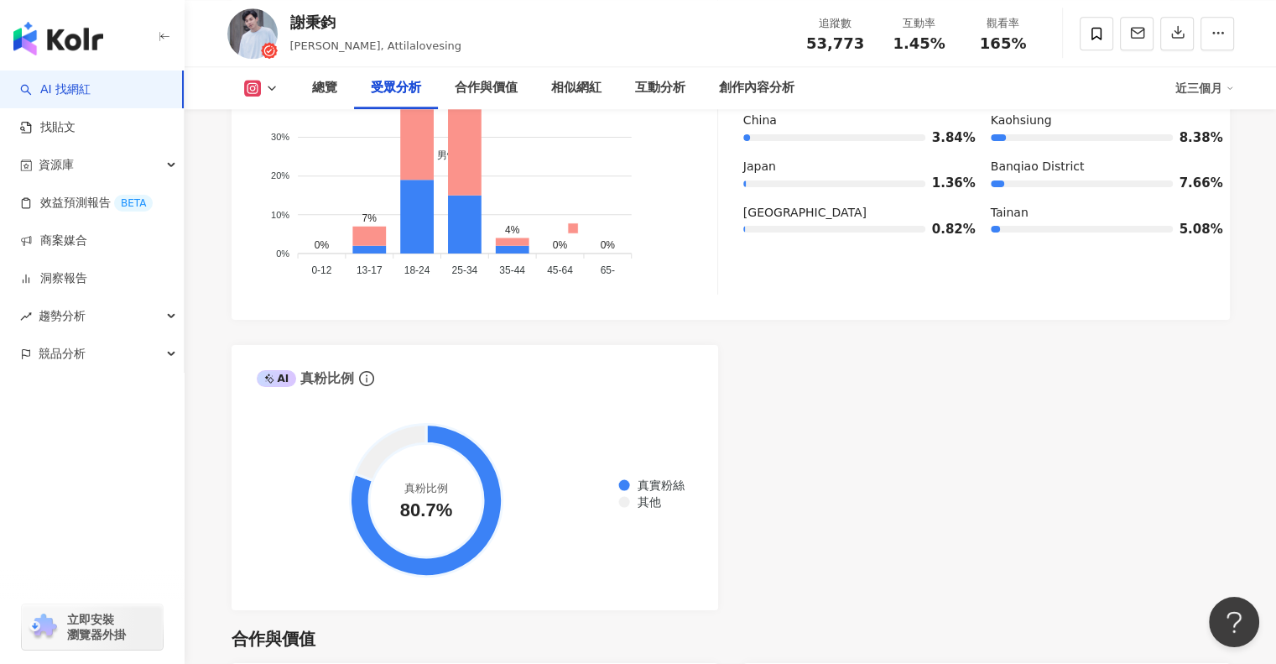
click at [274, 93] on icon at bounding box center [271, 87] width 13 height 13
click at [292, 157] on button "Facebook" at bounding box center [287, 157] width 101 height 23
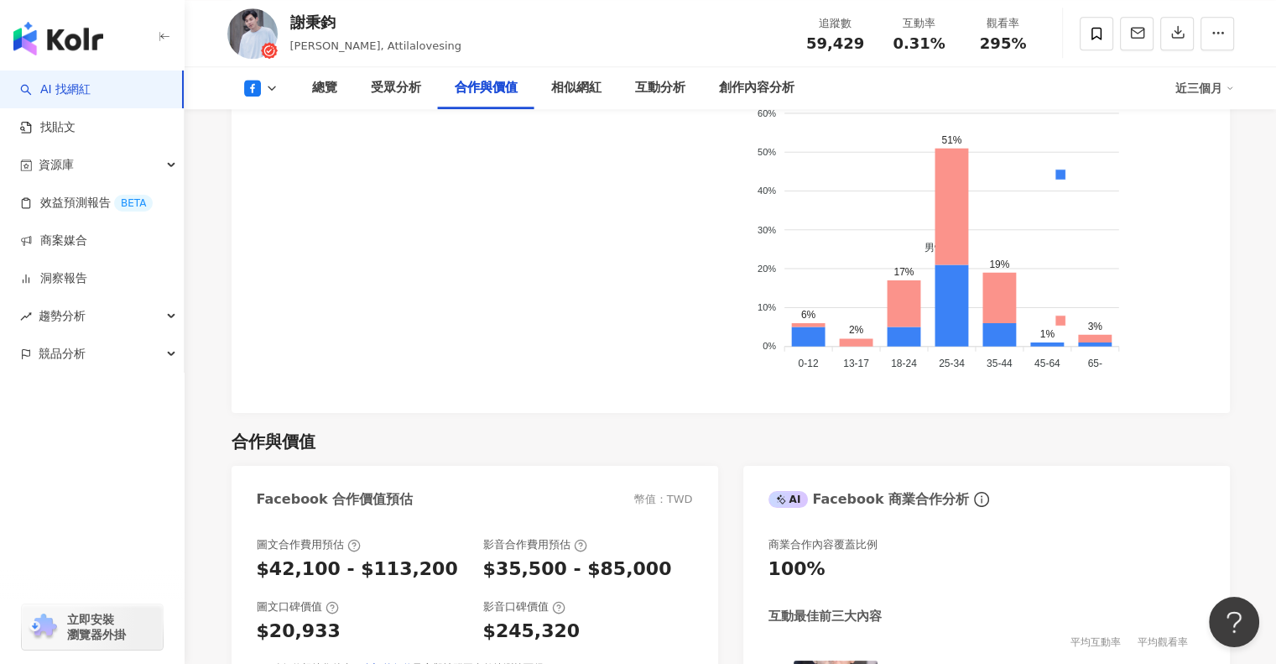
scroll to position [1944, 0]
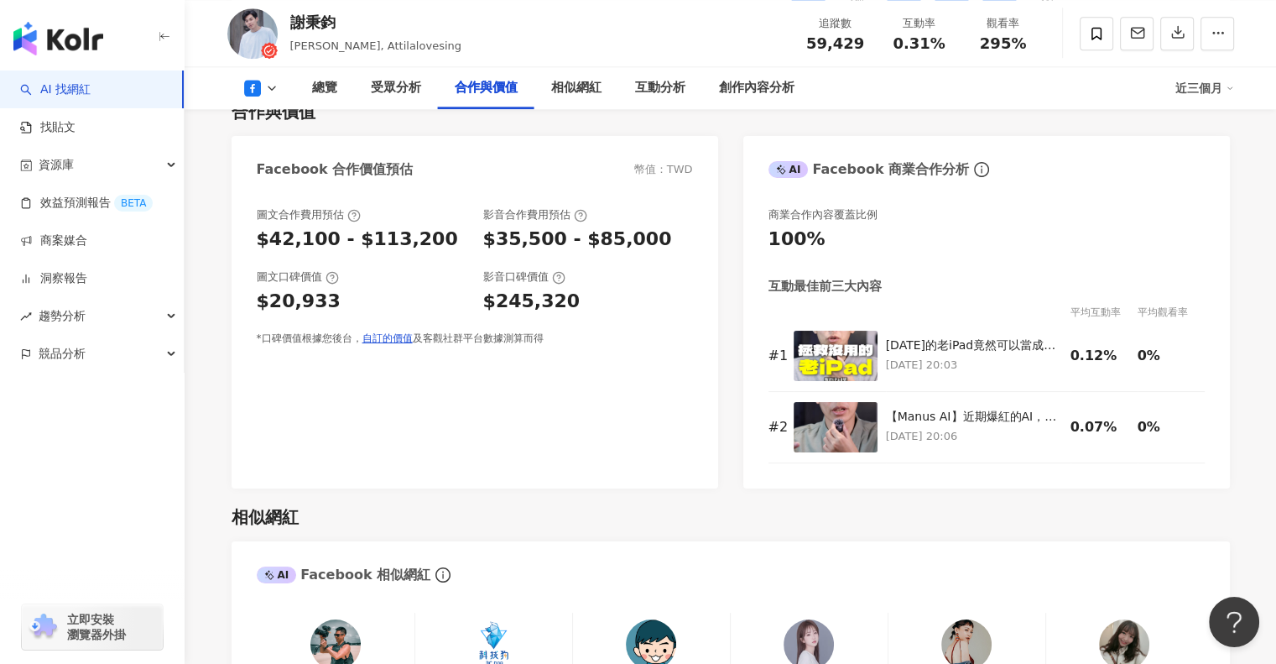
click at [266, 85] on icon at bounding box center [271, 87] width 13 height 13
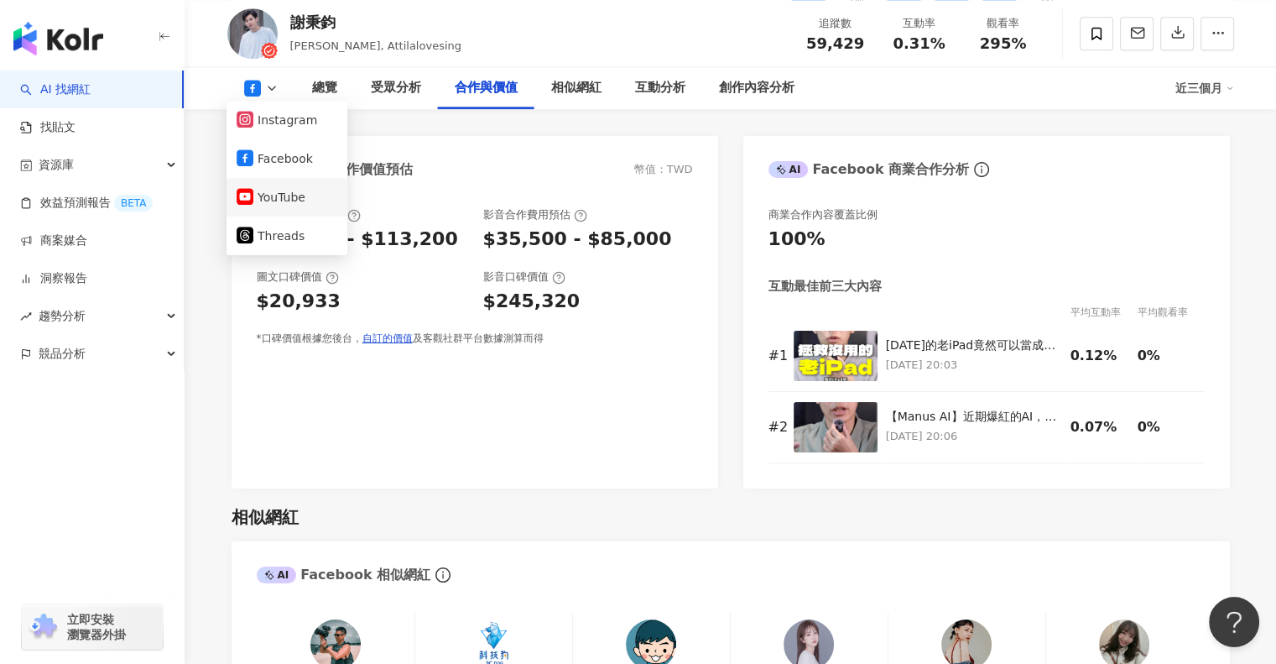
click at [305, 198] on button "YouTube" at bounding box center [287, 196] width 101 height 23
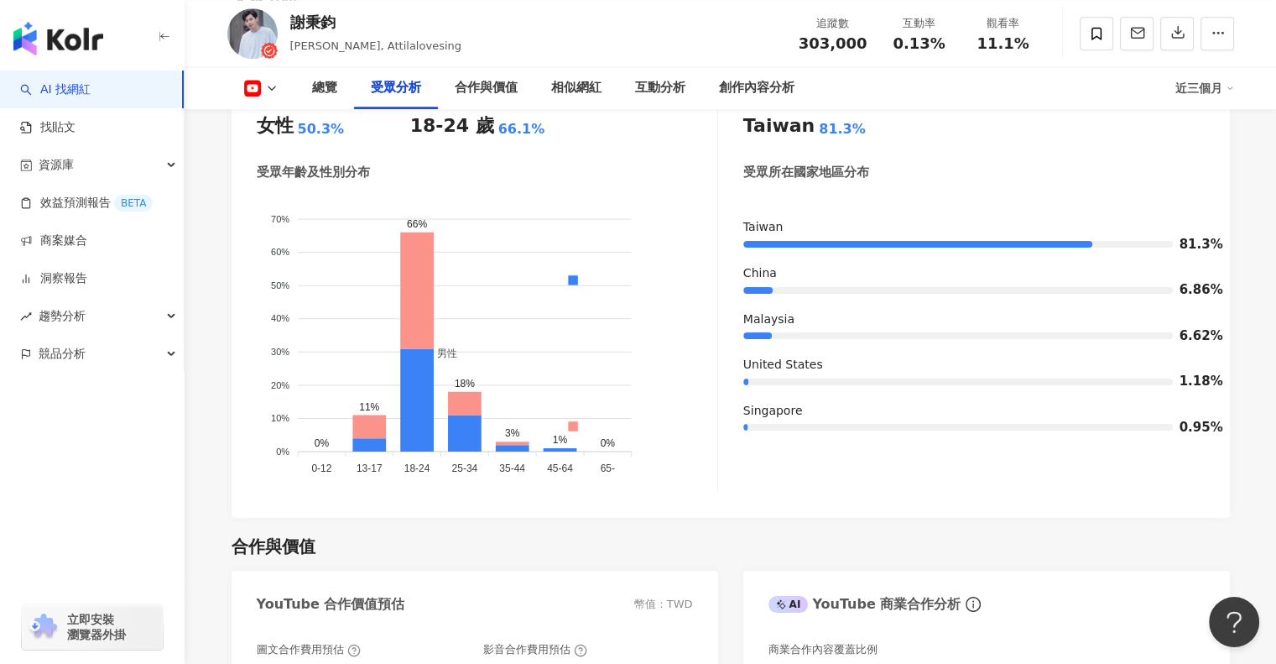
scroll to position [1255, 0]
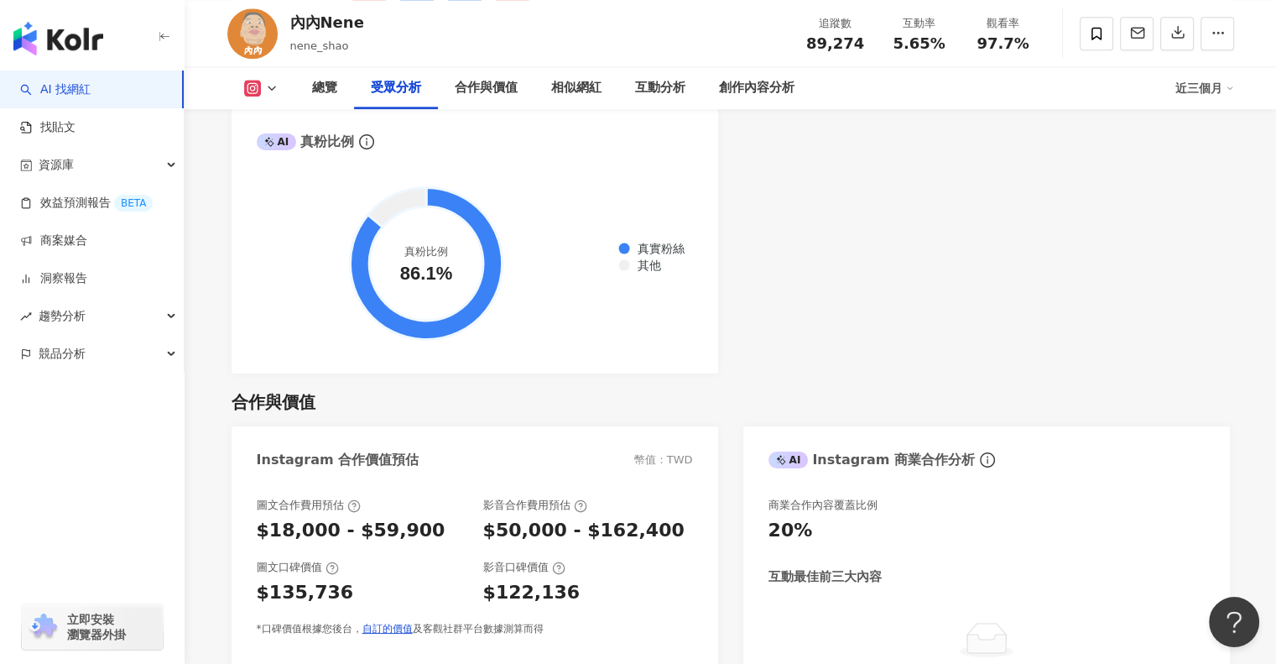
scroll to position [2182, 0]
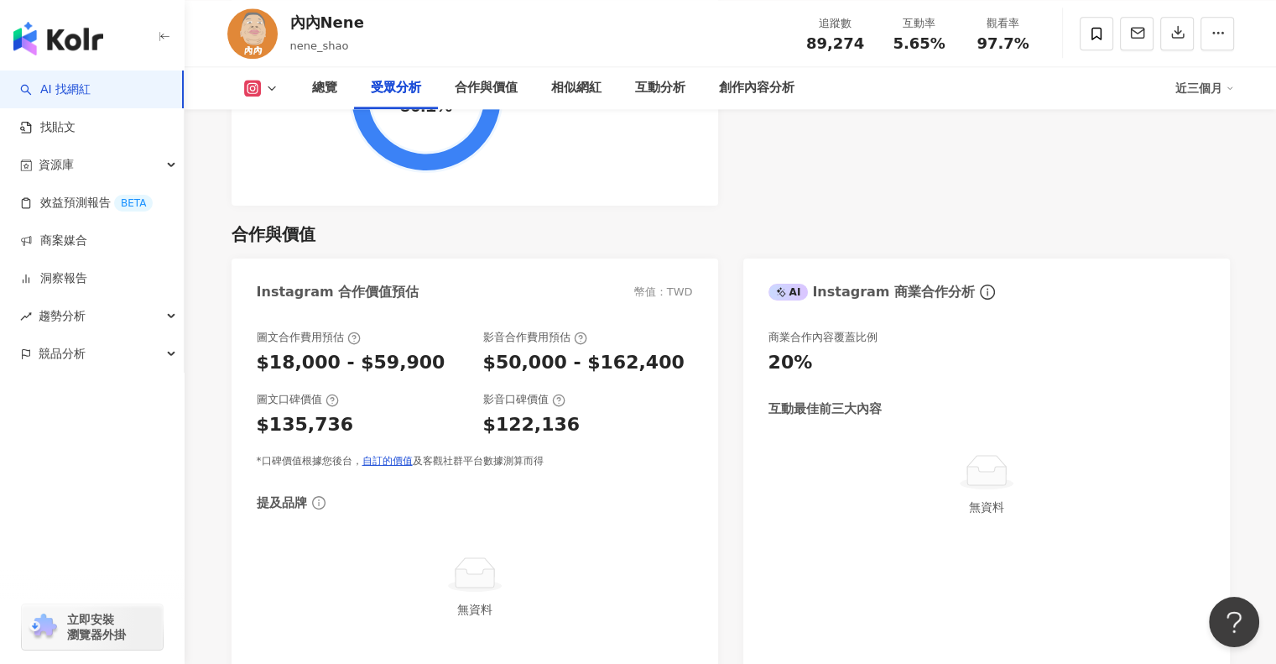
click at [270, 85] on icon at bounding box center [271, 87] width 13 height 13
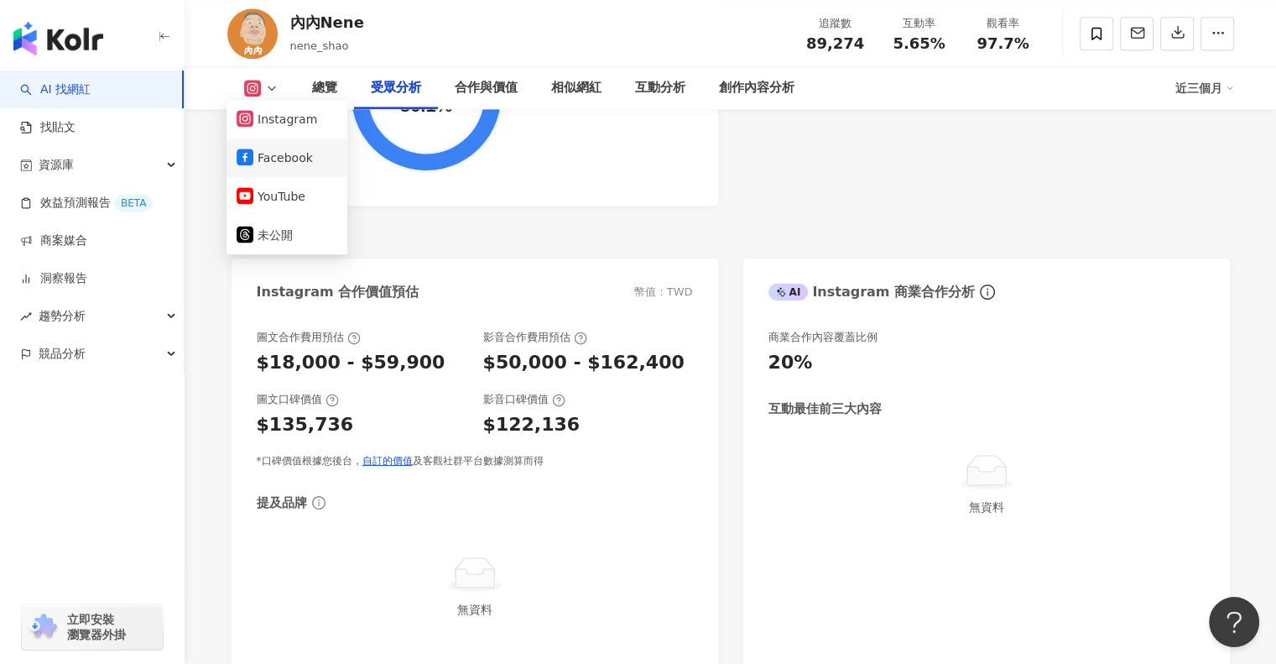
click at [289, 162] on button "Facebook" at bounding box center [287, 157] width 101 height 23
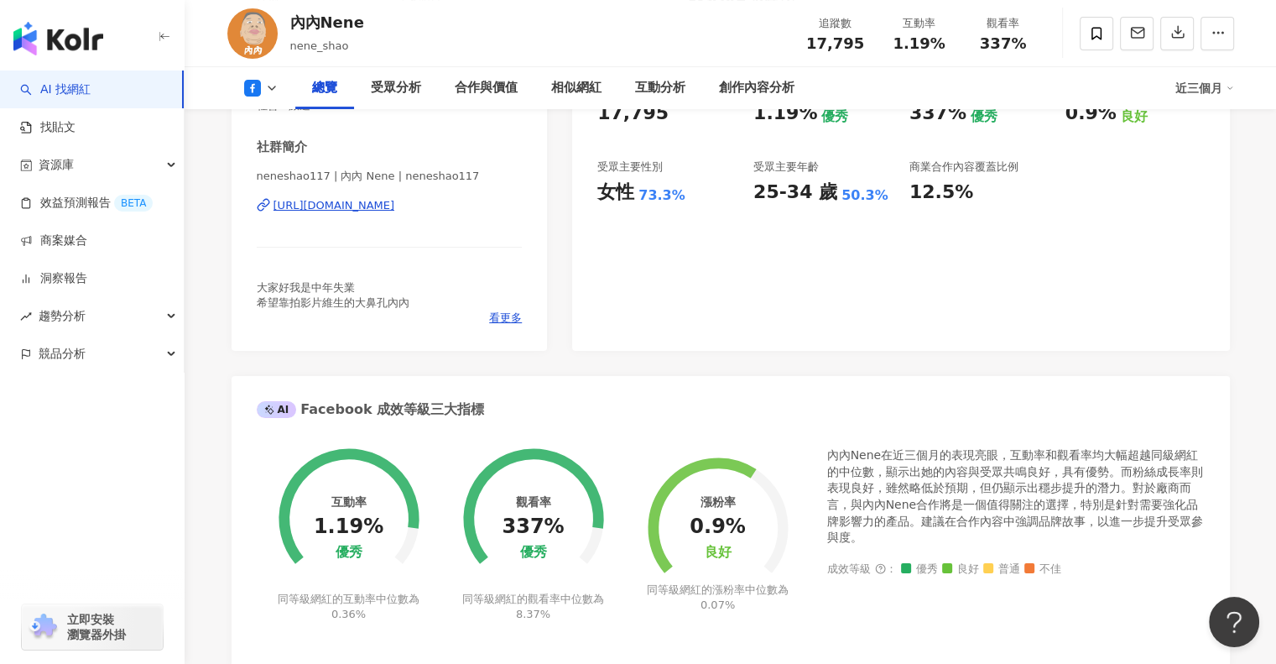
scroll to position [320, 0]
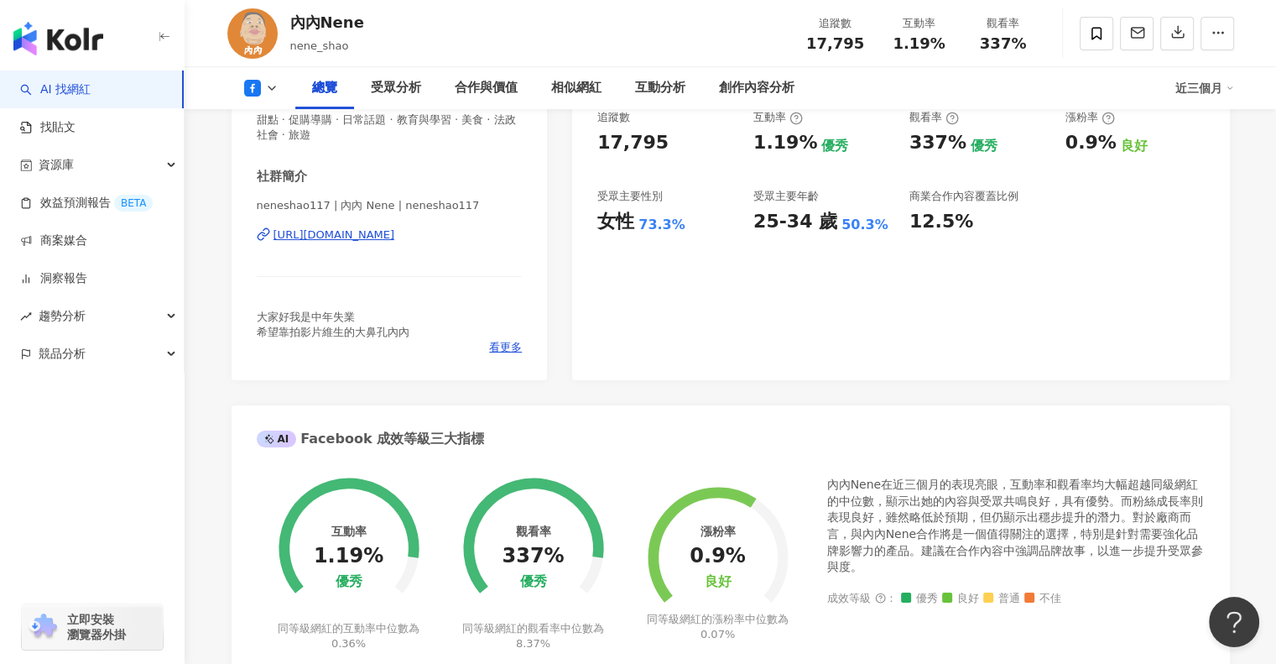
click at [268, 83] on icon at bounding box center [271, 87] width 13 height 13
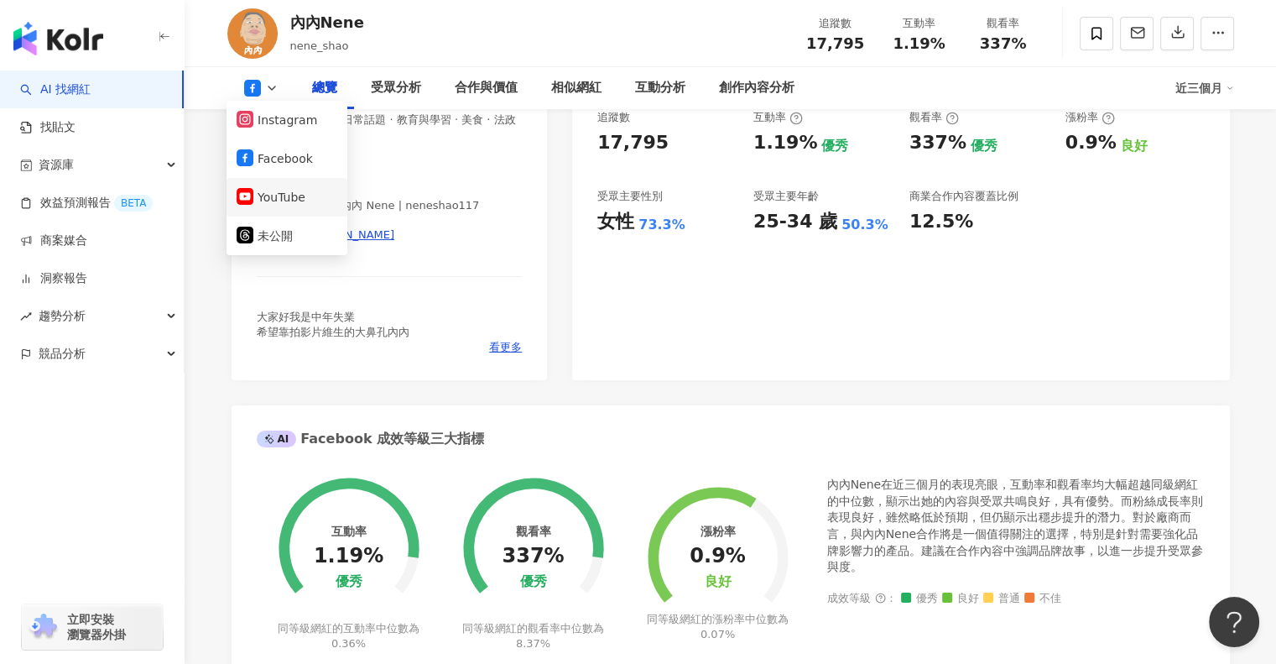
click at [312, 192] on button "YouTube" at bounding box center [287, 196] width 101 height 23
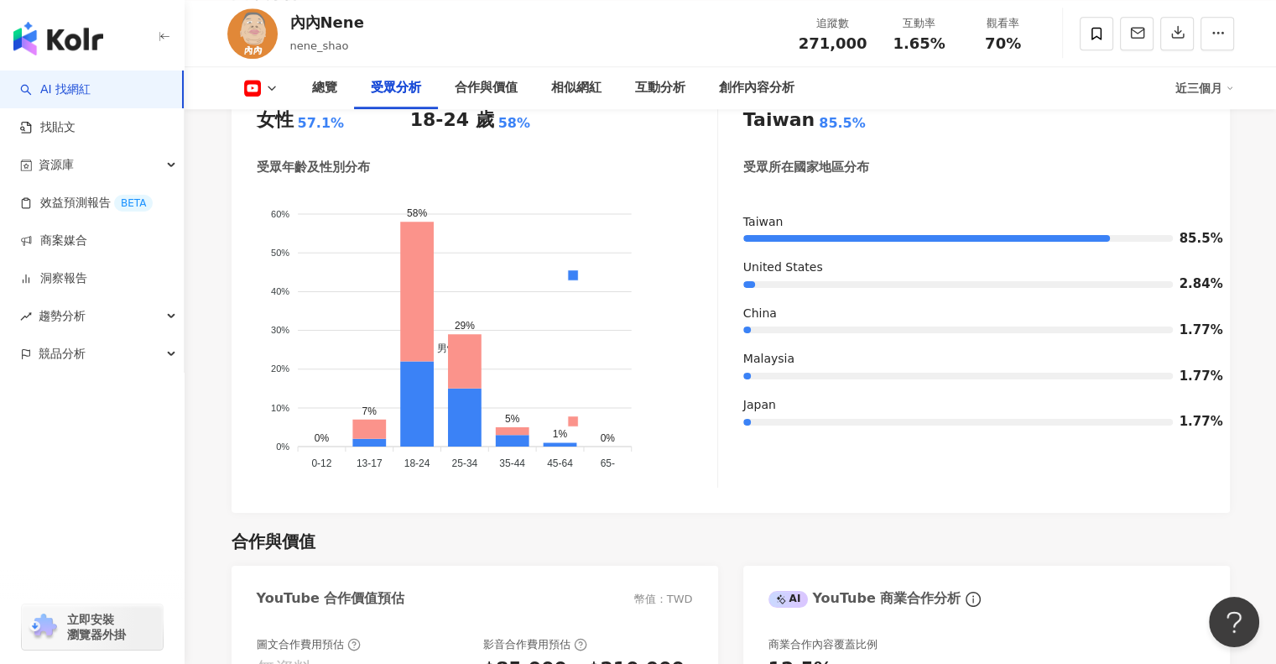
scroll to position [1494, 0]
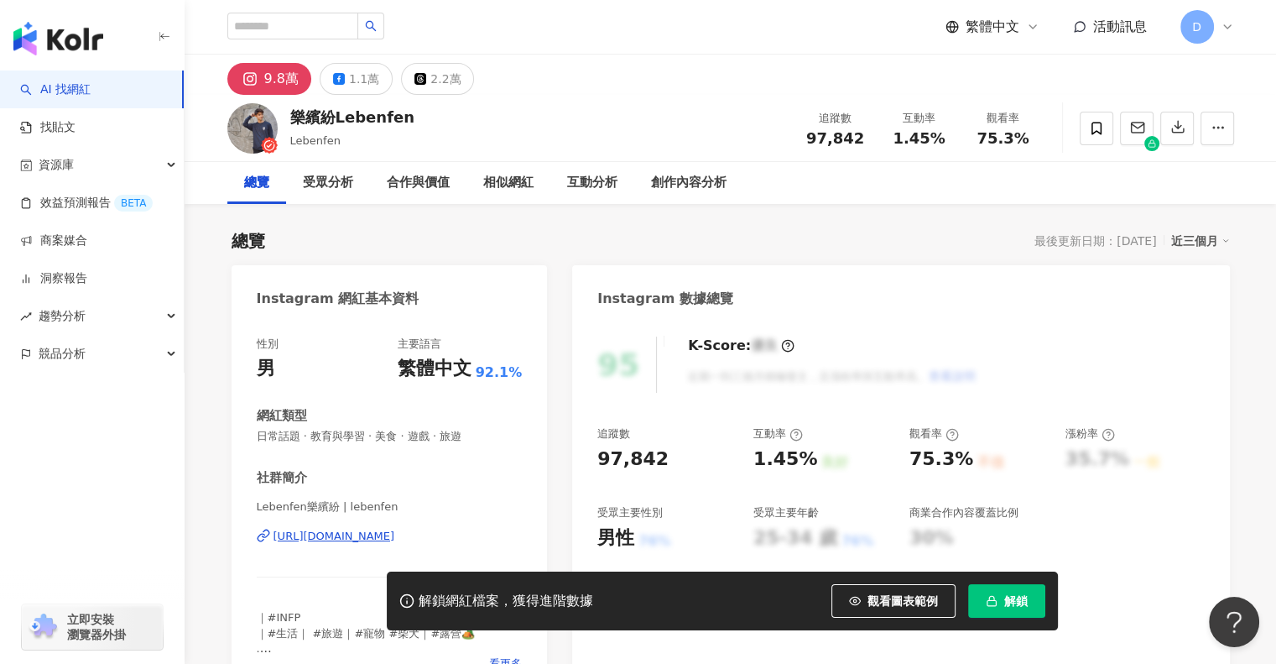
click at [993, 591] on button "解鎖" at bounding box center [1006, 601] width 77 height 34
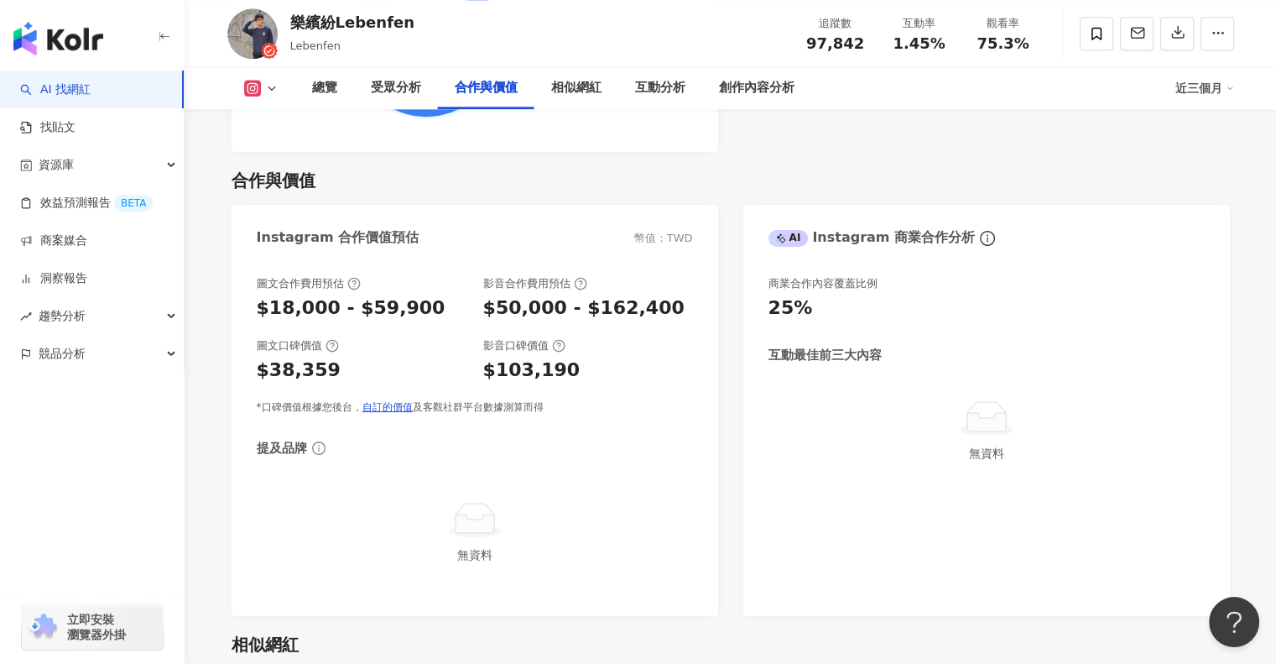
scroll to position [2266, 0]
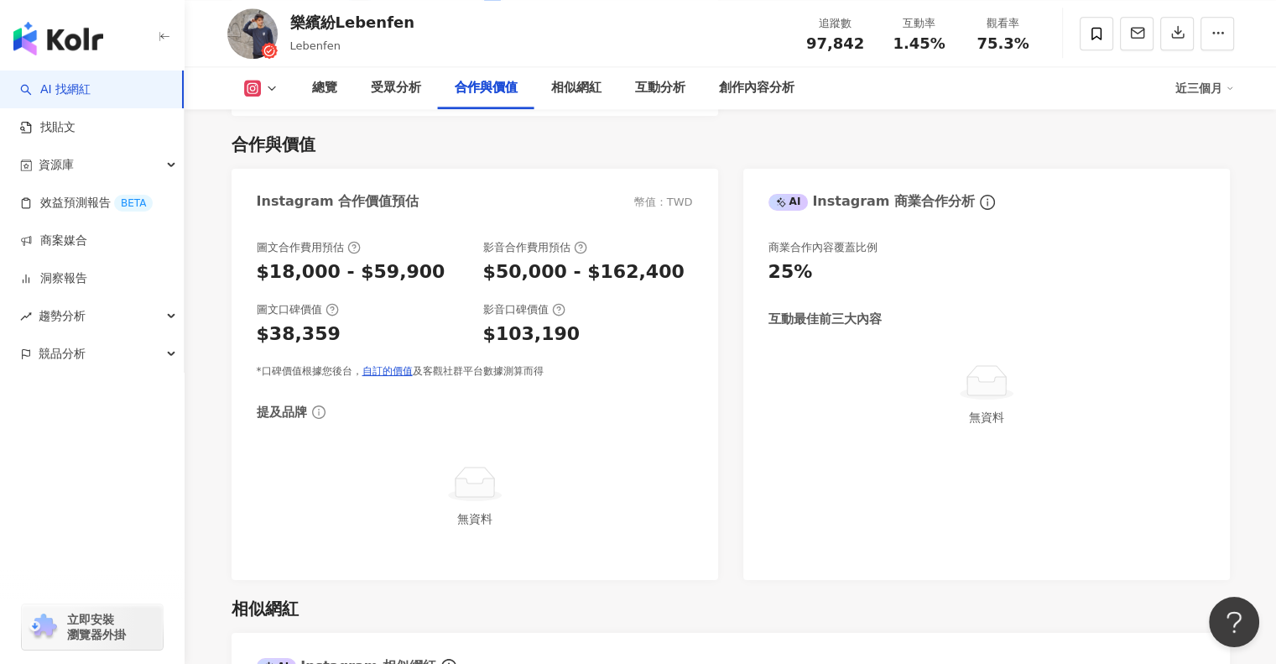
click at [279, 91] on button at bounding box center [261, 88] width 68 height 17
click at [289, 162] on button "Facebook" at bounding box center [287, 157] width 101 height 23
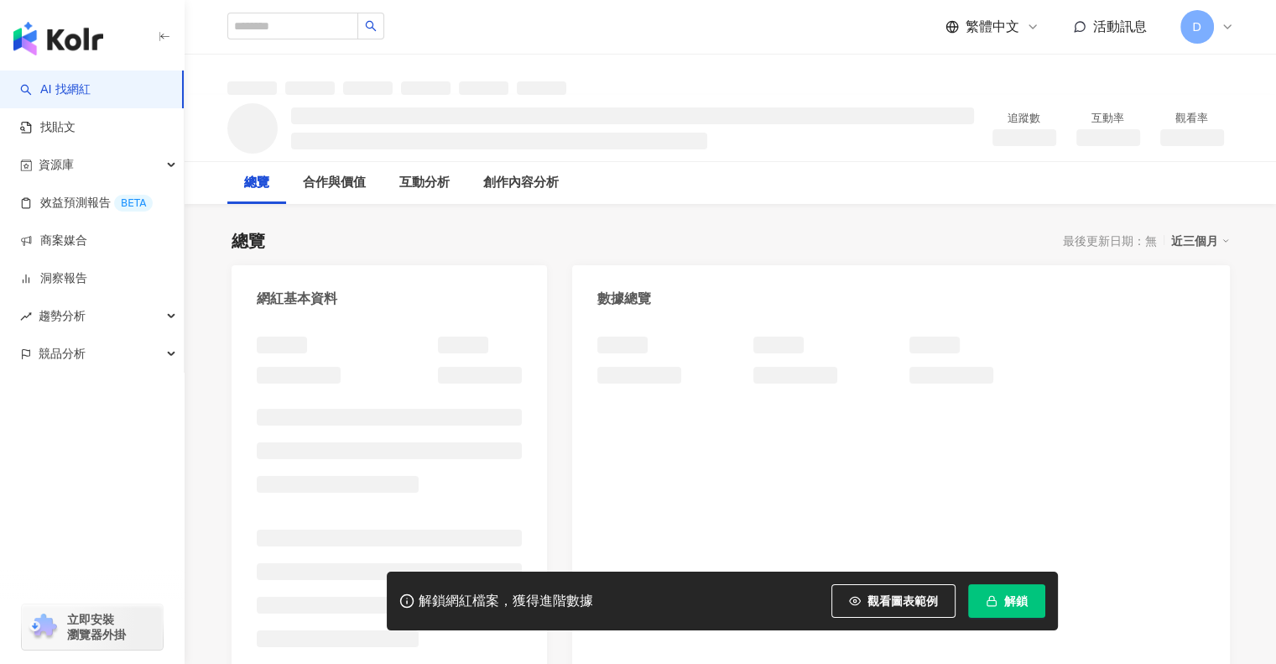
click at [1016, 587] on button "解鎖" at bounding box center [1006, 601] width 77 height 34
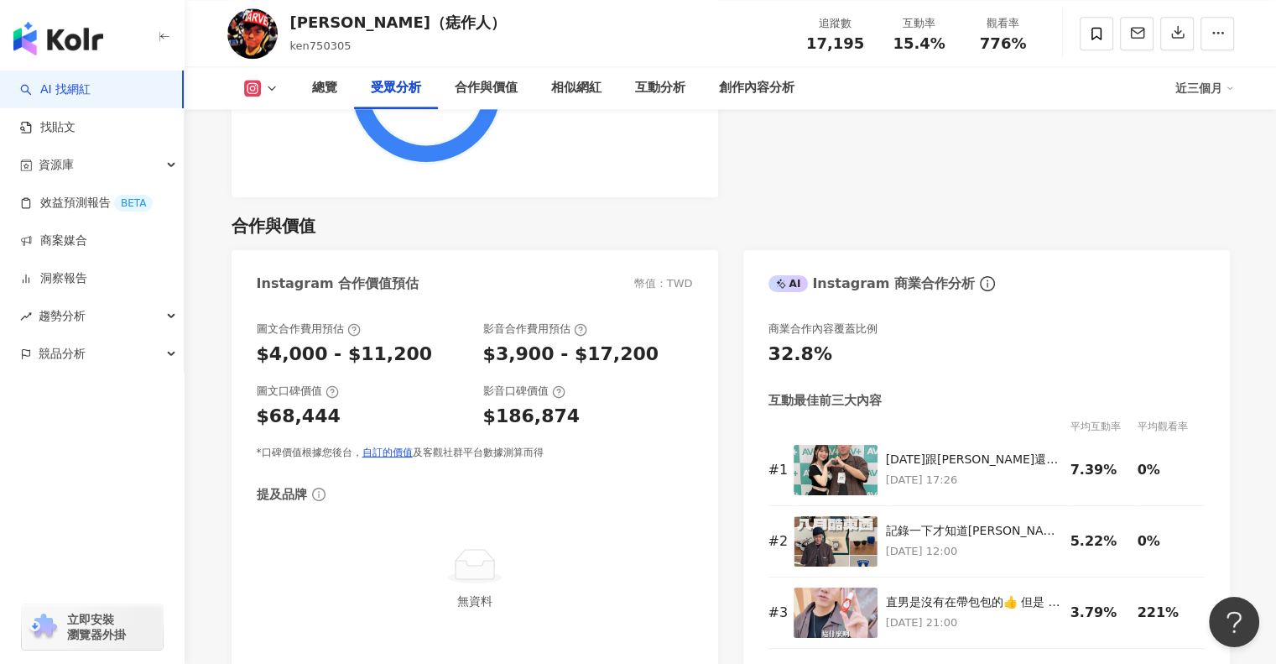
scroll to position [2182, 0]
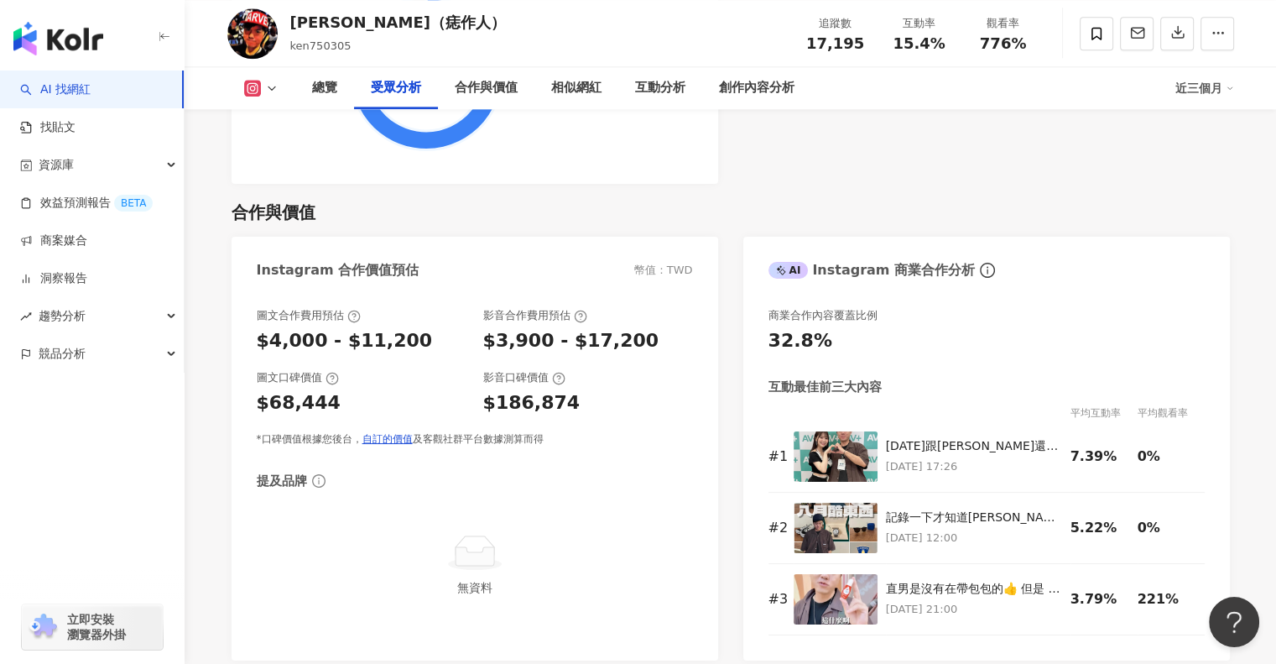
click at [265, 98] on div "總覽 受眾分析 合作與價值 相似網紅 互動分析 創作內容分析 近三個月" at bounding box center [730, 88] width 1007 height 42
click at [271, 88] on icon at bounding box center [271, 87] width 13 height 13
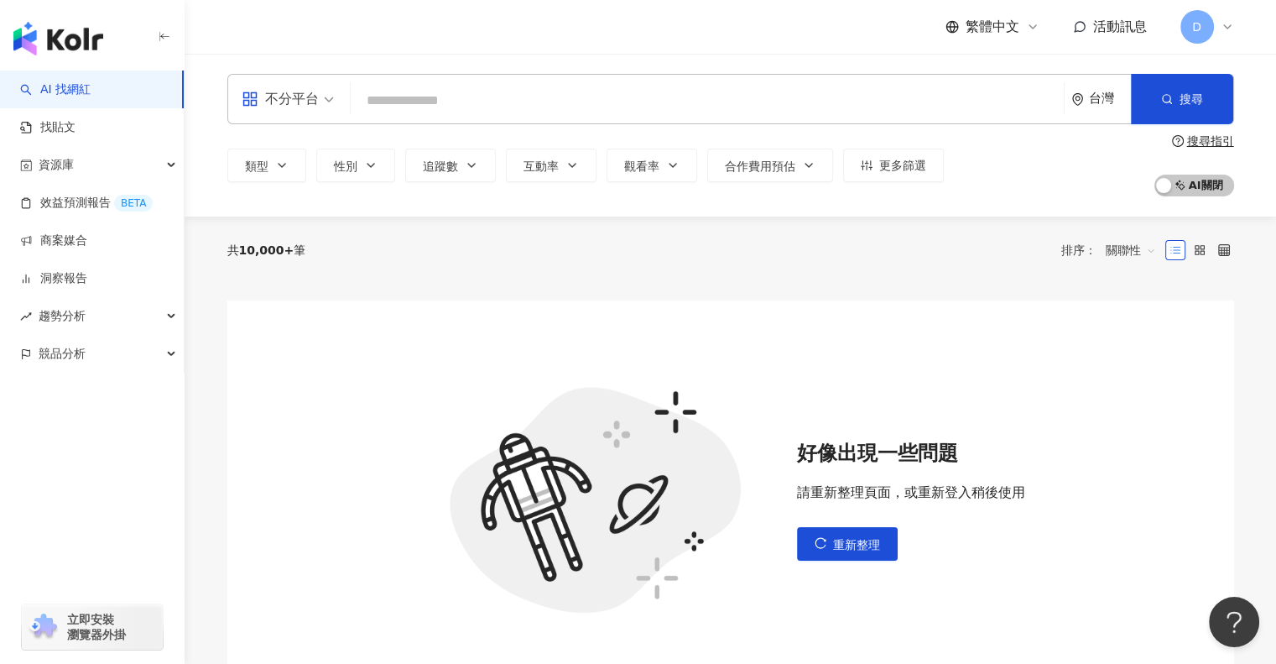
click at [838, 561] on div "好像出現一些問題 請重新整理頁面，或重新登入稍後使用 重新整理" at bounding box center [730, 499] width 1007 height 399
click at [837, 549] on span "重新整理" at bounding box center [856, 544] width 47 height 13
click at [847, 538] on span "重新整理" at bounding box center [856, 544] width 47 height 13
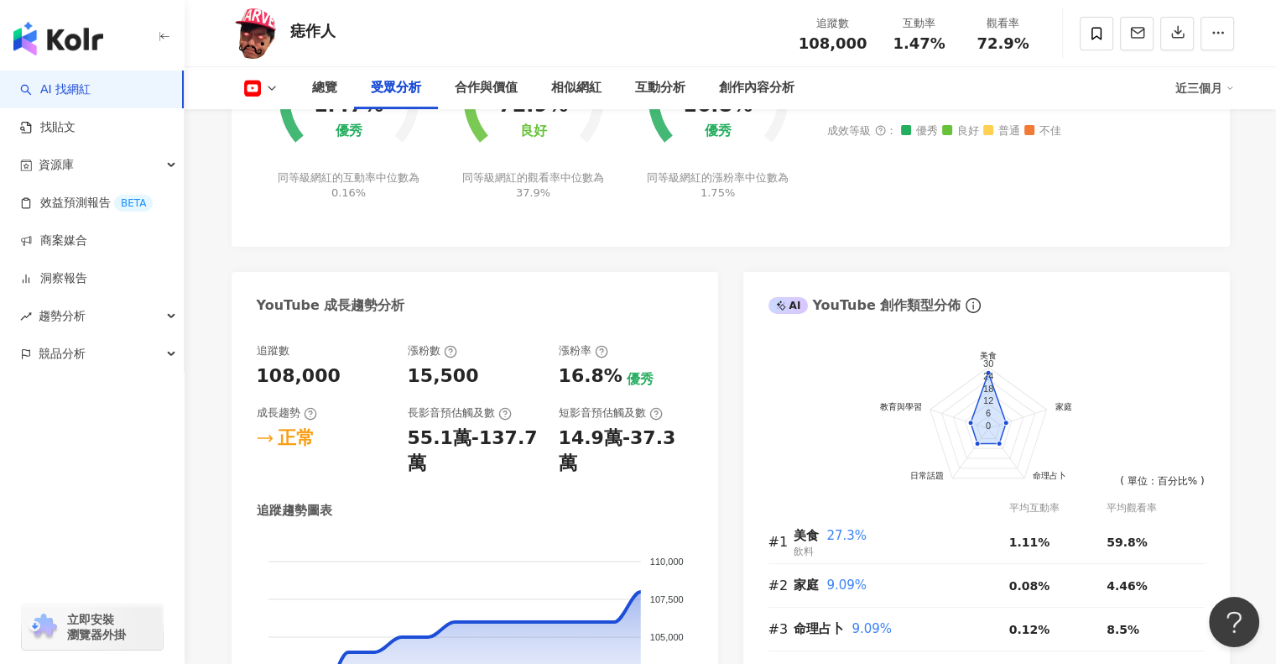
scroll to position [1846, 0]
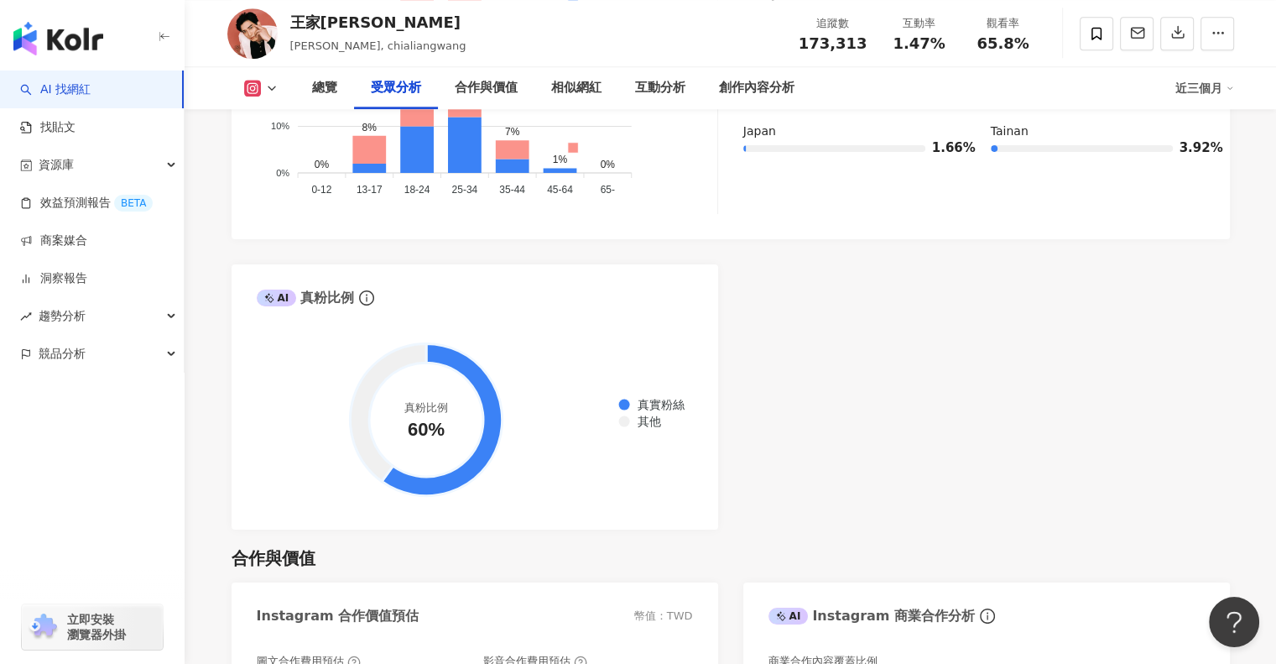
scroll to position [1930, 0]
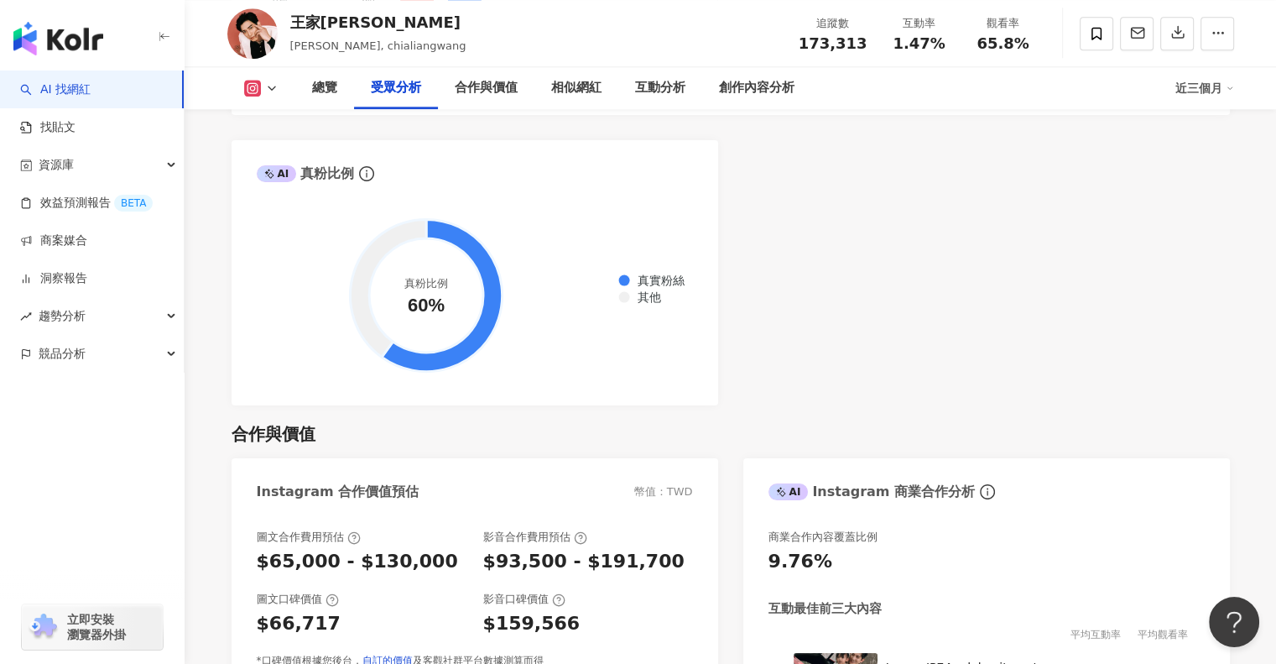
click at [284, 91] on button at bounding box center [261, 88] width 68 height 17
click at [291, 163] on button "Facebook" at bounding box center [287, 157] width 101 height 23
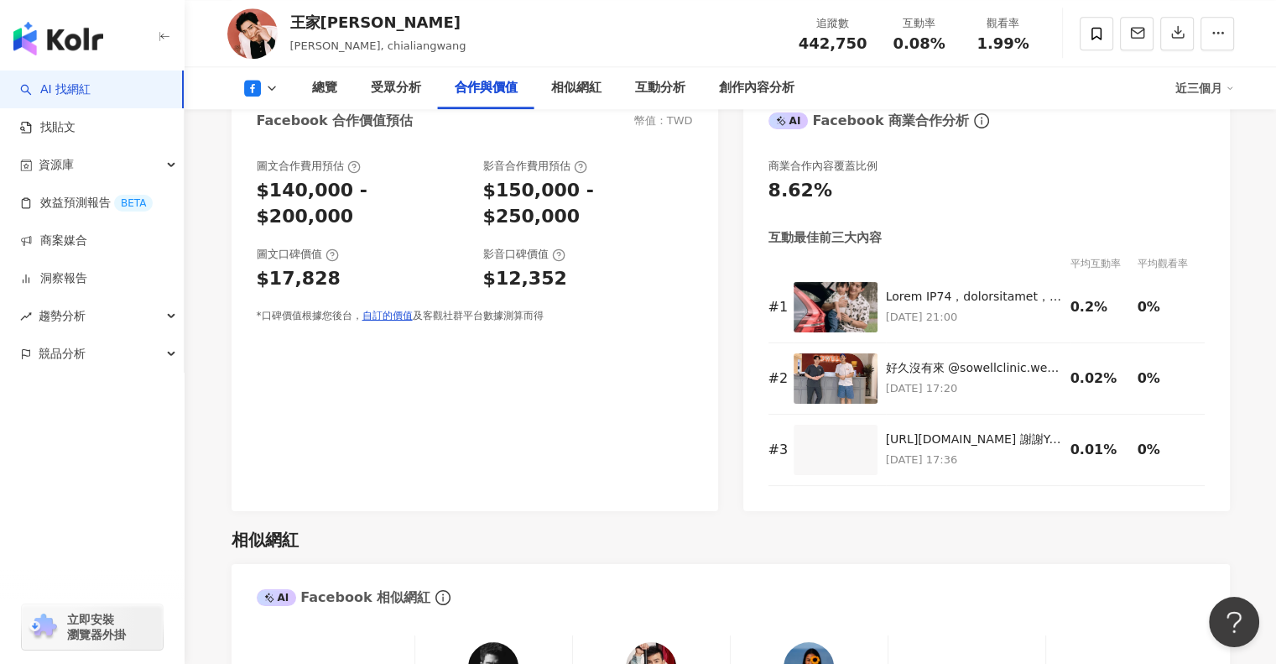
scroll to position [1942, 0]
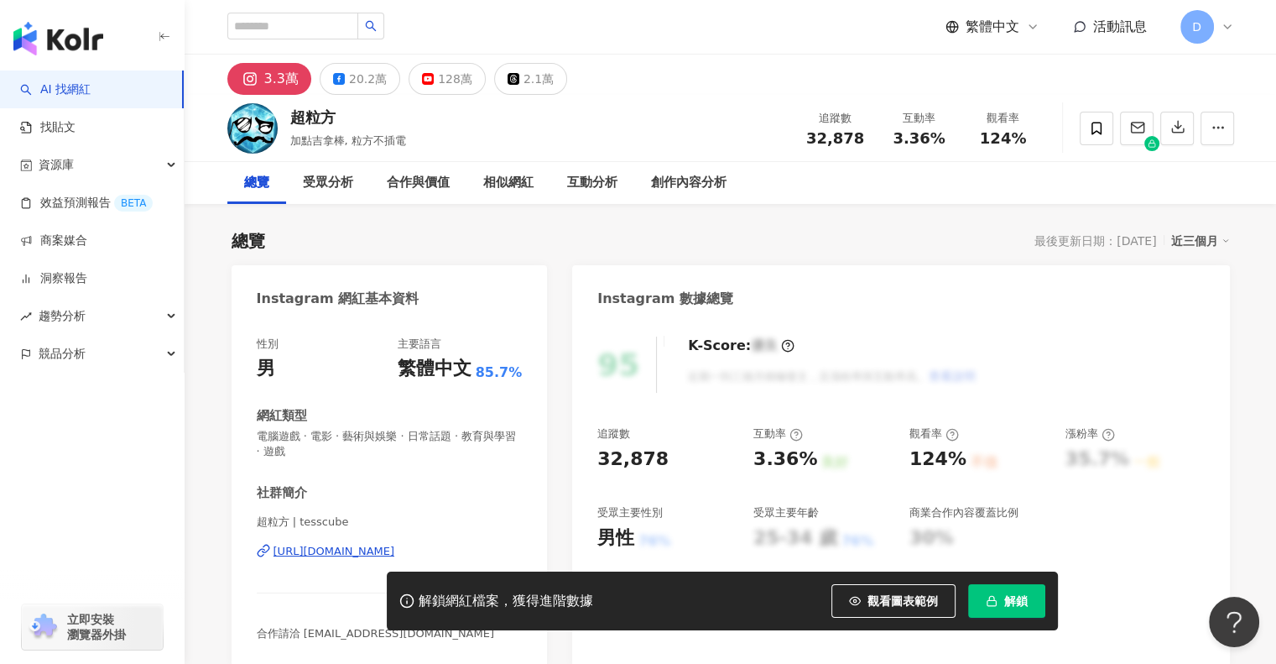
click at [322, 117] on div "超粒方" at bounding box center [348, 117] width 116 height 21
copy div "超粒方"
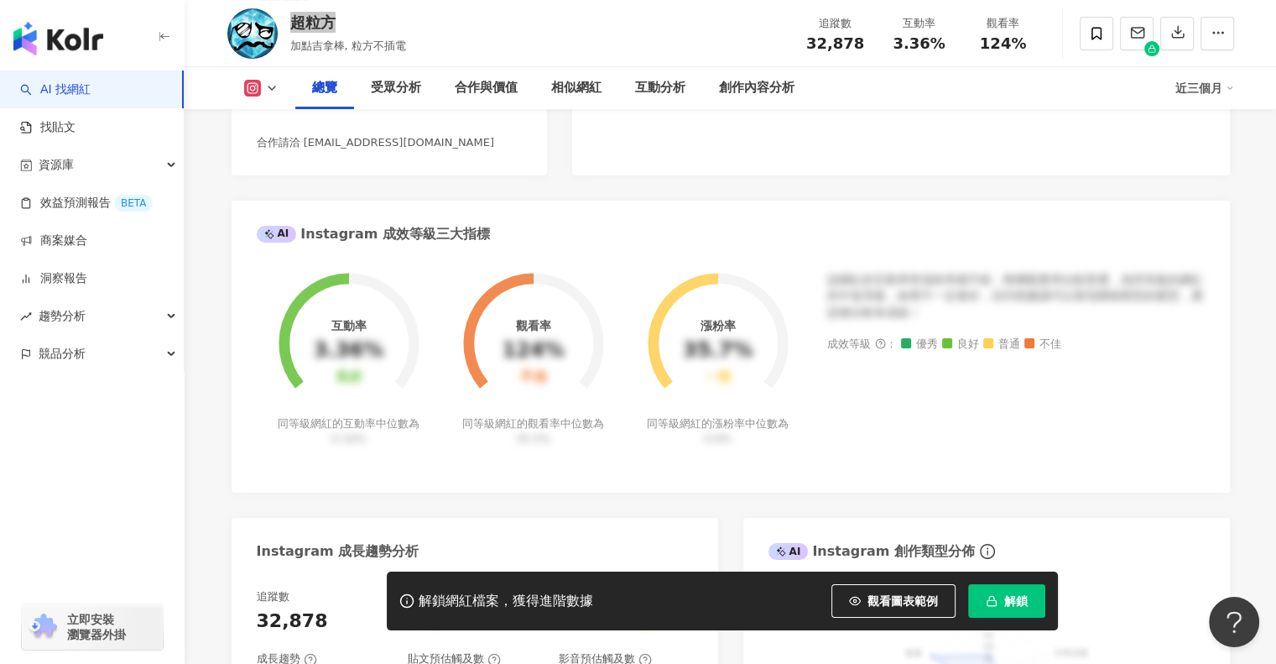
scroll to position [671, 0]
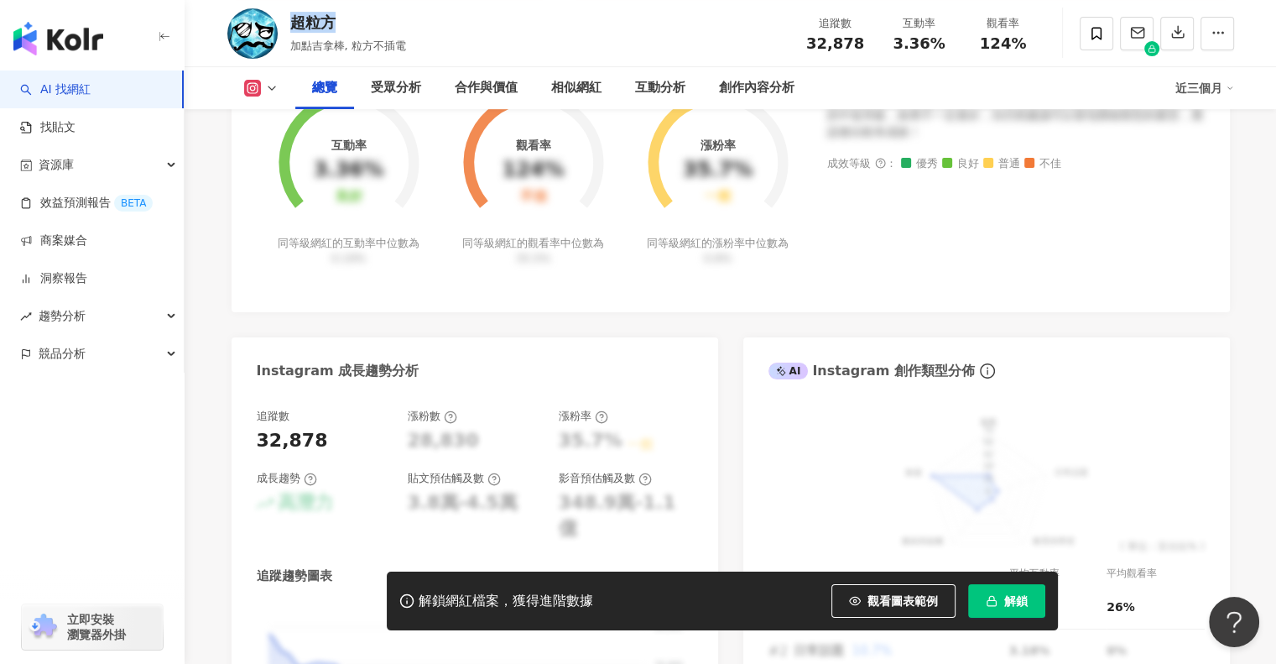
click at [1009, 597] on span "解鎖" at bounding box center [1015, 600] width 23 height 13
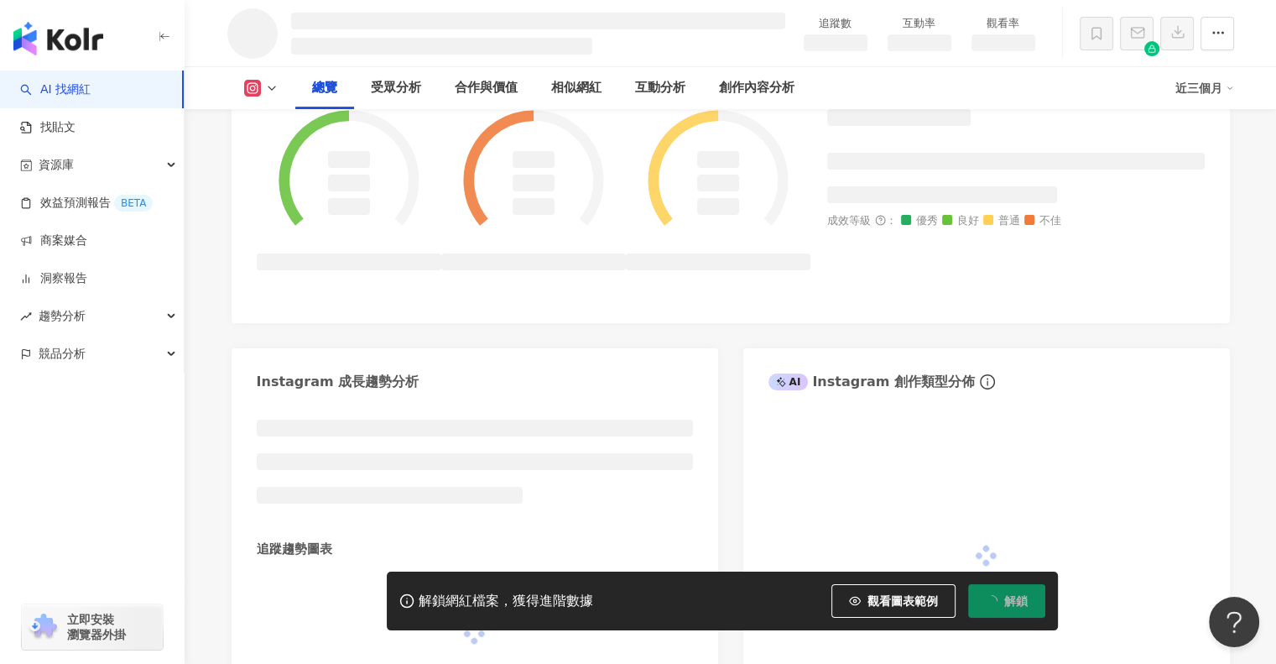
scroll to position [689, 0]
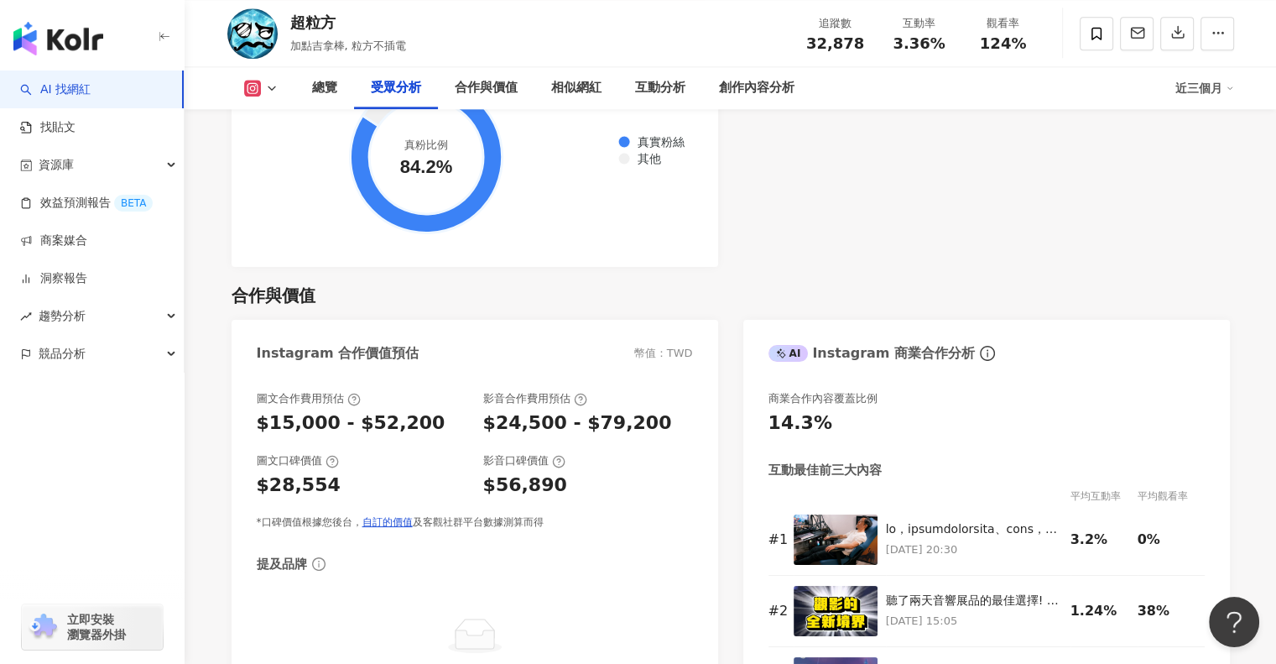
scroll to position [2266, 0]
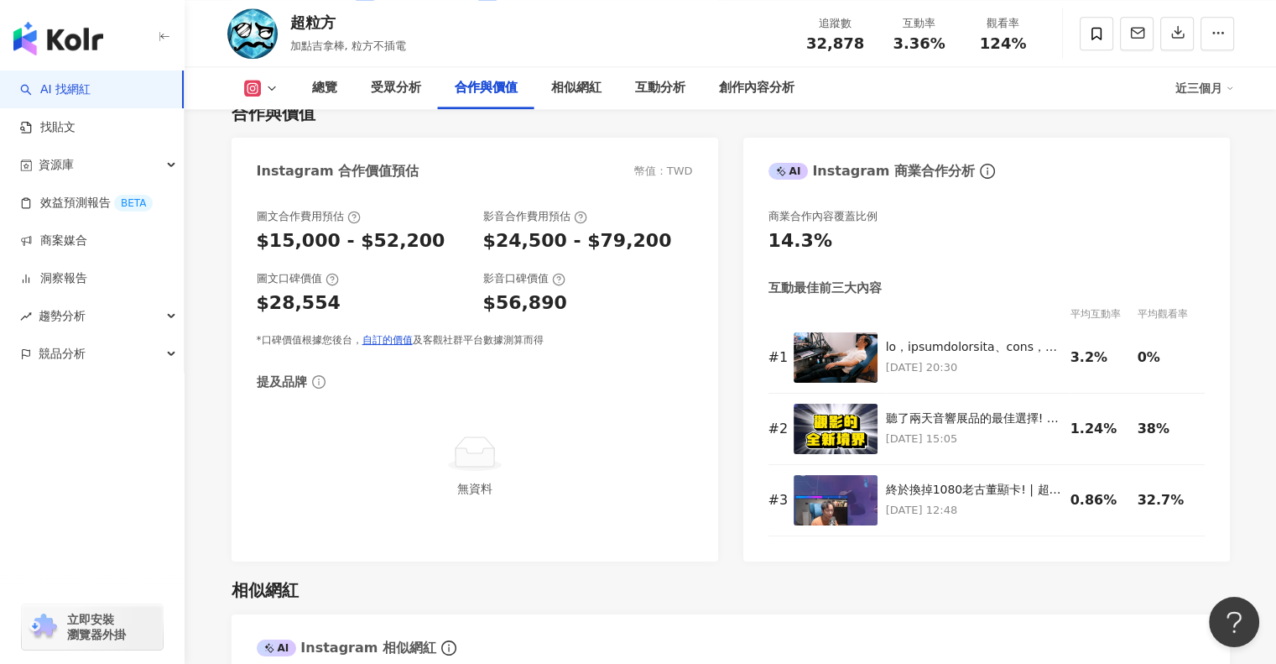
click at [274, 90] on icon at bounding box center [271, 87] width 13 height 13
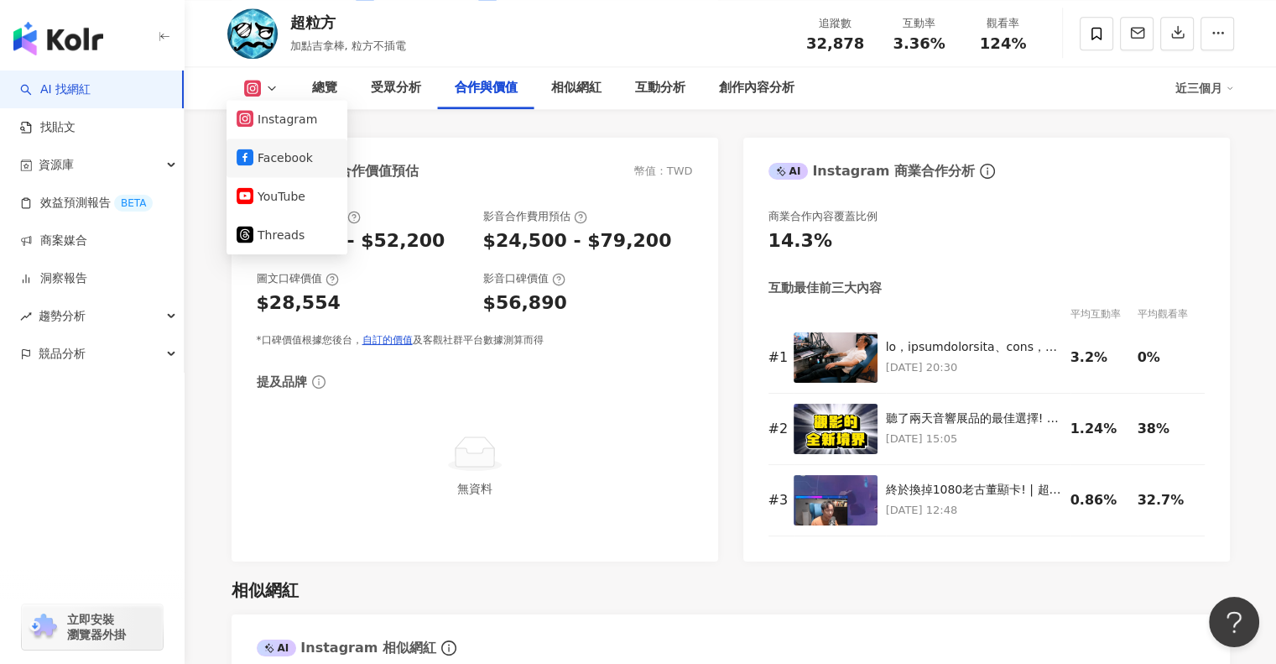
click at [305, 164] on button "Facebook" at bounding box center [287, 157] width 101 height 23
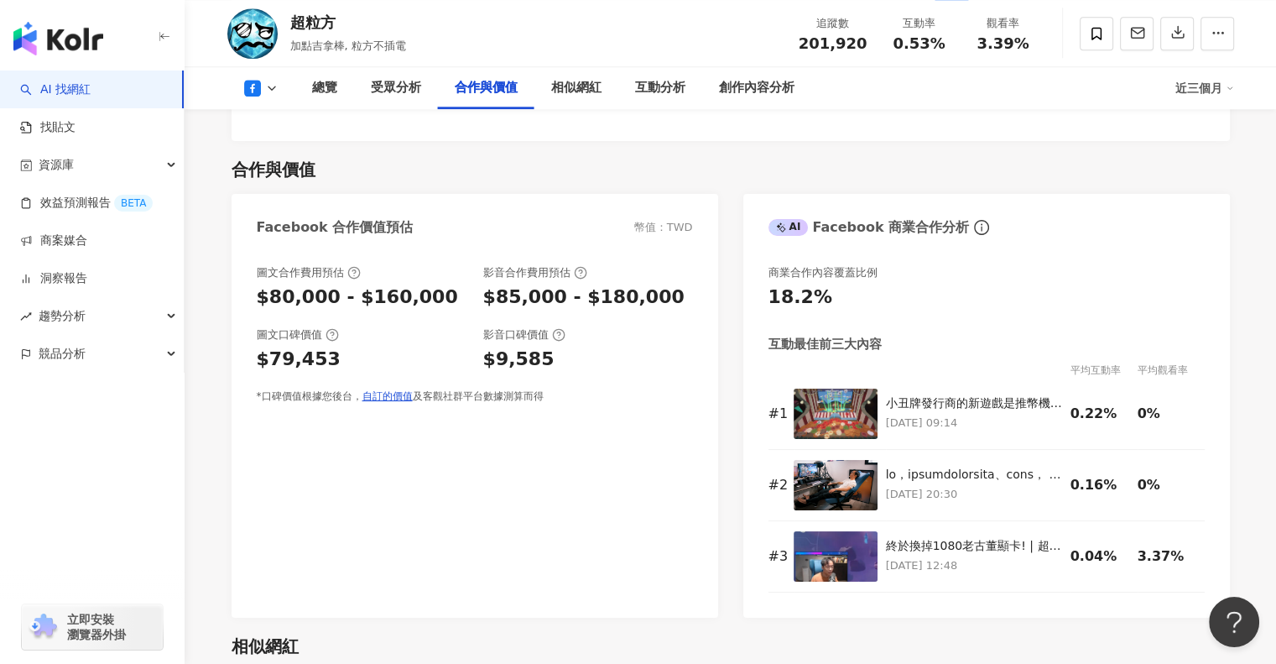
scroll to position [1762, 0]
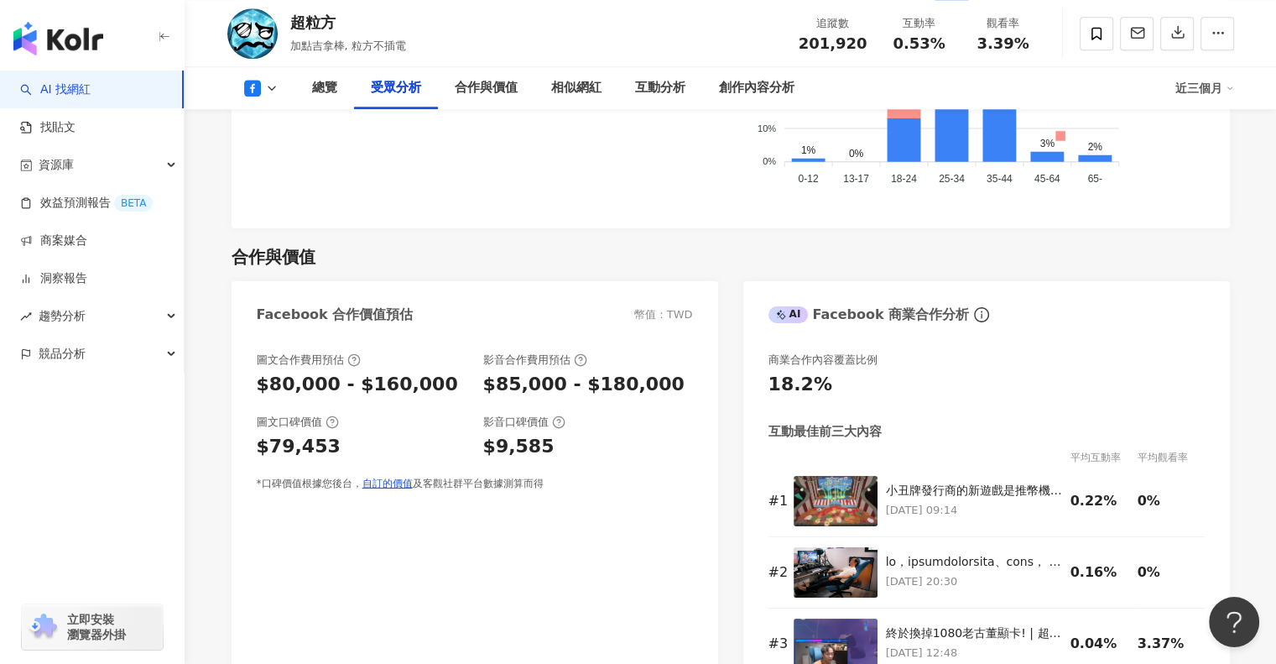
click at [272, 86] on icon at bounding box center [271, 87] width 13 height 13
click at [293, 194] on button "YouTube" at bounding box center [287, 196] width 101 height 23
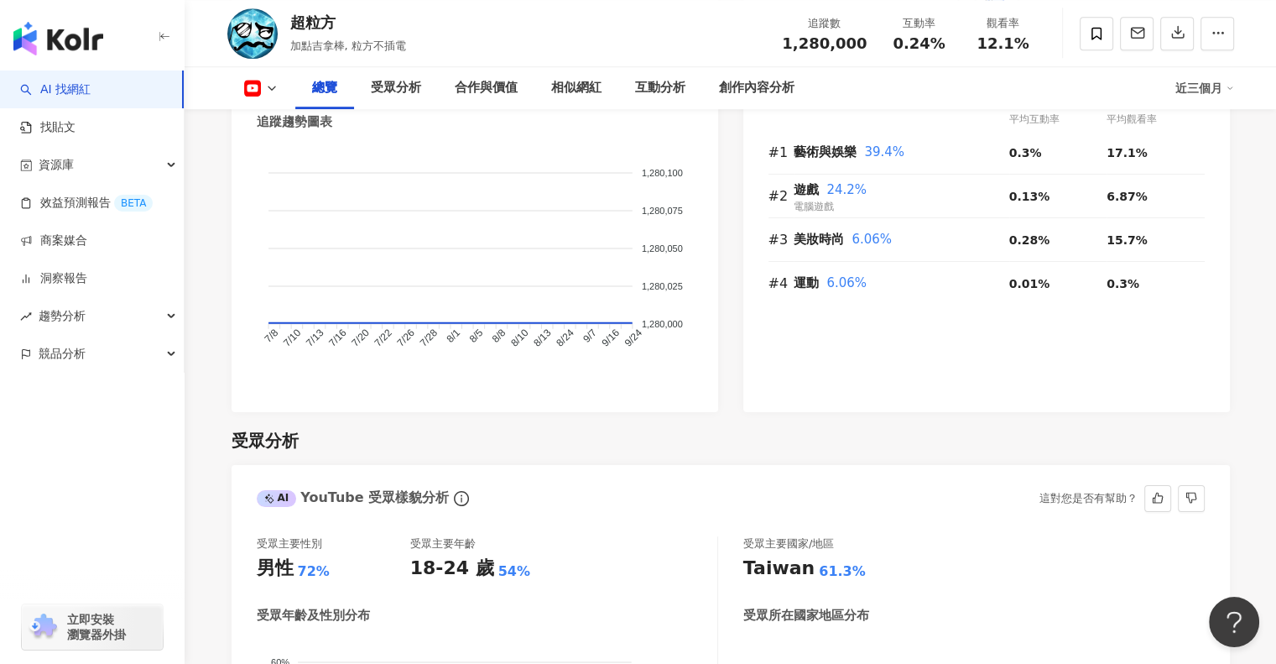
scroll to position [975, 0]
